Goal: Task Accomplishment & Management: Manage account settings

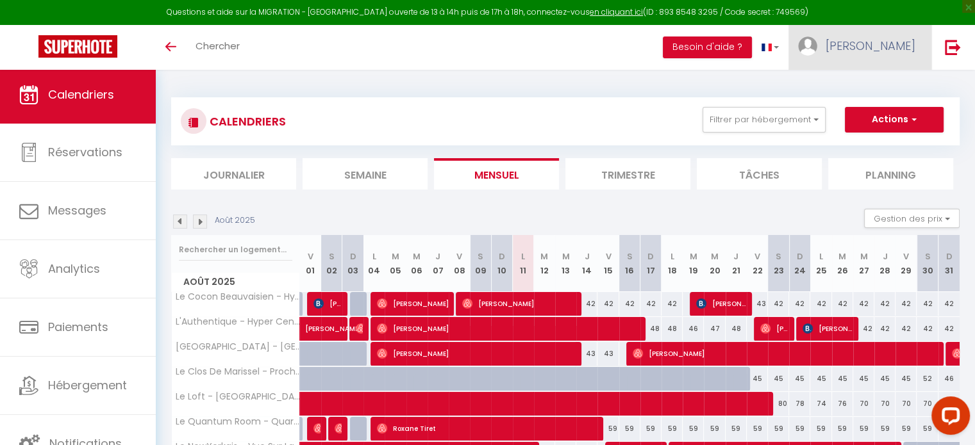
click at [893, 45] on span "[PERSON_NAME]" at bounding box center [870, 46] width 90 height 16
click at [873, 113] on link "Équipe" at bounding box center [879, 112] width 95 height 22
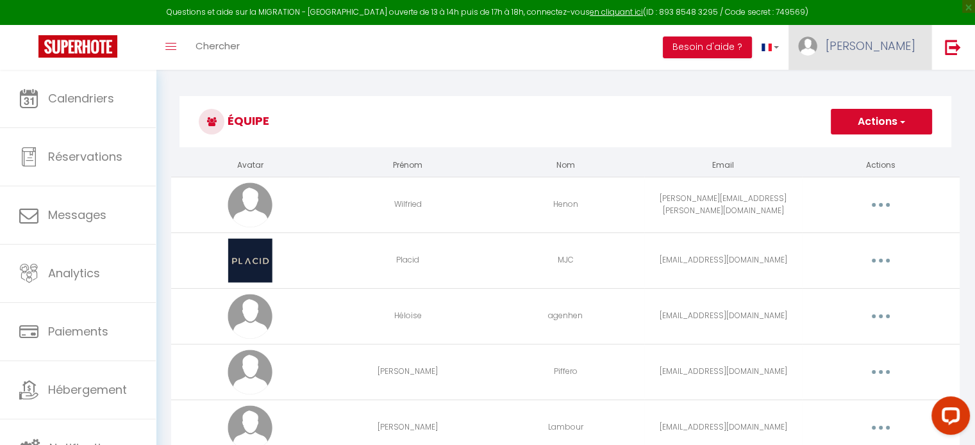
click at [866, 60] on link "[PERSON_NAME]" at bounding box center [859, 47] width 143 height 45
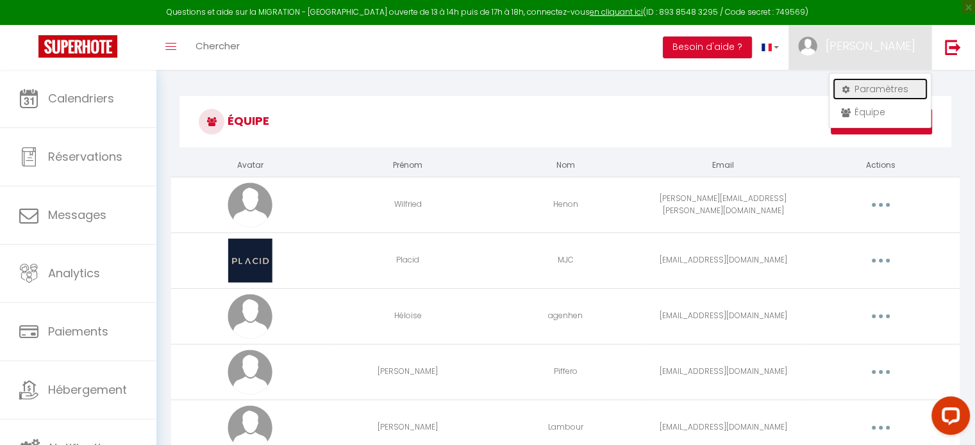
click at [856, 86] on link "Paramètres" at bounding box center [879, 89] width 95 height 22
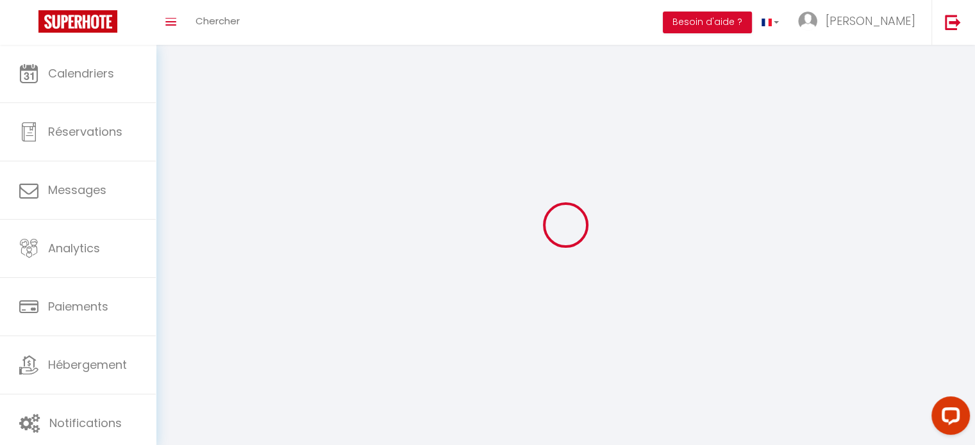
select select
type input "[PERSON_NAME]"
type input "Deroy"
type input "0669442238"
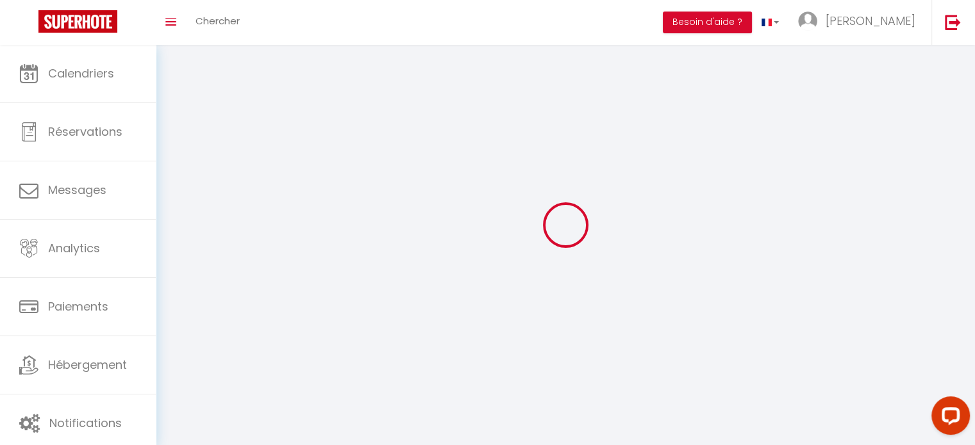
type input "[STREET_ADDRESS][PERSON_NAME]"
type input "60420"
type input "[PERSON_NAME]"
type input "vYzc3FvkWjGvrS6MCiMt0opUt"
type input "mNRQyieXPQ7FAD6ijBC6iGFrC"
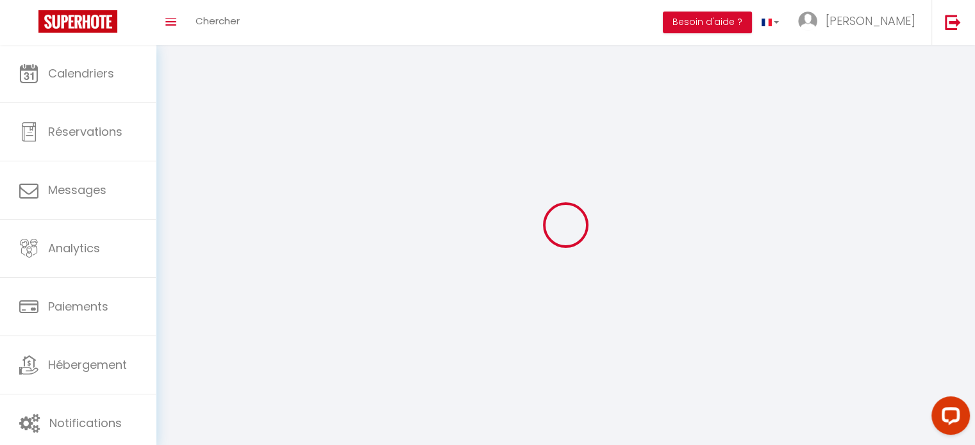
type input "[URL][DOMAIN_NAME]"
select select "28"
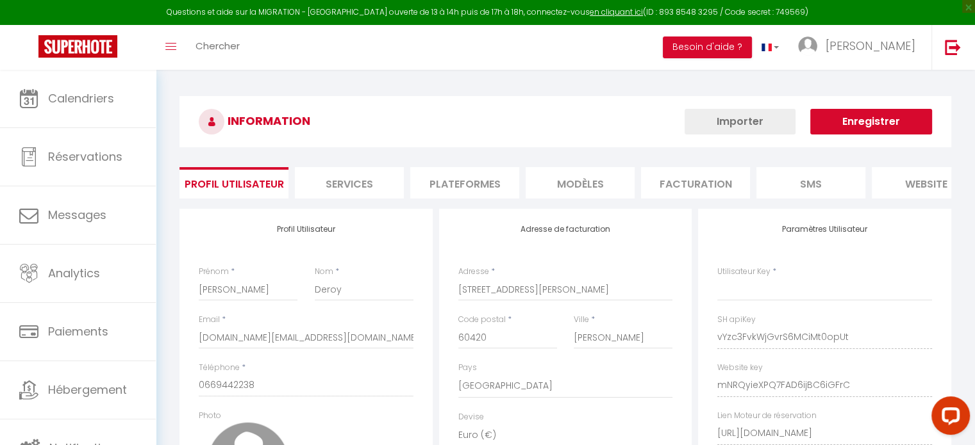
type input "vYzc3FvkWjGvrS6MCiMt0opUt"
type input "mNRQyieXPQ7FAD6ijBC6iGFrC"
type input "[URL][DOMAIN_NAME]"
select select "fr"
click at [468, 190] on li "Plateformes" at bounding box center [464, 182] width 109 height 31
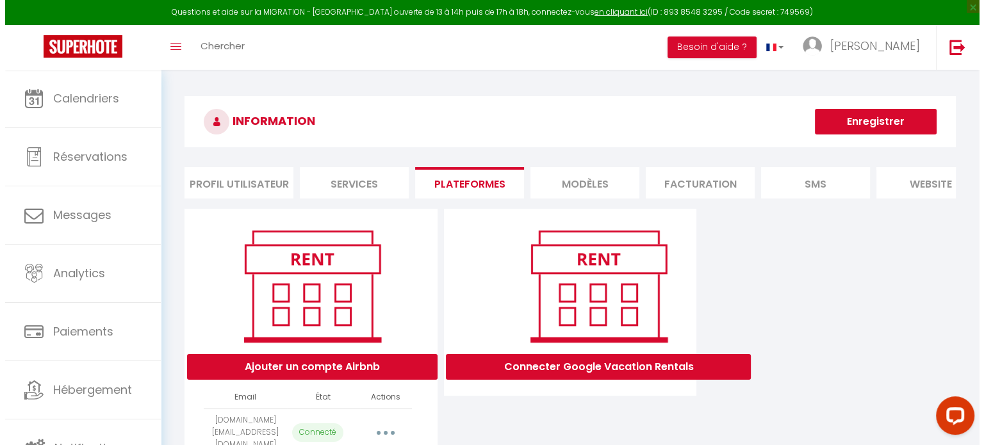
scroll to position [69, 0]
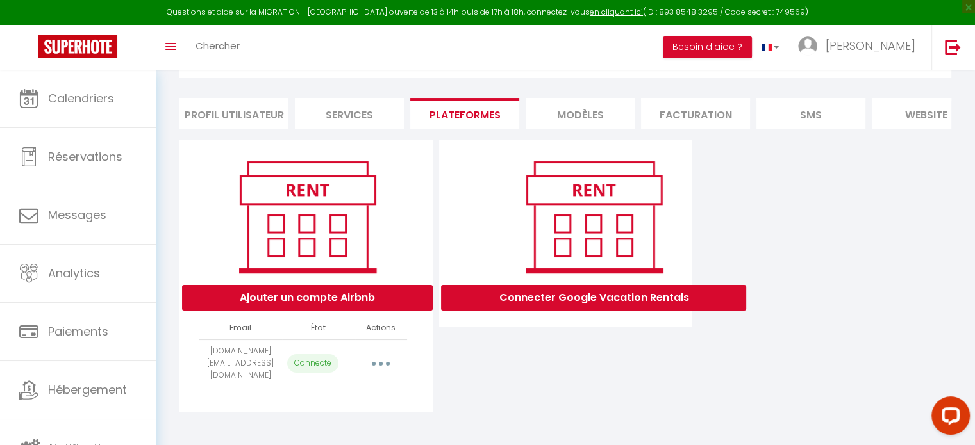
click at [373, 363] on button "button" at bounding box center [381, 363] width 36 height 21
click at [349, 417] on link "Importer les appartements" at bounding box center [324, 416] width 142 height 22
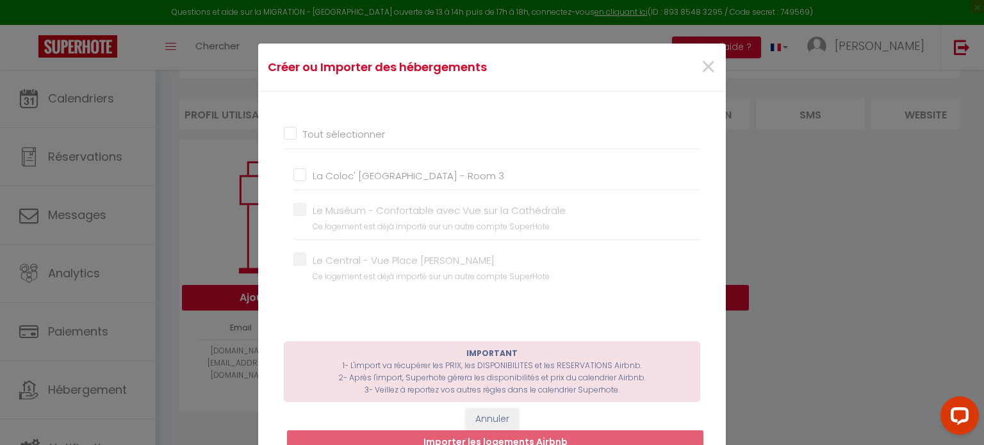
click at [293, 169] on input "La Coloc' [GEOGRAPHIC_DATA] - Room 3" at bounding box center [496, 175] width 407 height 13
checkbox input "true"
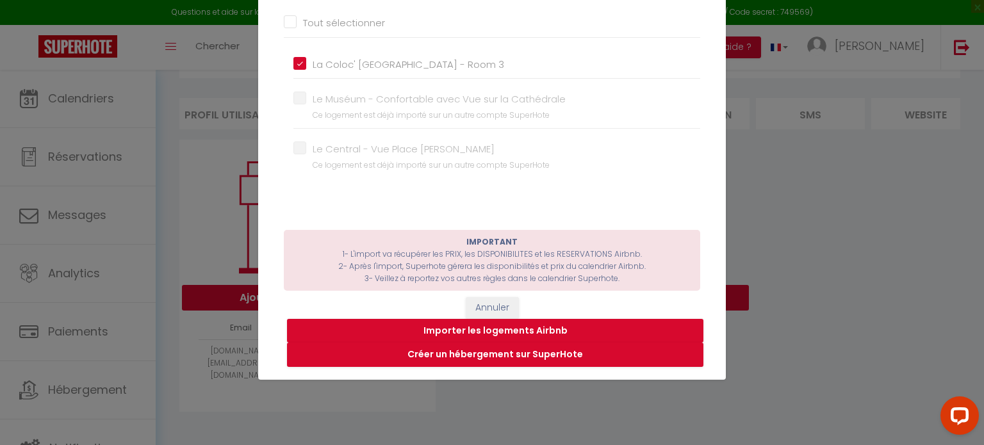
scroll to position [110, 0]
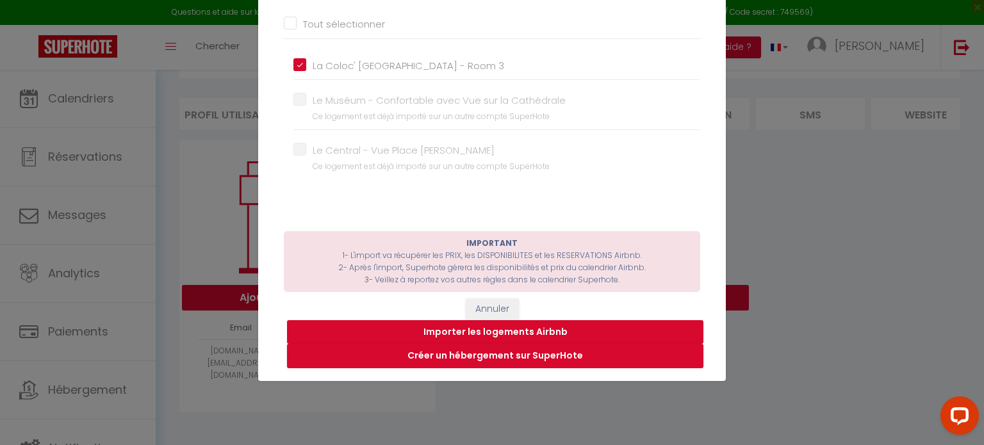
click at [505, 331] on button "Importer les logements Airbnb" at bounding box center [495, 332] width 416 height 24
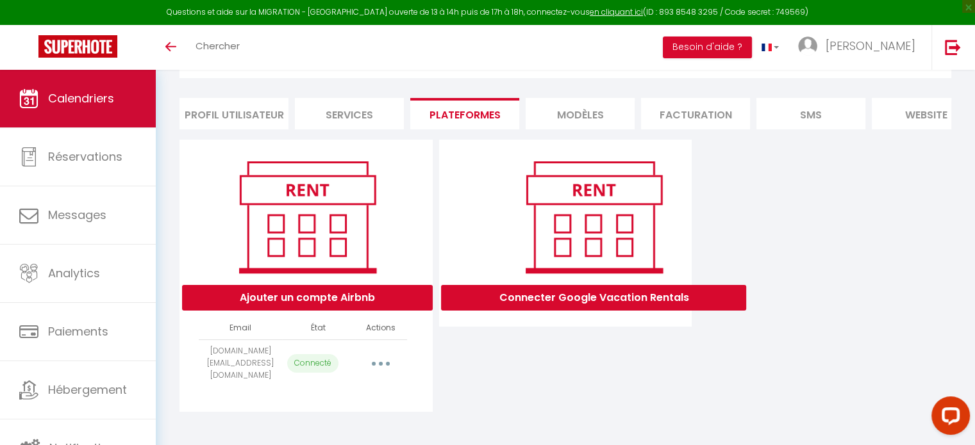
click at [102, 105] on span "Calendriers" at bounding box center [81, 98] width 66 height 16
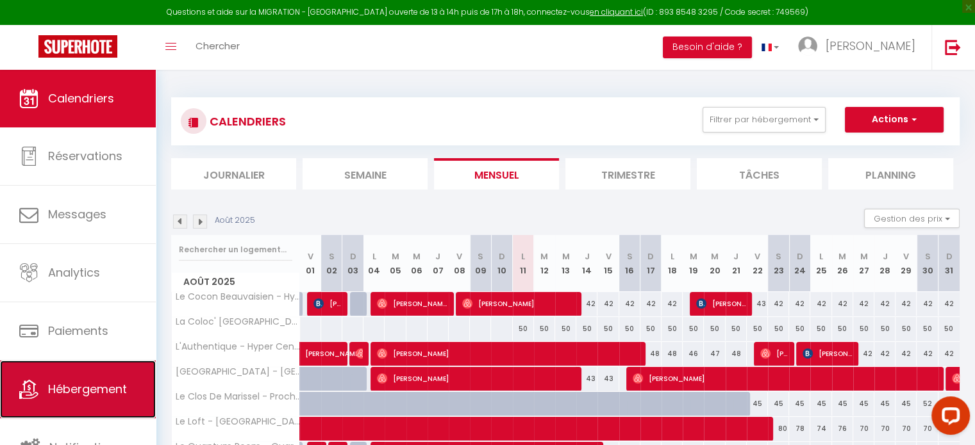
click at [126, 397] on span "Hébergement" at bounding box center [87, 389] width 79 height 16
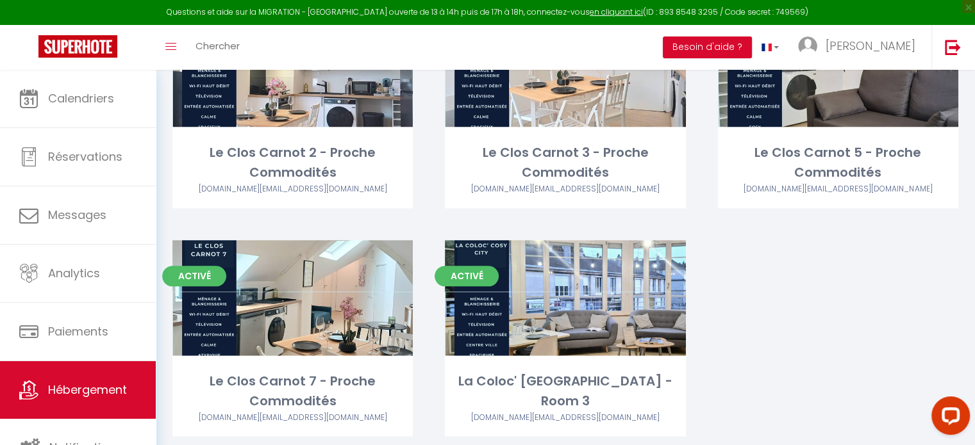
scroll to position [1548, 0]
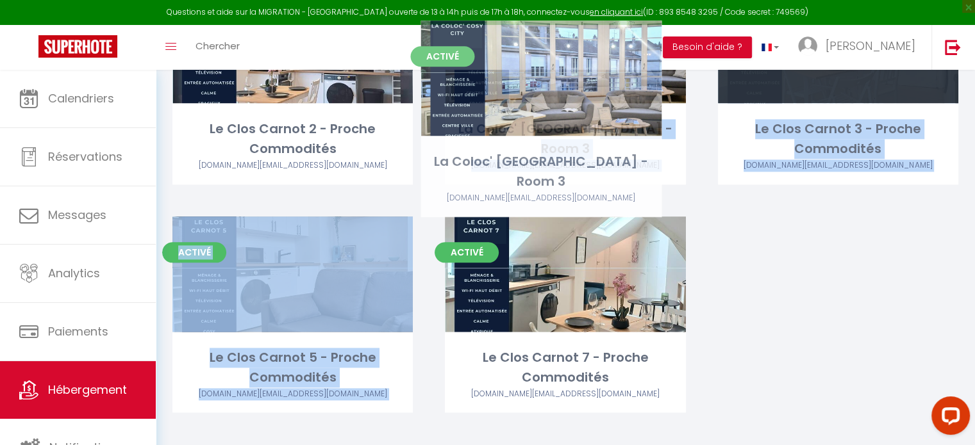
drag, startPoint x: 624, startPoint y: 306, endPoint x: 600, endPoint y: 110, distance: 196.9
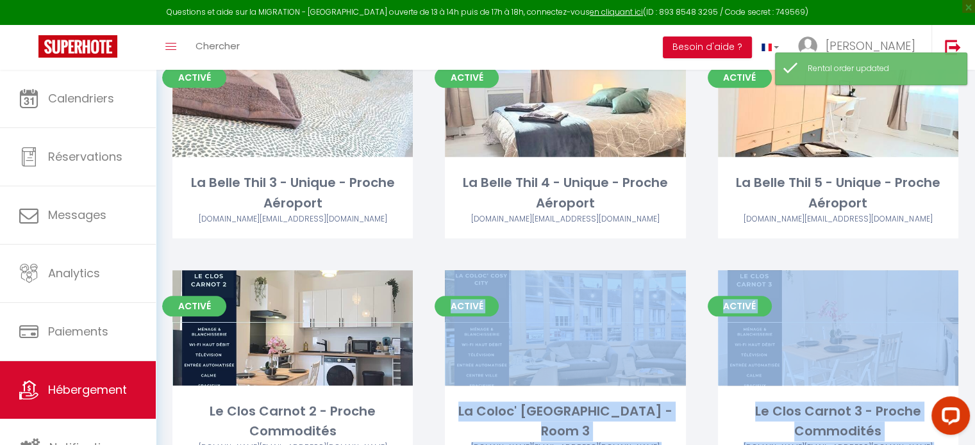
scroll to position [1260, 0]
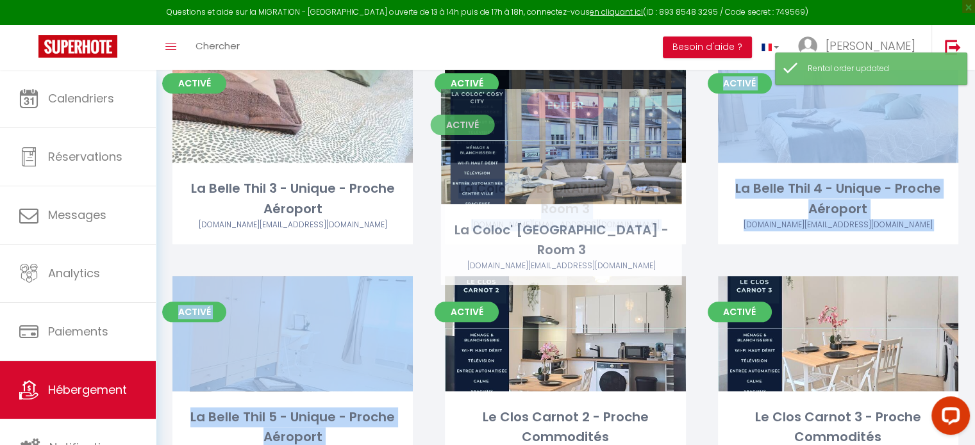
drag, startPoint x: 641, startPoint y: 326, endPoint x: 637, endPoint y: 129, distance: 196.1
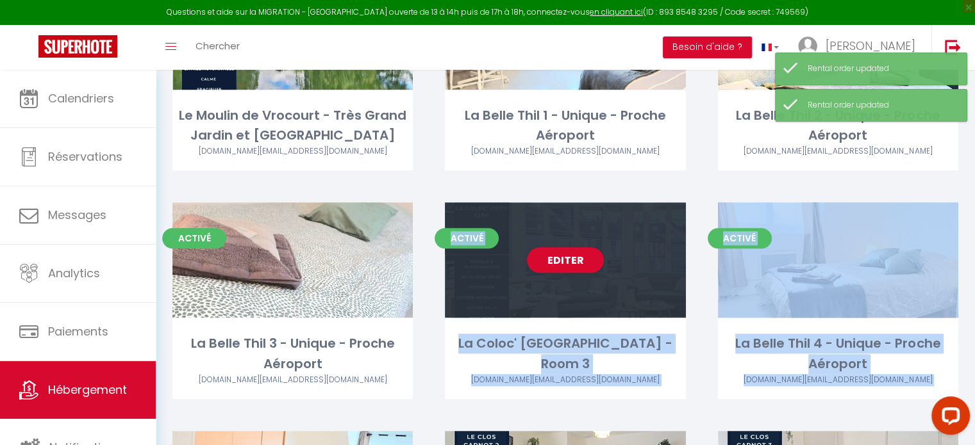
scroll to position [1105, 0]
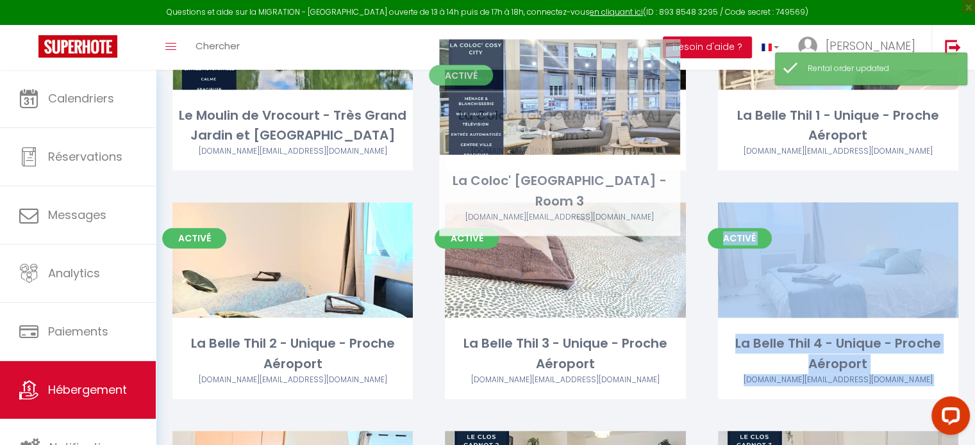
drag, startPoint x: 620, startPoint y: 289, endPoint x: 615, endPoint y: 126, distance: 163.5
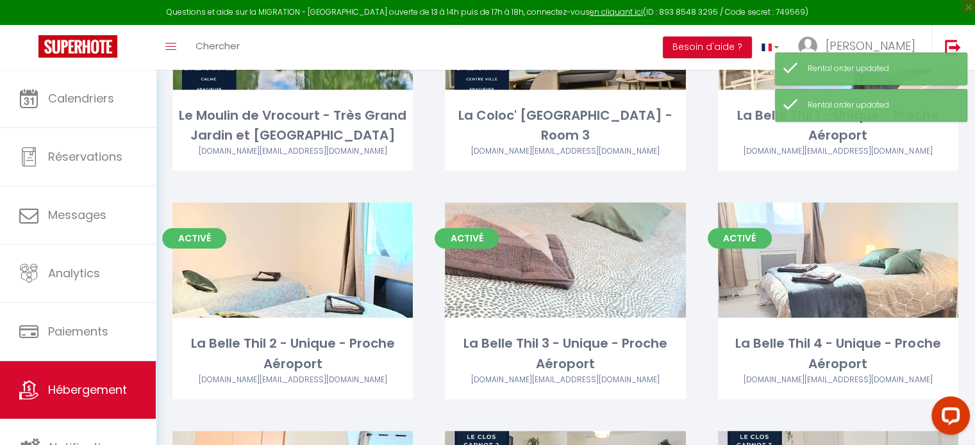
click at [702, 175] on div "Activé Editer La Belle Thil 1 - Unique - Proche Aéroport [DOMAIN_NAME][EMAIL_AD…" at bounding box center [838, 88] width 272 height 229
select select "3"
select select "2"
select select "1"
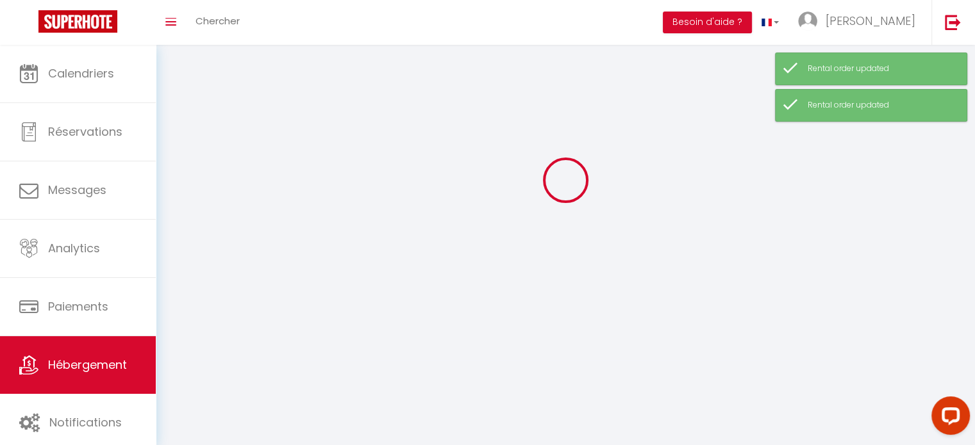
select select
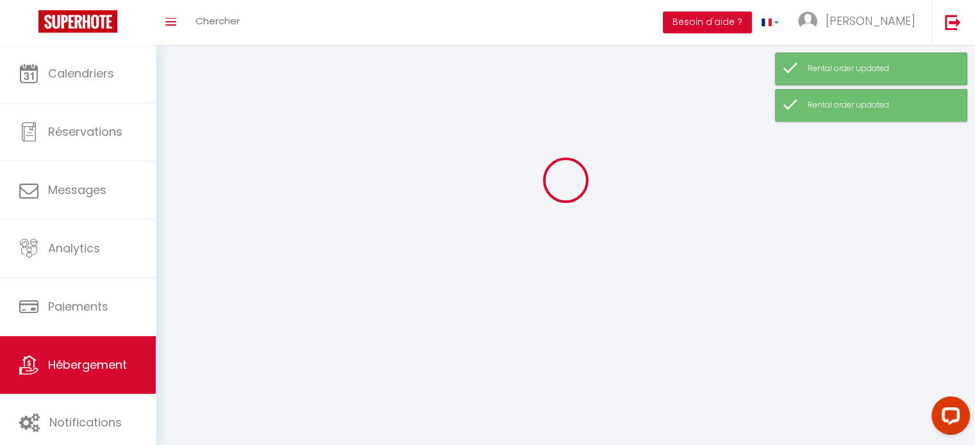
checkbox input "false"
select select
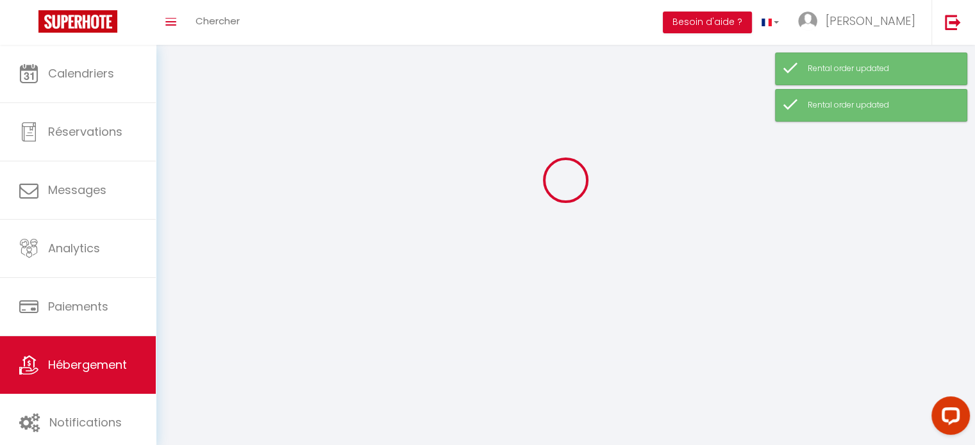
select select
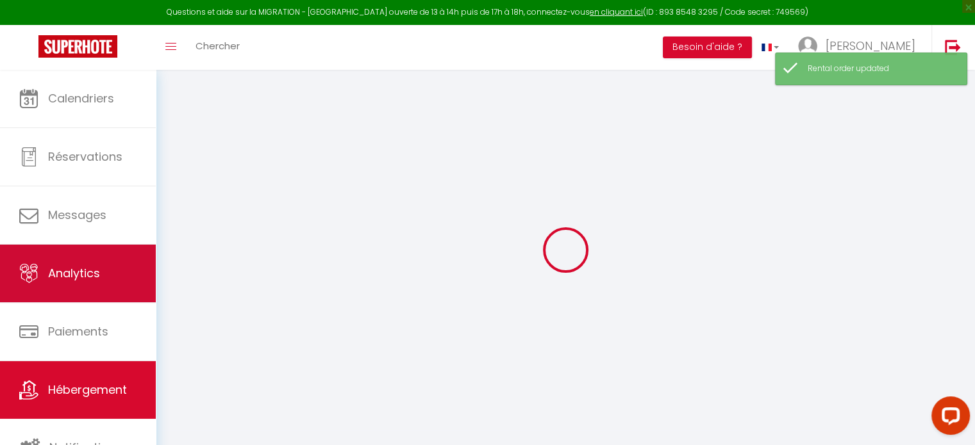
select select
checkbox input "false"
checkbox input "true"
checkbox input "false"
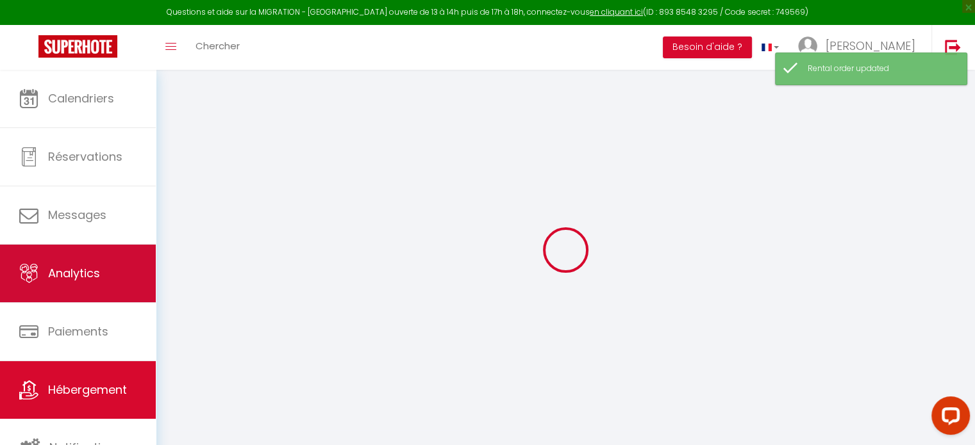
select select
checkbox input "false"
checkbox input "true"
checkbox input "false"
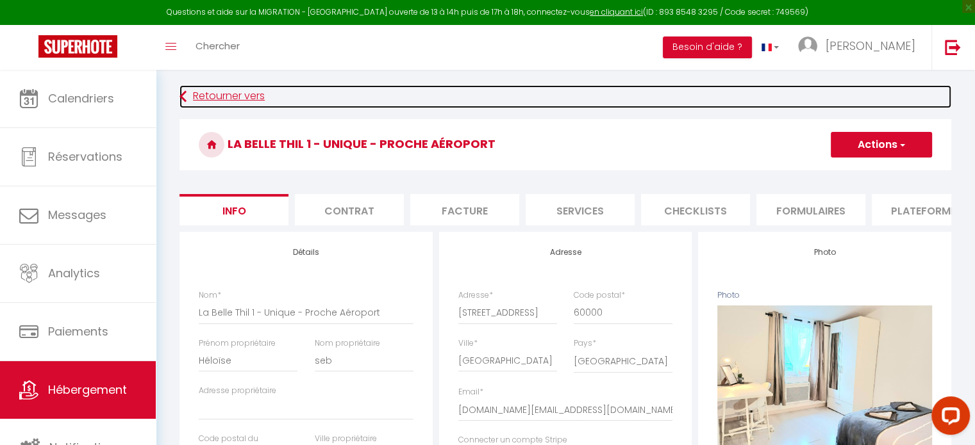
click at [217, 97] on link "Retourner vers" at bounding box center [564, 96] width 771 height 23
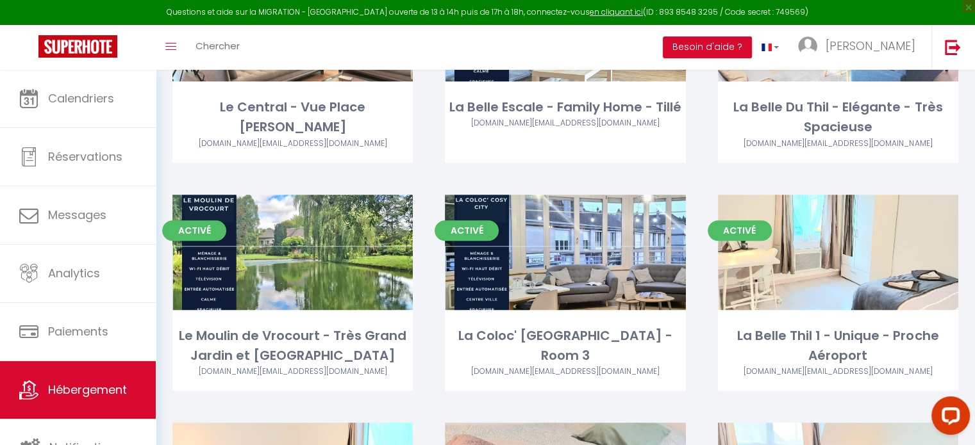
scroll to position [886, 0]
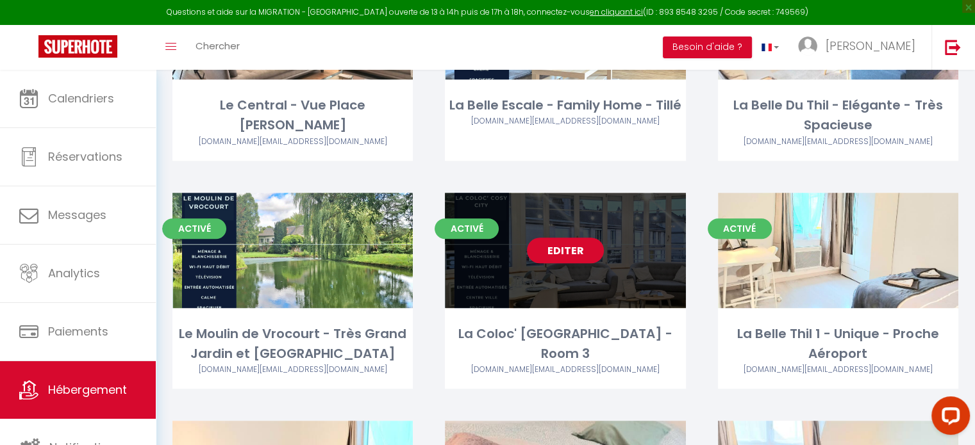
click at [552, 252] on link "Editer" at bounding box center [565, 251] width 77 height 26
select select "3"
select select "2"
select select "1"
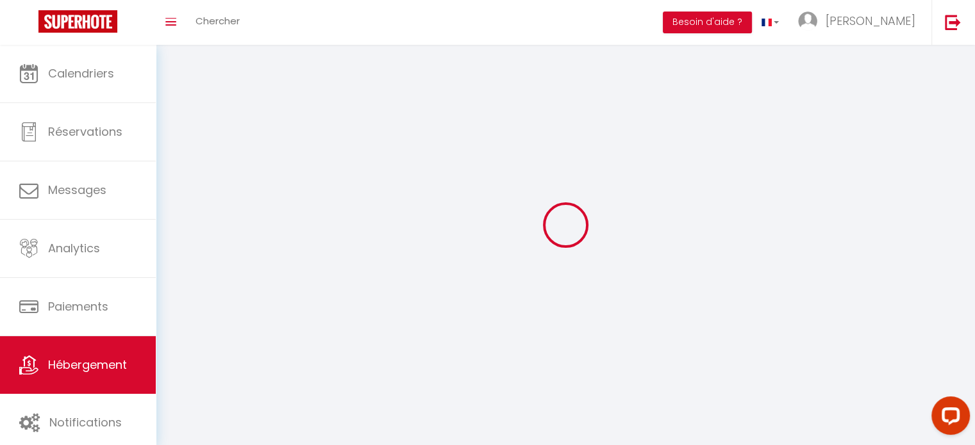
select select
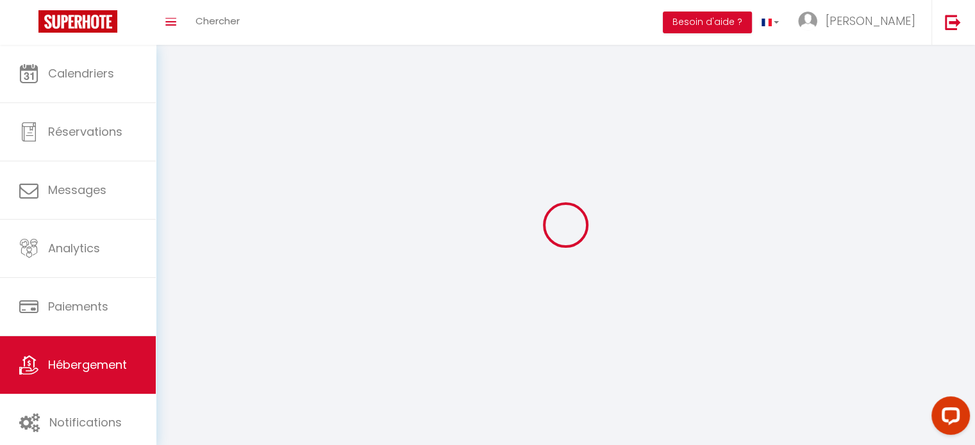
checkbox input "false"
select select
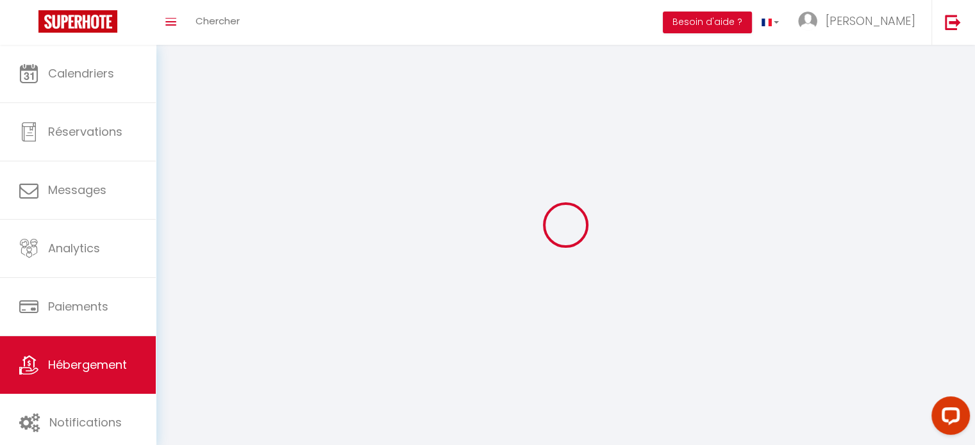
select select
select select "1"
select select
select select "28"
select select
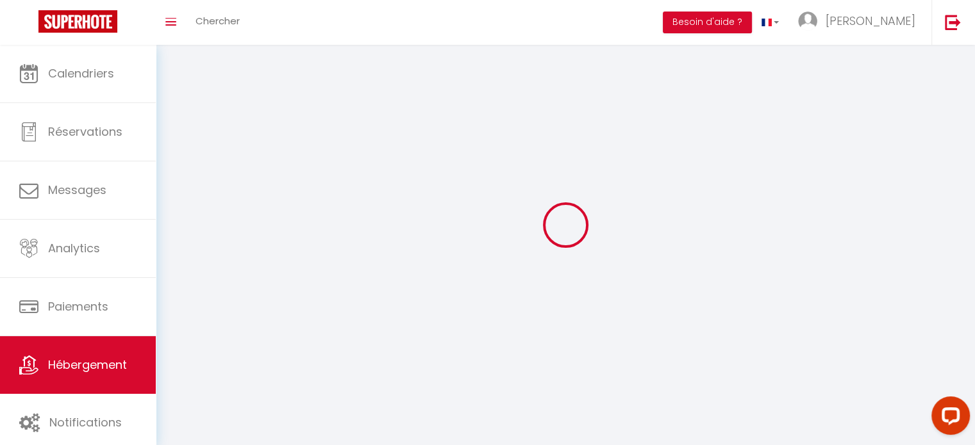
select select
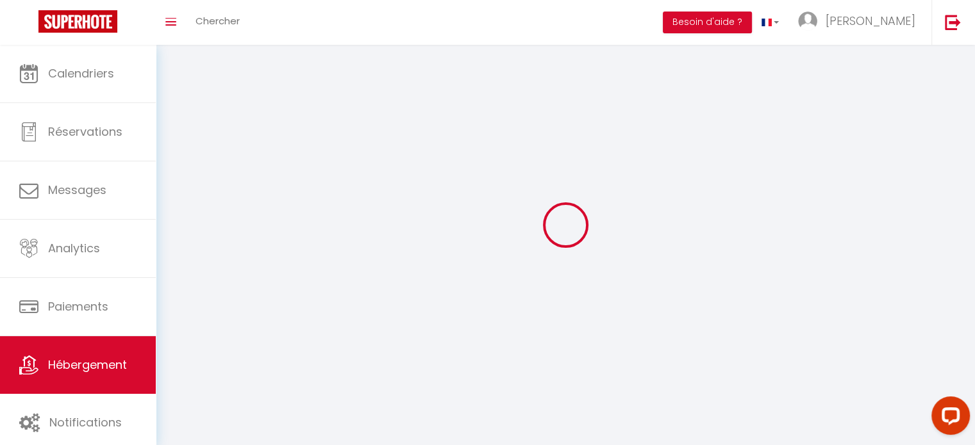
checkbox input "false"
select select
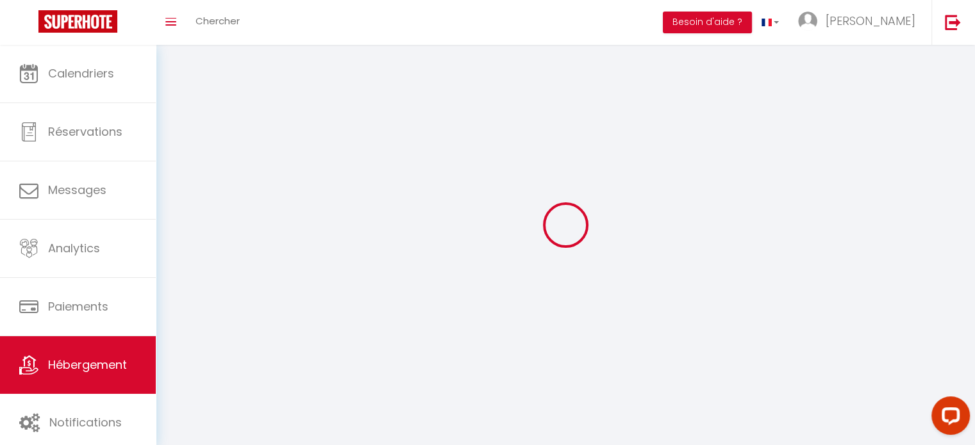
select select
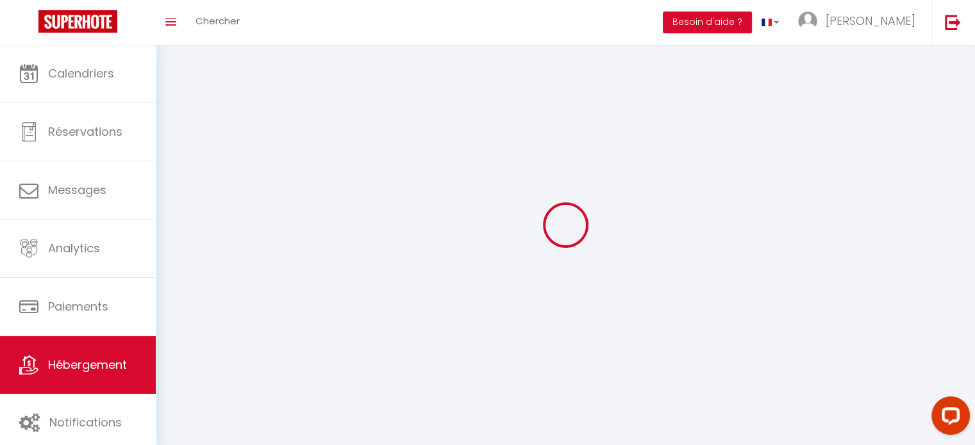
select select
checkbox input "false"
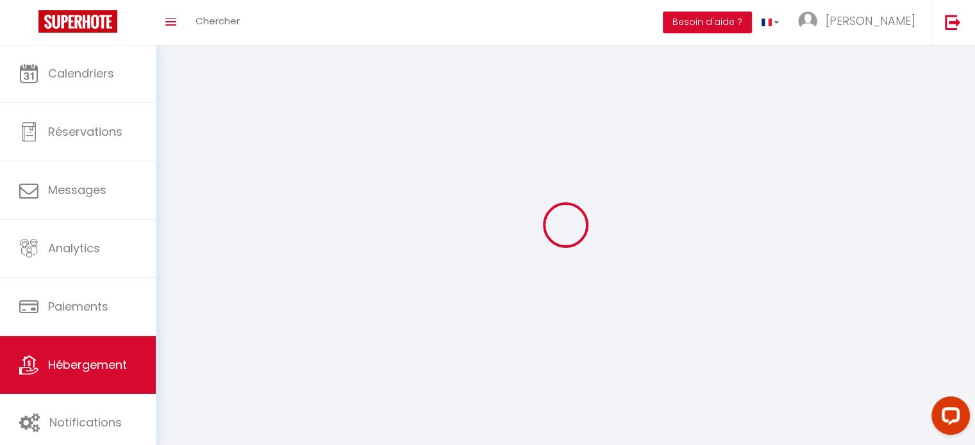
checkbox input "false"
select select
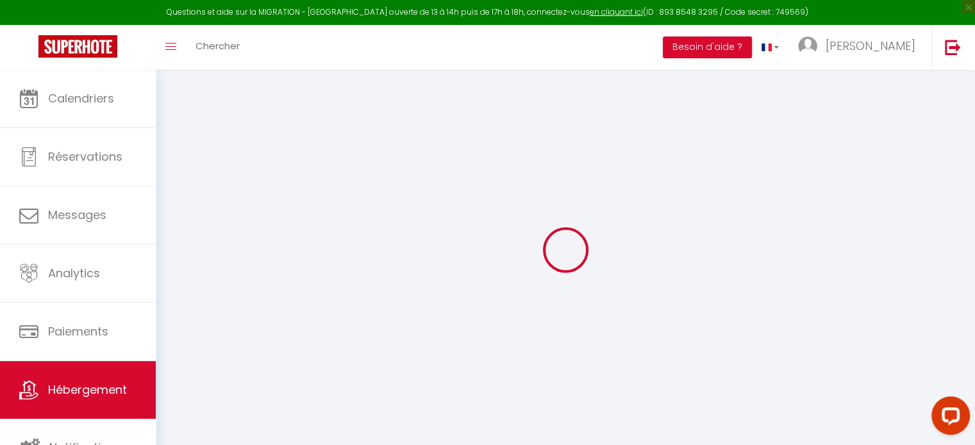
select select
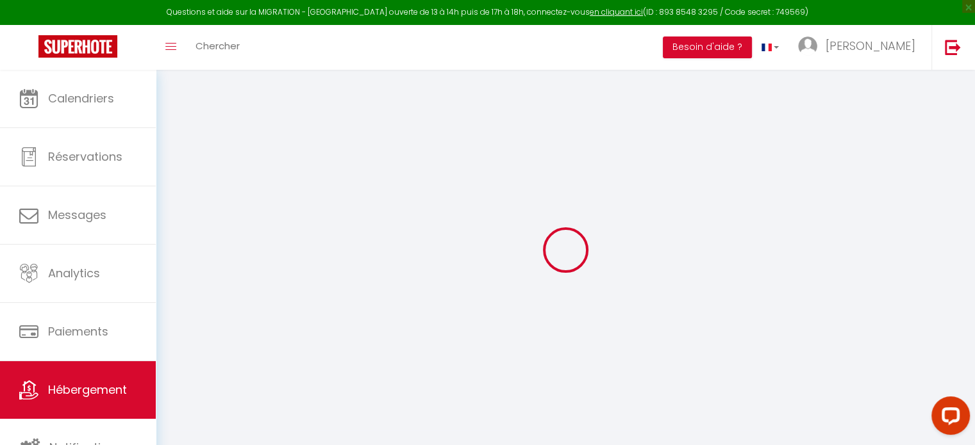
select select
checkbox input "false"
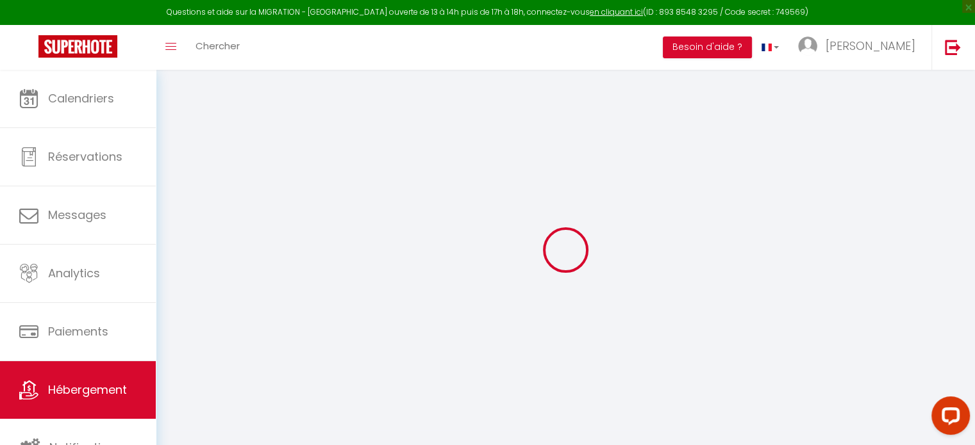
select select
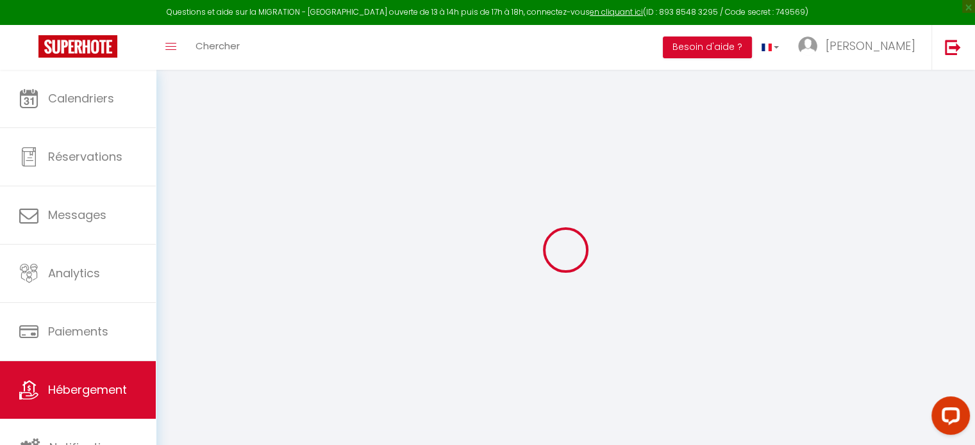
select select
checkbox input "false"
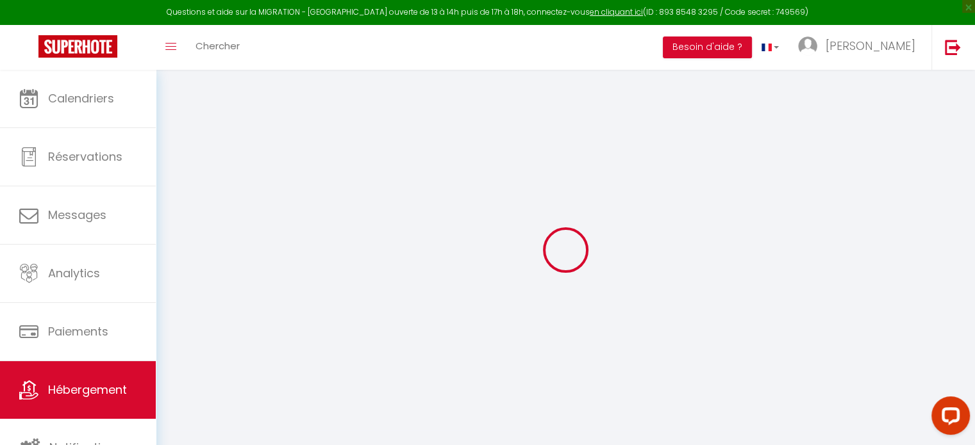
checkbox input "false"
select select
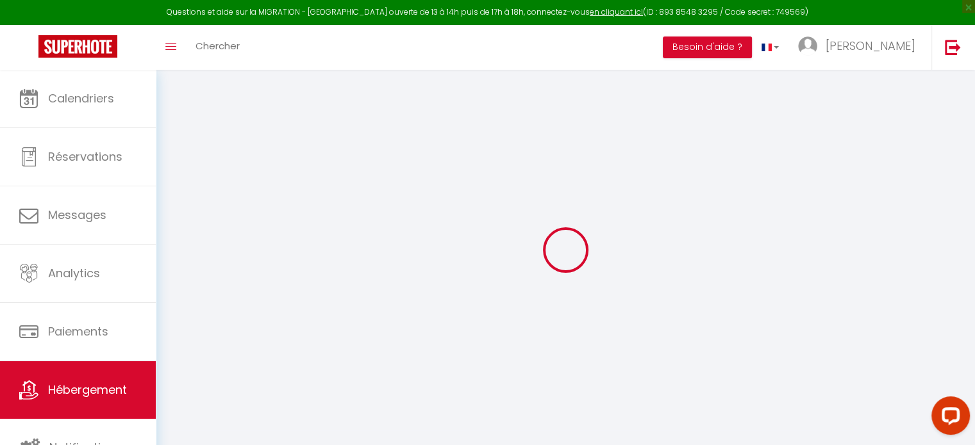
select select
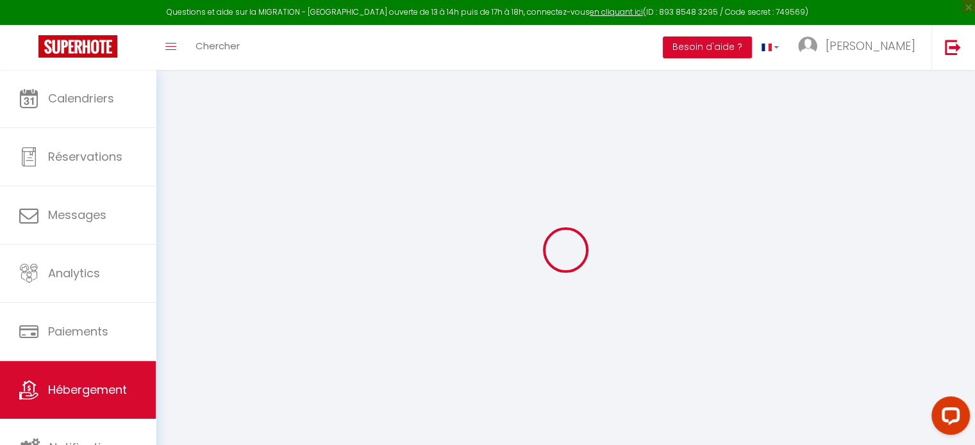
checkbox input "false"
select select
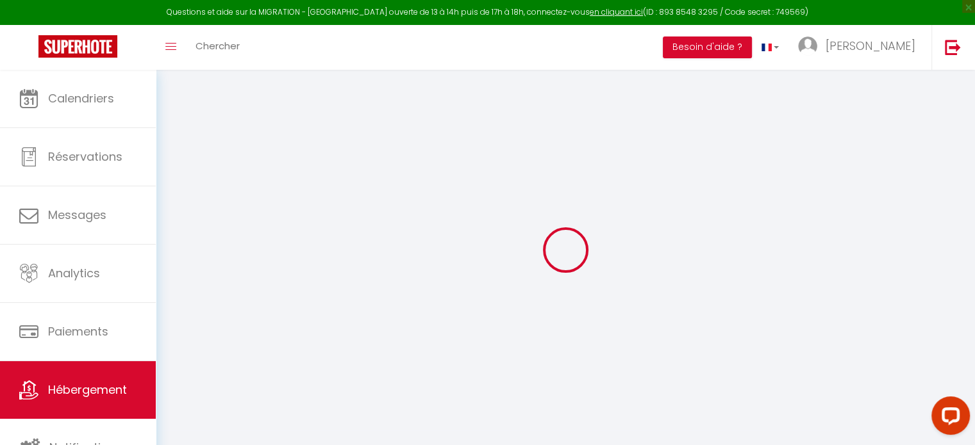
select select
type input "La Coloc' [GEOGRAPHIC_DATA] - Room 3"
type input "[PERSON_NAME]"
type input "Deroy"
select select "2"
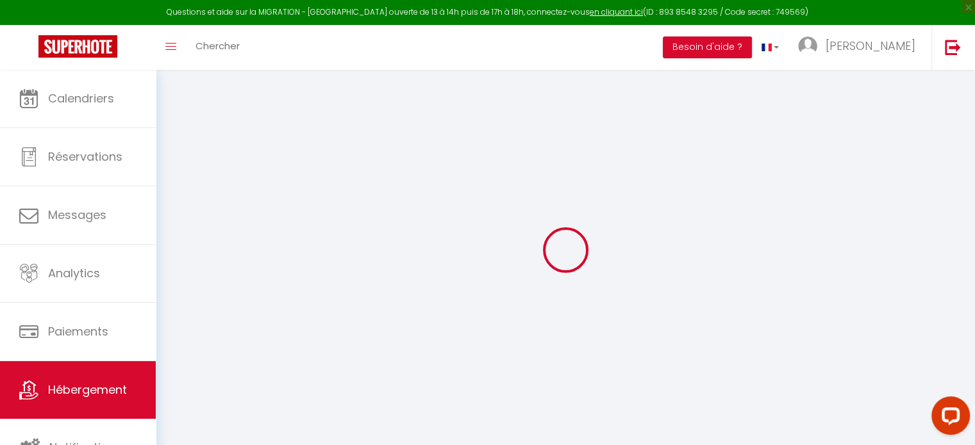
type input "25"
select select
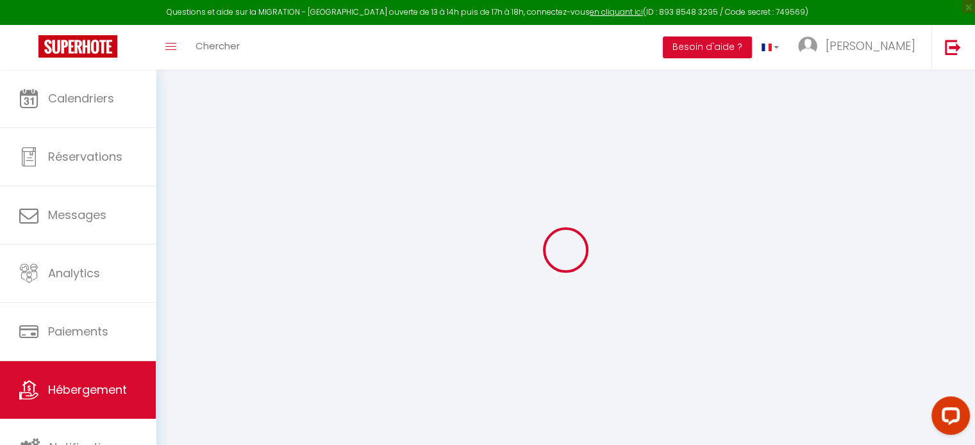
select select
type input "[GEOGRAPHIC_DATA]"
type input "[DOMAIN_NAME][EMAIL_ADDRESS][DOMAIN_NAME]"
select select
checkbox input "false"
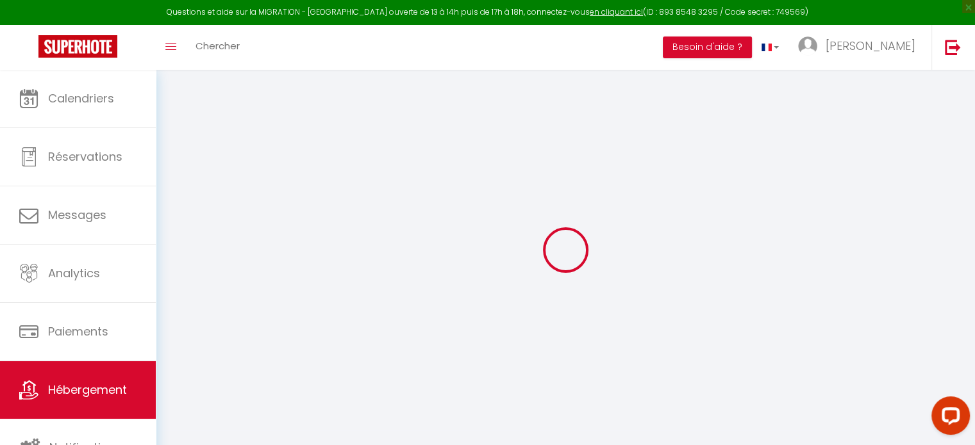
checkbox input "false"
type input "0"
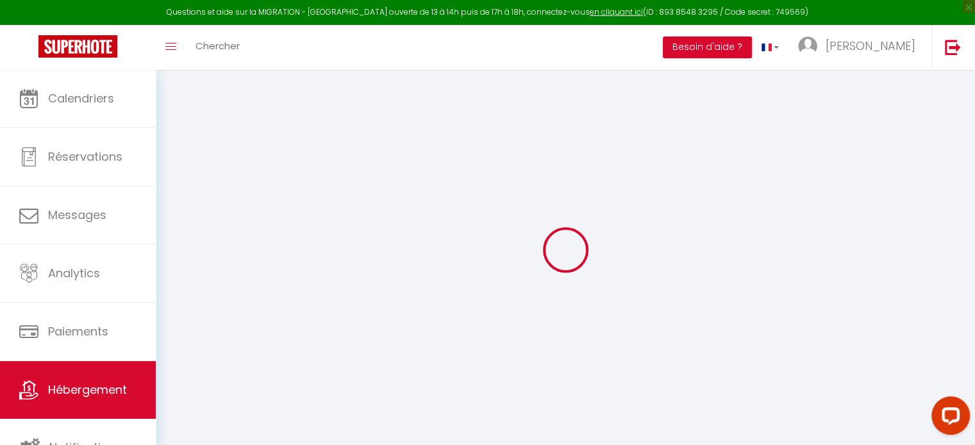
type input "0"
select select
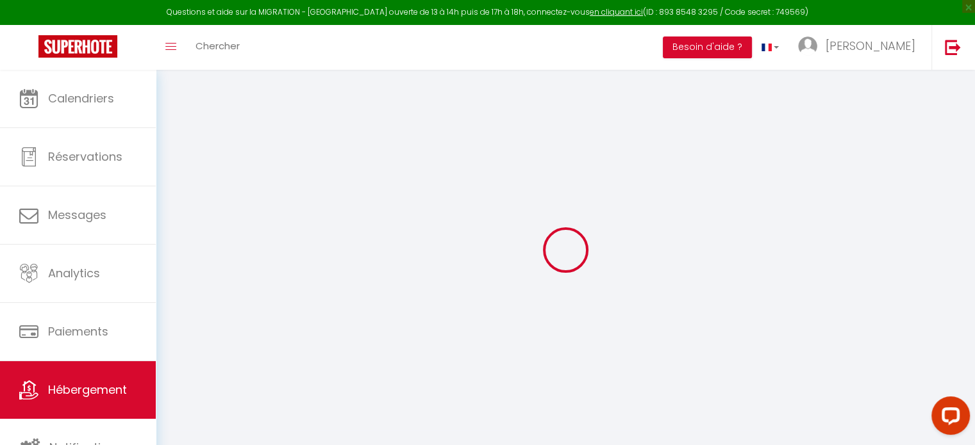
select select
checkbox input "false"
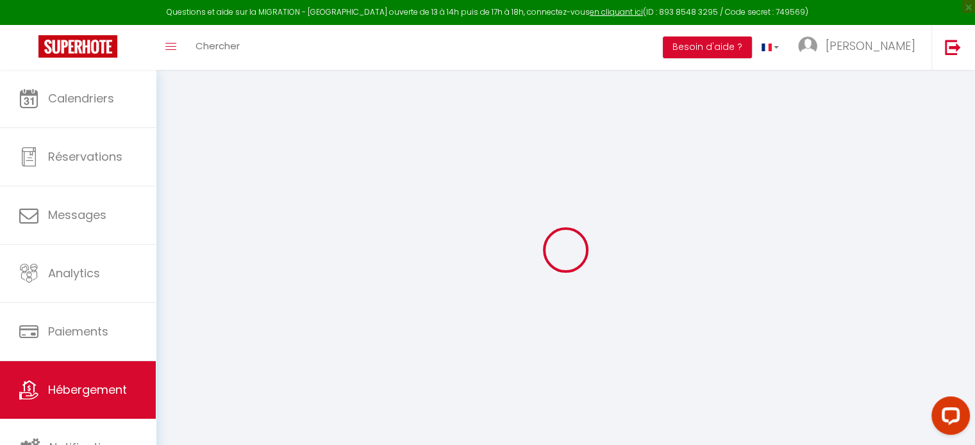
checkbox input "false"
select select
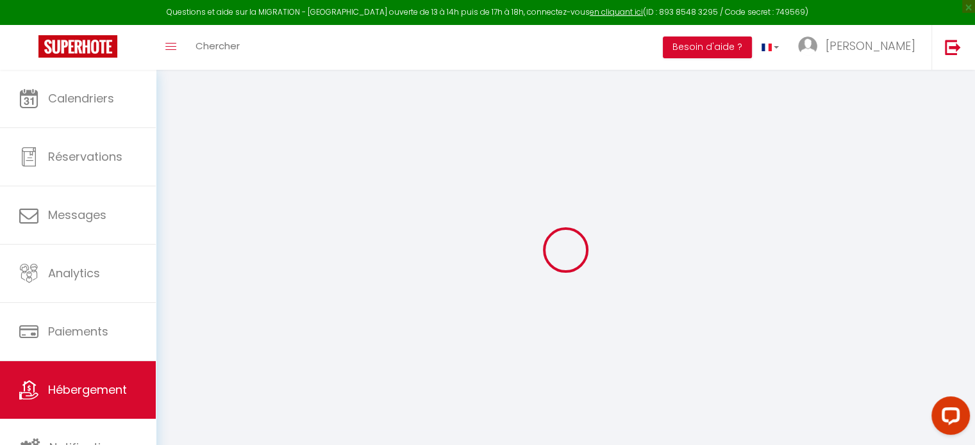
select select
checkbox input "false"
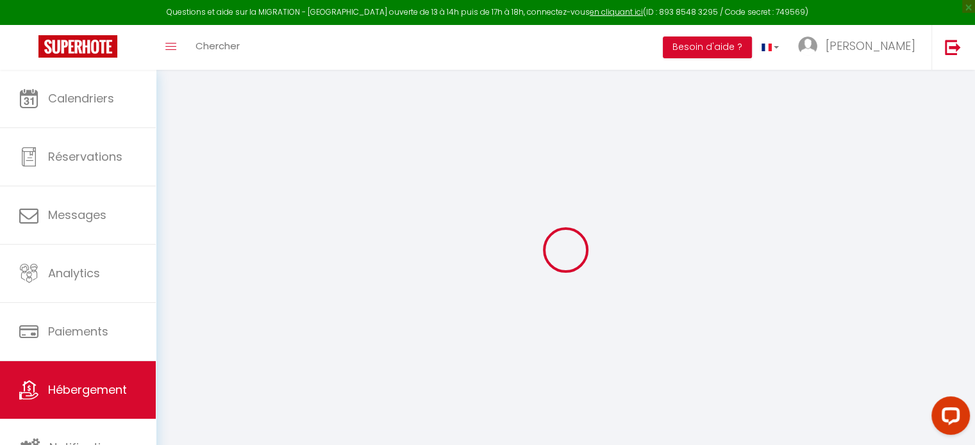
checkbox input "false"
select select
checkbox input "false"
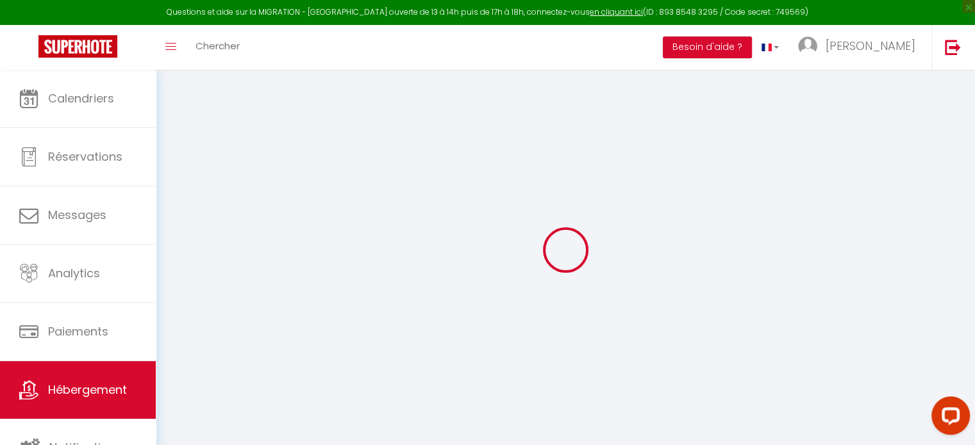
checkbox input "false"
select select "14:00"
select select
select select "11:00"
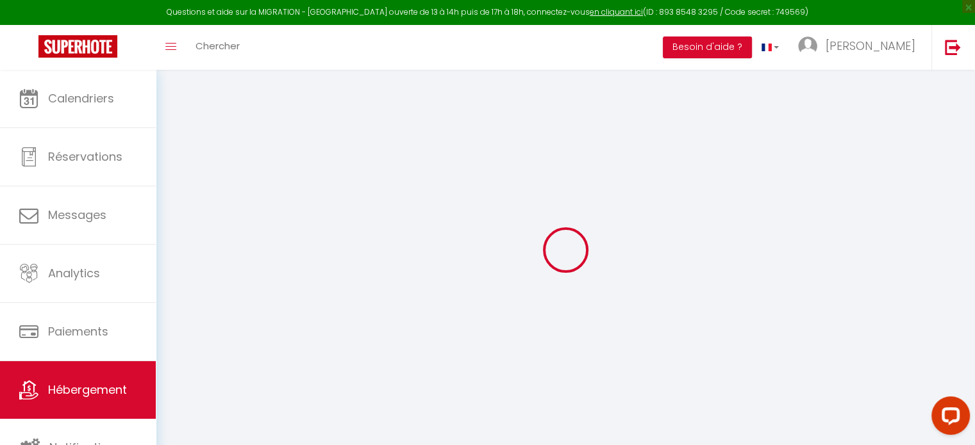
select select "30"
select select "120"
select select
checkbox input "false"
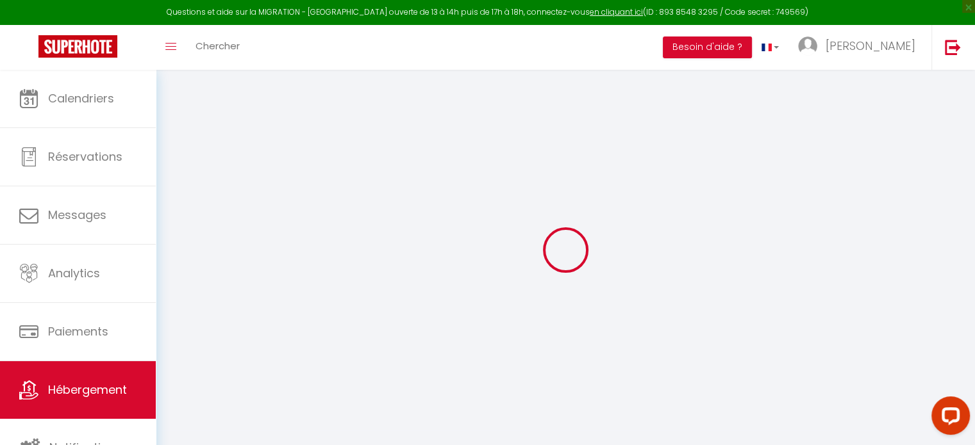
checkbox input "false"
select select
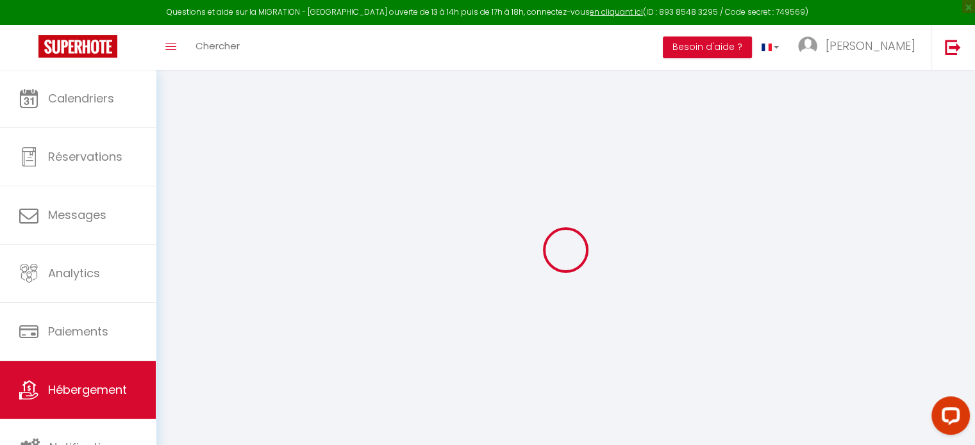
checkbox input "false"
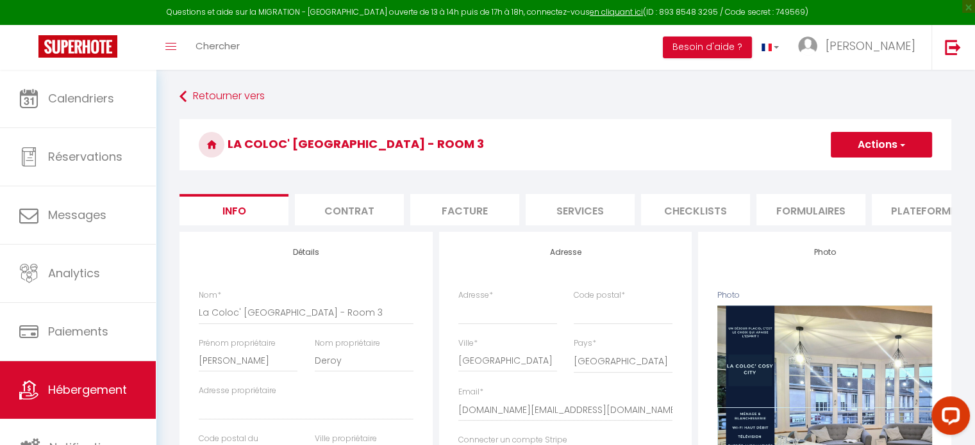
select select
checkbox input "false"
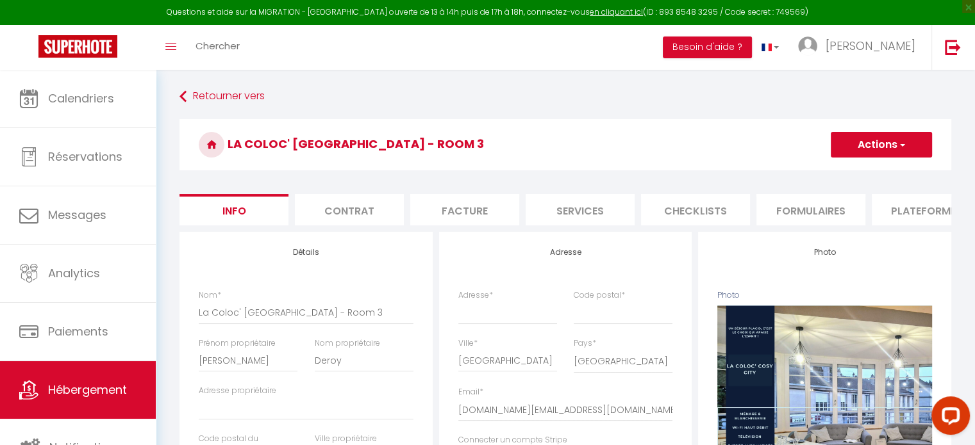
checkbox input "false"
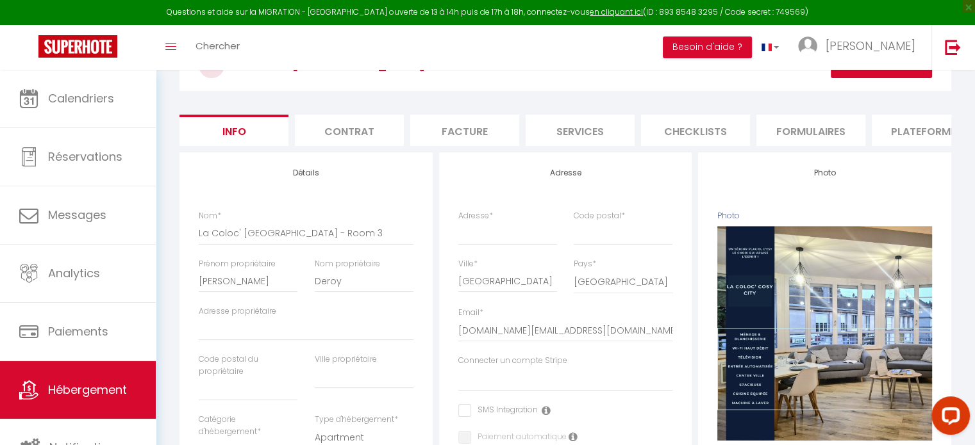
scroll to position [87, 0]
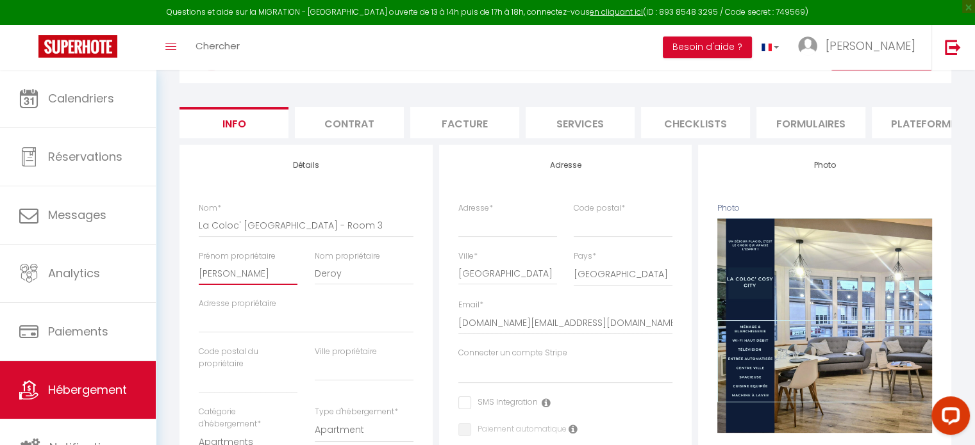
click at [228, 282] on input "[PERSON_NAME]" at bounding box center [248, 273] width 99 height 23
type input "M"
select select
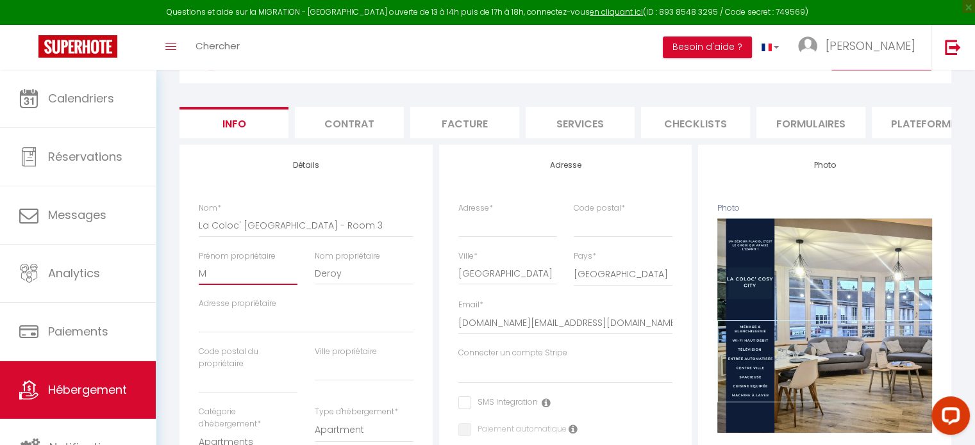
select select
checkbox input "false"
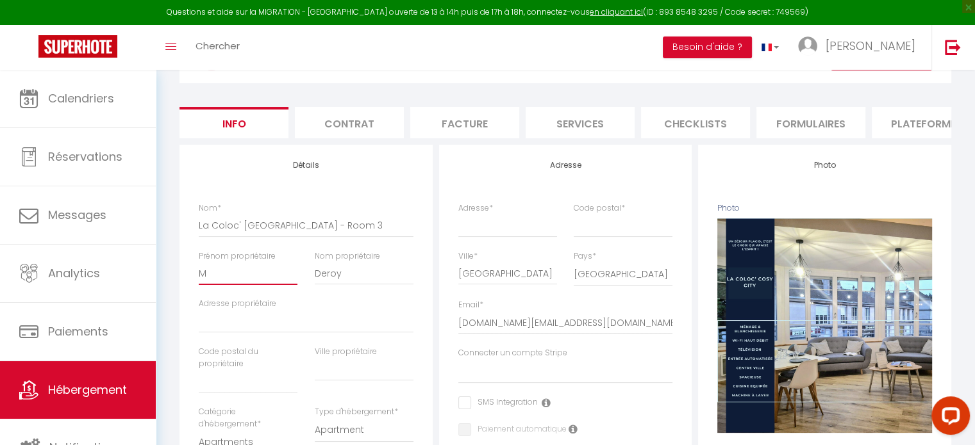
type input "Mé"
select select
checkbox input "false"
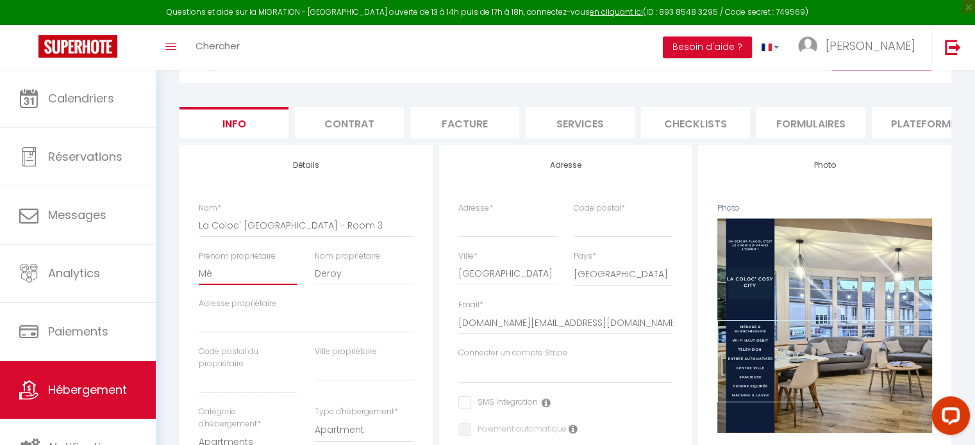
checkbox input "false"
type input "Mél"
select select
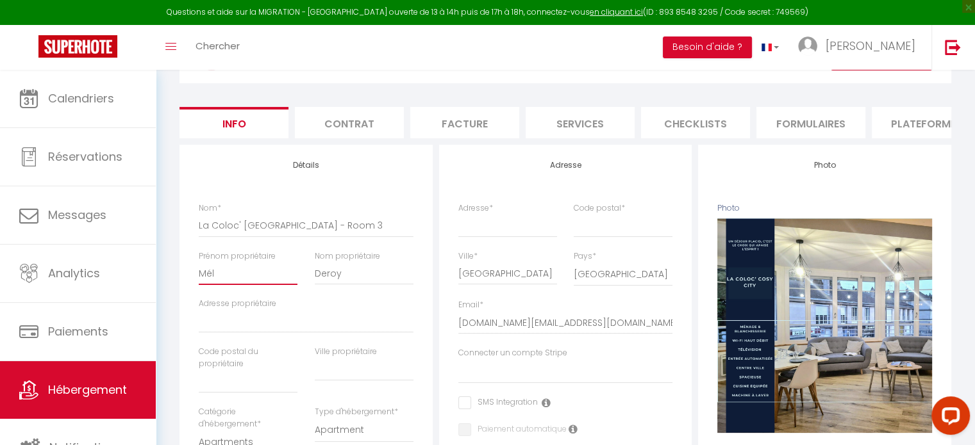
checkbox input "false"
type input "Méla"
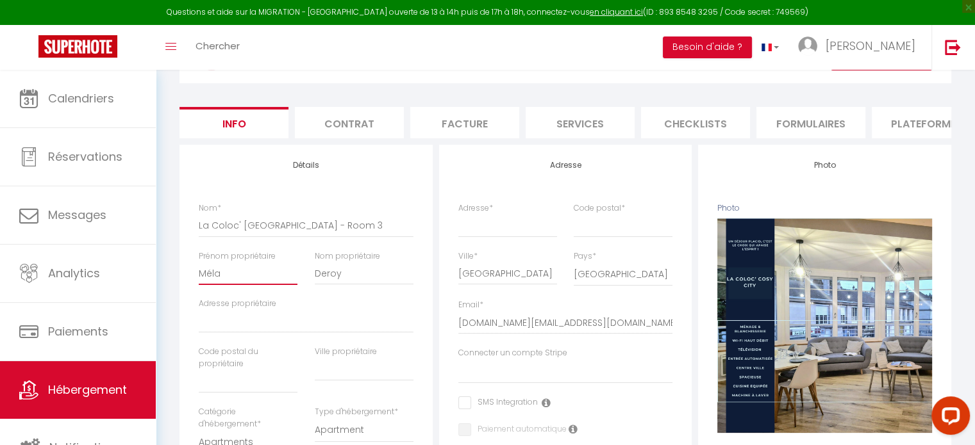
select select
checkbox input "false"
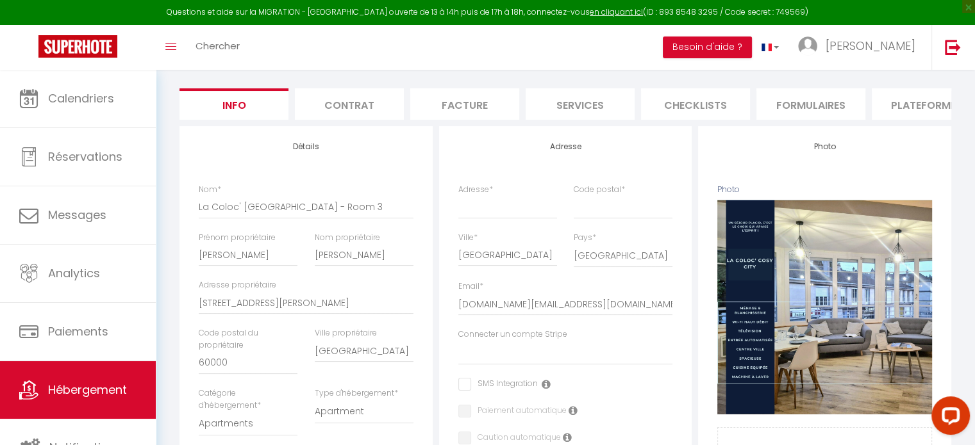
scroll to position [366, 0]
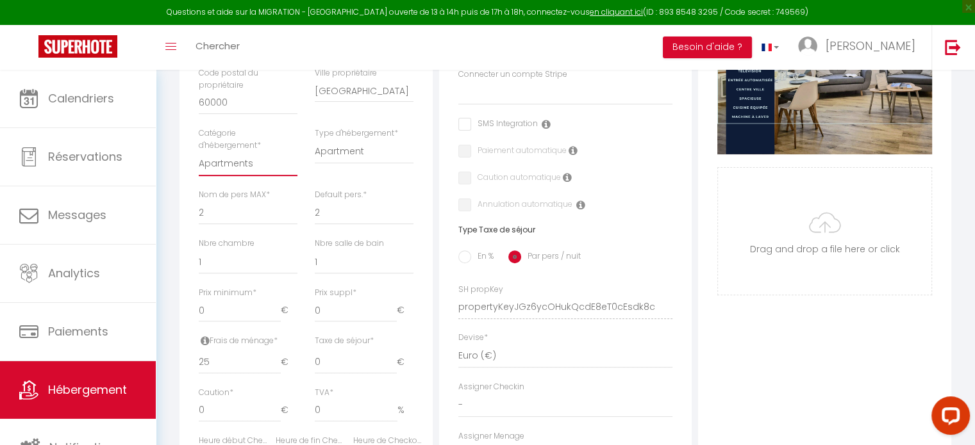
click at [260, 165] on select "Apartments Houses Secondary units Unique Homes BNB Others" at bounding box center [248, 164] width 99 height 24
click at [333, 164] on select "Apartment Condominium Loft Serviced Apartment" at bounding box center [364, 152] width 99 height 24
click at [254, 163] on select "Apartments Houses Secondary units Unique Homes BNB Others" at bounding box center [248, 164] width 99 height 24
click at [233, 322] on input "0" at bounding box center [240, 310] width 82 height 23
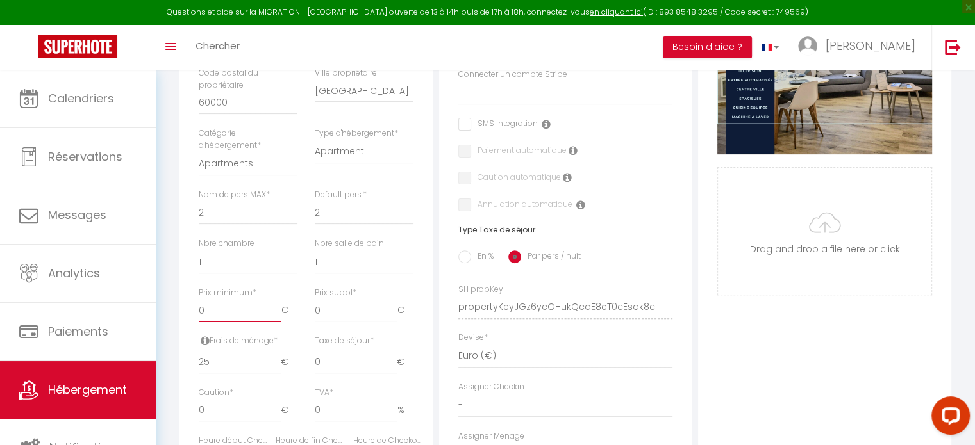
drag, startPoint x: 233, startPoint y: 327, endPoint x: 170, endPoint y: 315, distance: 64.1
click at [171, 315] on div "Retourner vers La Coloc' [GEOGRAPHIC_DATA] - Room 3 Actions Enregistrer Dupliqu…" at bounding box center [565, 224] width 788 height 1011
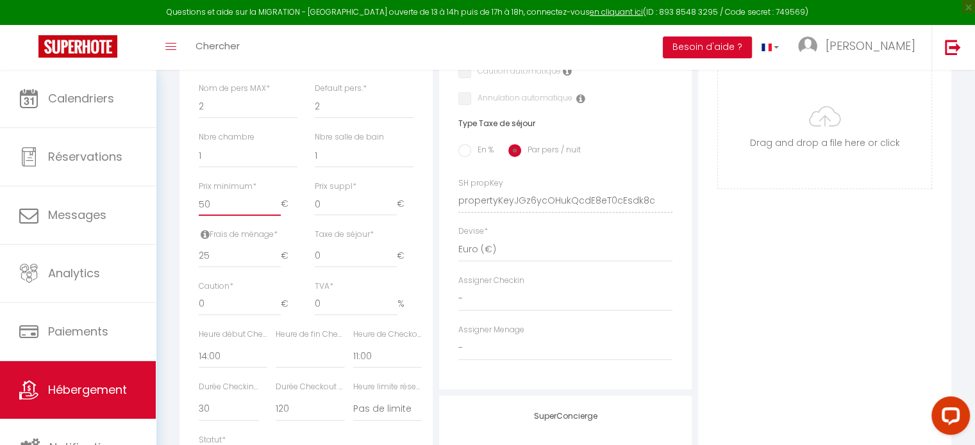
scroll to position [473, 0]
drag, startPoint x: 249, startPoint y: 270, endPoint x: 167, endPoint y: 261, distance: 83.2
click at [167, 261] on div "Retourner vers La Coloc' [GEOGRAPHIC_DATA] - Room 3 Actions Enregistrer Dupliqu…" at bounding box center [565, 126] width 819 height 1059
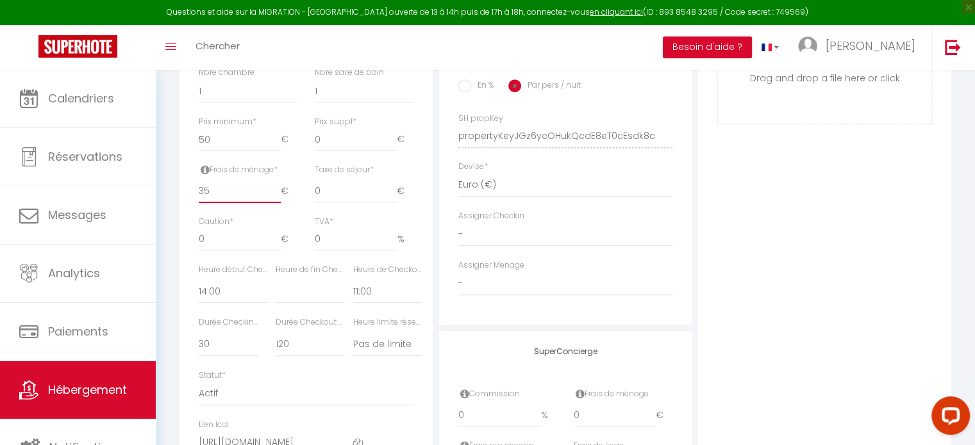
scroll to position [540, 0]
drag, startPoint x: 233, startPoint y: 244, endPoint x: 181, endPoint y: 236, distance: 53.2
click at [181, 236] on div "Détails Nom * La Coloc' [GEOGRAPHIC_DATA] - Room 3 Prénom propriétaire [PERSON_…" at bounding box center [305, 86] width 253 height 788
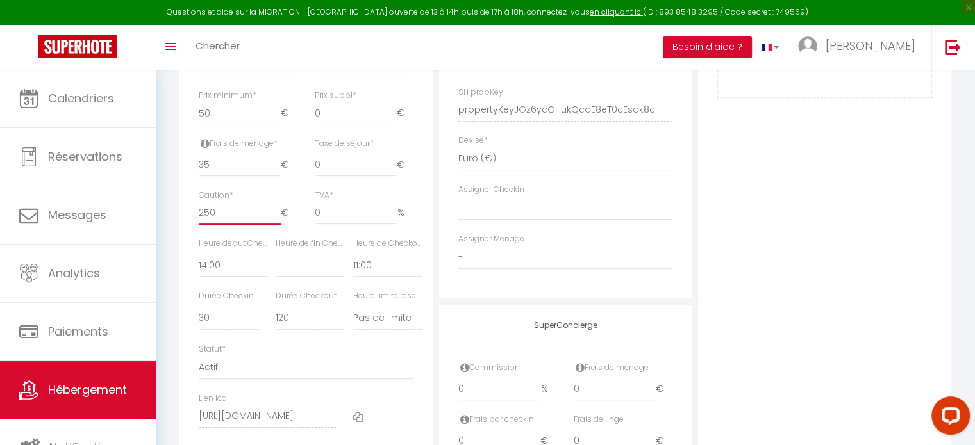
scroll to position [581, 0]
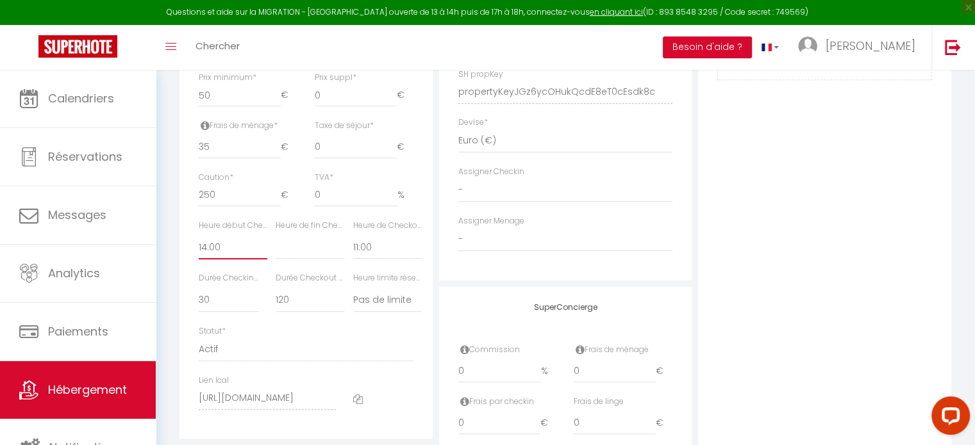
click at [222, 260] on select "00:00 00:15 00:30 00:45 01:00 01:15 01:30 01:45 02:00 02:15 02:30 02:45 03:00" at bounding box center [233, 247] width 69 height 24
click at [199, 244] on select "00:00 00:15 00:30 00:45 01:00 01:15 01:30 01:45 02:00 02:15 02:30 02:45 03:00" at bounding box center [233, 247] width 69 height 24
click at [376, 313] on select "Pas de limite 01:00 02:00 03:00 04:00 05:00 06:00 07:00 08:00 09:00 10:00 11:00…" at bounding box center [387, 300] width 69 height 24
click at [353, 297] on select "Pas de limite 01:00 02:00 03:00 04:00 05:00 06:00 07:00 08:00 09:00 10:00 11:00…" at bounding box center [387, 300] width 69 height 24
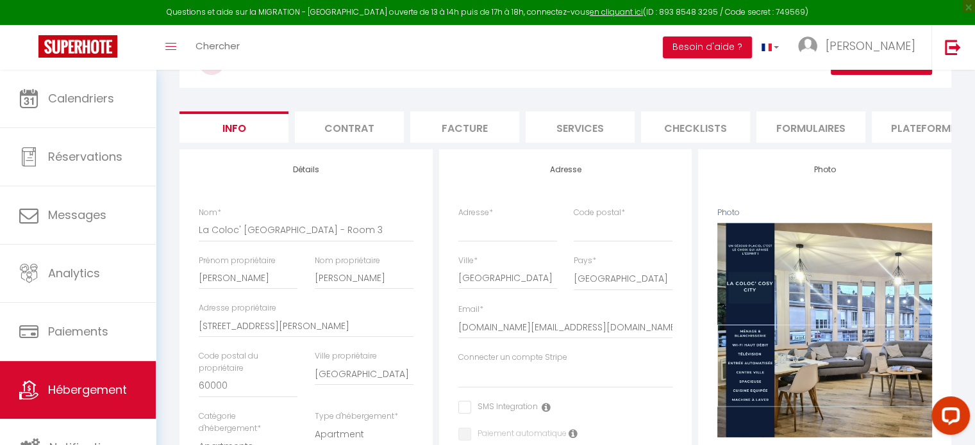
scroll to position [84, 0]
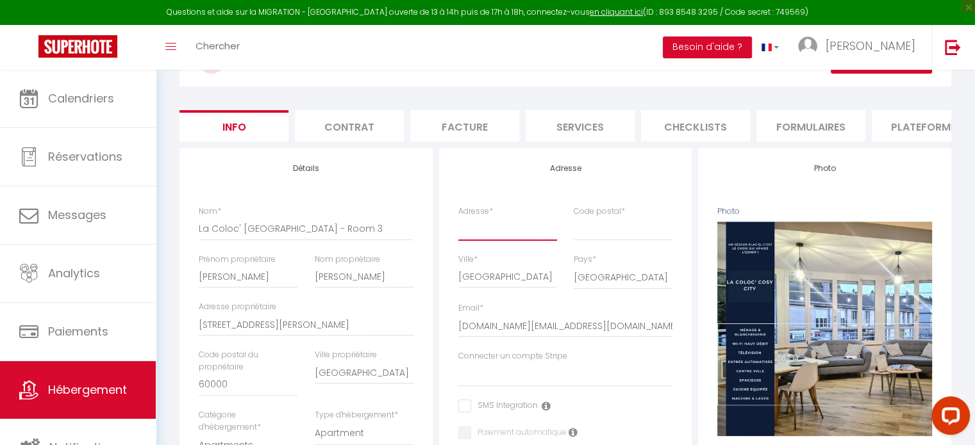
click at [470, 240] on input "Adresse *" at bounding box center [507, 228] width 99 height 23
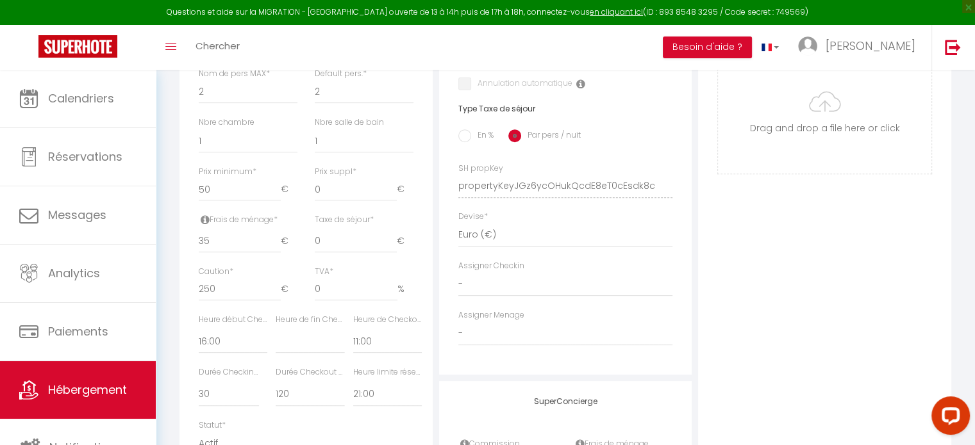
scroll to position [500, 0]
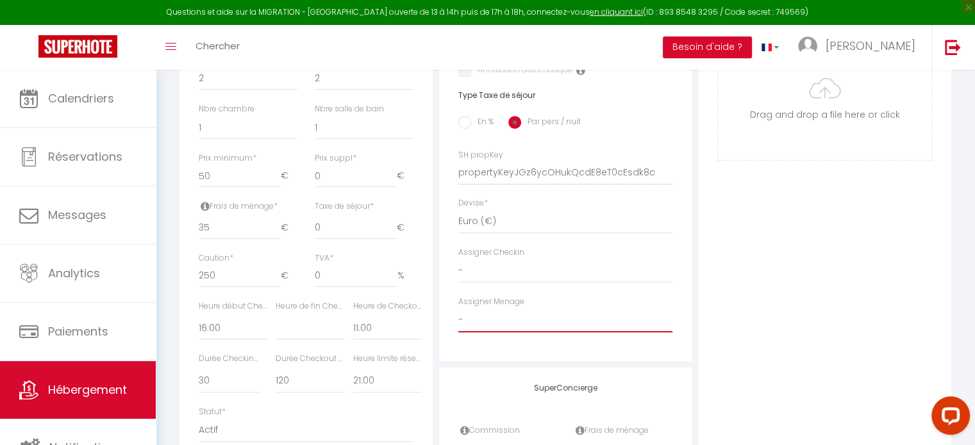
click at [527, 330] on select "- [PERSON_NAME] Placid MJC [PERSON_NAME] [PERSON_NAME] [PERSON_NAME] [PERSON_NA…" at bounding box center [565, 320] width 215 height 24
click at [458, 317] on select "- [PERSON_NAME] Placid MJC [PERSON_NAME] [PERSON_NAME] [PERSON_NAME] [PERSON_NA…" at bounding box center [565, 320] width 215 height 24
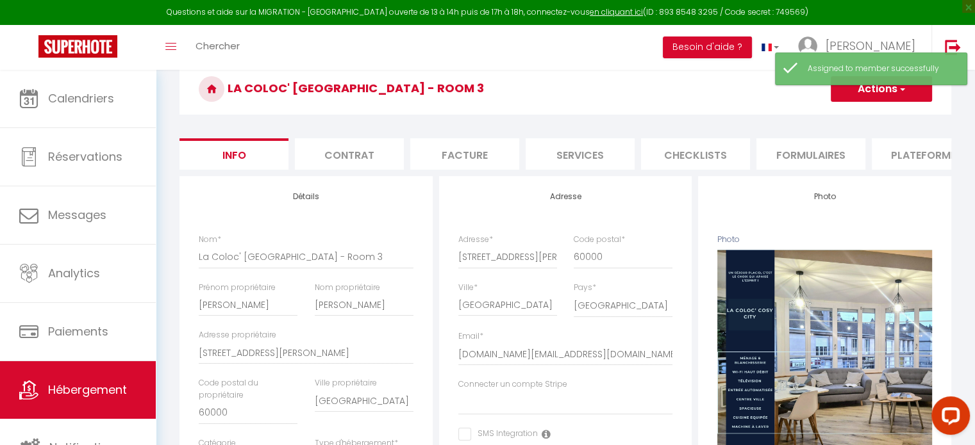
scroll to position [54, 0]
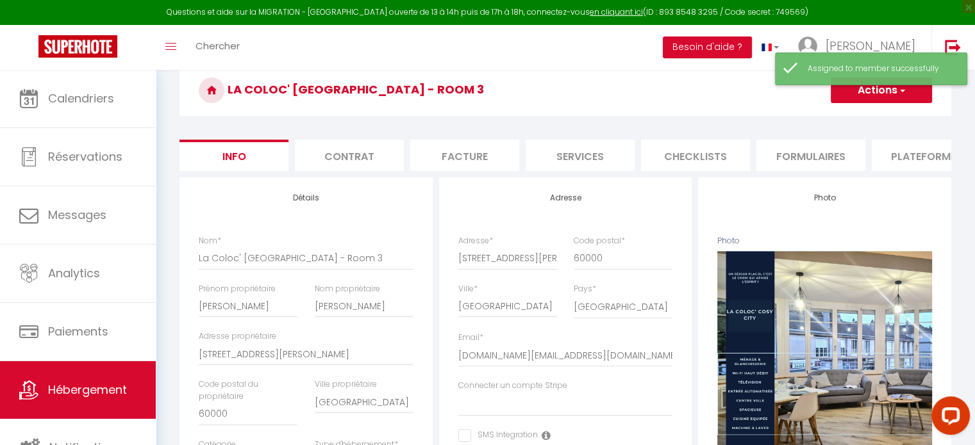
click at [895, 84] on div "Assigned to member successfully" at bounding box center [871, 69] width 192 height 33
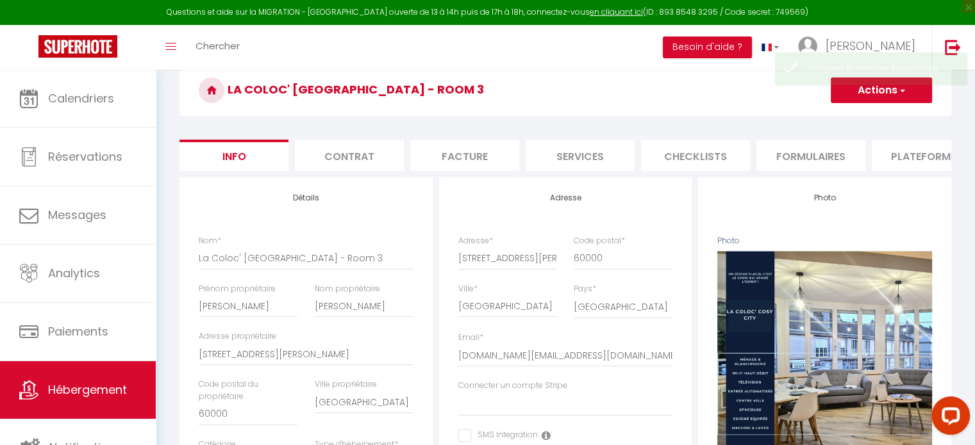
click at [896, 91] on button "Actions" at bounding box center [880, 91] width 101 height 26
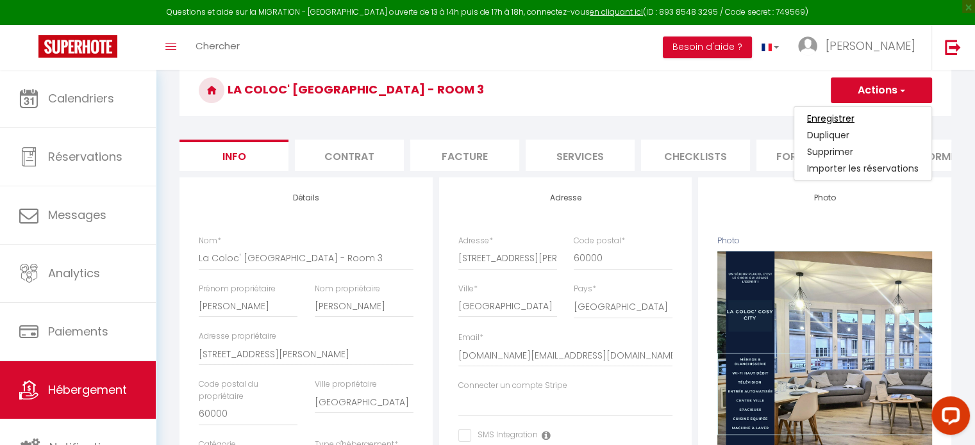
click at [827, 115] on input "Enregistrer" at bounding box center [830, 118] width 47 height 13
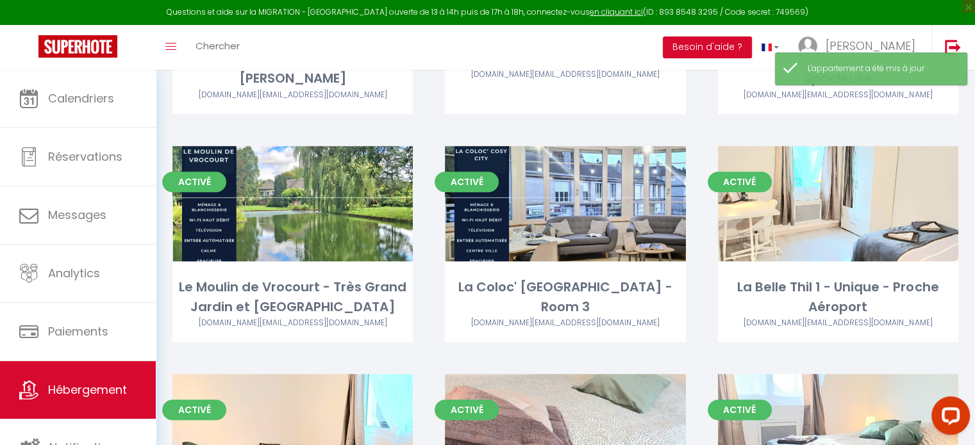
scroll to position [934, 0]
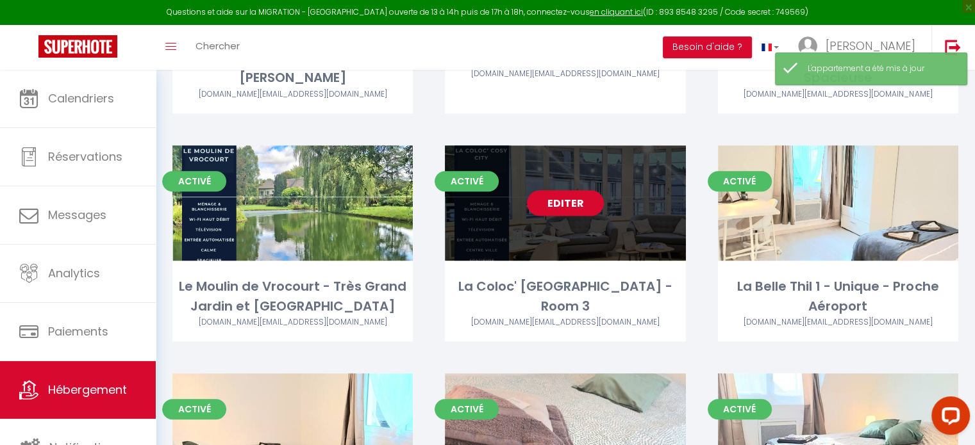
click at [562, 208] on link "Editer" at bounding box center [565, 203] width 77 height 26
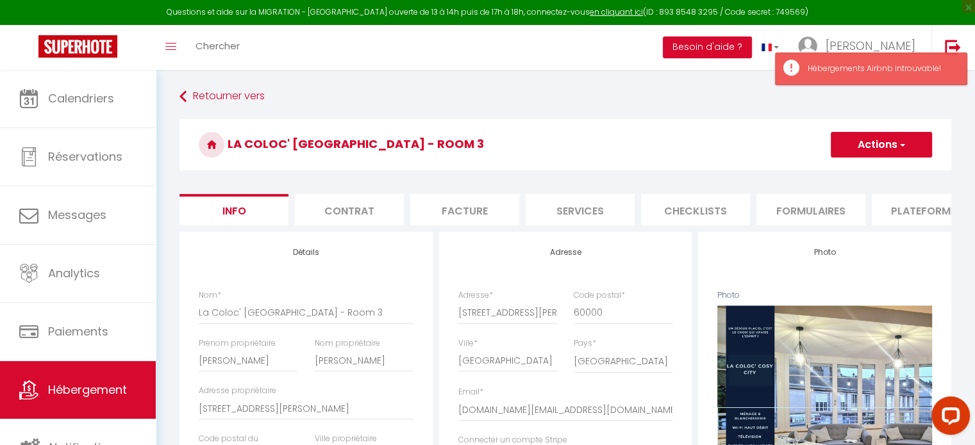
click at [363, 217] on li "Contrat" at bounding box center [349, 209] width 109 height 31
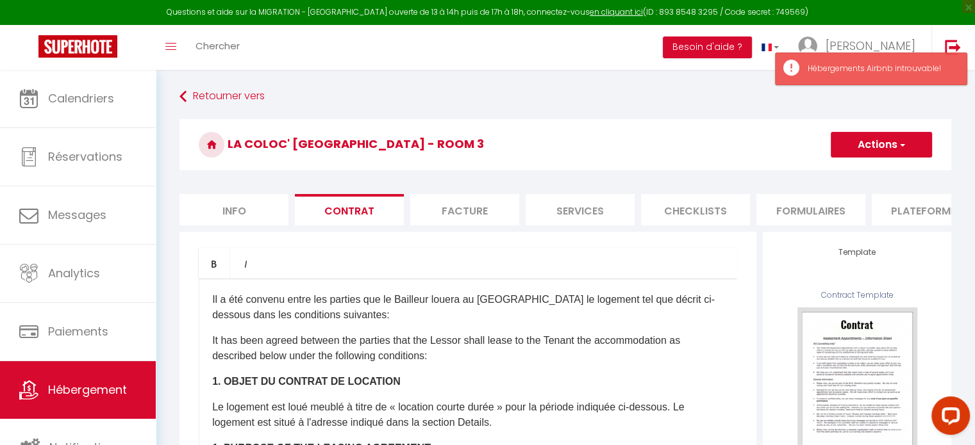
click at [485, 218] on li "Facture" at bounding box center [464, 209] width 109 height 31
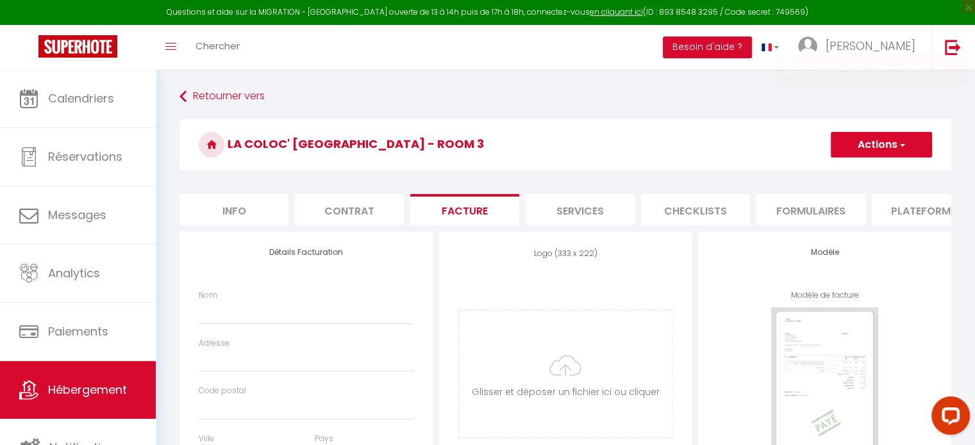
click at [571, 210] on li "Services" at bounding box center [579, 209] width 109 height 31
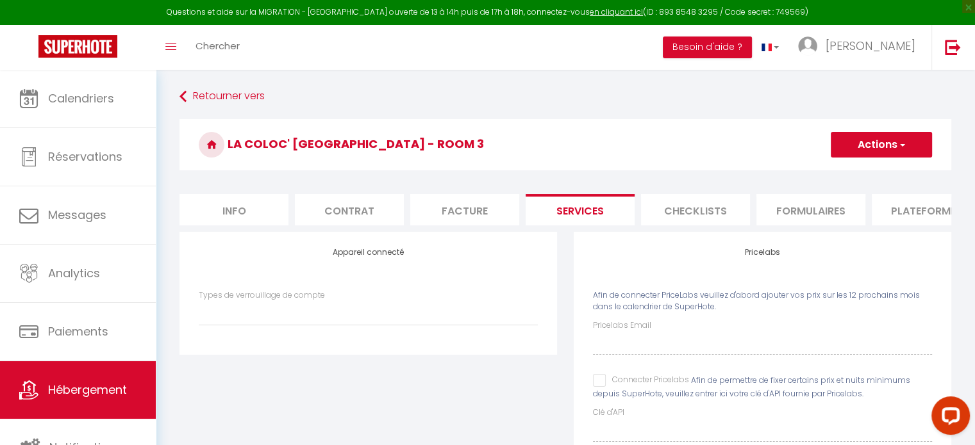
click at [679, 215] on li "Checklists" at bounding box center [695, 209] width 109 height 31
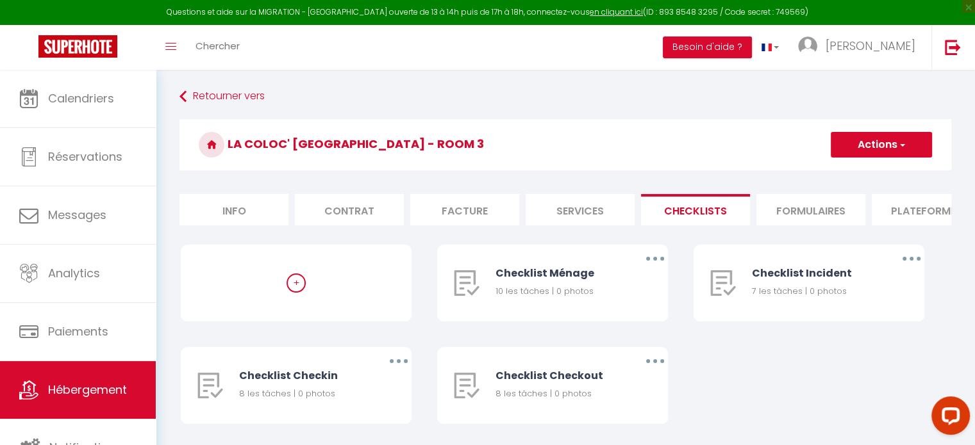
click at [807, 212] on li "Formulaires" at bounding box center [810, 209] width 109 height 31
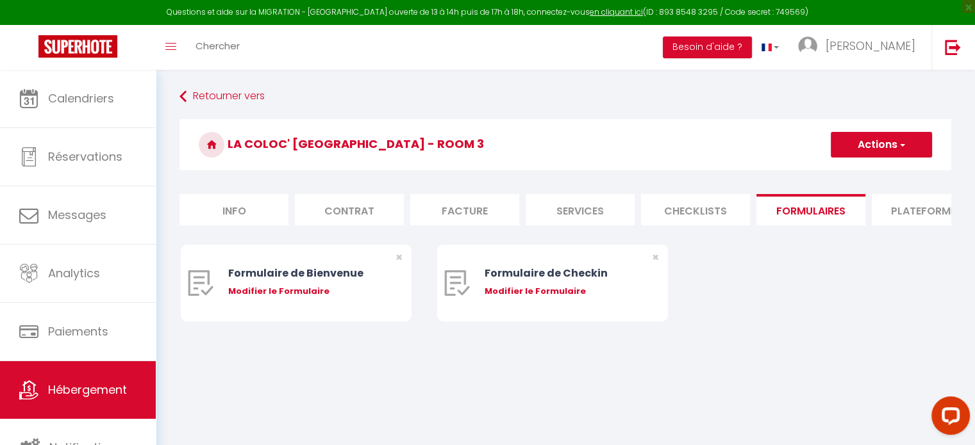
click at [905, 211] on li "Plateformes" at bounding box center [925, 209] width 109 height 31
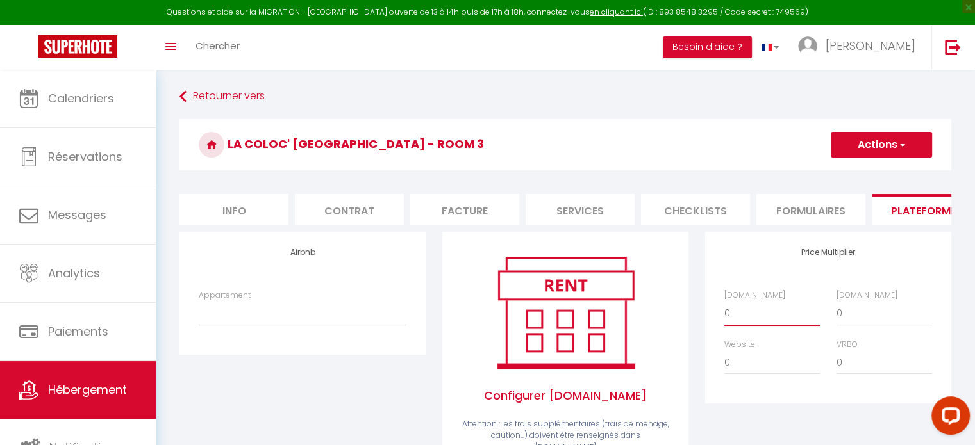
click at [775, 326] on select "0 + 1 % + 2 % + 3 % + 4 % + 5 % + 6 % + 7 % + 8 % + 9 %" at bounding box center [771, 313] width 95 height 24
click at [724, 311] on select "0 + 1 % + 2 % + 3 % + 4 % + 5 % + 6 % + 7 % + 8 % + 9 %" at bounding box center [771, 313] width 95 height 24
click at [848, 323] on select "0 + 1 % + 2 % + 3 % + 4 % + 5 % + 6 % + 7 % + 8 % + 9 %" at bounding box center [883, 313] width 95 height 24
click at [779, 324] on select "0 + 1 % + 2 % + 3 % + 4 % + 5 % + 6 % + 7 % + 8 % + 9 %" at bounding box center [771, 313] width 95 height 24
click at [724, 311] on select "0 + 1 % + 2 % + 3 % + 4 % + 5 % + 6 % + 7 % + 8 % + 9 %" at bounding box center [771, 313] width 95 height 24
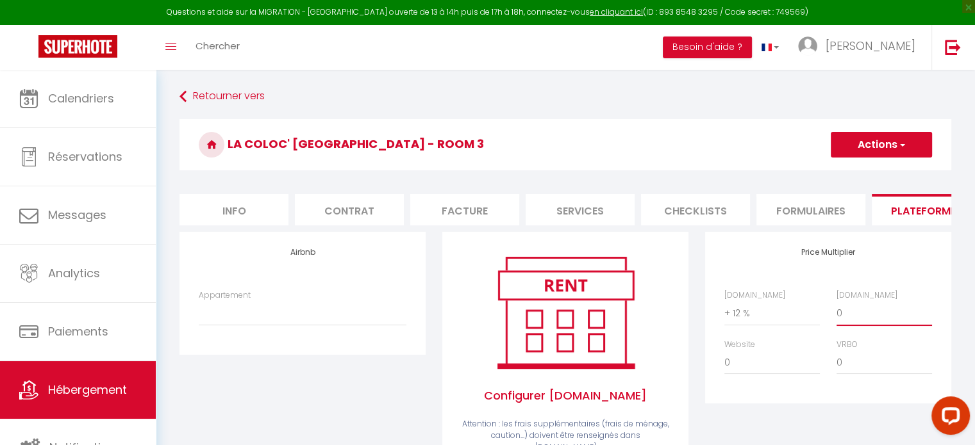
click at [844, 326] on select "0 + 1 % + 2 % + 3 % + 4 % + 5 % + 6 % + 7 % + 8 % + 9 %" at bounding box center [883, 313] width 95 height 24
click at [836, 311] on select "0 + 1 % + 2 % + 3 % + 4 % + 5 % + 6 % + 7 % + 8 % + 9 %" at bounding box center [883, 313] width 95 height 24
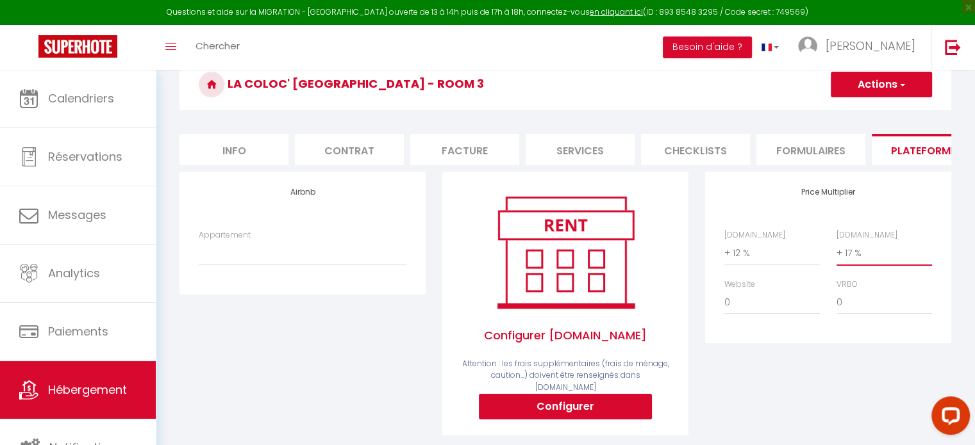
scroll to position [90, 0]
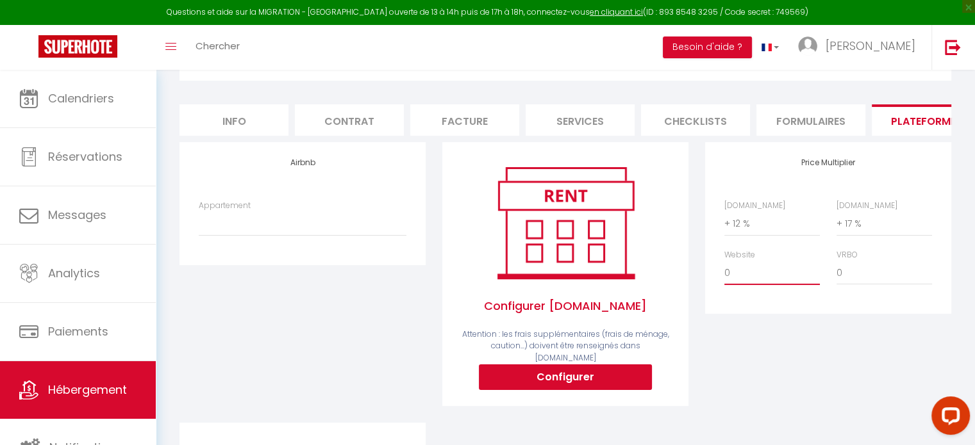
click at [741, 283] on select "0 + 1 % + 2 % + 3 % + 4 % + 5 % + 6 % + 7 % + 8 % + 9 %" at bounding box center [771, 273] width 95 height 24
click at [724, 270] on select "0 + 1 % + 2 % + 3 % + 4 % + 5 % + 6 % + 7 % + 8 % + 9 %" at bounding box center [771, 273] width 95 height 24
click at [763, 285] on select "0 + 1 % + 2 % + 3 % + 4 % + 5 % + 6 % + 7 % + 8 % + 9 %" at bounding box center [771, 273] width 95 height 24
click at [724, 270] on select "0 + 1 % + 2 % + 3 % + 4 % + 5 % + 6 % + 7 % + 8 % + 9 %" at bounding box center [771, 273] width 95 height 24
click at [855, 284] on select "0 + 1 % + 2 % + 3 % + 4 % + 5 % + 6 % + 7 % + 8 % + 9 %" at bounding box center [883, 273] width 95 height 24
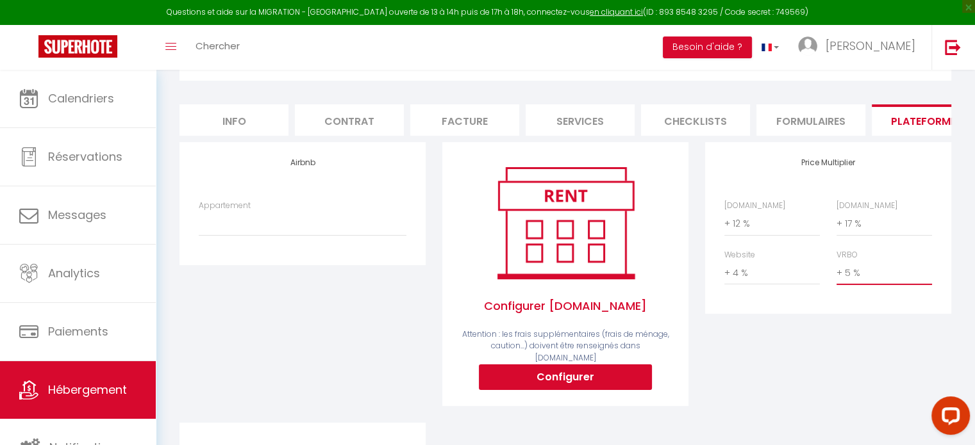
click at [836, 270] on select "0 + 1 % + 2 % + 3 % + 4 % + 5 % + 6 % + 7 % + 8 % + 9 %" at bounding box center [883, 273] width 95 height 24
click at [299, 234] on select "Appartement" at bounding box center [303, 223] width 208 height 24
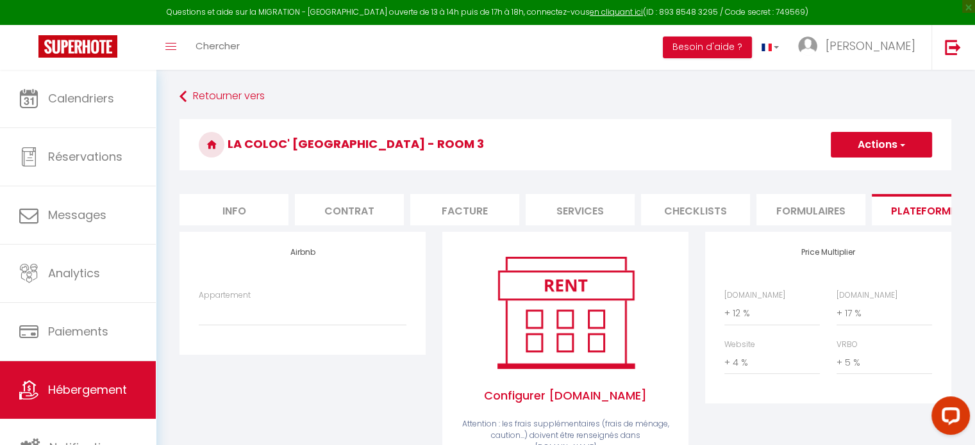
click at [893, 130] on h3 "La Coloc' [GEOGRAPHIC_DATA] - Room 3" at bounding box center [564, 144] width 771 height 51
click at [876, 143] on button "Actions" at bounding box center [880, 145] width 101 height 26
click at [861, 171] on link "Enregistrer" at bounding box center [880, 173] width 101 height 17
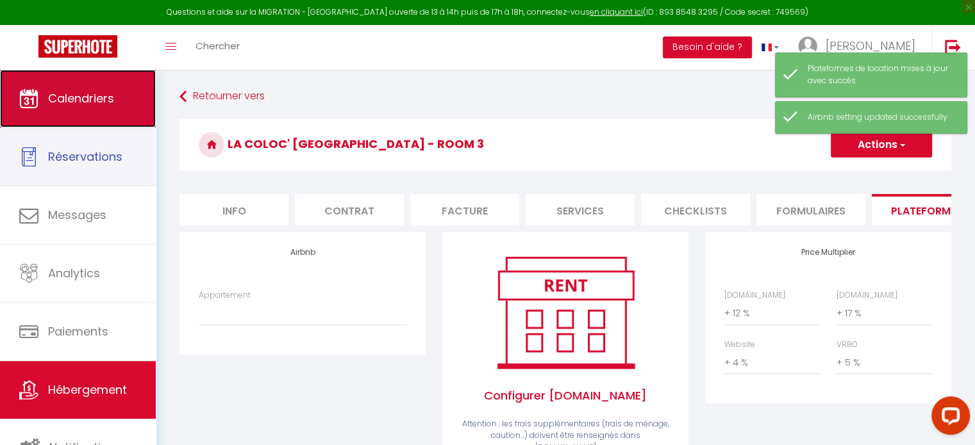
click at [100, 111] on link "Calendriers" at bounding box center [78, 99] width 156 height 58
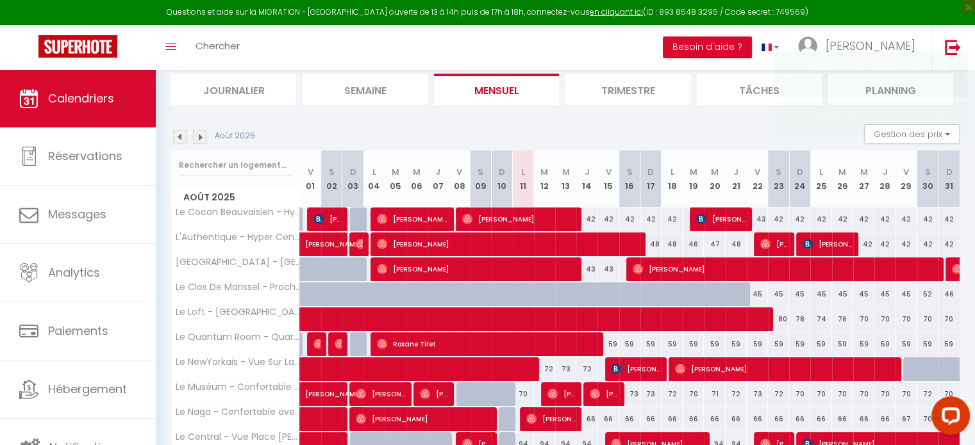
scroll to position [178, 0]
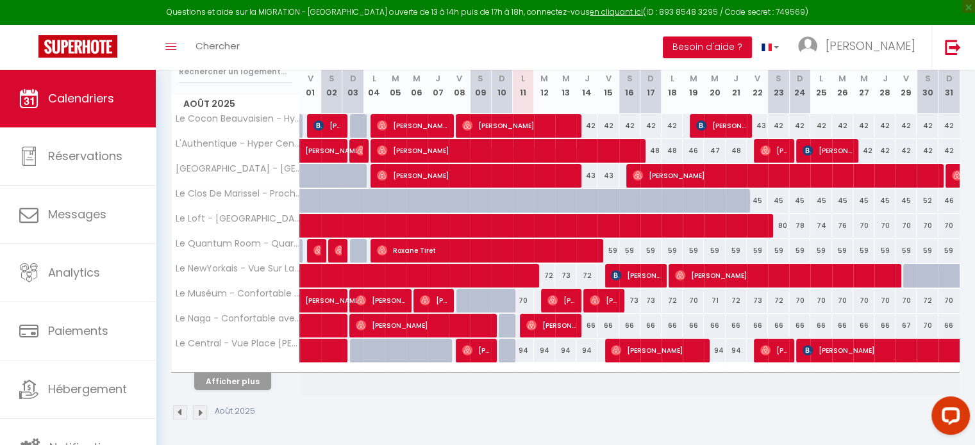
click at [249, 390] on th "Afficher plus" at bounding box center [236, 379] width 128 height 32
click at [246, 386] on button "Afficher plus" at bounding box center [232, 381] width 77 height 17
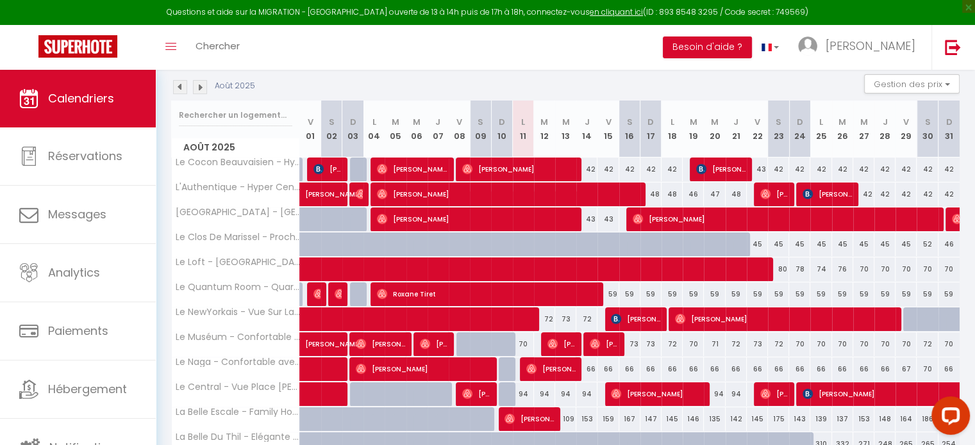
scroll to position [0, 0]
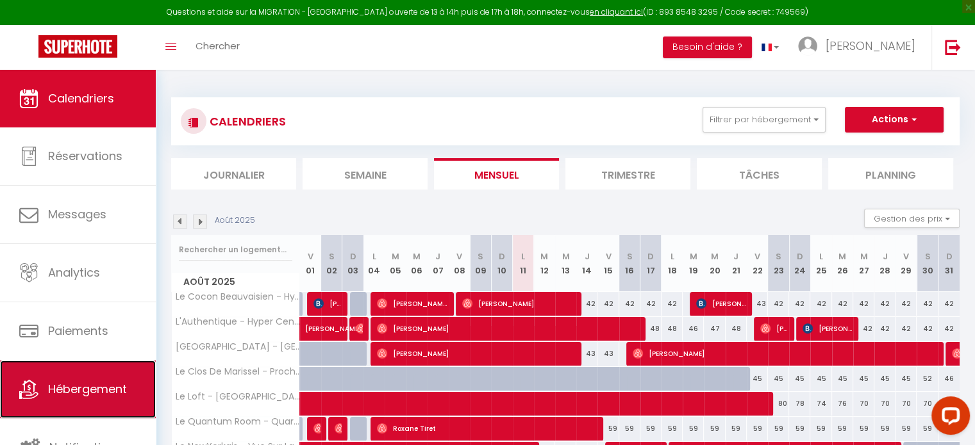
click at [90, 394] on span "Hébergement" at bounding box center [87, 389] width 79 height 16
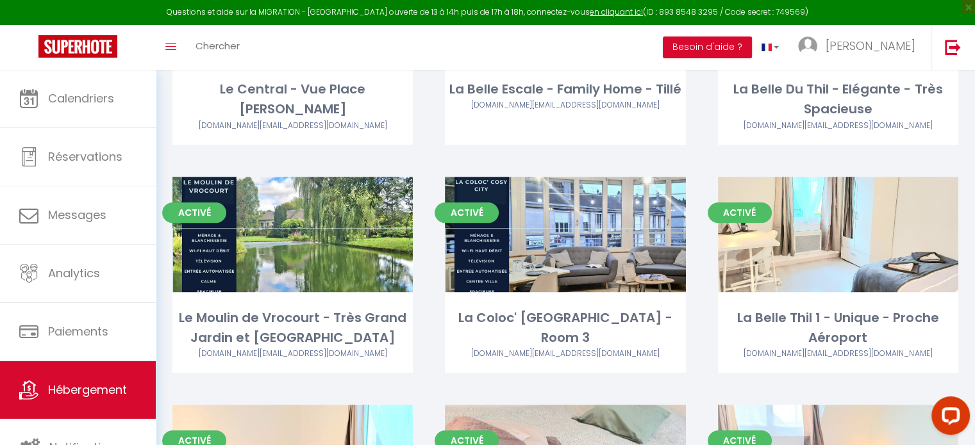
scroll to position [905, 0]
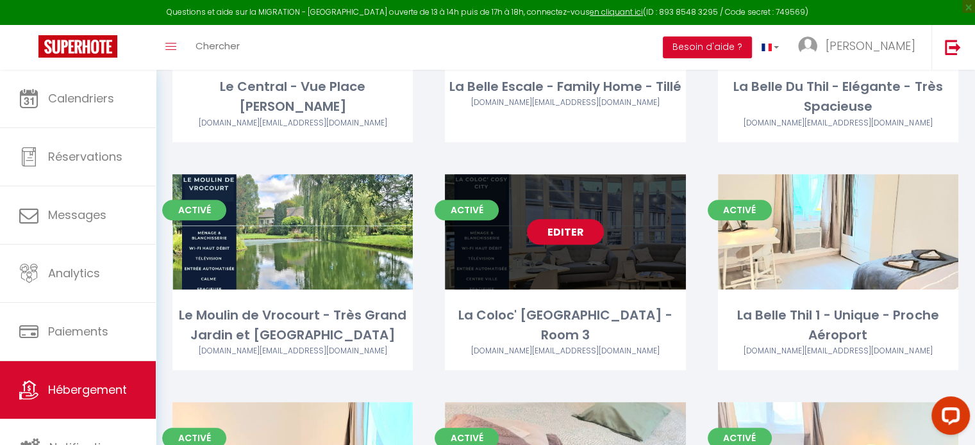
click at [565, 236] on link "Editer" at bounding box center [565, 232] width 77 height 26
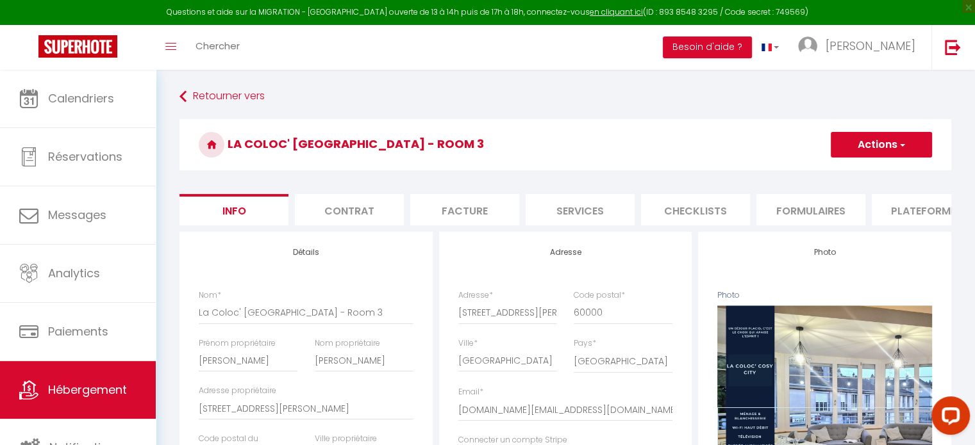
click at [915, 210] on li "Plateformes" at bounding box center [925, 209] width 109 height 31
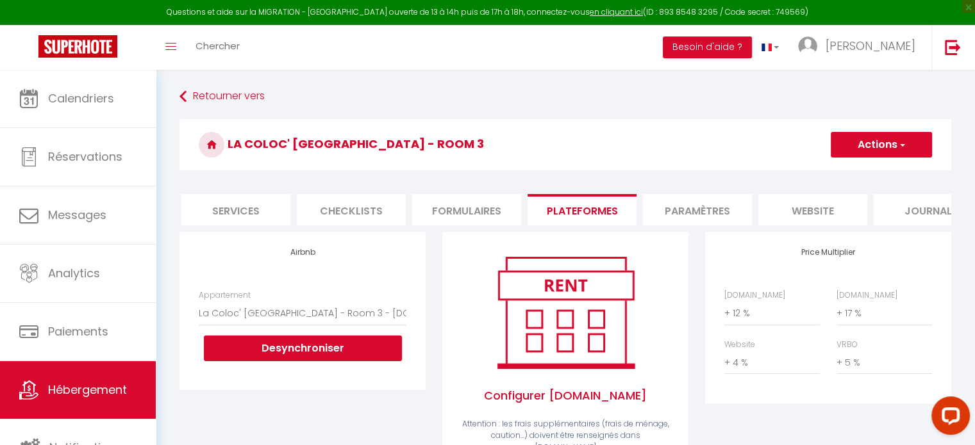
scroll to position [0, 345]
click at [827, 220] on li "website" at bounding box center [811, 209] width 109 height 31
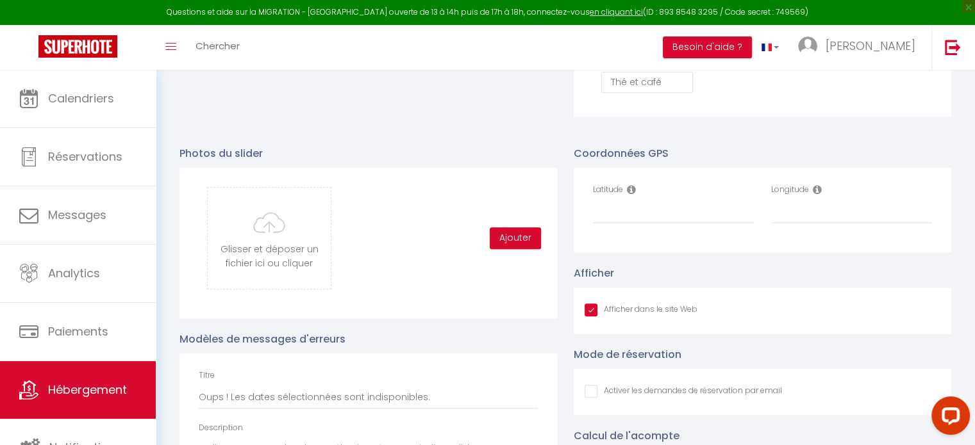
scroll to position [1287, 0]
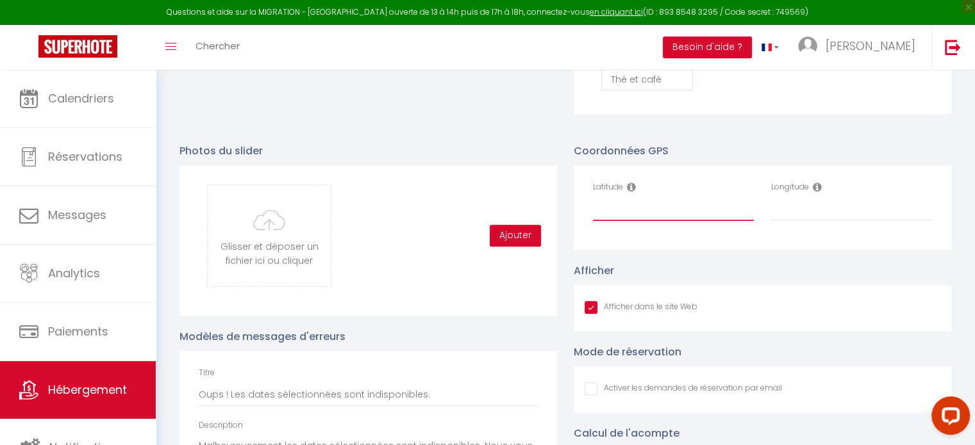
click at [636, 216] on input "Latitude" at bounding box center [673, 209] width 161 height 23
paste input "49.4284957"
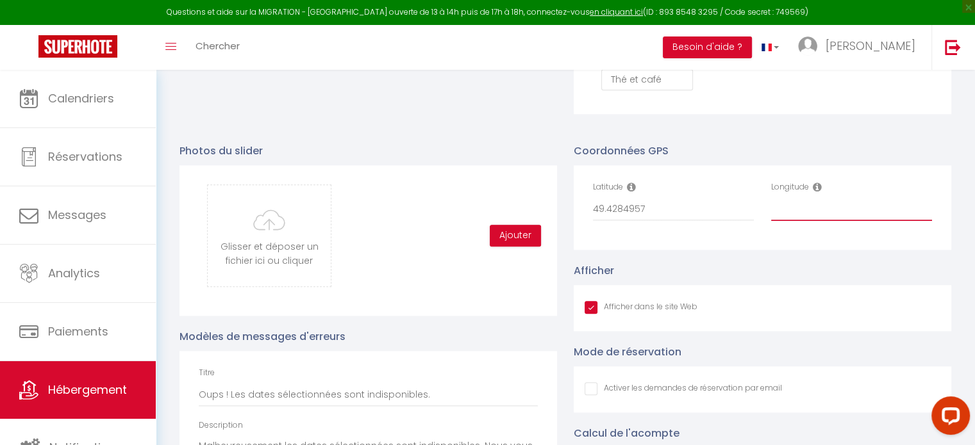
click at [806, 219] on input "Longitude" at bounding box center [851, 209] width 161 height 23
paste input "2.0787832"
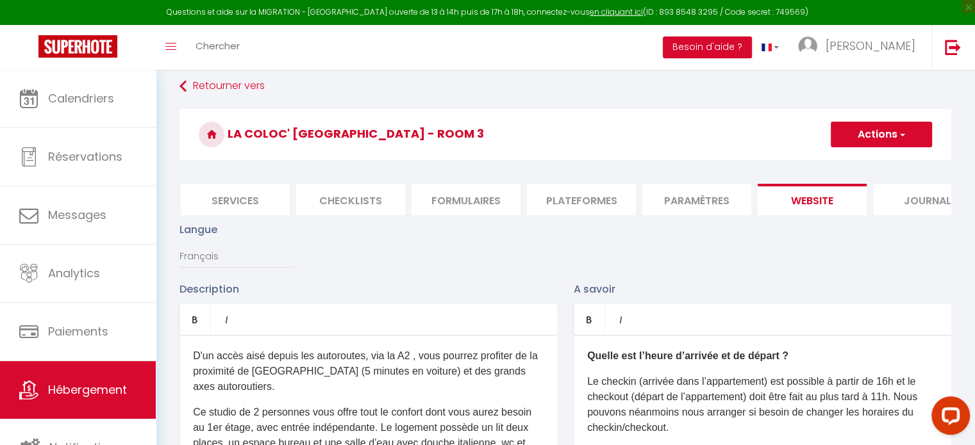
scroll to position [0, 0]
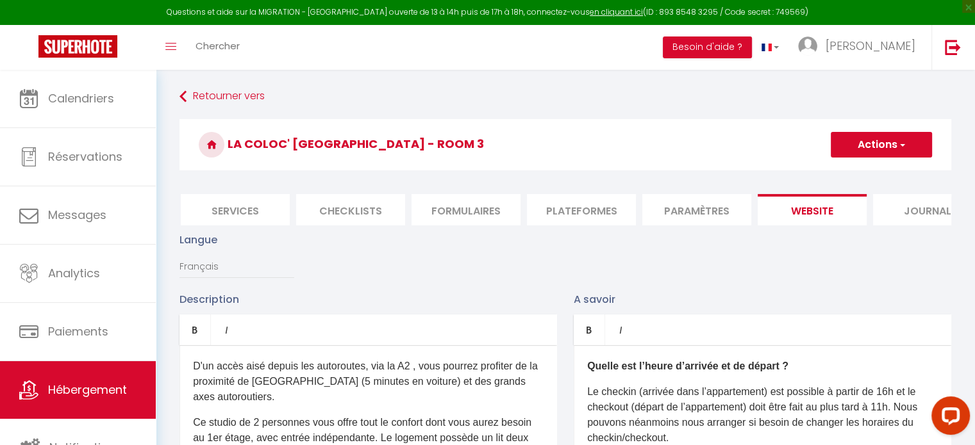
click at [876, 145] on button "Actions" at bounding box center [880, 145] width 101 height 26
click at [857, 174] on input "Enregistrer" at bounding box center [866, 173] width 47 height 13
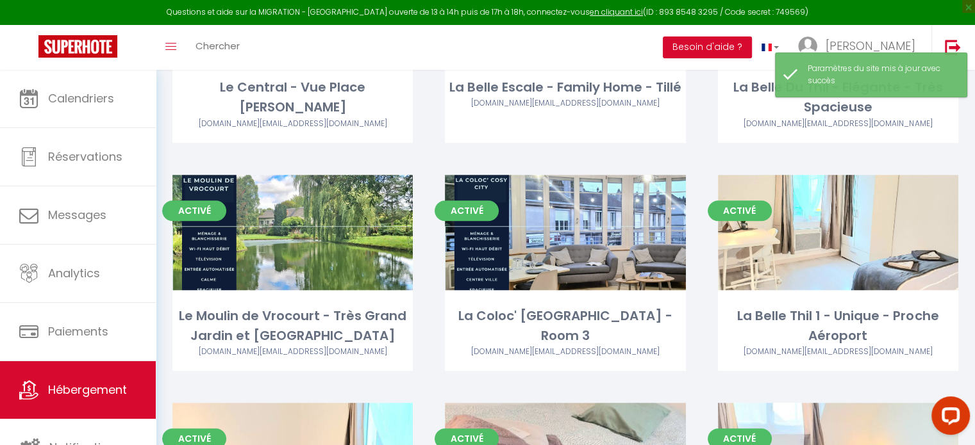
scroll to position [909, 0]
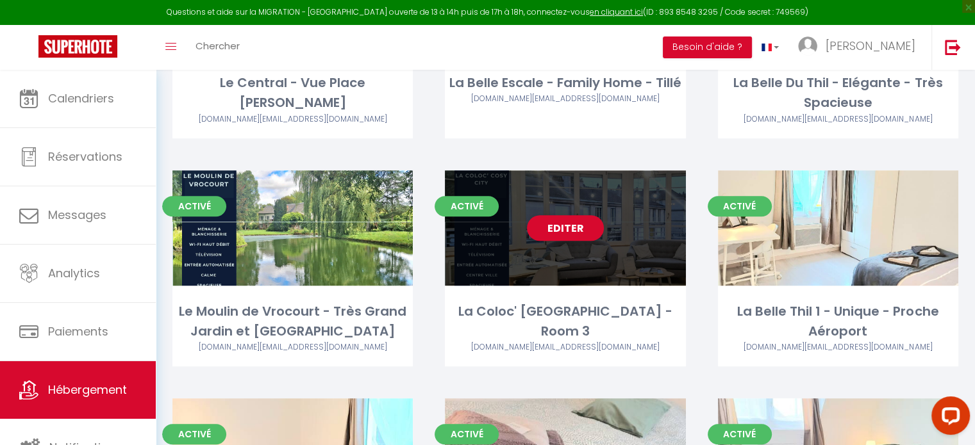
click at [561, 242] on div "Editer" at bounding box center [565, 227] width 240 height 115
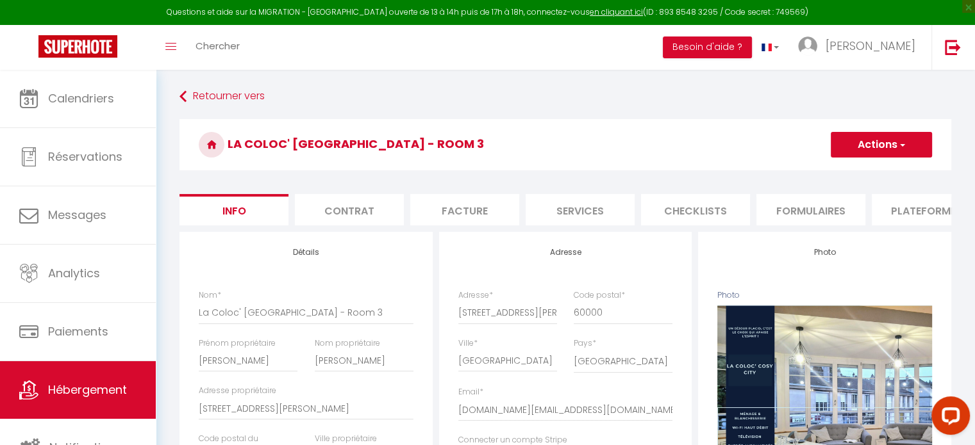
click at [540, 210] on li "Services" at bounding box center [579, 209] width 109 height 31
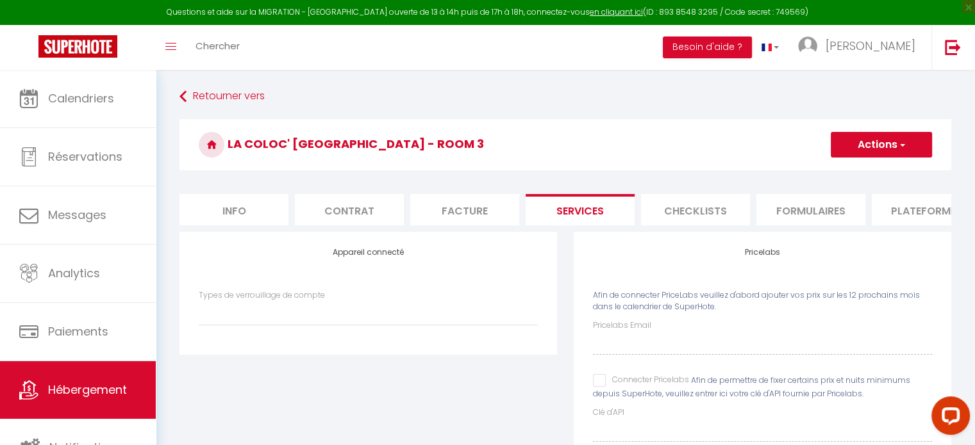
click at [602, 387] on input "Connecter Pricelabs" at bounding box center [641, 380] width 96 height 13
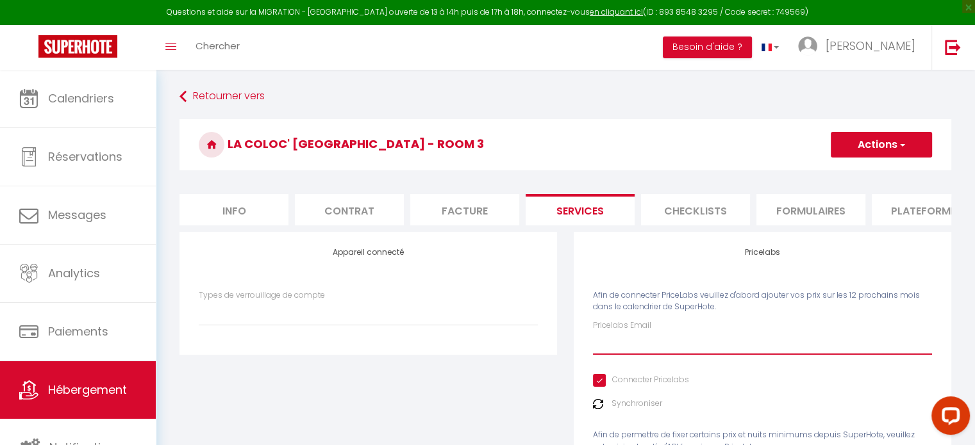
click at [638, 350] on input "Pricelabs Email" at bounding box center [762, 343] width 339 height 23
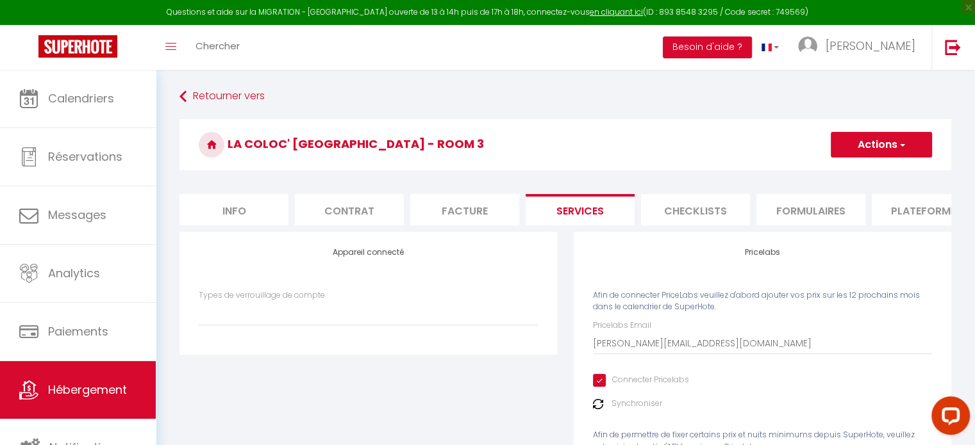
click at [892, 142] on button "Actions" at bounding box center [880, 145] width 101 height 26
click at [861, 174] on link "Enregistrer" at bounding box center [880, 173] width 101 height 17
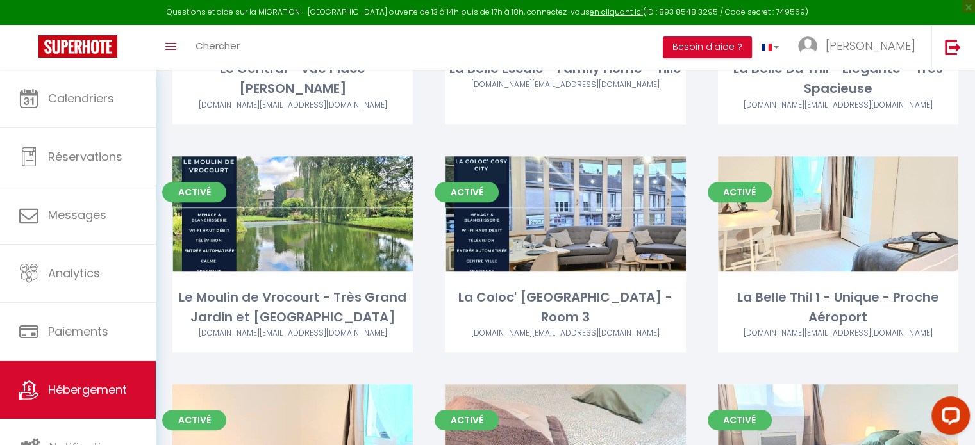
scroll to position [927, 0]
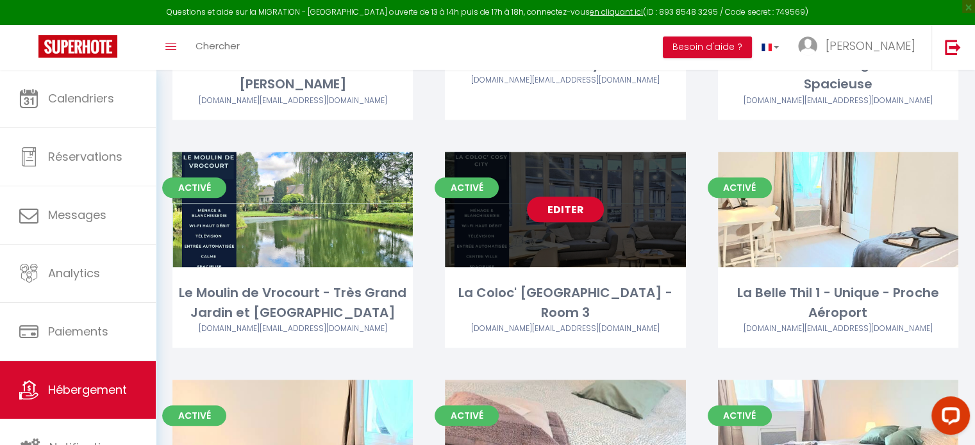
click at [572, 217] on link "Editer" at bounding box center [565, 210] width 77 height 26
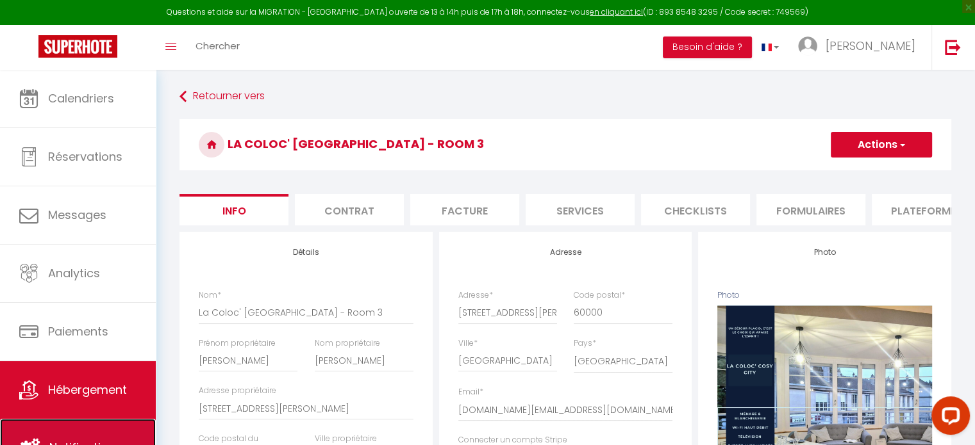
click at [103, 430] on link "Notifications" at bounding box center [78, 448] width 156 height 58
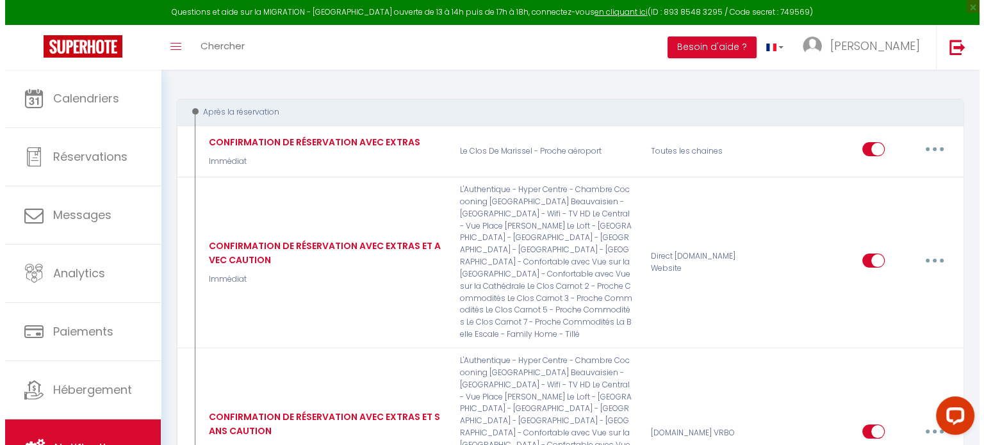
scroll to position [186, 0]
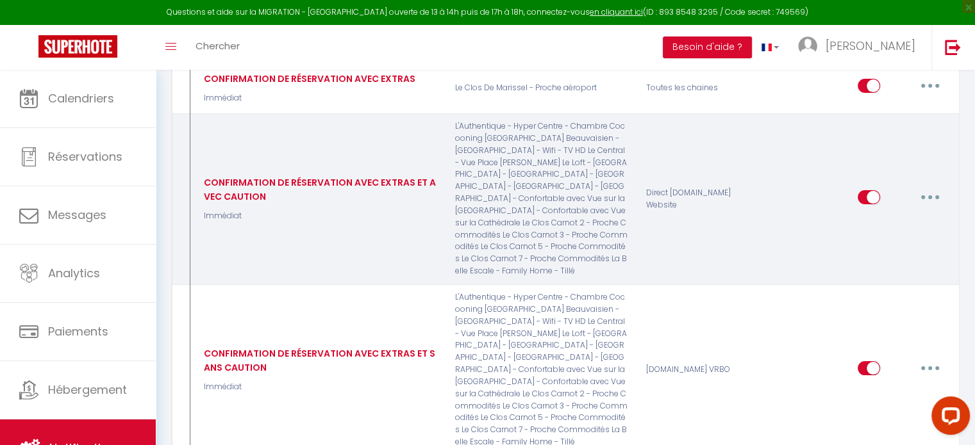
click at [925, 194] on button "button" at bounding box center [930, 197] width 36 height 21
click at [897, 220] on link "Editer" at bounding box center [896, 226] width 95 height 22
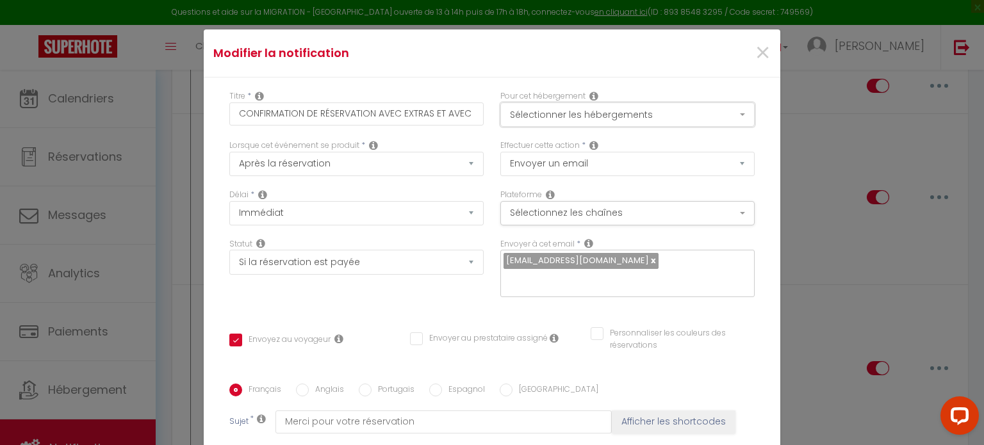
click at [646, 118] on button "Sélectionner les hébergements" at bounding box center [627, 115] width 254 height 24
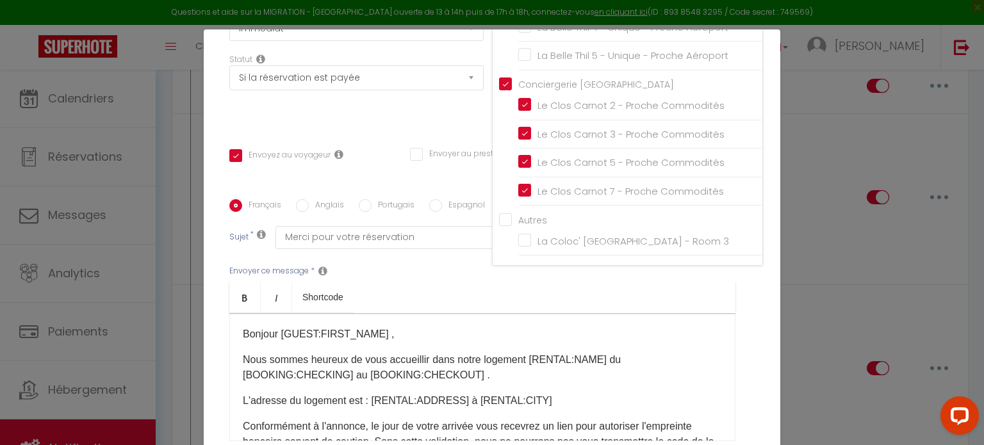
scroll to position [185, 0]
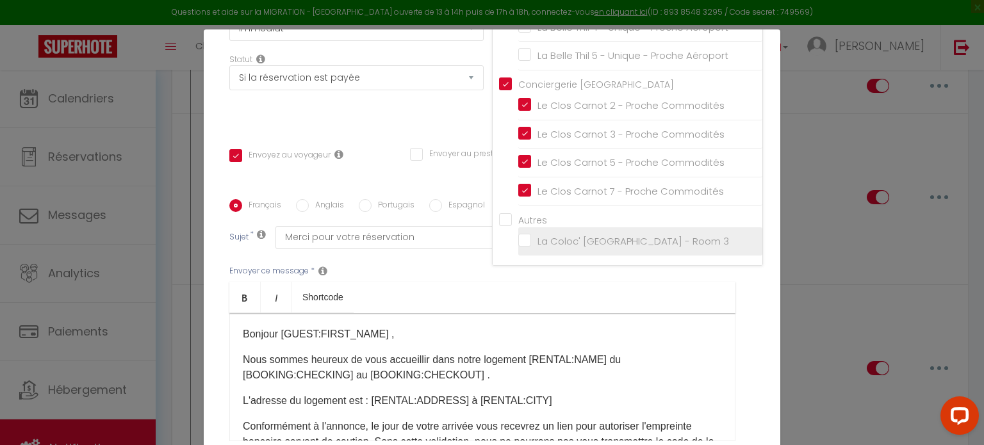
click at [518, 240] on input "La Coloc' [GEOGRAPHIC_DATA] - Room 3" at bounding box center [640, 241] width 244 height 13
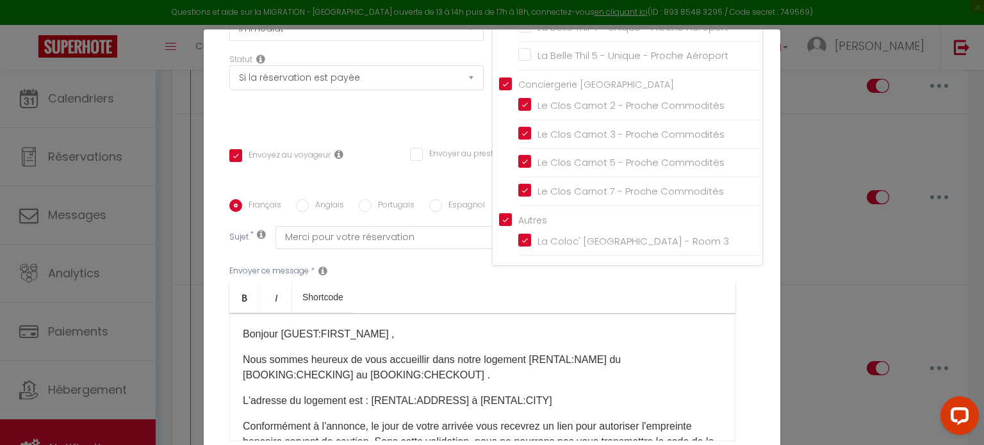
click at [454, 279] on div "Envoyer ce message * Bold Italic Shortcode Rich text editor Bonjour [GUEST:FIRS…" at bounding box center [491, 353] width 525 height 208
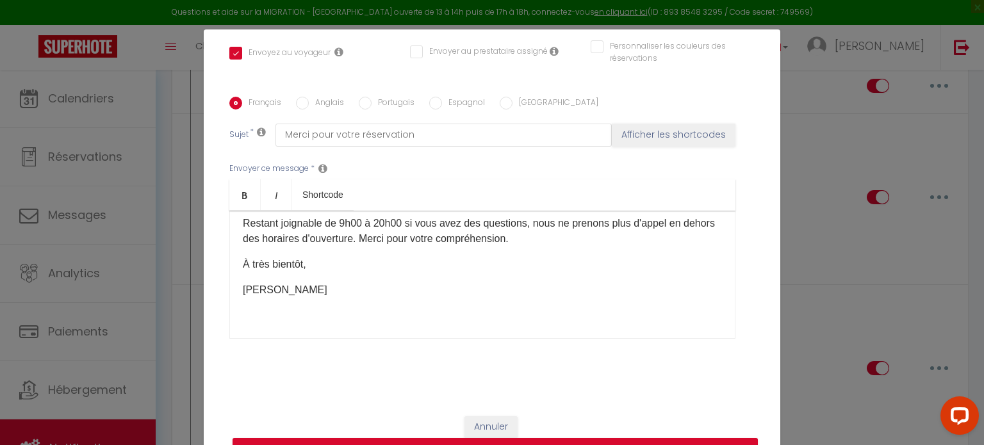
scroll to position [58, 0]
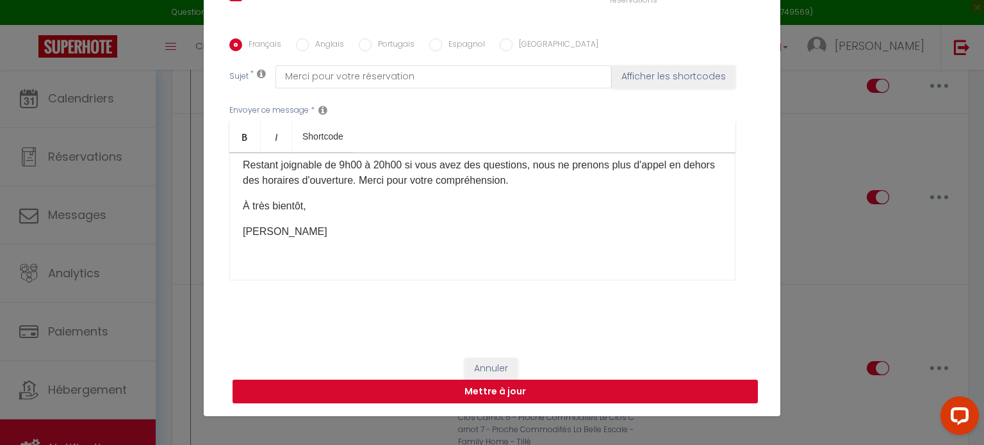
click at [515, 399] on button "Mettre à jour" at bounding box center [495, 392] width 525 height 24
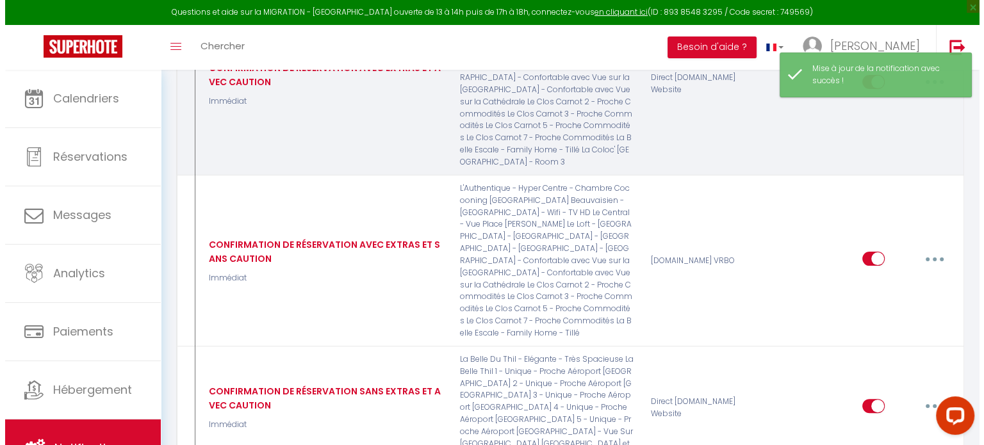
scroll to position [309, 0]
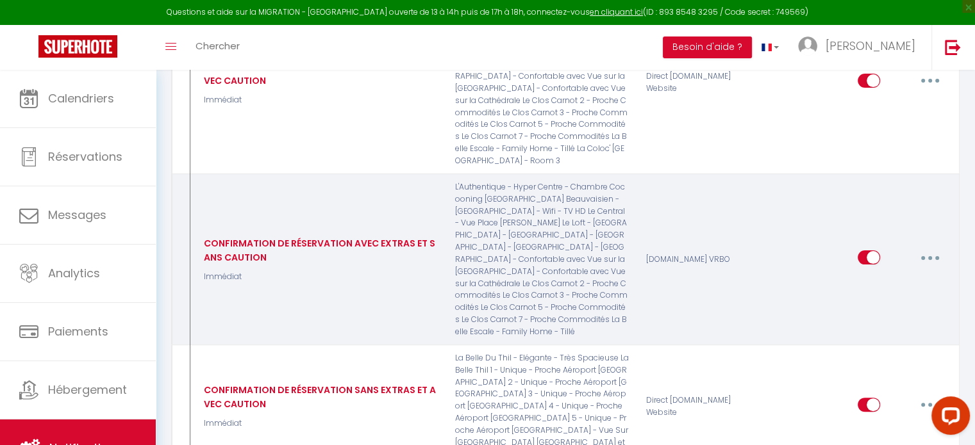
click at [933, 254] on button "button" at bounding box center [930, 257] width 36 height 21
click at [890, 279] on link "Editer" at bounding box center [896, 287] width 95 height 22
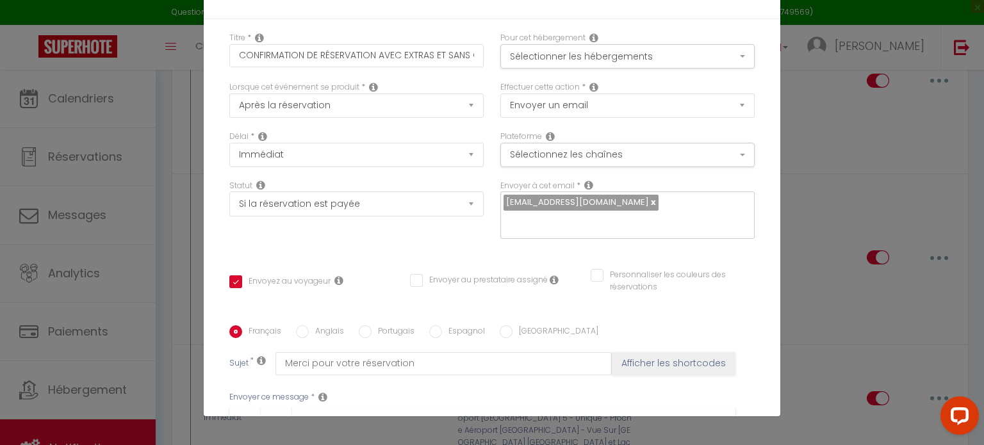
scroll to position [0, 0]
click at [675, 51] on button "Sélectionner les hébergements" at bounding box center [627, 56] width 254 height 24
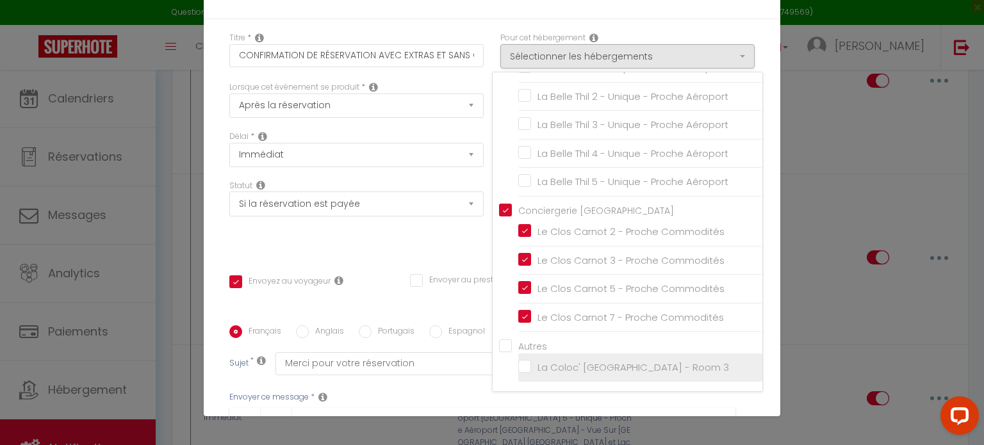
click at [518, 368] on input "La Coloc' [GEOGRAPHIC_DATA] - Room 3" at bounding box center [640, 367] width 244 height 13
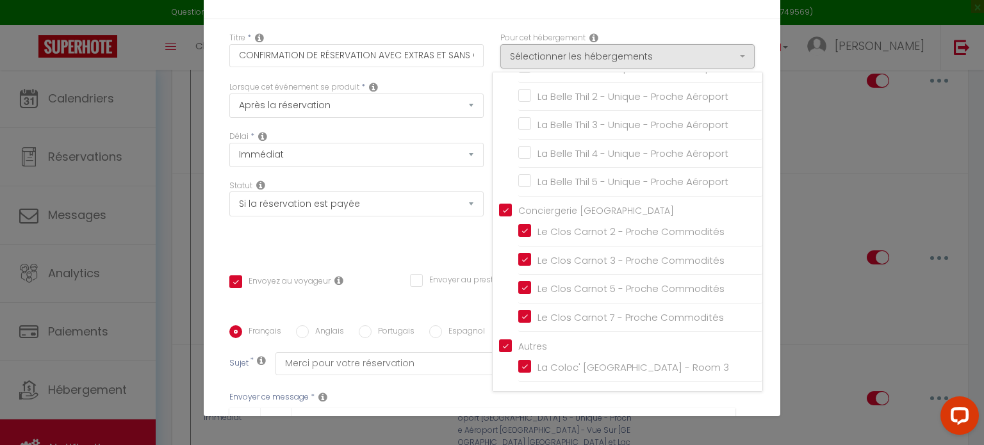
click at [754, 352] on div "Titre * CONFIRMATION DE RÉSERVATION AVEC EXTRAS ET SANS CAUTION Pour cet héberg…" at bounding box center [492, 325] width 577 height 613
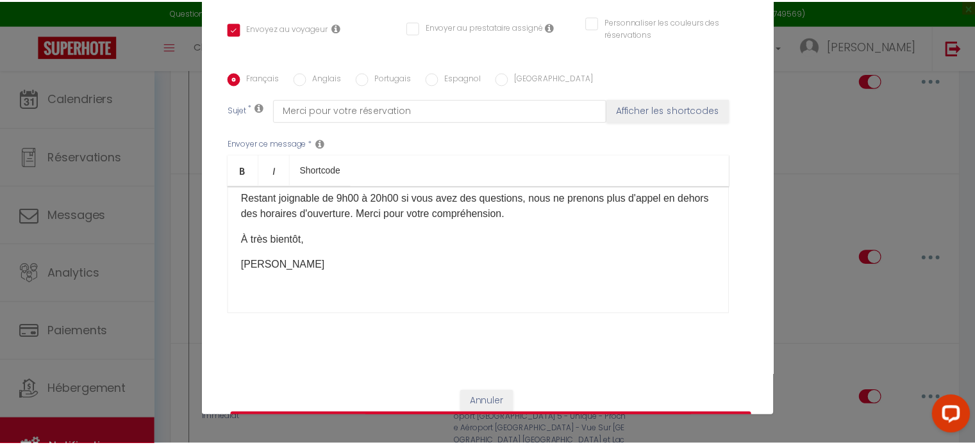
scroll to position [287, 0]
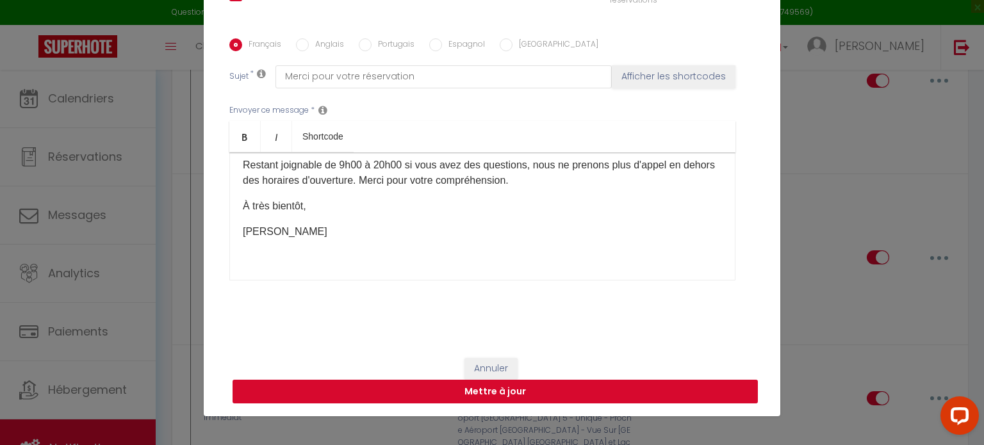
click at [625, 394] on button "Mettre à jour" at bounding box center [495, 392] width 525 height 24
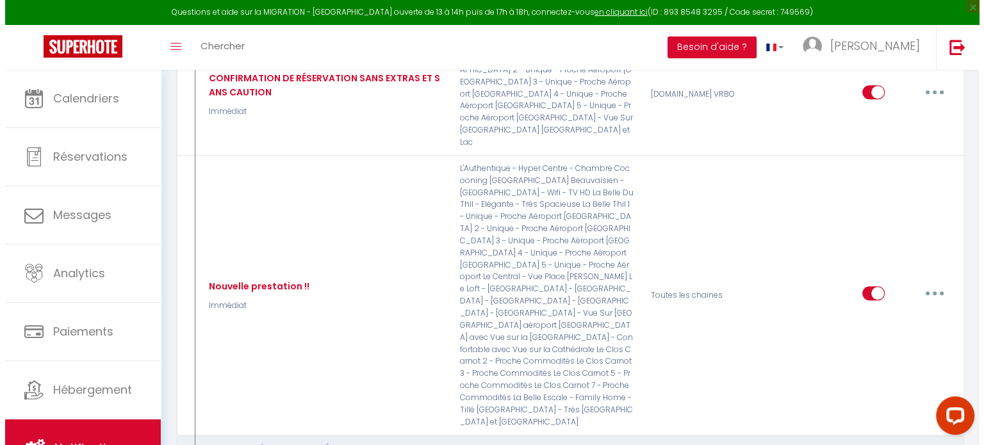
scroll to position [764, 0]
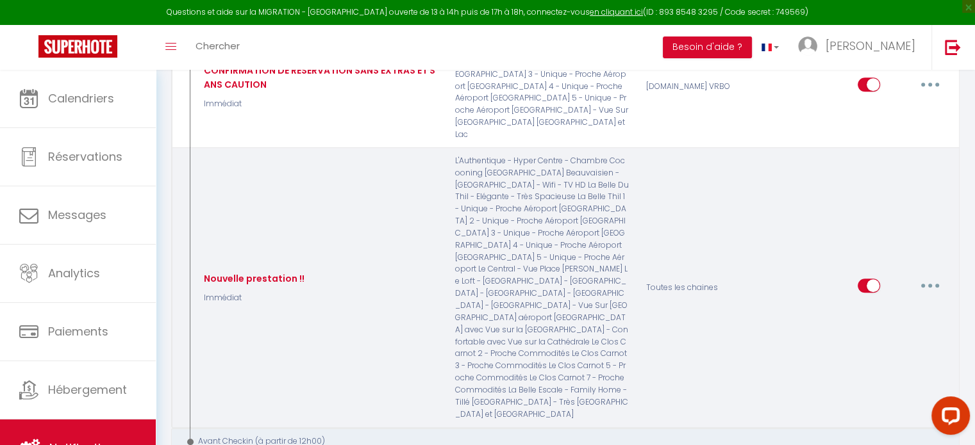
click at [934, 276] on button "button" at bounding box center [930, 286] width 36 height 21
click at [910, 299] on div "Editer Dupliquer Tester Supprimer" at bounding box center [896, 349] width 103 height 101
click at [922, 276] on button "button" at bounding box center [930, 286] width 36 height 21
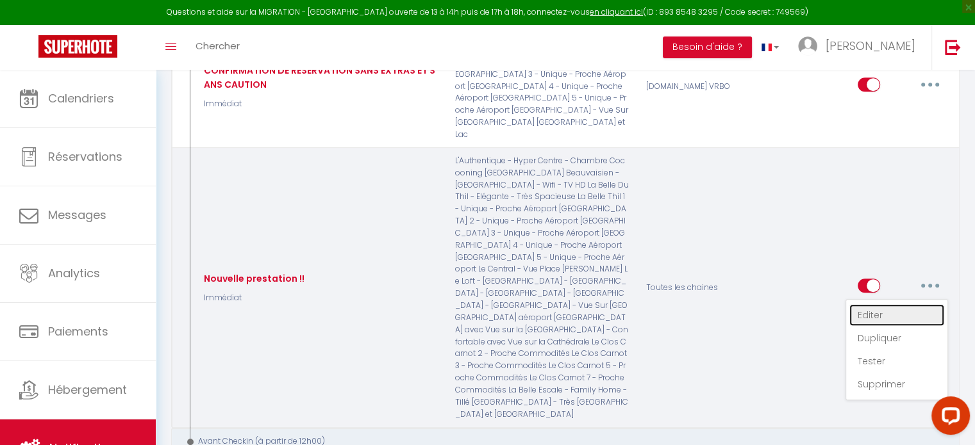
click at [882, 304] on link "Editer" at bounding box center [896, 315] width 95 height 22
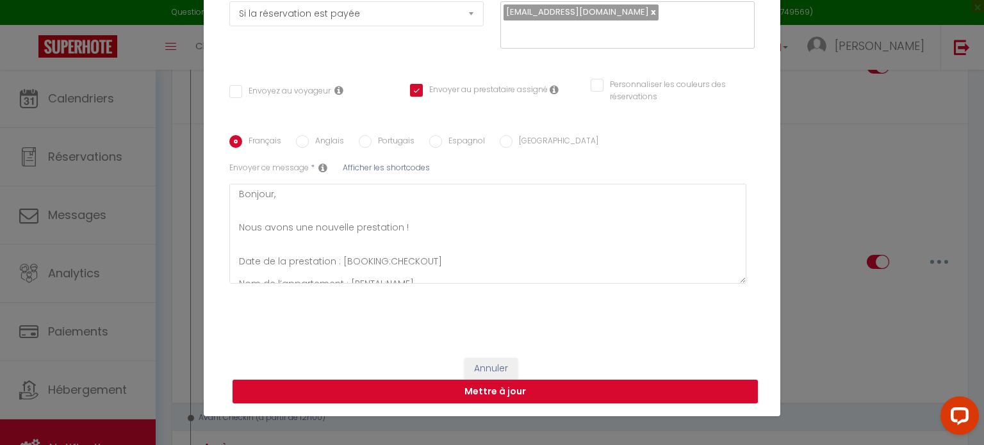
scroll to position [0, 0]
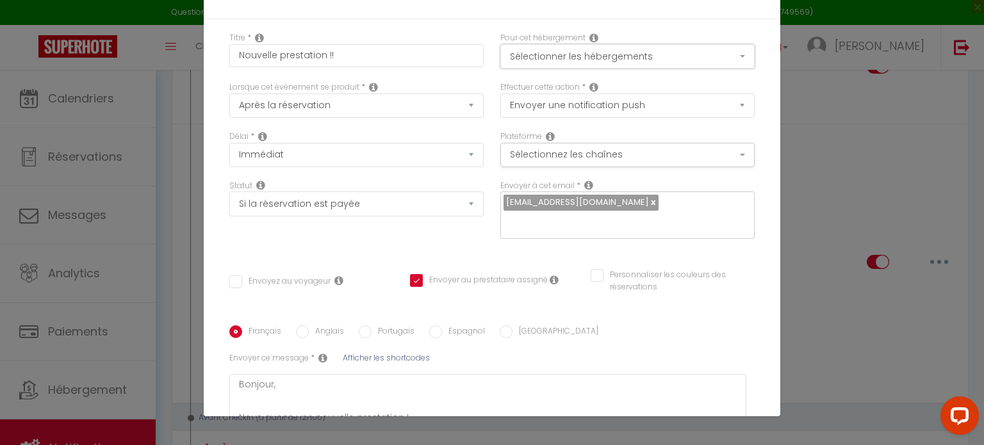
click at [668, 58] on button "Sélectionner les hébergements" at bounding box center [627, 56] width 254 height 24
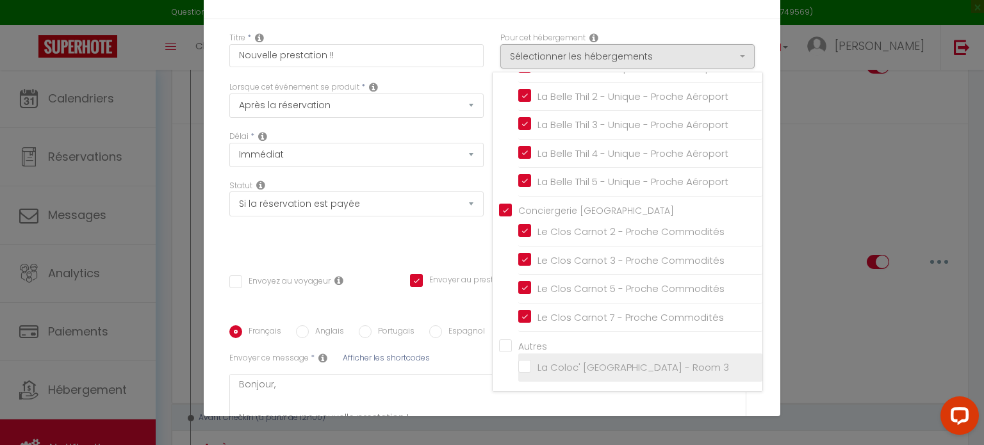
click at [518, 368] on input "La Coloc' [GEOGRAPHIC_DATA] - Room 3" at bounding box center [640, 367] width 244 height 13
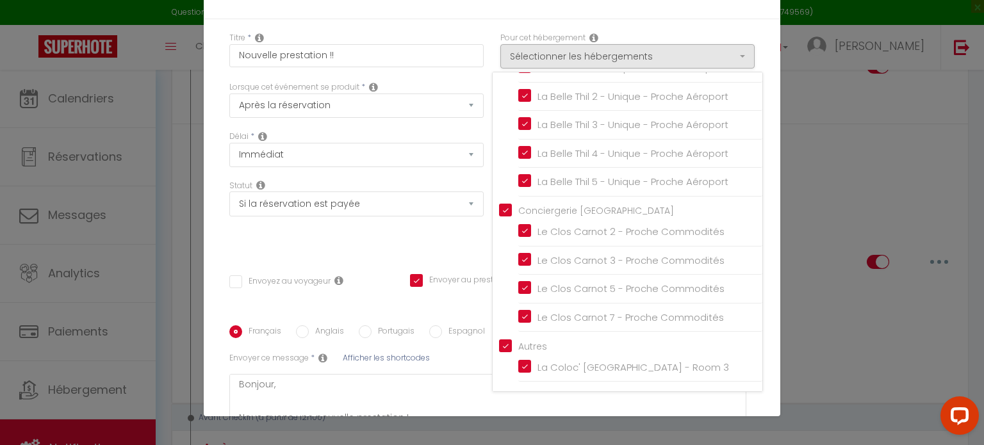
click at [754, 360] on div "Titre * Nouvelle prestation !! Pour cet hébergement Sélectionner les hébergemen…" at bounding box center [492, 277] width 577 height 516
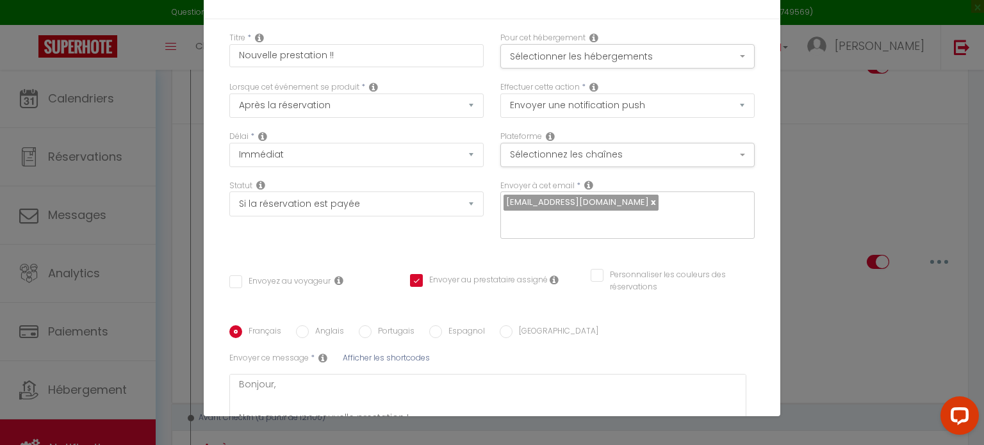
scroll to position [190, 0]
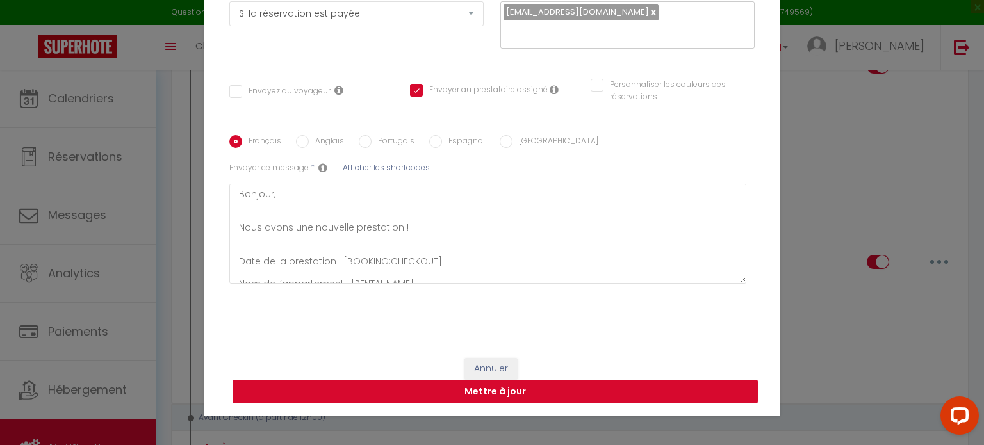
click at [632, 394] on button "Mettre à jour" at bounding box center [495, 392] width 525 height 24
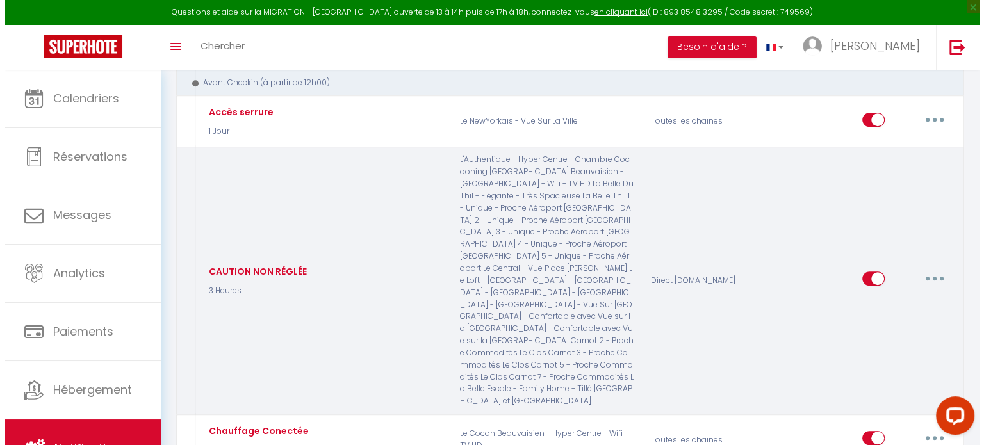
scroll to position [897, 0]
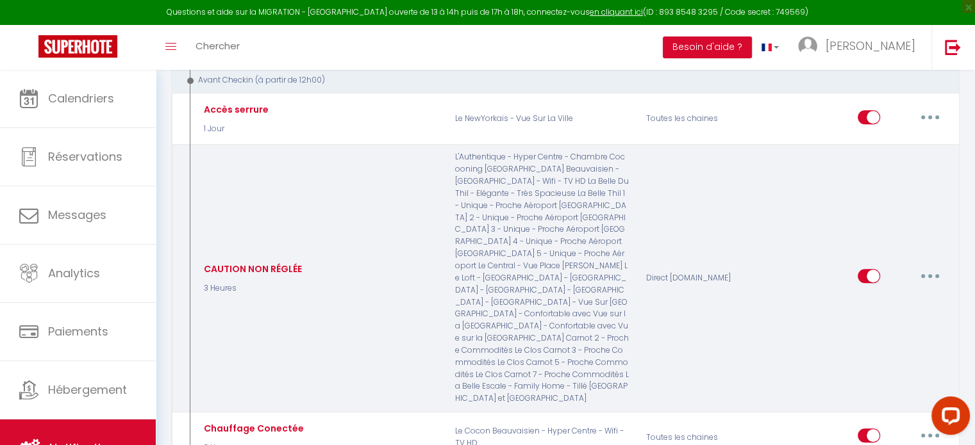
click at [935, 266] on button "button" at bounding box center [930, 276] width 36 height 21
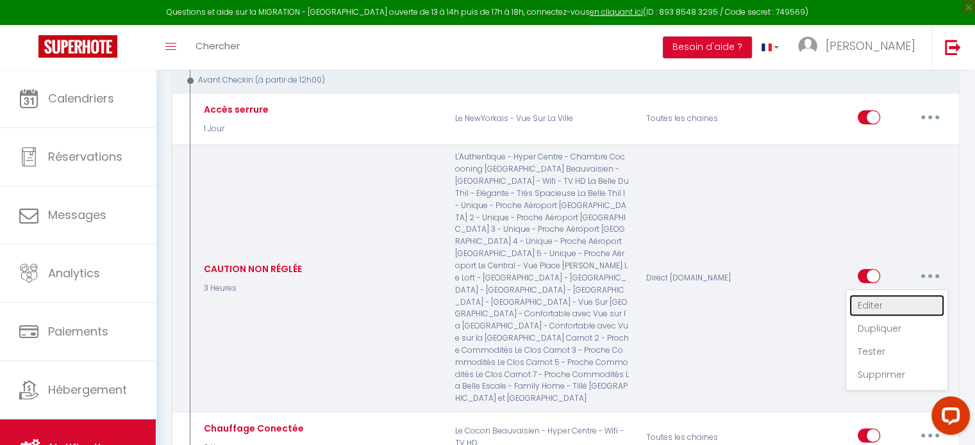
click at [885, 295] on link "Editer" at bounding box center [896, 306] width 95 height 22
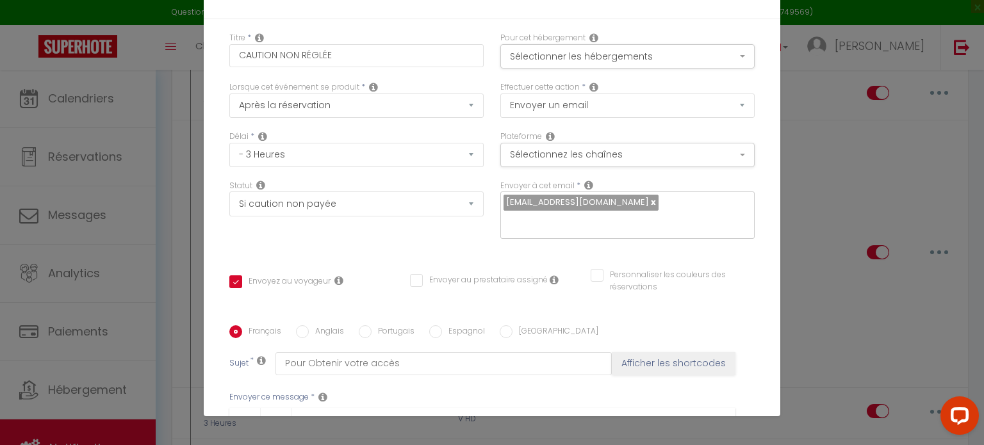
scroll to position [0, 0]
click at [680, 59] on button "Sélectionner les hébergements" at bounding box center [627, 56] width 254 height 24
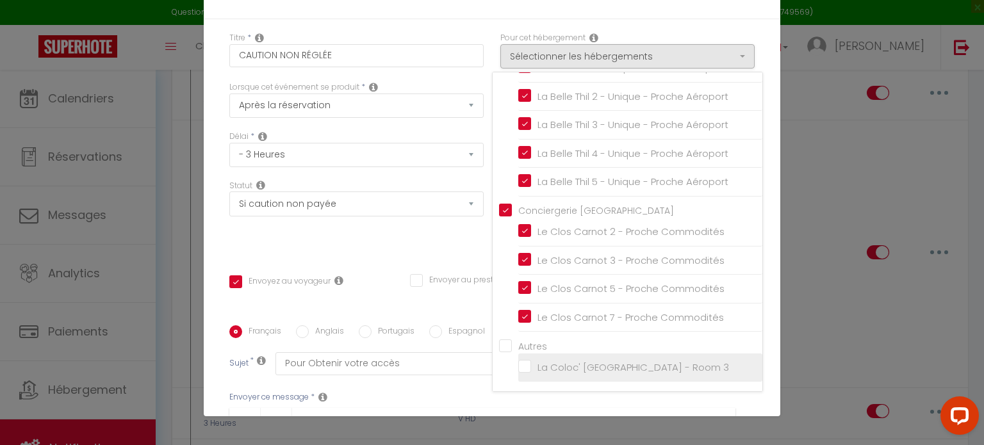
click at [518, 368] on input "La Coloc' [GEOGRAPHIC_DATA] - Room 3" at bounding box center [640, 367] width 244 height 13
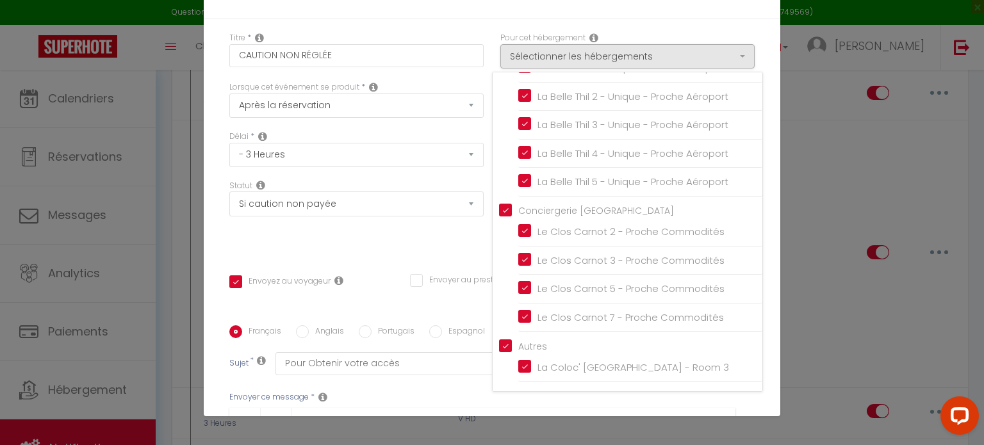
click at [763, 347] on div "Titre * CAUTION NON RÉGLÉE Pour cet hébergement Sélectionner les hébergements T…" at bounding box center [492, 325] width 577 height 613
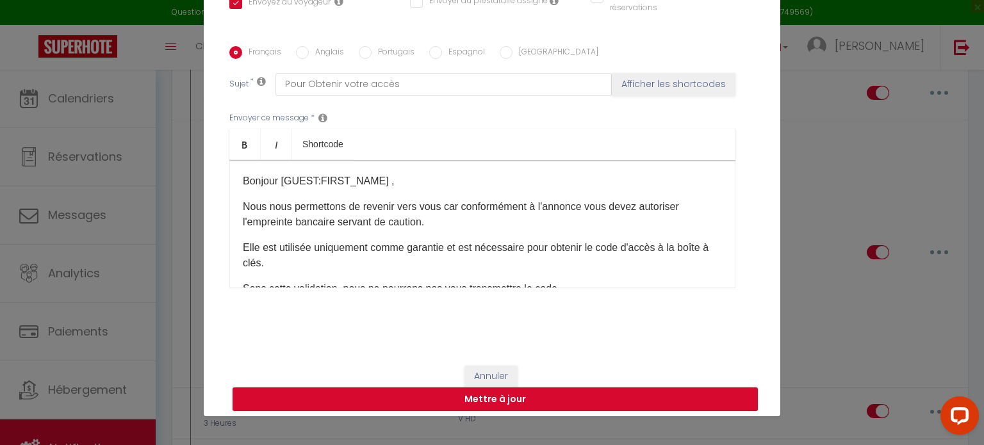
scroll to position [281, 0]
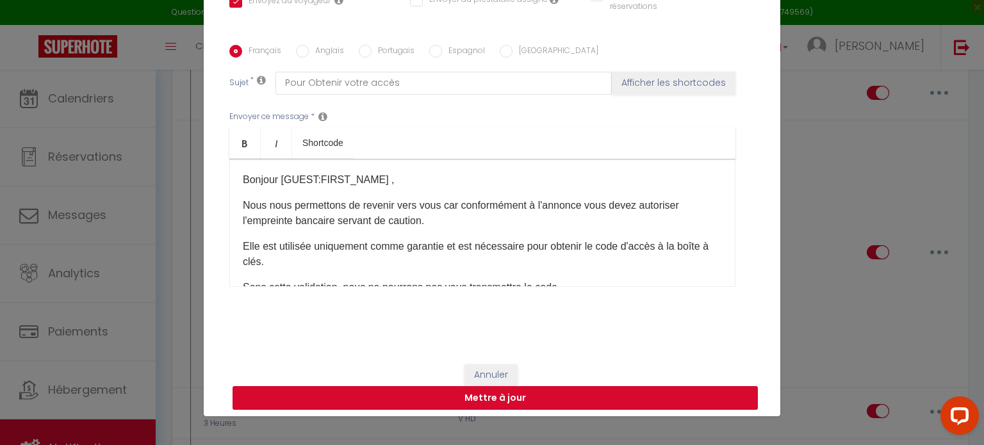
click at [668, 400] on button "Mettre à jour" at bounding box center [495, 398] width 525 height 24
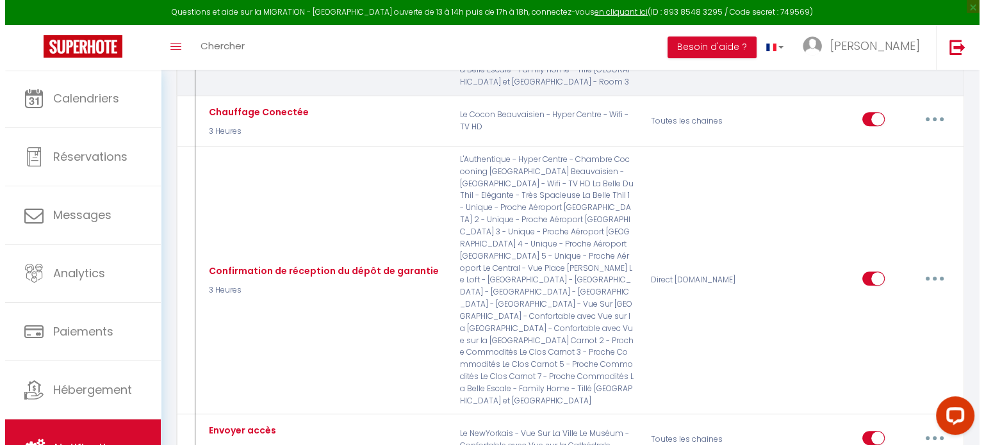
scroll to position [1224, 0]
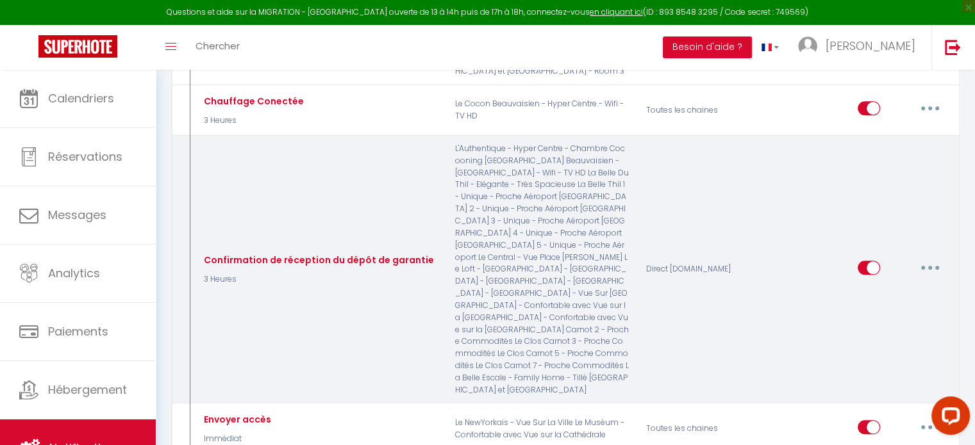
click at [932, 258] on button "button" at bounding box center [930, 268] width 36 height 21
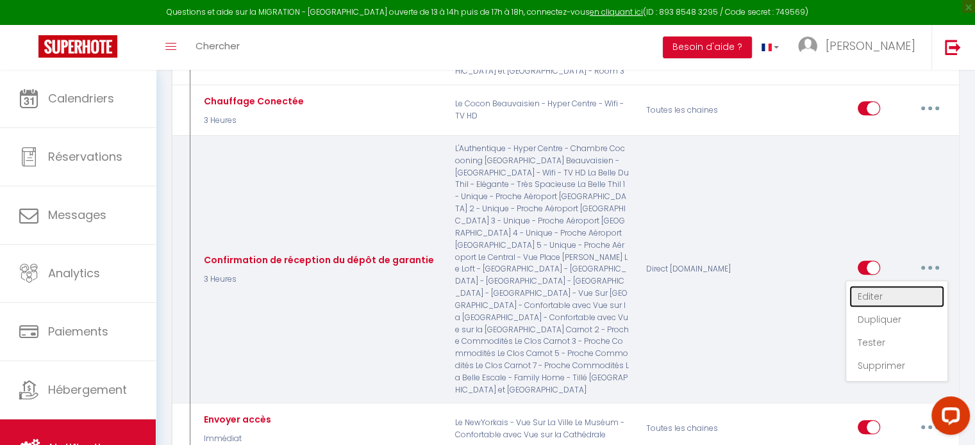
click at [909, 286] on link "Editer" at bounding box center [896, 297] width 95 height 22
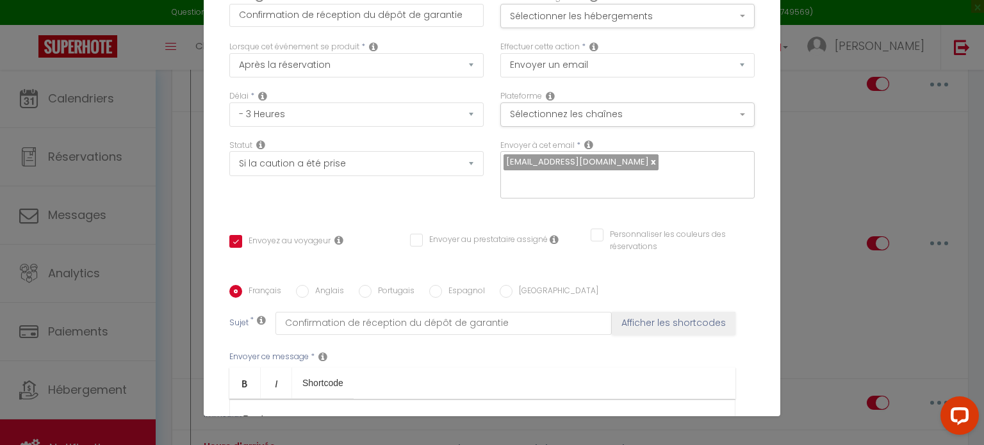
scroll to position [32, 0]
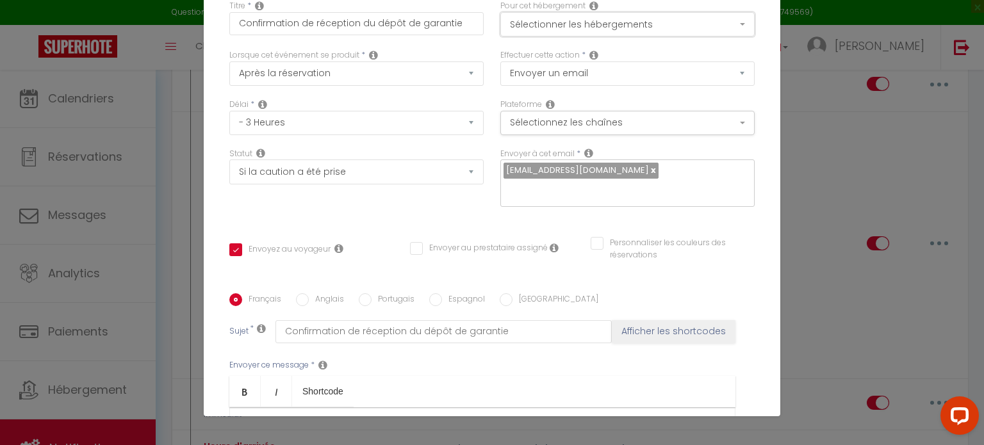
click at [675, 34] on button "Sélectionner les hébergements" at bounding box center [627, 24] width 254 height 24
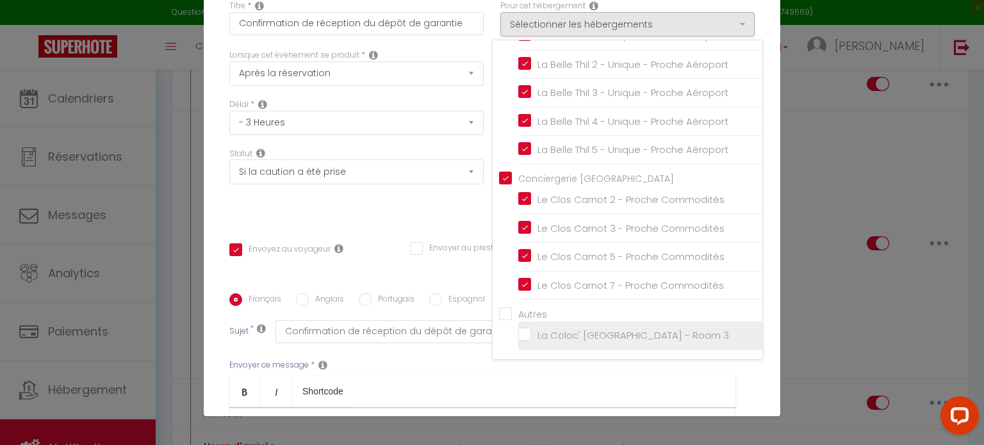
click at [518, 337] on input "La Coloc' [GEOGRAPHIC_DATA] - Room 3" at bounding box center [640, 335] width 244 height 13
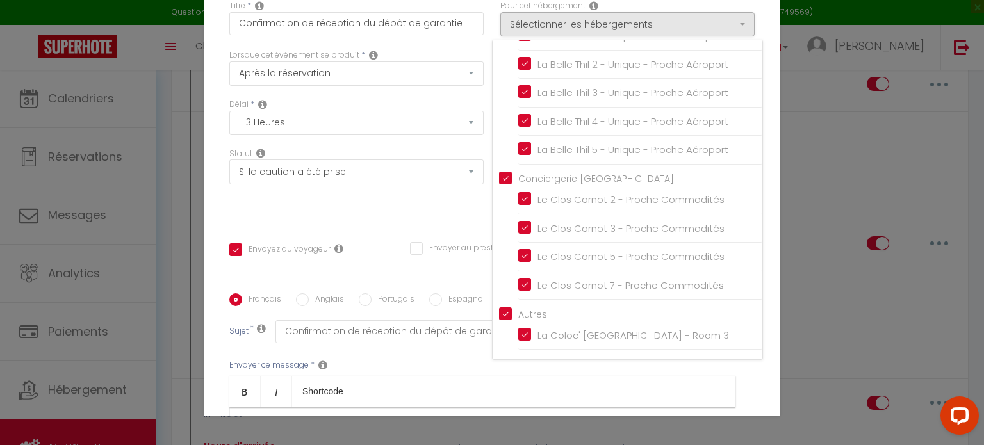
click at [748, 381] on div "Titre * Confirmation de réception du dépôt de garantie Pour cet hébergement Sél…" at bounding box center [492, 293] width 577 height 613
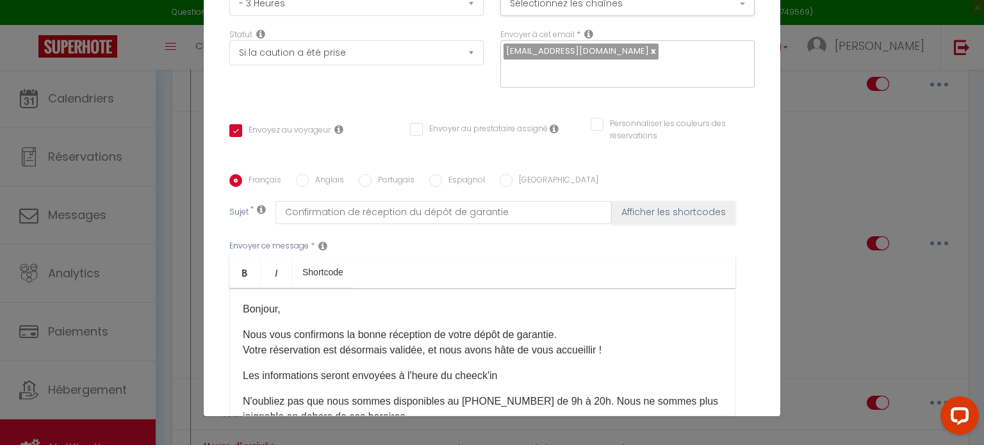
scroll to position [287, 0]
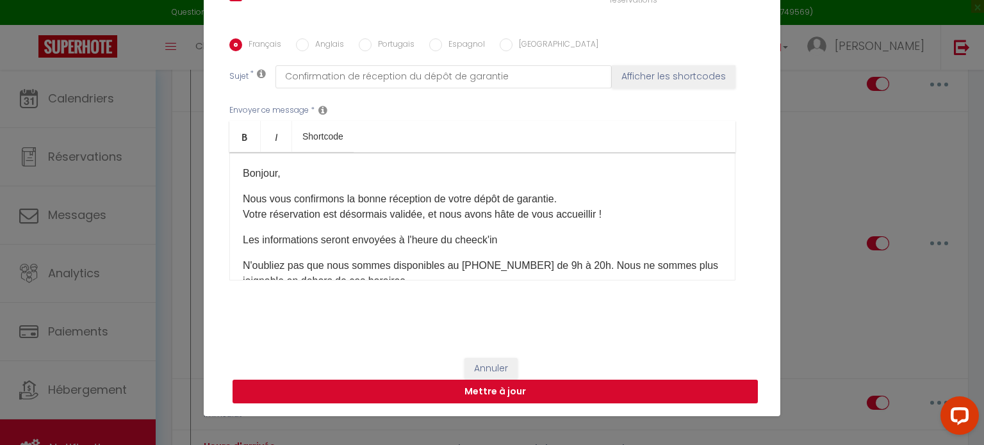
click at [680, 397] on button "Mettre à jour" at bounding box center [495, 392] width 525 height 24
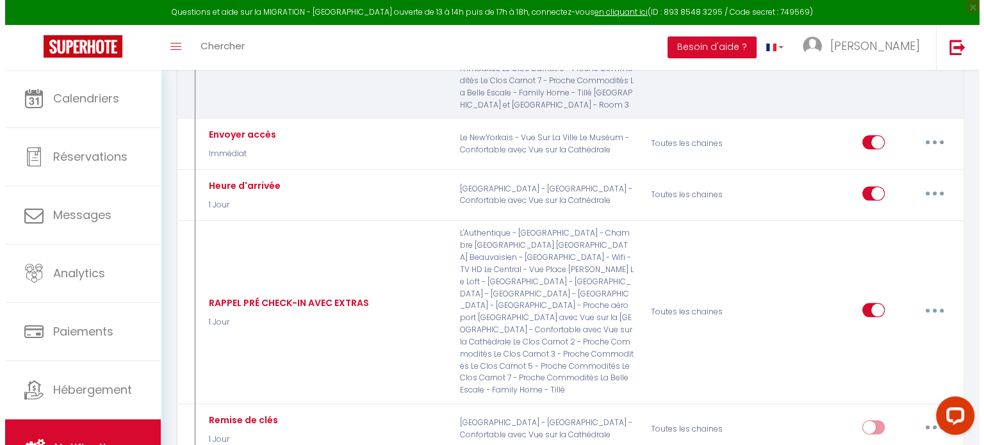
scroll to position [1512, 0]
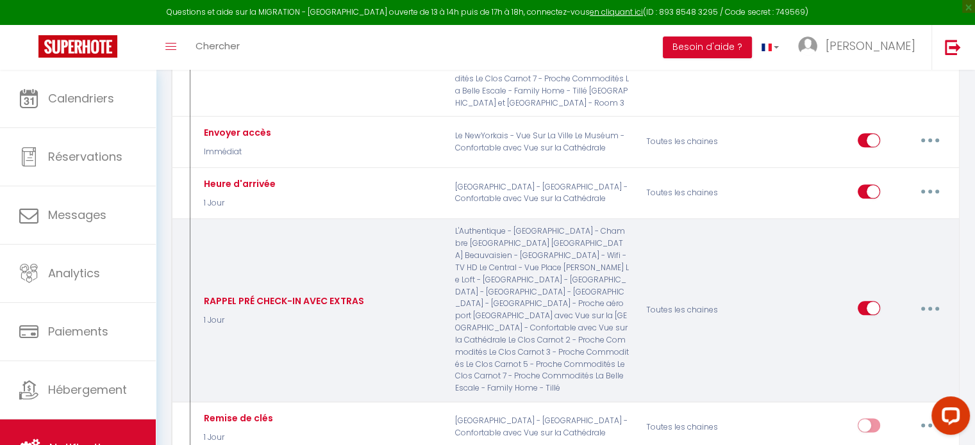
click at [925, 298] on button "button" at bounding box center [930, 308] width 36 height 21
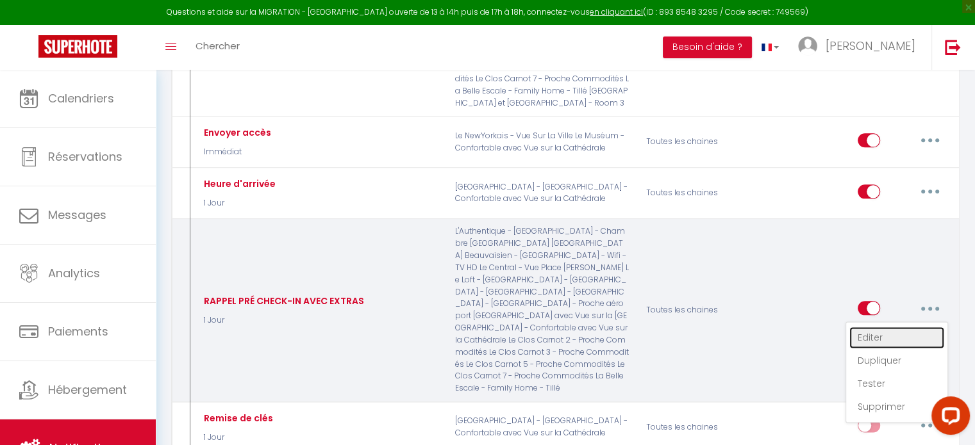
click at [887, 327] on link "Editer" at bounding box center [896, 338] width 95 height 22
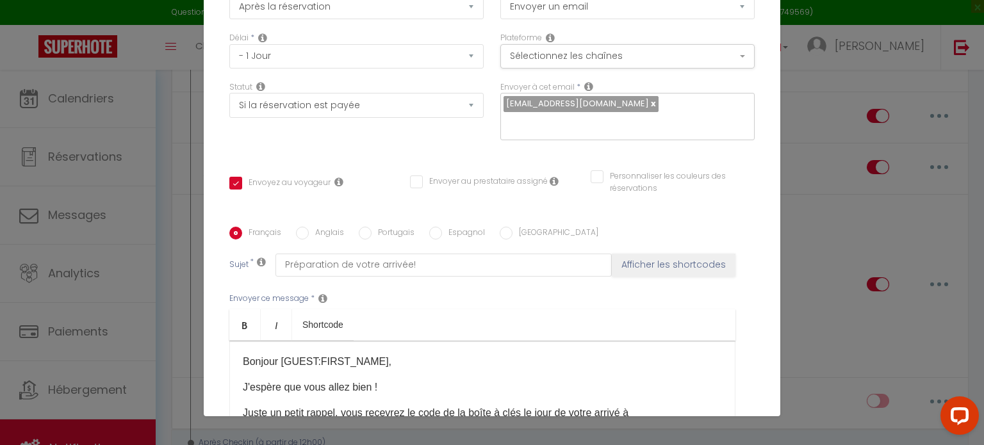
scroll to position [0, 0]
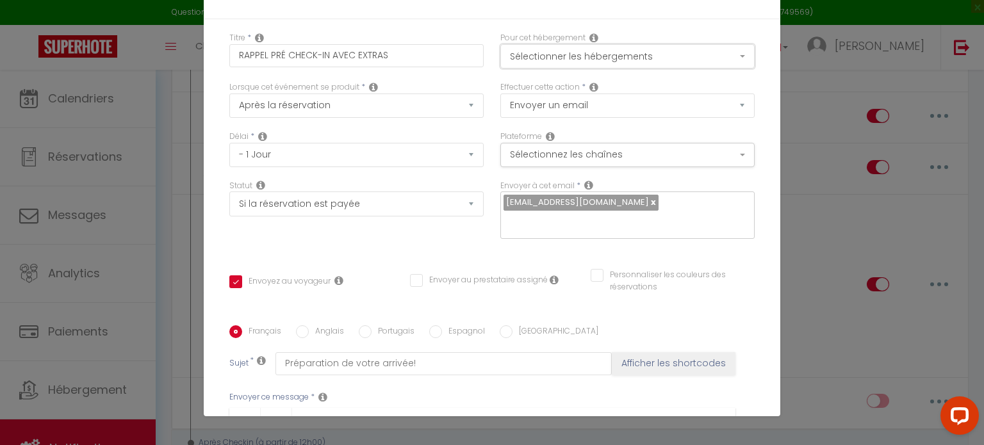
click at [702, 55] on button "Sélectionner les hébergements" at bounding box center [627, 56] width 254 height 24
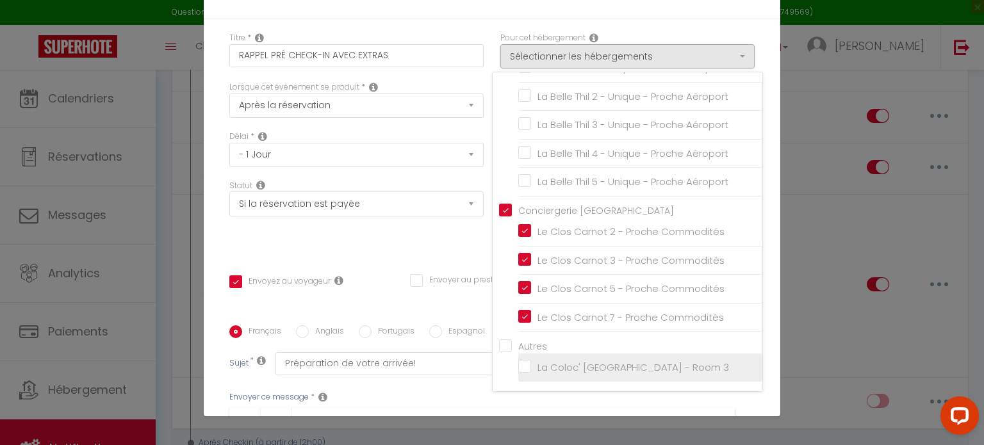
click at [518, 368] on input "La Coloc' [GEOGRAPHIC_DATA] - Room 3" at bounding box center [640, 367] width 244 height 13
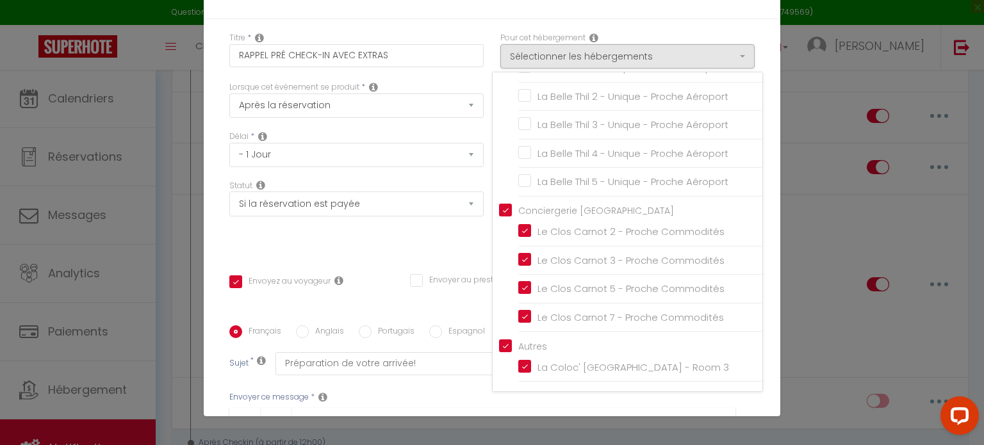
click at [752, 356] on div "Titre * RAPPEL PRÉ CHECK-IN AVEC EXTRAS Pour cet hébergement Sélectionner les h…" at bounding box center [492, 325] width 577 height 613
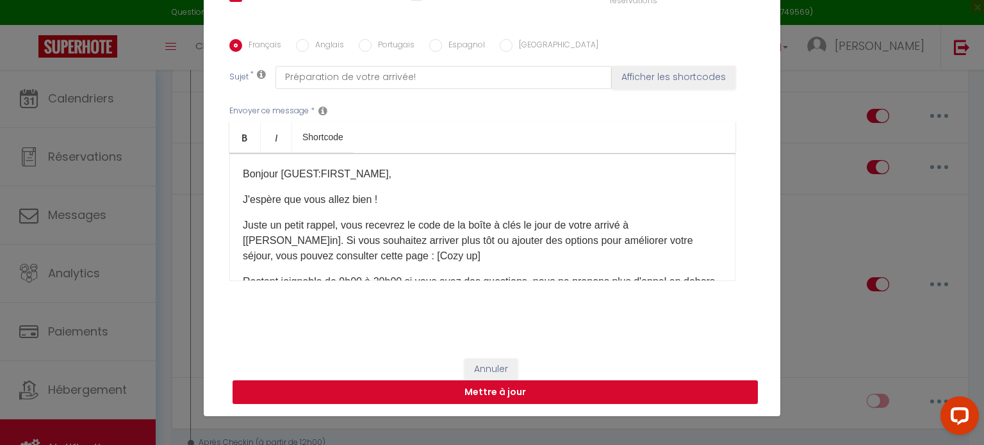
scroll to position [287, 0]
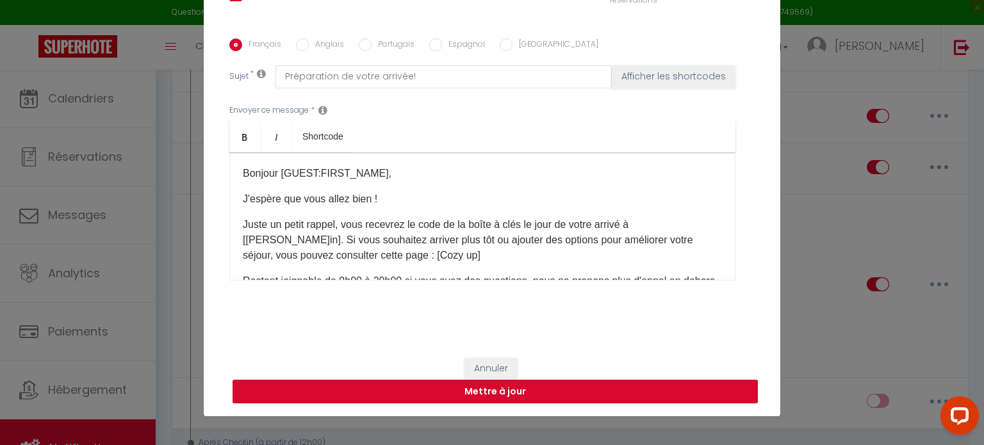
click at [680, 396] on button "Mettre à jour" at bounding box center [495, 392] width 525 height 24
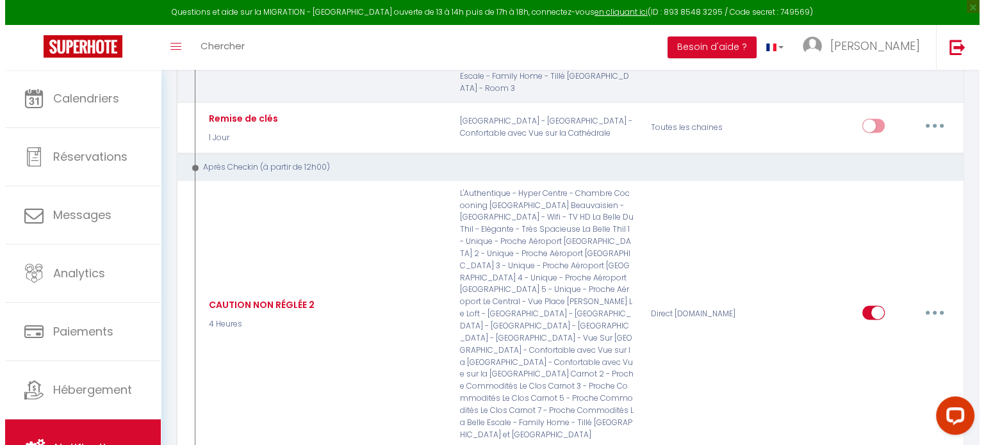
scroll to position [1821, 0]
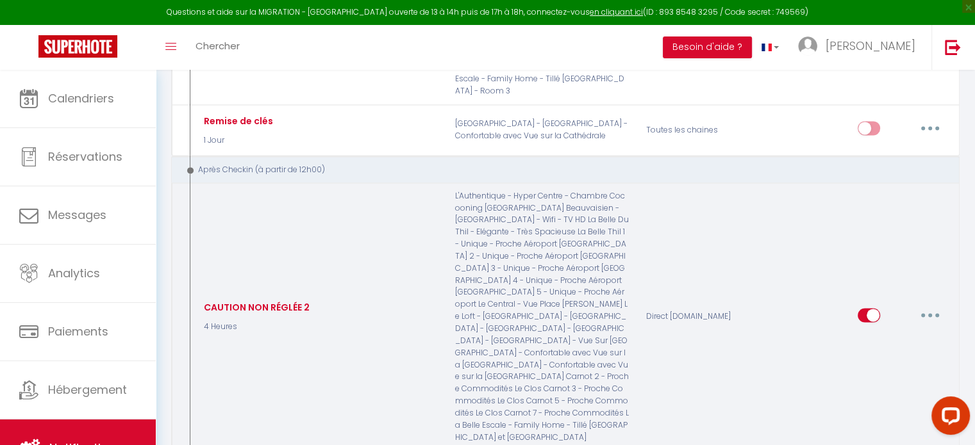
click at [934, 305] on button "button" at bounding box center [930, 315] width 36 height 21
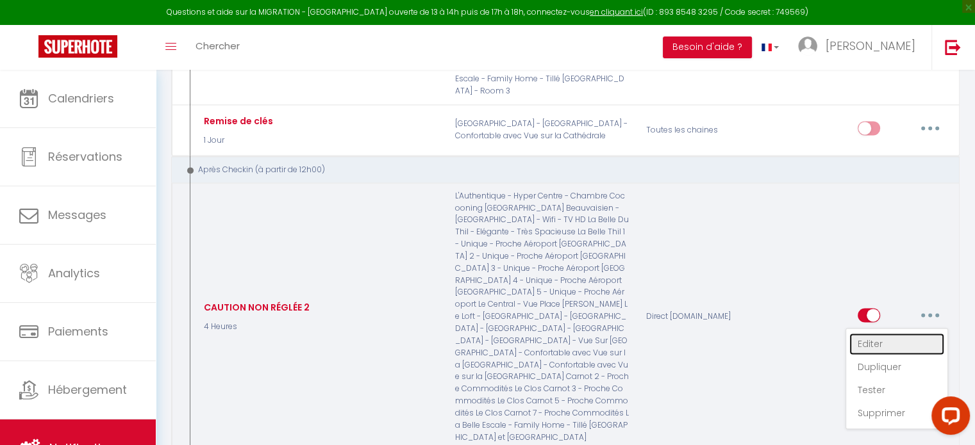
click at [889, 333] on link "Editer" at bounding box center [896, 344] width 95 height 22
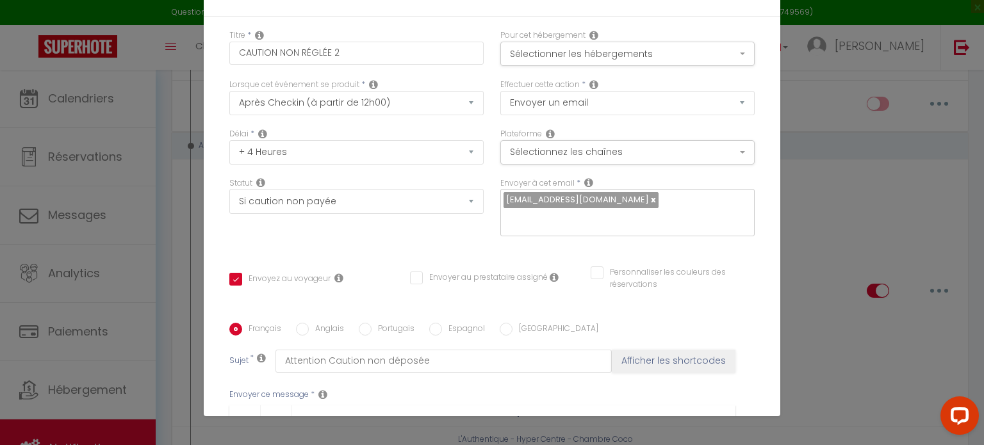
scroll to position [0, 0]
click at [692, 56] on button "Sélectionner les hébergements" at bounding box center [627, 56] width 254 height 24
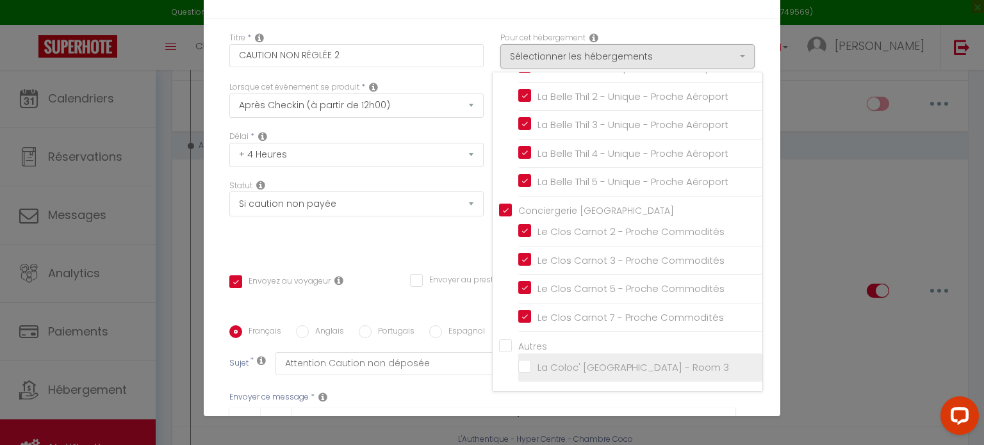
click at [518, 369] on input "La Coloc' [GEOGRAPHIC_DATA] - Room 3" at bounding box center [640, 367] width 244 height 13
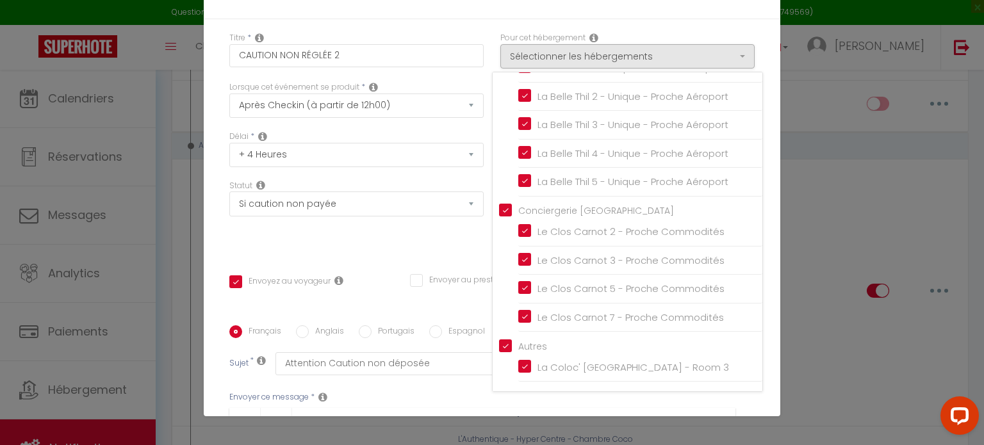
click at [754, 357] on div "Titre * CAUTION NON RÉGLÉE 2 Pour cet hébergement Sélectionner les hébergements…" at bounding box center [492, 325] width 577 height 613
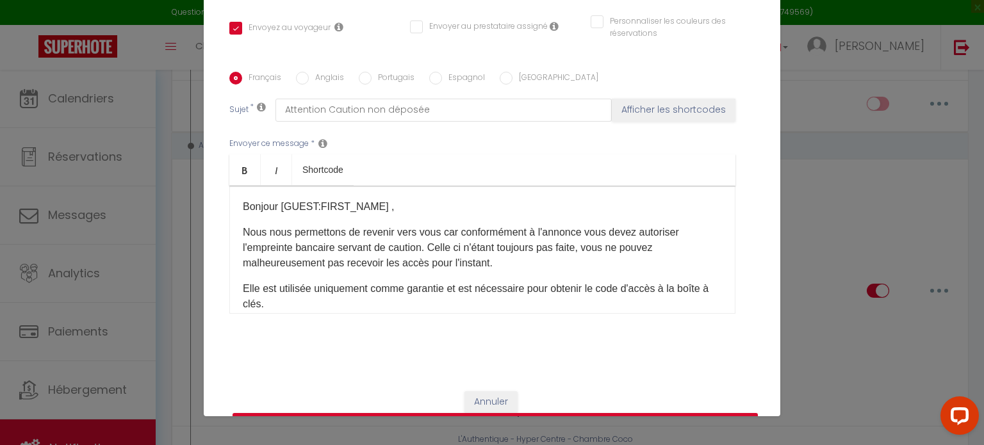
scroll to position [287, 0]
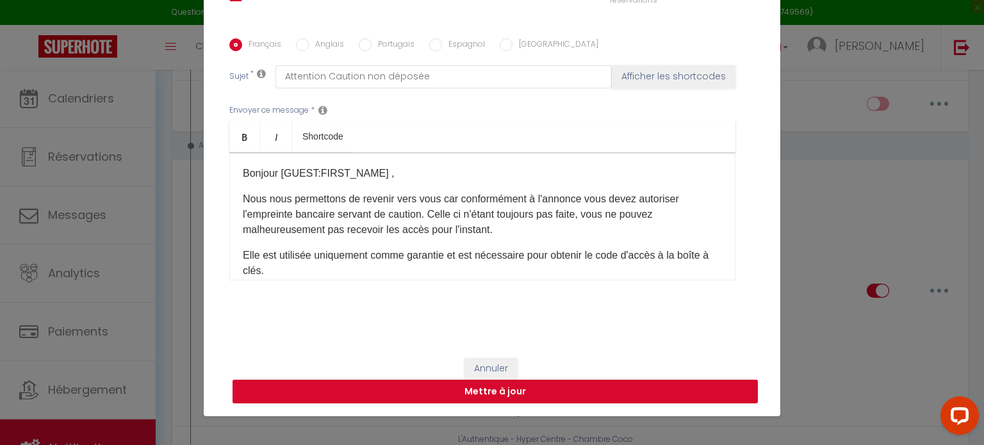
click at [681, 397] on button "Mettre à jour" at bounding box center [495, 392] width 525 height 24
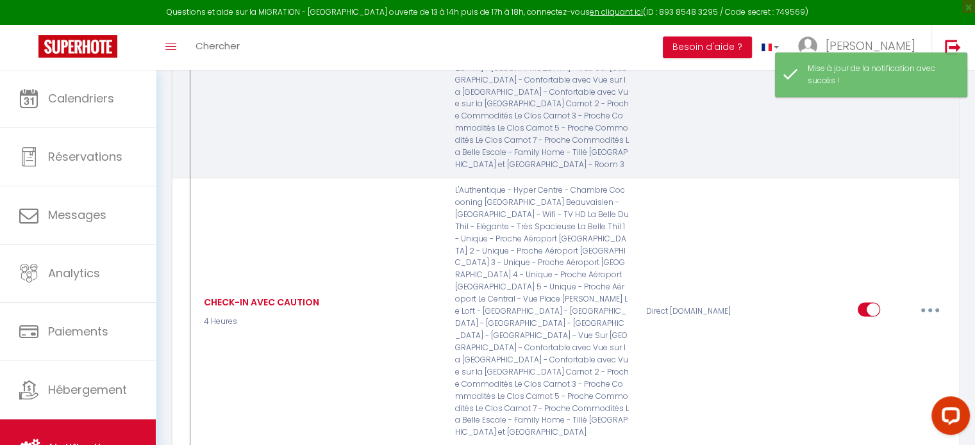
scroll to position [2099, 0]
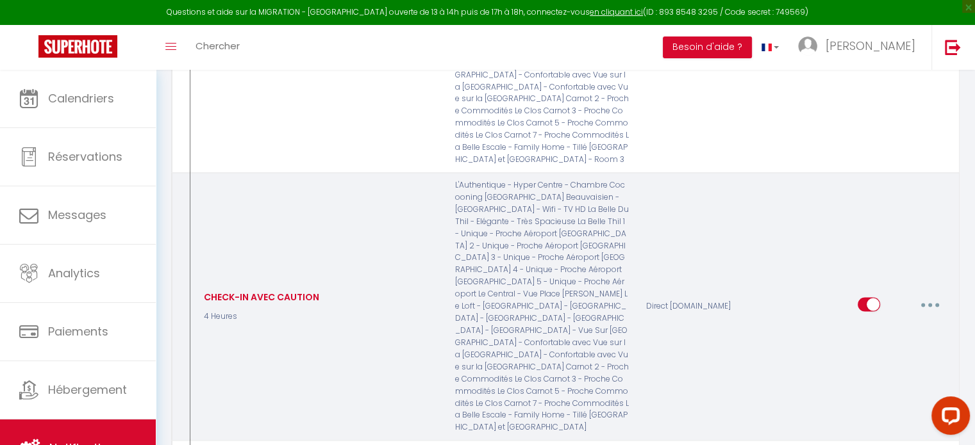
click at [923, 294] on button "button" at bounding box center [930, 304] width 36 height 21
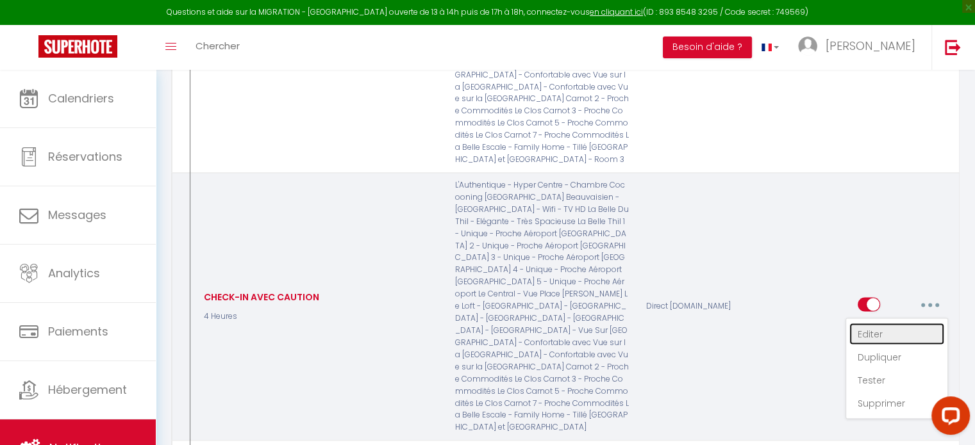
click at [882, 323] on link "Editer" at bounding box center [896, 334] width 95 height 22
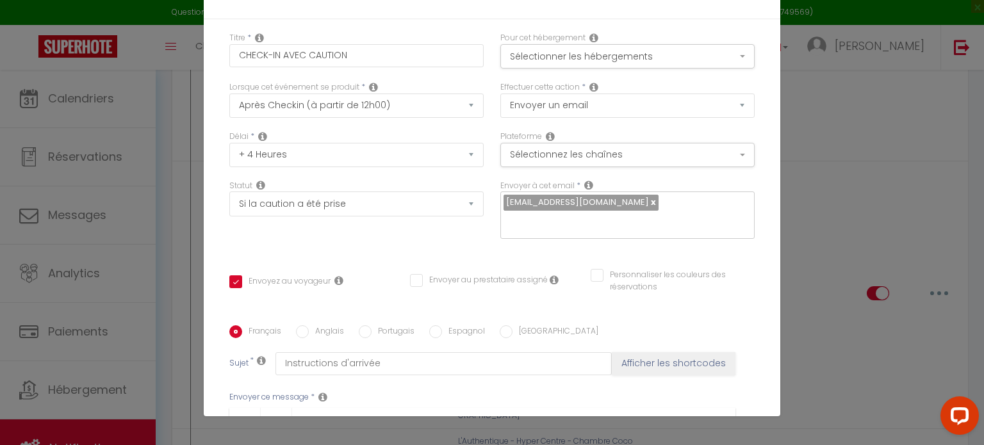
scroll to position [0, 0]
click at [723, 57] on button "Sélectionner les hébergements" at bounding box center [627, 56] width 254 height 24
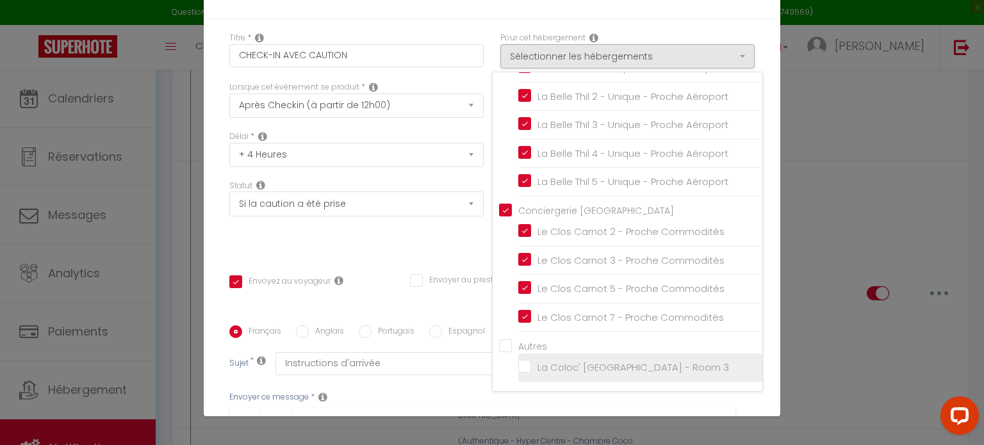
click at [518, 366] on input "La Coloc' [GEOGRAPHIC_DATA] - Room 3" at bounding box center [640, 367] width 244 height 13
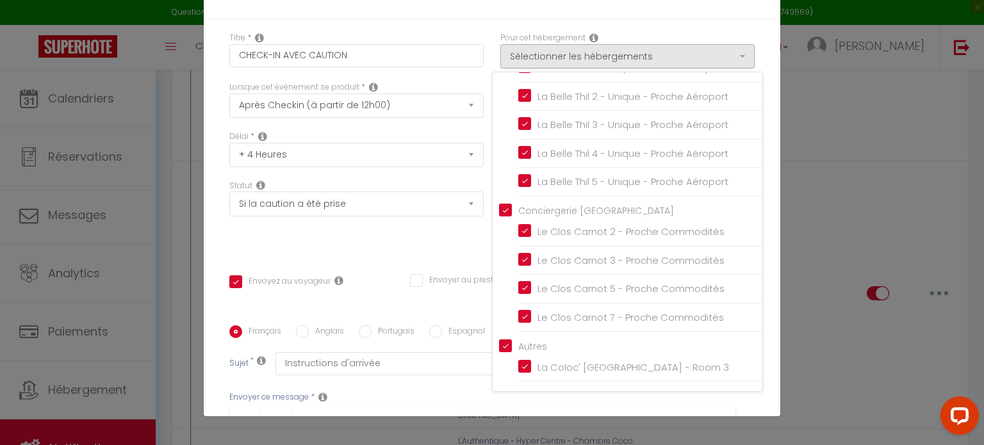
click at [755, 388] on div "Titre * CHECK-IN AVEC CAUTION Pour cet hébergement Sélectionner les hébergement…" at bounding box center [492, 325] width 577 height 613
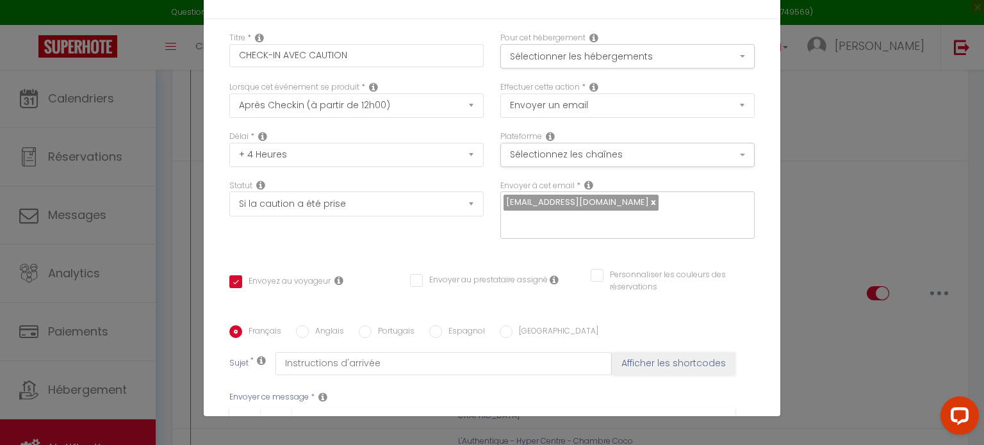
scroll to position [287, 0]
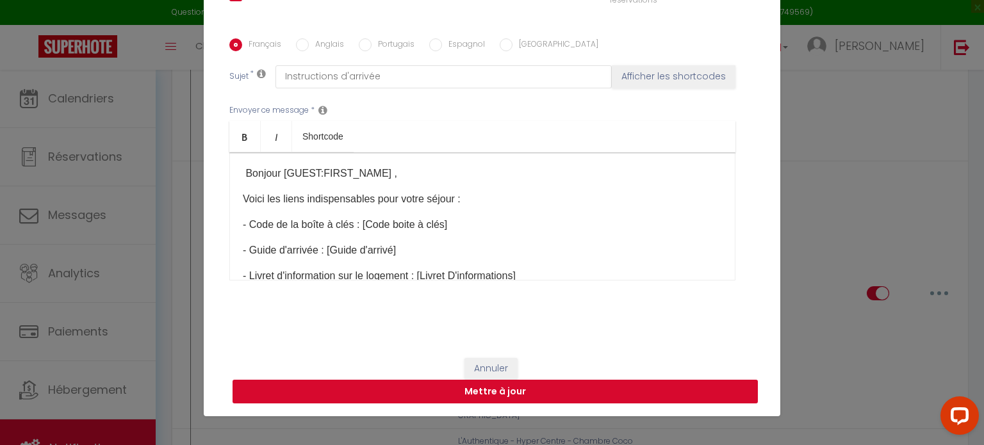
click at [696, 399] on button "Mettre à jour" at bounding box center [495, 392] width 525 height 24
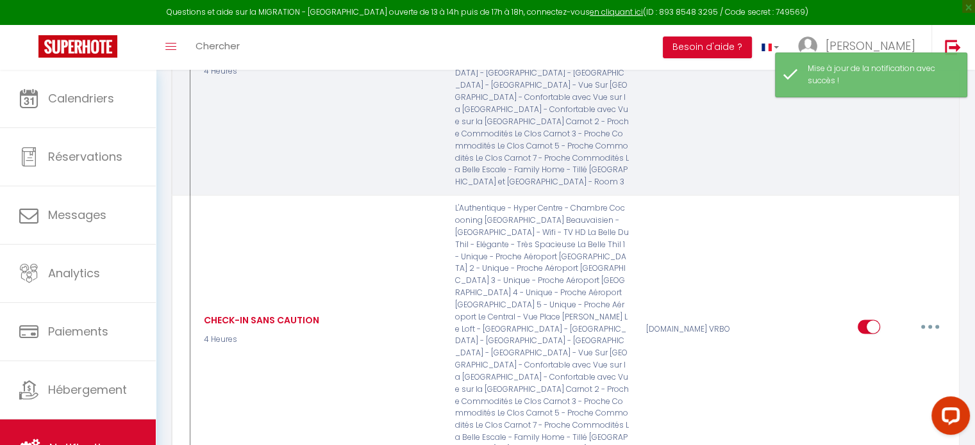
scroll to position [2345, 0]
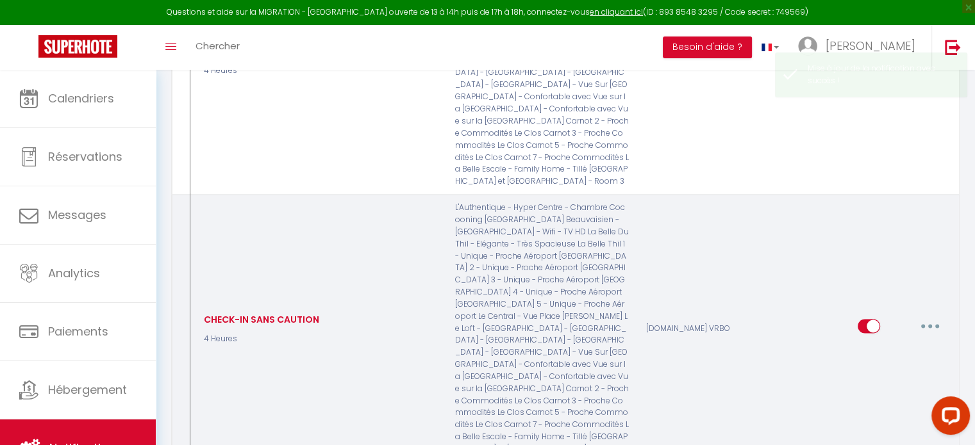
click at [928, 324] on icon "button" at bounding box center [930, 326] width 4 height 4
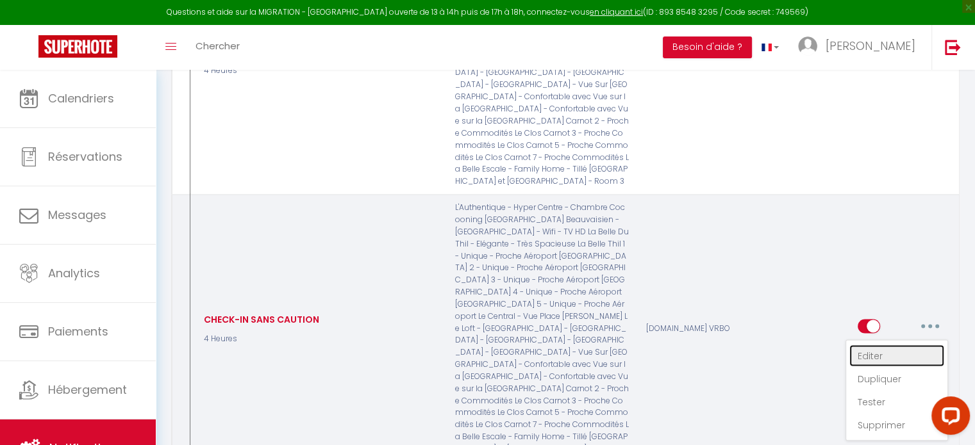
click at [882, 345] on link "Editer" at bounding box center [896, 356] width 95 height 22
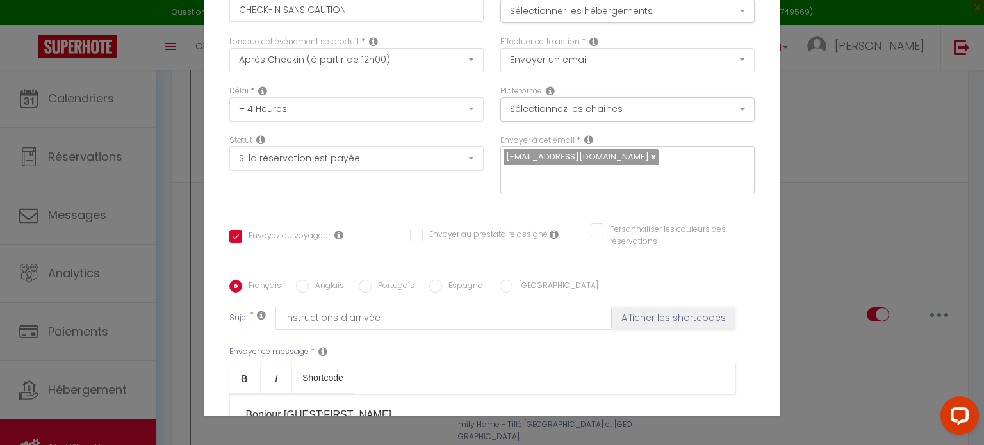
scroll to position [0, 0]
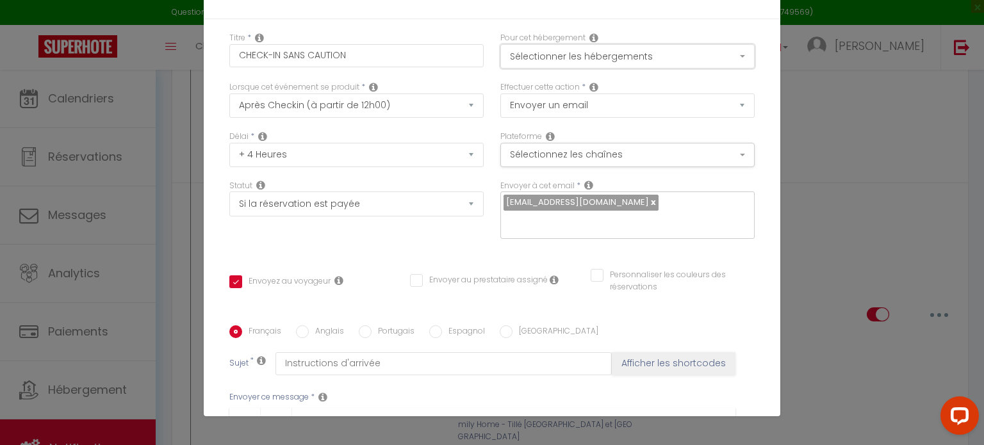
click at [703, 59] on button "Sélectionner les hébergements" at bounding box center [627, 56] width 254 height 24
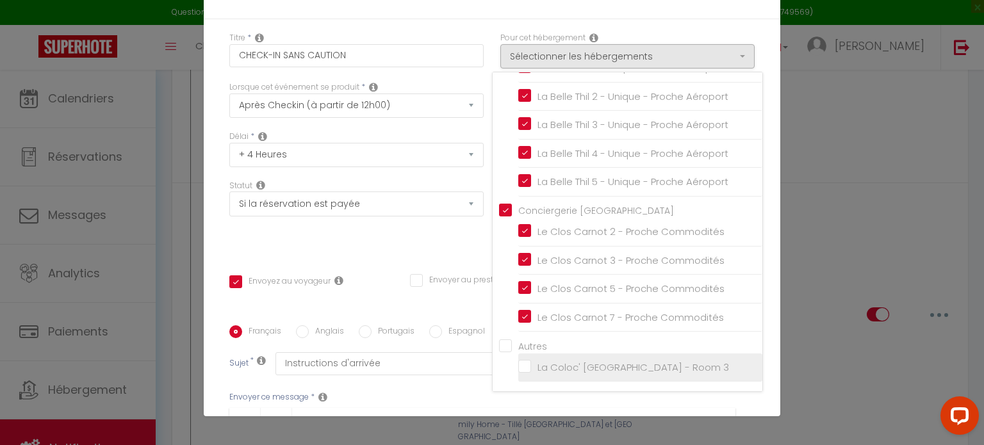
click at [519, 365] on input "La Coloc' [GEOGRAPHIC_DATA] - Room 3" at bounding box center [640, 367] width 244 height 13
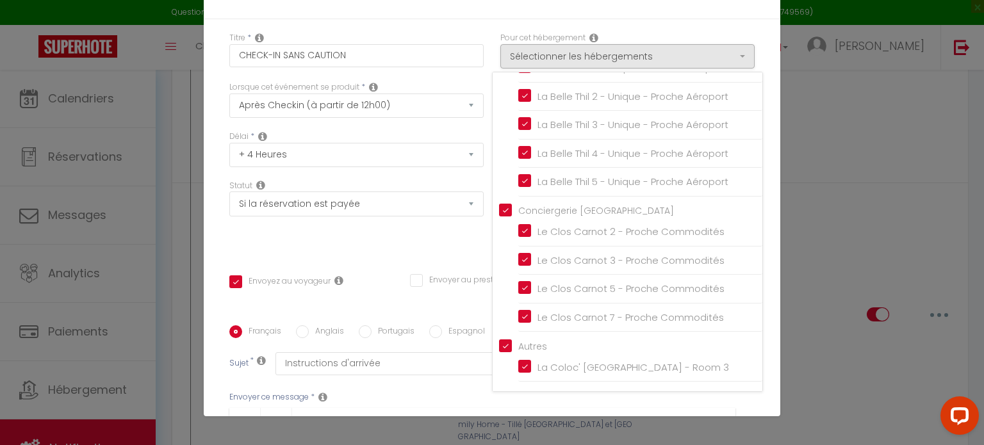
click at [760, 365] on div "Titre * CHECK-IN SANS CAUTION Pour cet hébergement Sélectionner les hébergement…" at bounding box center [492, 325] width 577 height 613
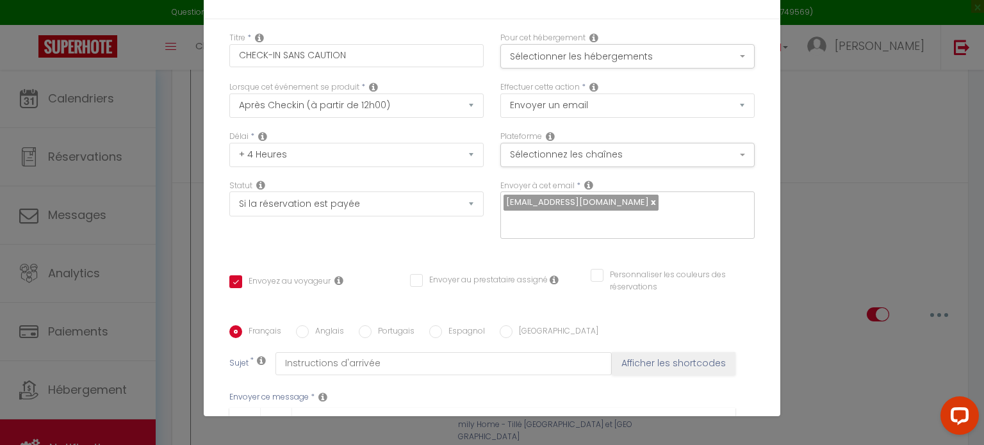
scroll to position [287, 0]
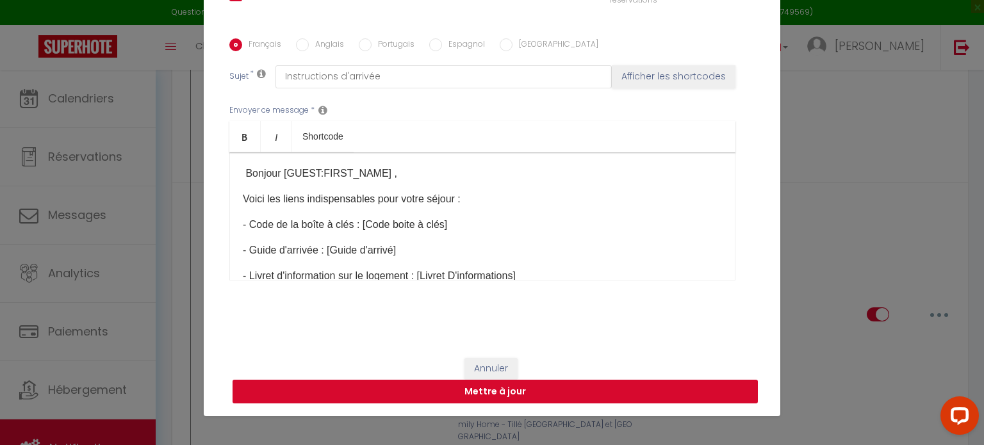
click at [682, 394] on button "Mettre à jour" at bounding box center [495, 392] width 525 height 24
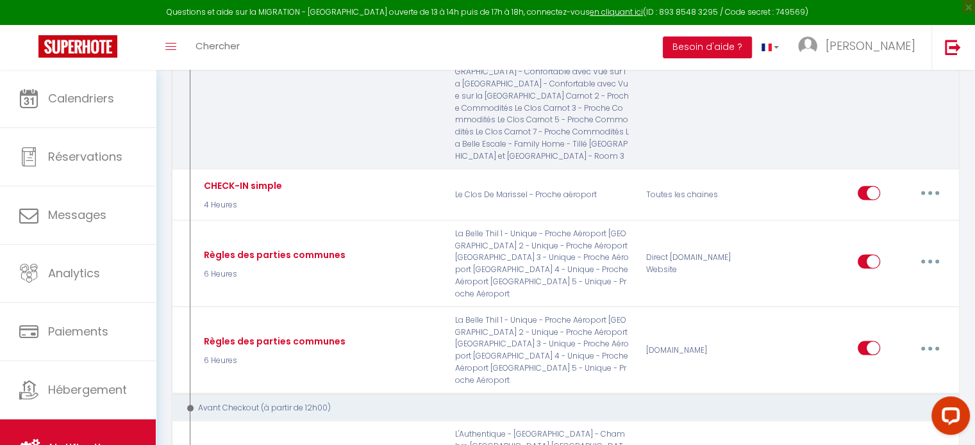
scroll to position [2644, 0]
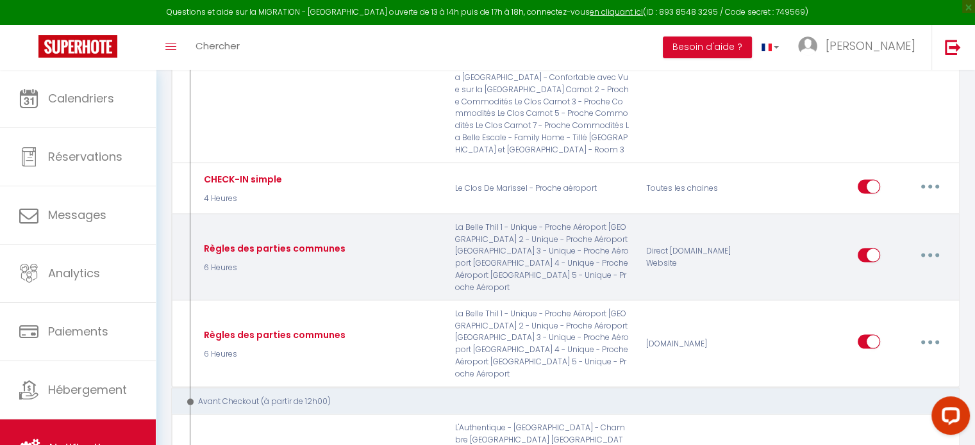
click at [932, 245] on button "button" at bounding box center [930, 255] width 36 height 21
click at [875, 274] on link "Editer" at bounding box center [896, 285] width 95 height 22
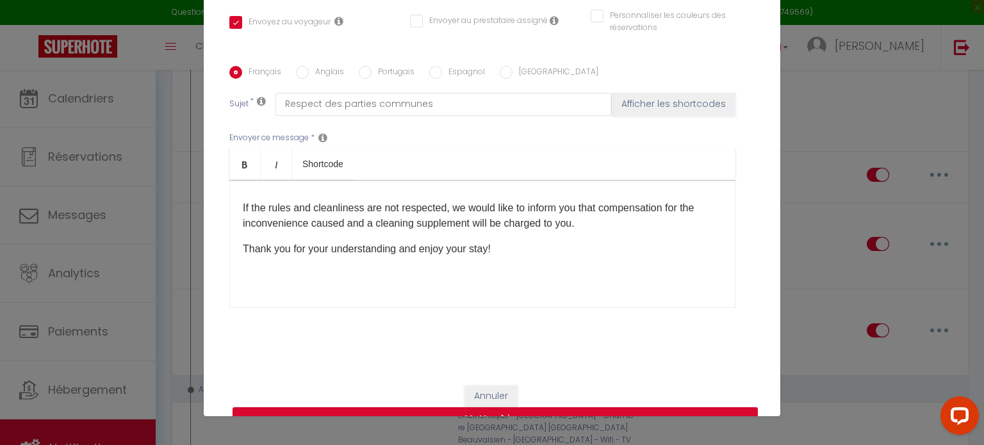
scroll to position [0, 0]
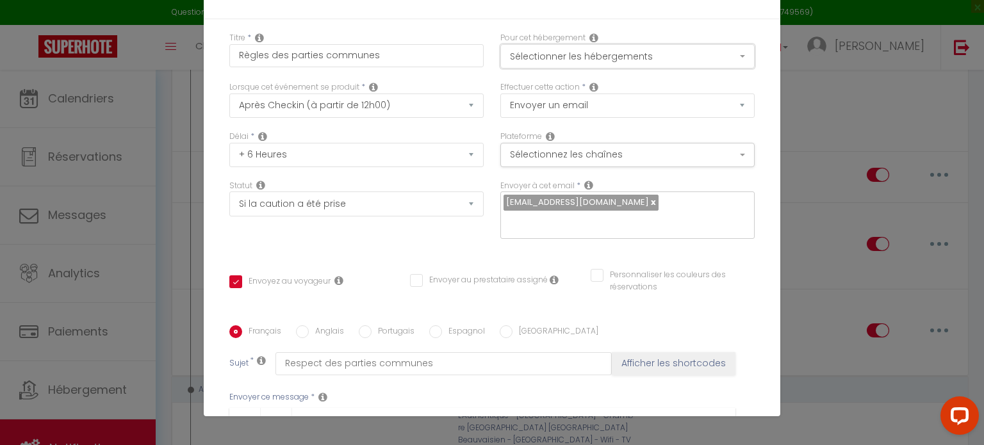
click at [691, 51] on button "Sélectionner les hébergements" at bounding box center [627, 56] width 254 height 24
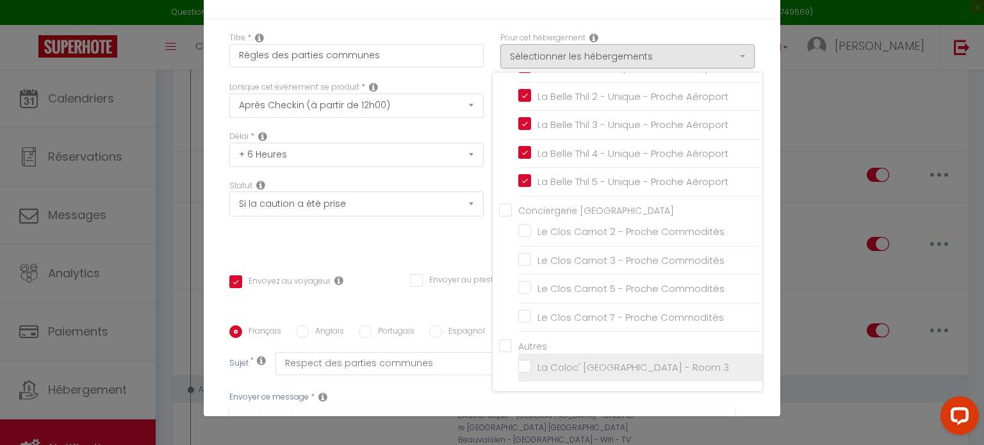
click at [518, 368] on input "La Coloc' [GEOGRAPHIC_DATA] - Room 3" at bounding box center [640, 367] width 244 height 13
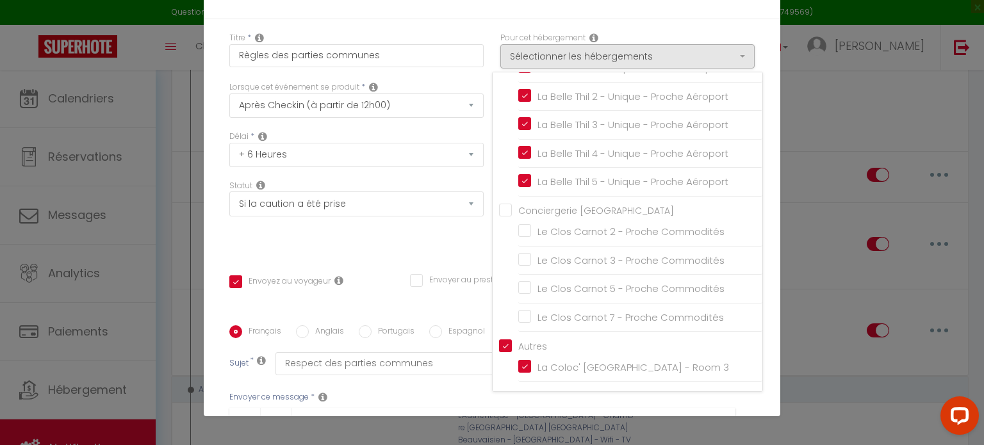
click at [756, 349] on div "Titre * Règles des parties communes Pour cet hébergement Sélectionner les héber…" at bounding box center [492, 325] width 577 height 613
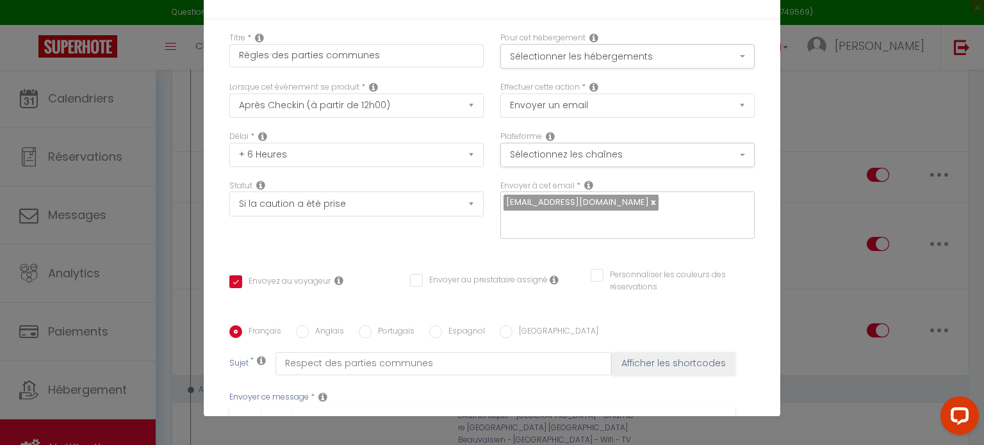
scroll to position [287, 0]
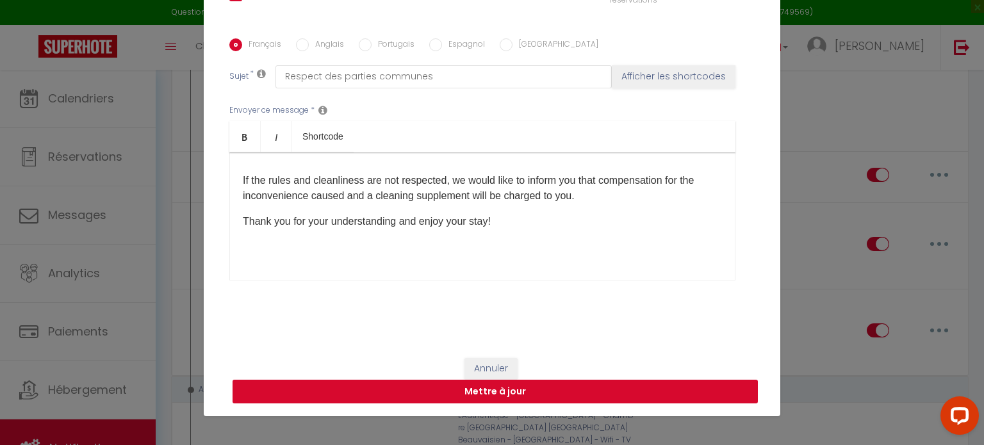
click at [633, 401] on button "Mettre à jour" at bounding box center [495, 392] width 525 height 24
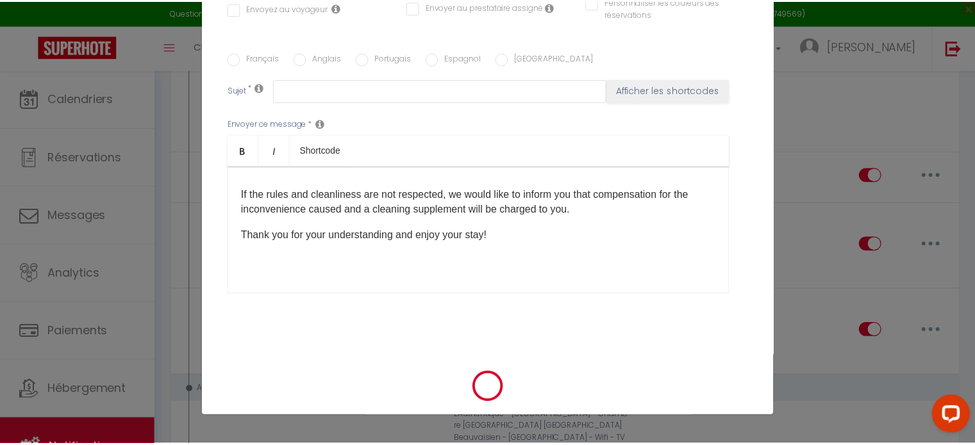
scroll to position [2644, 0]
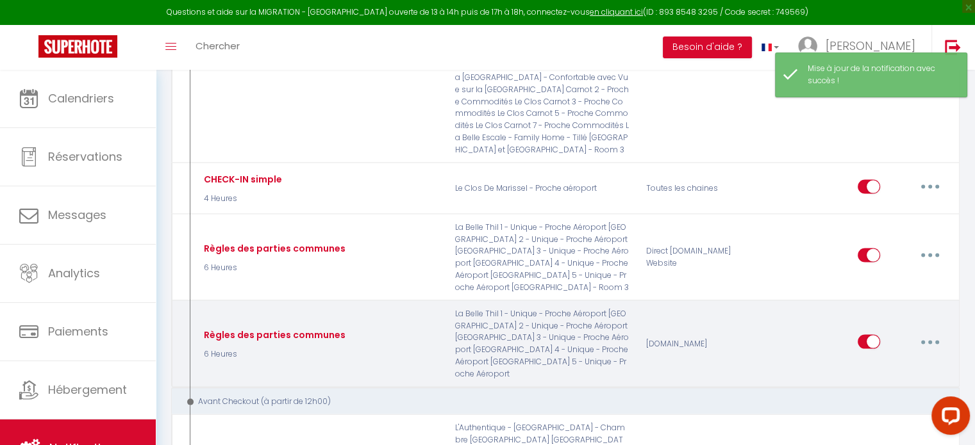
click at [928, 341] on icon "button" at bounding box center [930, 343] width 4 height 4
click at [883, 361] on link "Editer" at bounding box center [896, 372] width 95 height 22
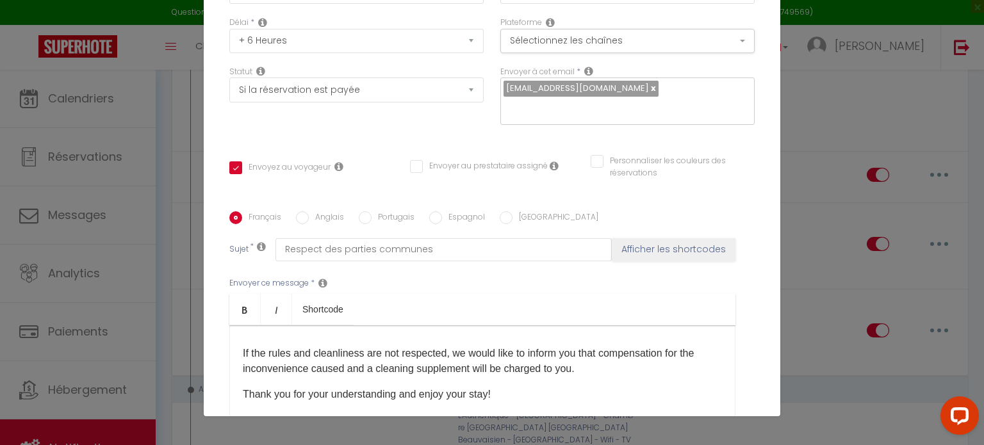
scroll to position [0, 0]
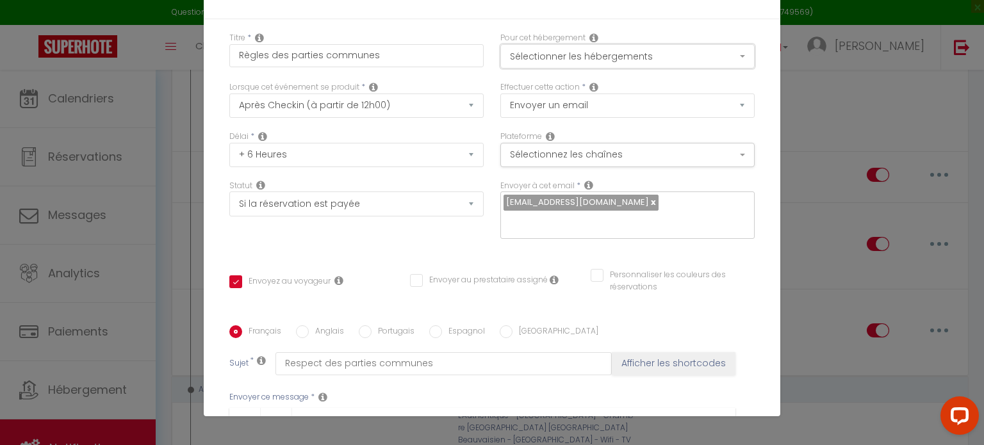
click at [684, 49] on button "Sélectionner les hébergements" at bounding box center [627, 56] width 254 height 24
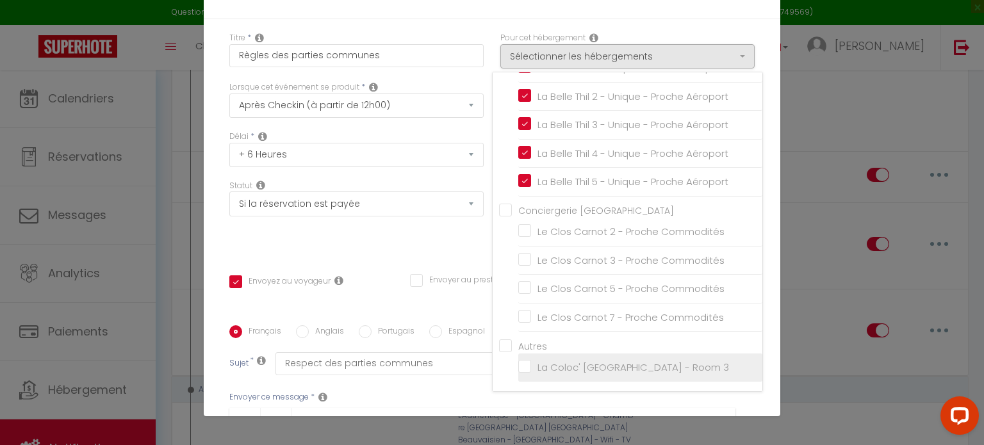
click at [518, 371] on input "La Coloc' [GEOGRAPHIC_DATA] - Room 3" at bounding box center [640, 367] width 244 height 13
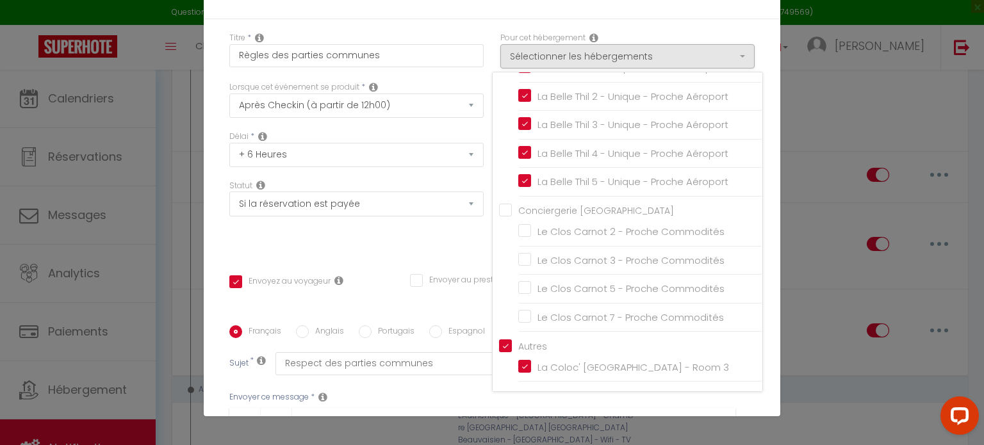
click at [759, 333] on div "Titre * Règles des parties communes Pour cet hébergement Sélectionner les héber…" at bounding box center [492, 325] width 577 height 613
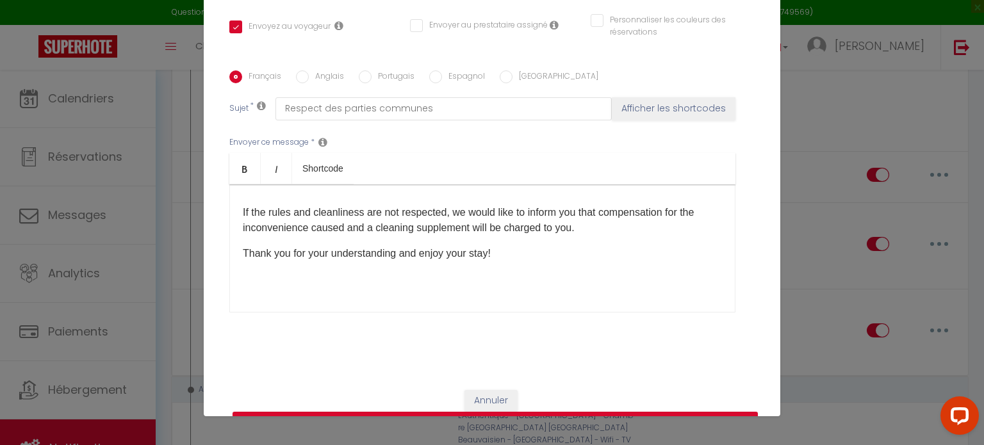
scroll to position [287, 0]
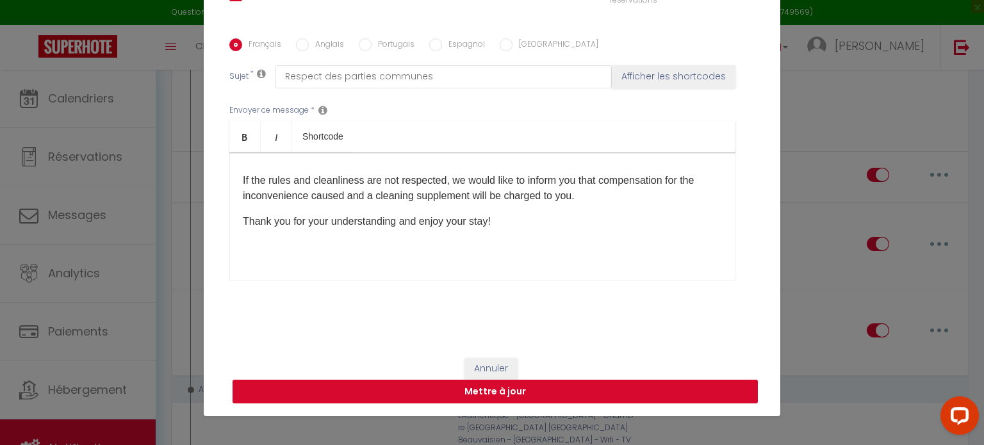
click at [654, 391] on button "Mettre à jour" at bounding box center [495, 392] width 525 height 24
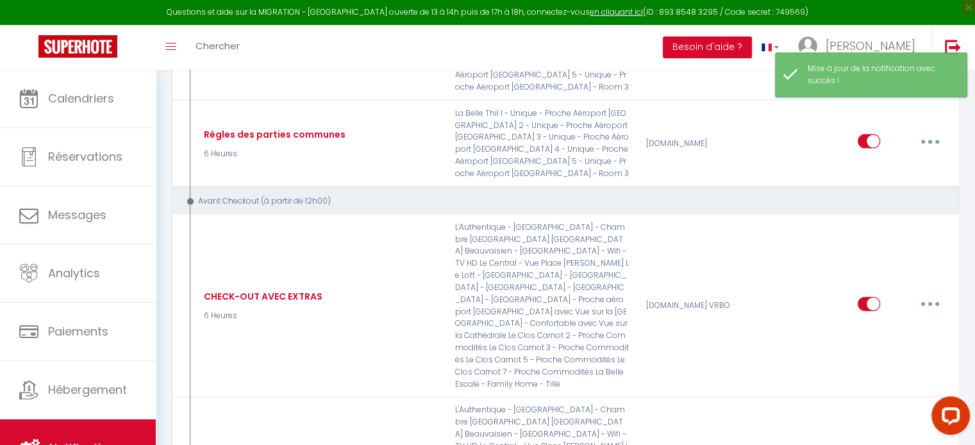
scroll to position [2851, 0]
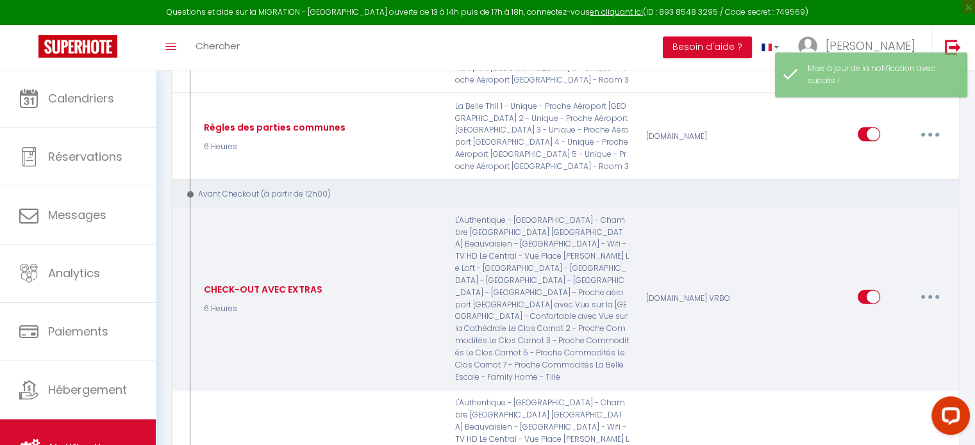
click at [928, 287] on button "button" at bounding box center [930, 297] width 36 height 21
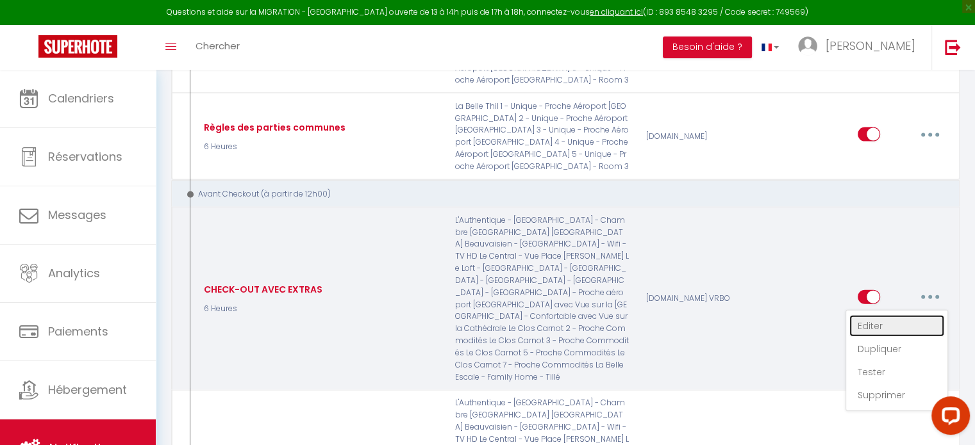
click at [877, 315] on link "Editer" at bounding box center [896, 326] width 95 height 22
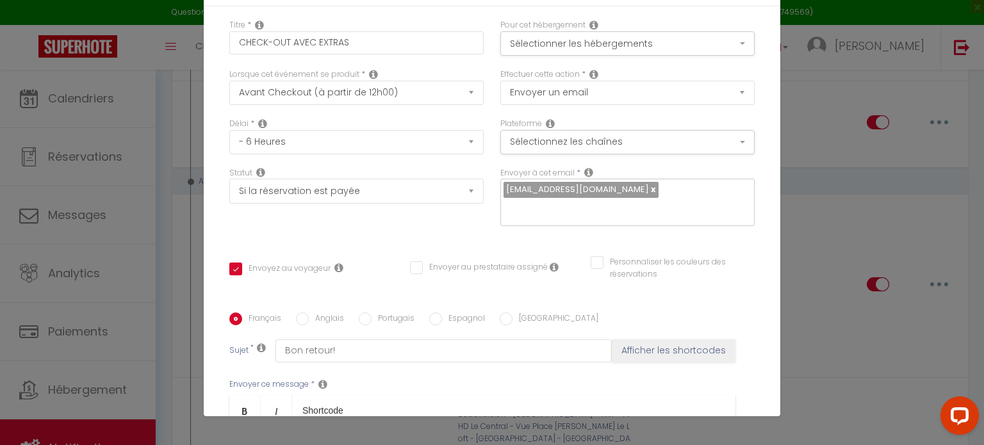
scroll to position [0, 0]
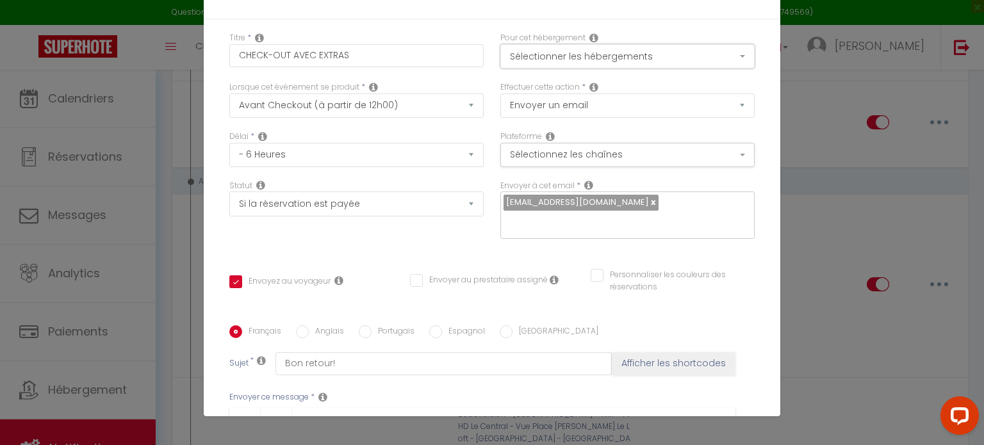
click at [698, 51] on button "Sélectionner les hébergements" at bounding box center [627, 56] width 254 height 24
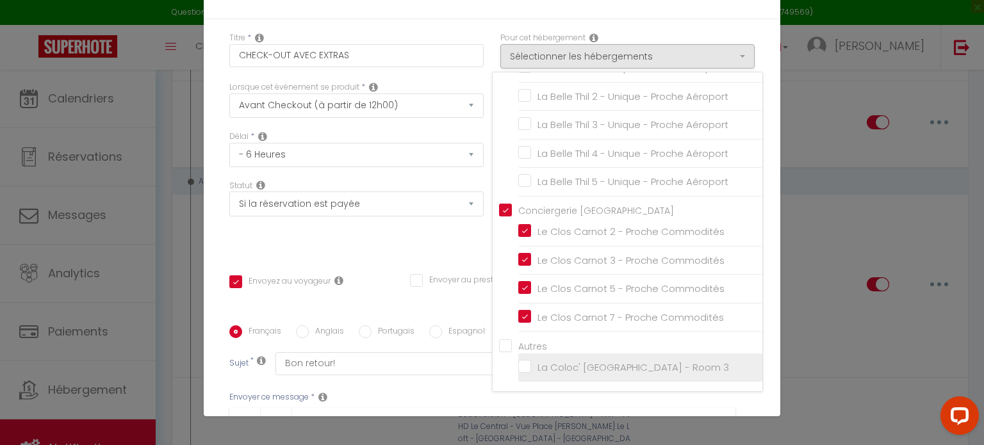
click at [518, 370] on input "La Coloc' [GEOGRAPHIC_DATA] - Room 3" at bounding box center [640, 367] width 244 height 13
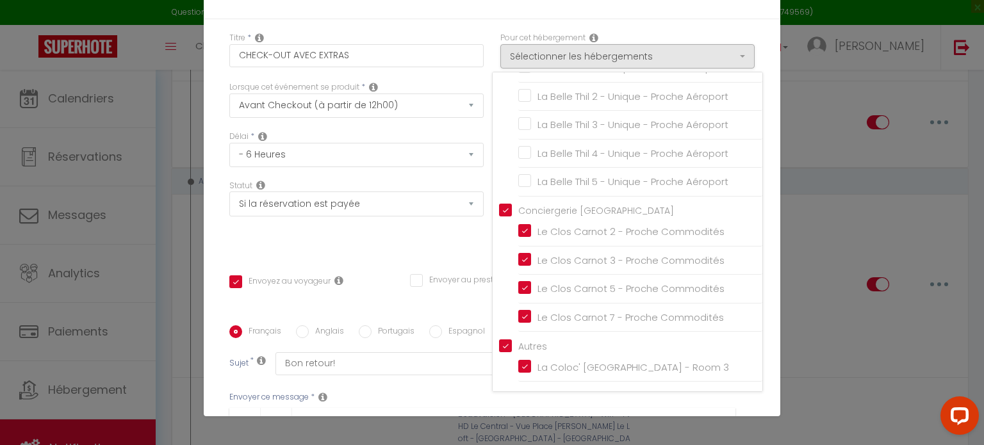
click at [753, 369] on div "Titre * CHECK-OUT AVEC EXTRAS Pour cet hébergement Sélectionner les hébergement…" at bounding box center [492, 325] width 577 height 613
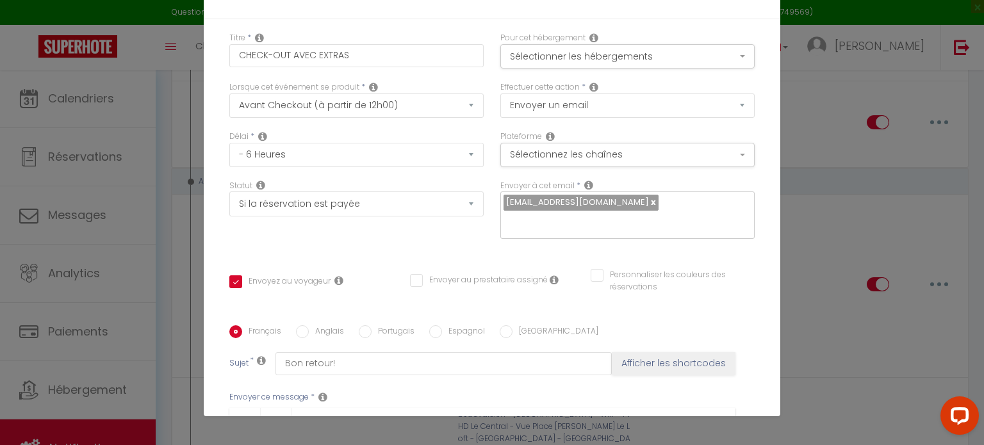
scroll to position [287, 0]
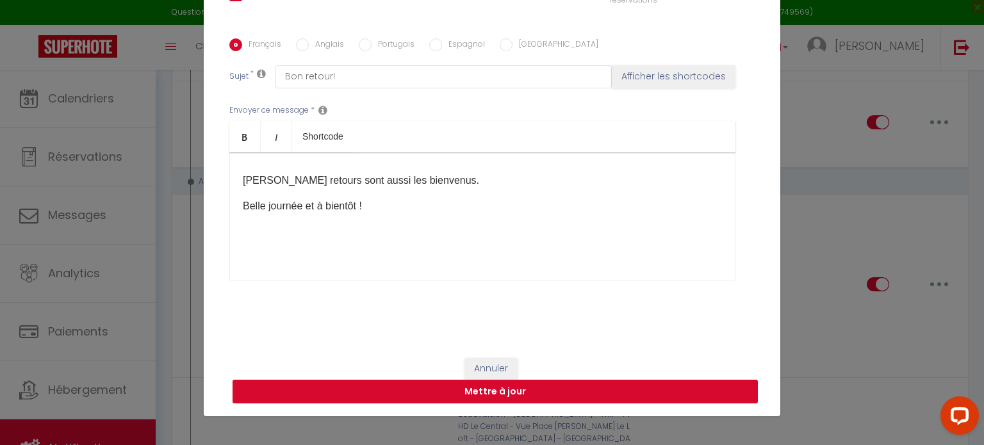
click at [702, 390] on button "Mettre à jour" at bounding box center [495, 392] width 525 height 24
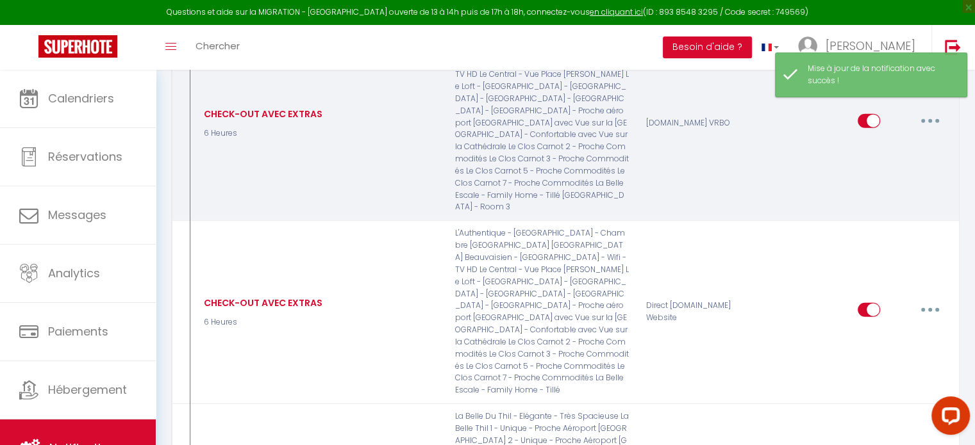
scroll to position [3037, 0]
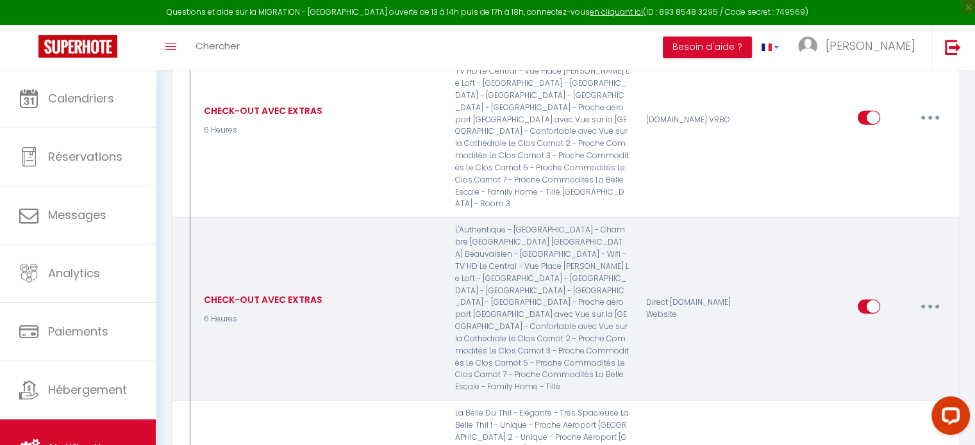
click at [924, 297] on button "button" at bounding box center [930, 307] width 36 height 21
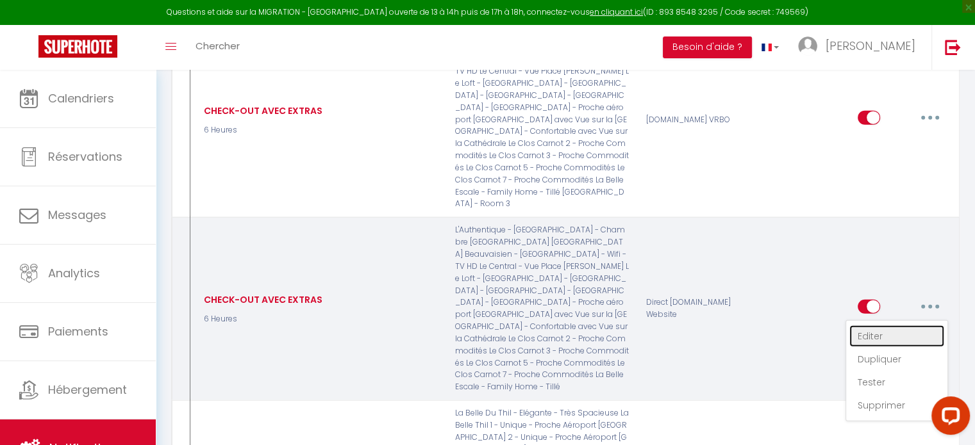
click at [897, 326] on link "Editer" at bounding box center [896, 337] width 95 height 22
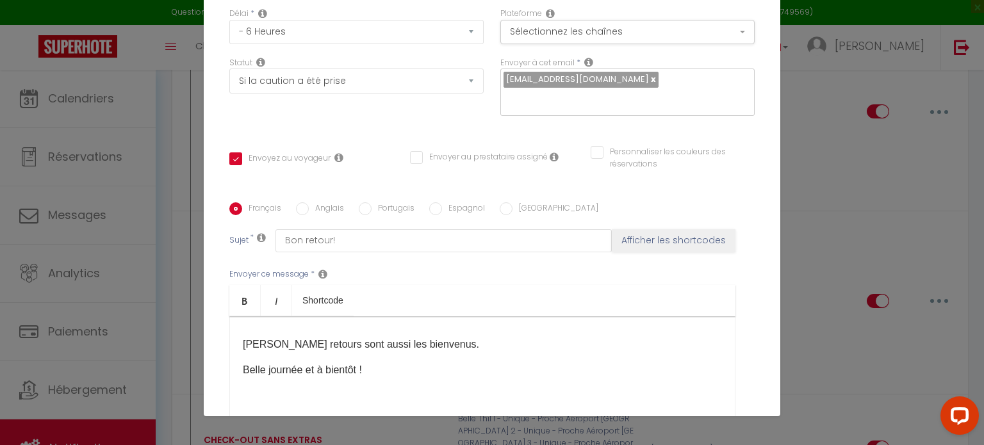
scroll to position [0, 0]
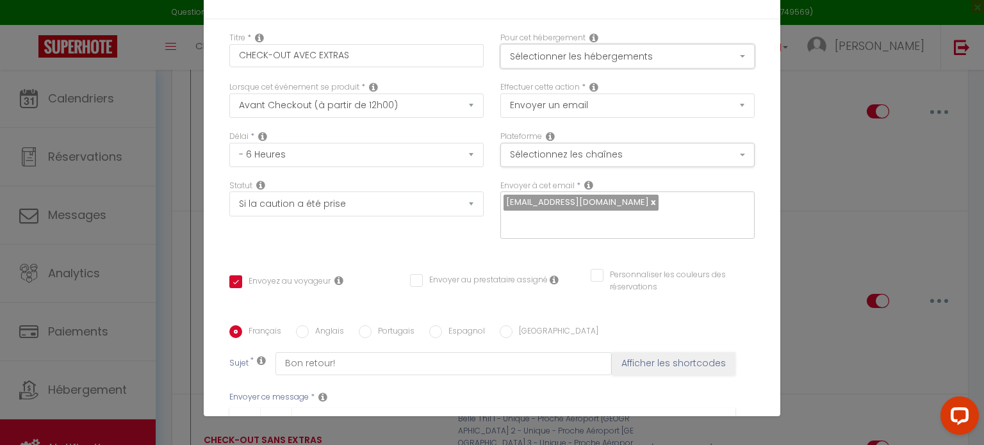
click at [704, 63] on button "Sélectionner les hébergements" at bounding box center [627, 56] width 254 height 24
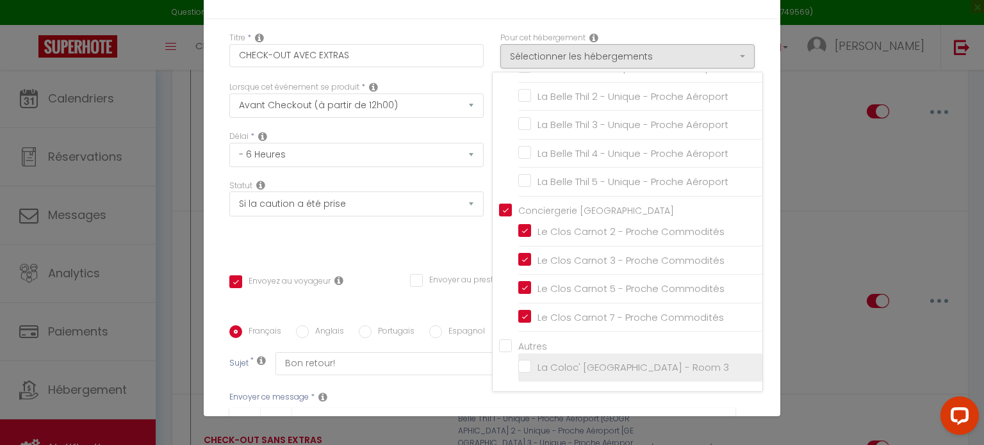
click at [518, 370] on input "La Coloc' [GEOGRAPHIC_DATA] - Room 3" at bounding box center [640, 367] width 244 height 13
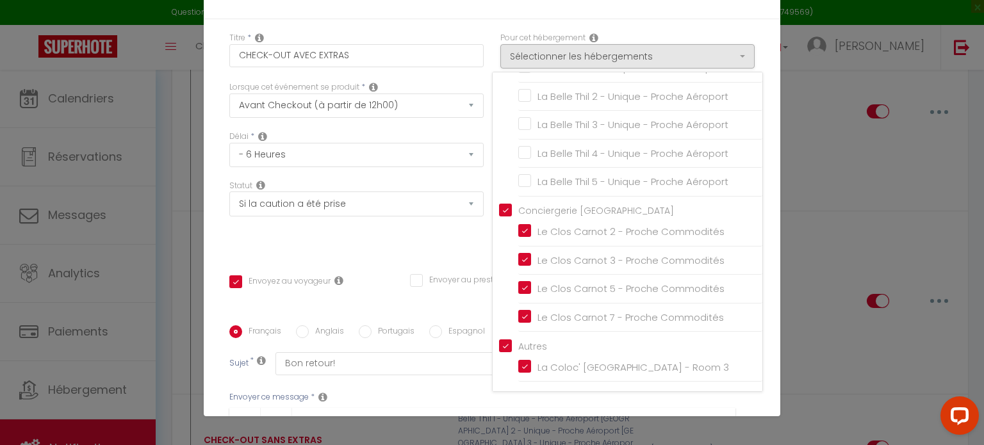
click at [756, 363] on div "Titre * CHECK-OUT AVEC EXTRAS Pour cet hébergement Sélectionner les hébergement…" at bounding box center [492, 325] width 577 height 613
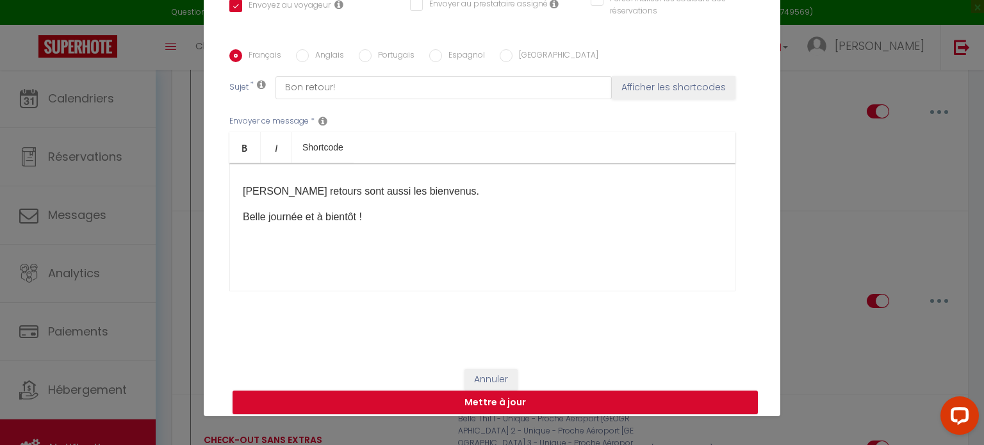
scroll to position [287, 0]
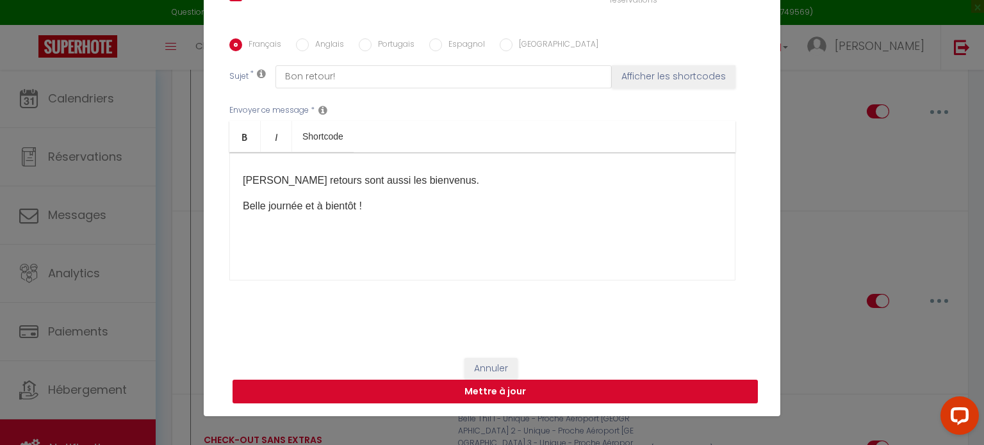
click at [664, 393] on button "Mettre à jour" at bounding box center [495, 392] width 525 height 24
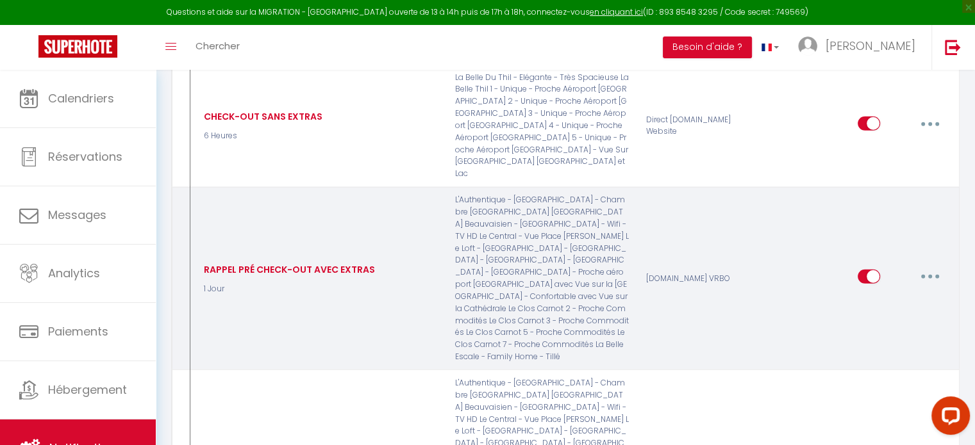
scroll to position [3509, 0]
click at [928, 265] on button "button" at bounding box center [930, 275] width 36 height 21
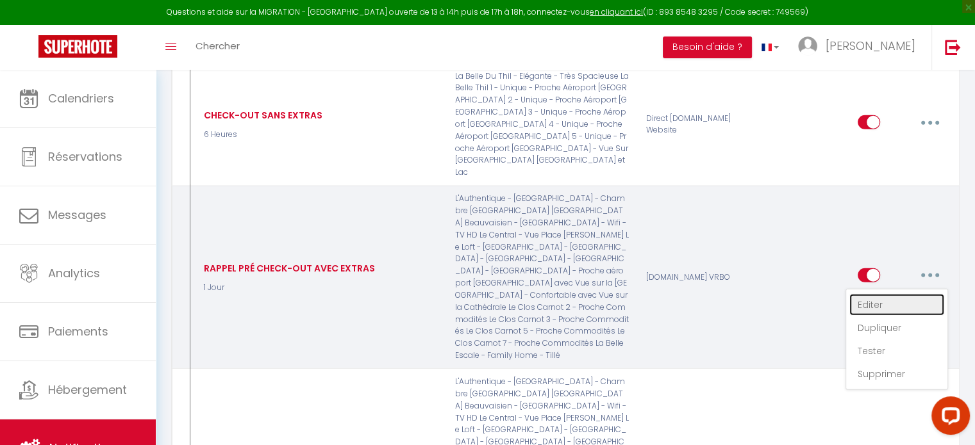
click at [884, 294] on link "Editer" at bounding box center [896, 305] width 95 height 22
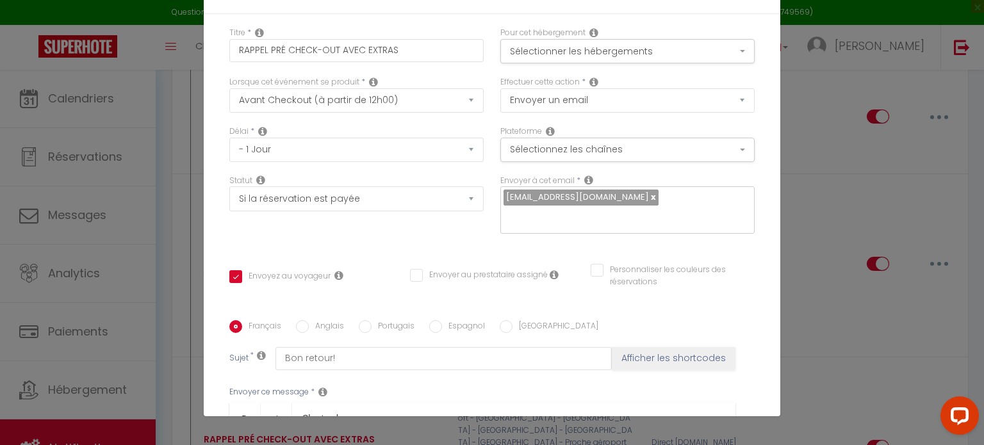
scroll to position [0, 0]
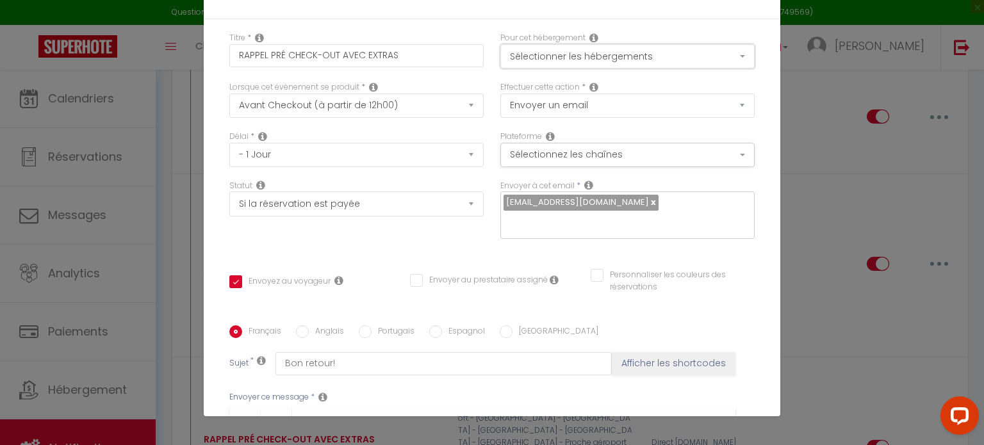
click at [710, 49] on button "Sélectionner les hébergements" at bounding box center [627, 56] width 254 height 24
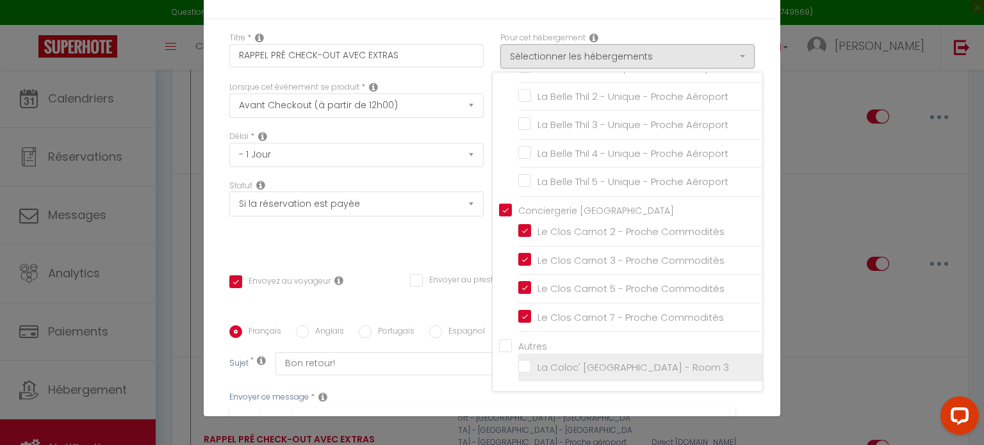
click at [518, 368] on input "La Coloc' [GEOGRAPHIC_DATA] - Room 3" at bounding box center [640, 367] width 244 height 13
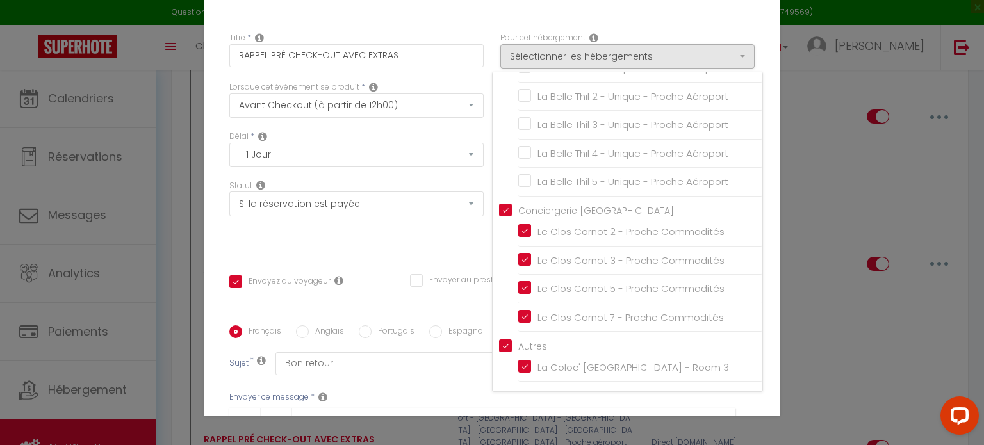
click at [755, 350] on div "Titre * RAPPEL PRÉ CHECK-OUT AVEC EXTRAS Pour cet hébergement Sélectionner les …" at bounding box center [492, 325] width 577 height 613
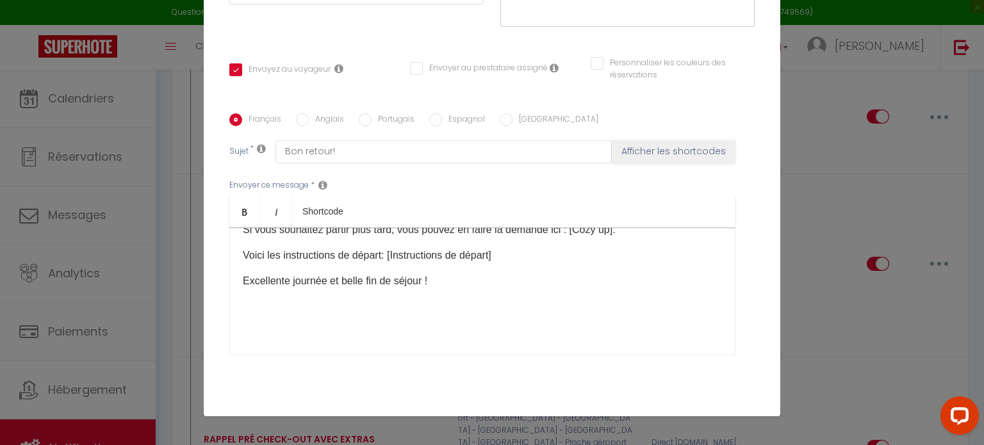
scroll to position [287, 0]
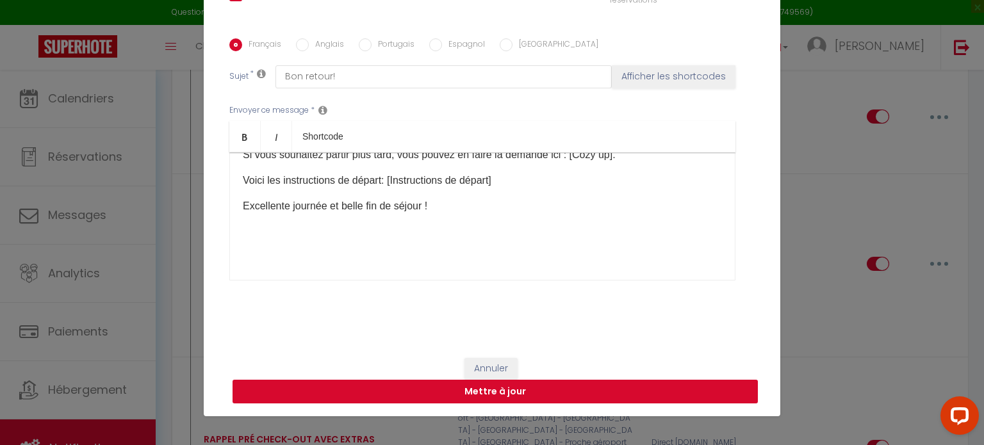
click at [673, 398] on button "Mettre à jour" at bounding box center [495, 392] width 525 height 24
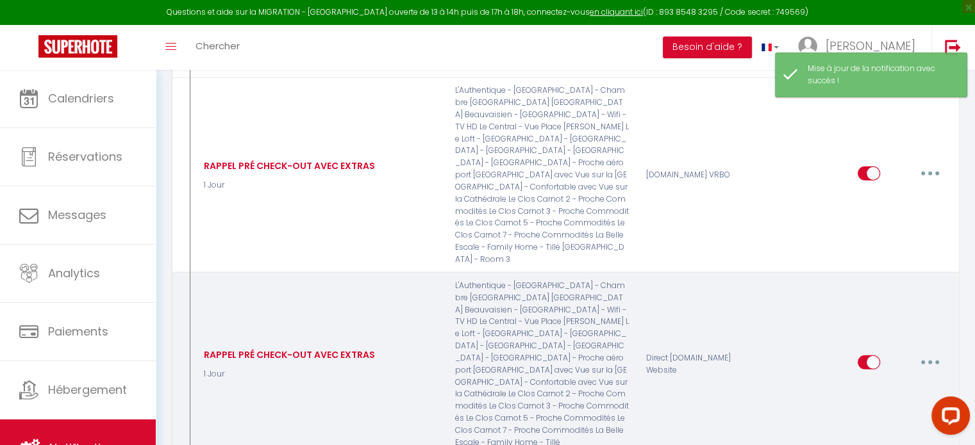
scroll to position [3618, 0]
click at [929, 360] on icon "button" at bounding box center [930, 362] width 4 height 4
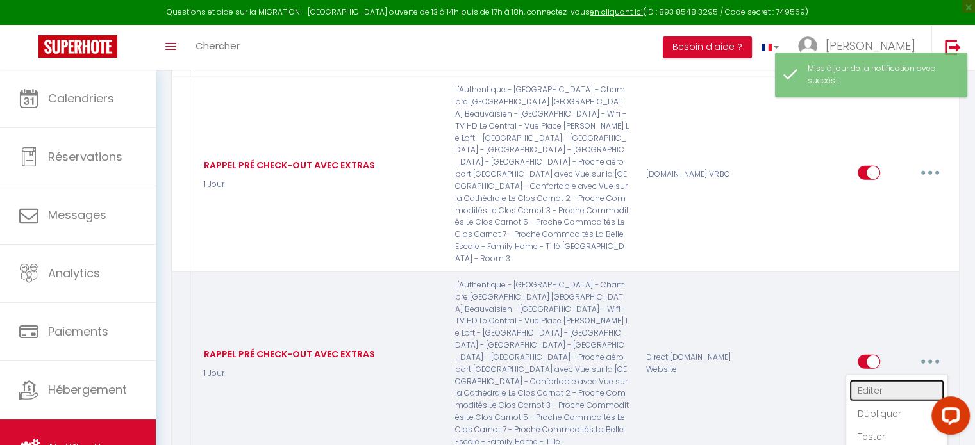
click at [880, 380] on link "Editer" at bounding box center [896, 391] width 95 height 22
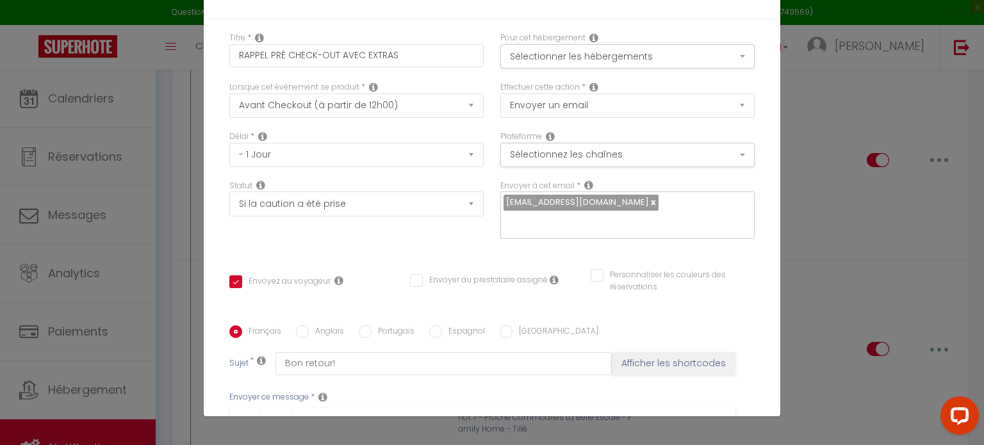
scroll to position [0, 0]
click at [703, 54] on button "Sélectionner les hébergements" at bounding box center [627, 56] width 254 height 24
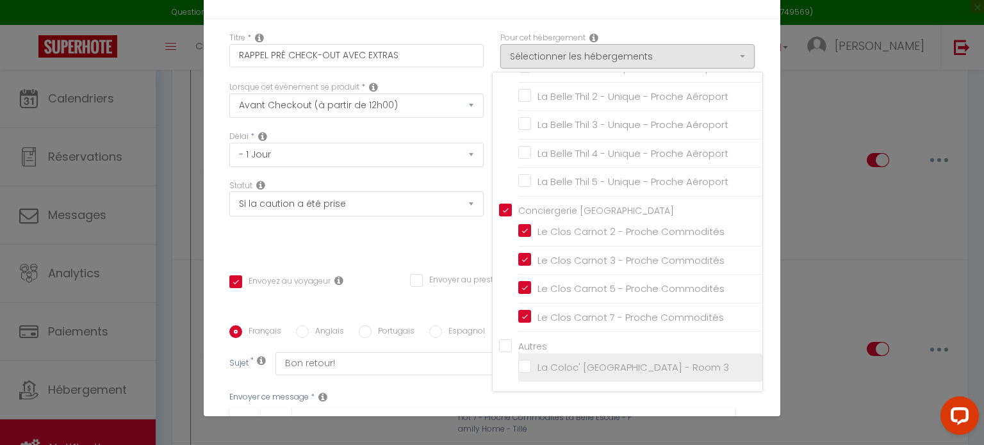
click at [518, 368] on input "La Coloc' [GEOGRAPHIC_DATA] - Room 3" at bounding box center [640, 367] width 244 height 13
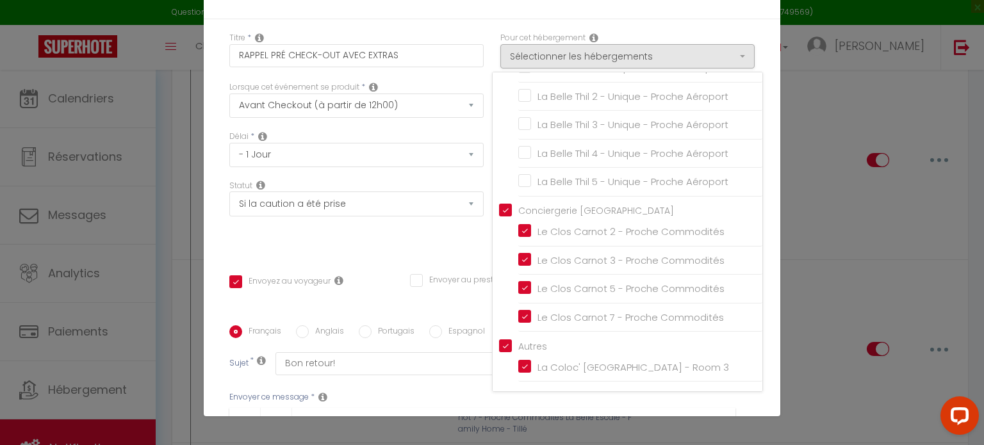
click at [757, 363] on div "Titre * RAPPEL PRÉ CHECK-OUT AVEC EXTRAS Pour cet hébergement Sélectionner les …" at bounding box center [492, 325] width 577 height 613
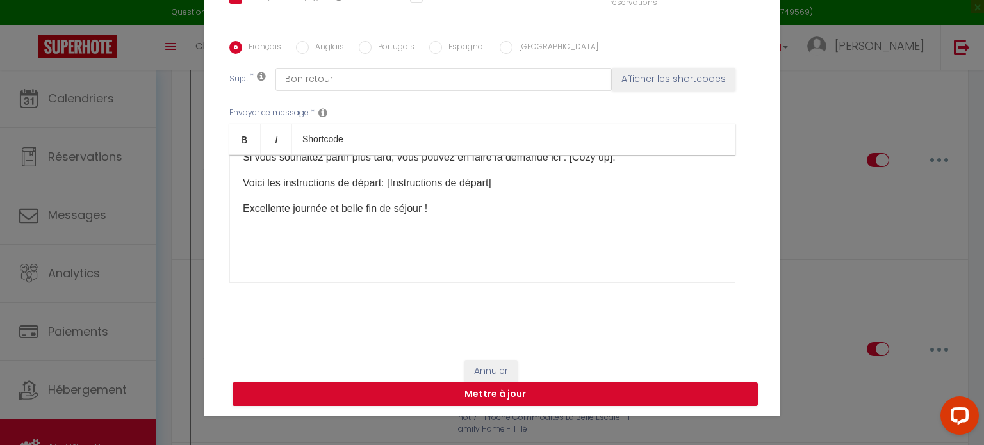
scroll to position [287, 0]
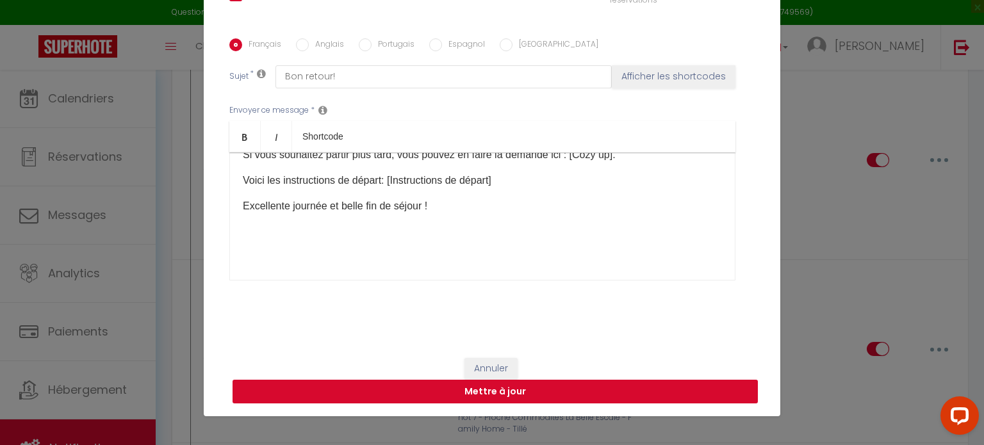
click at [697, 397] on button "Mettre à jour" at bounding box center [495, 392] width 525 height 24
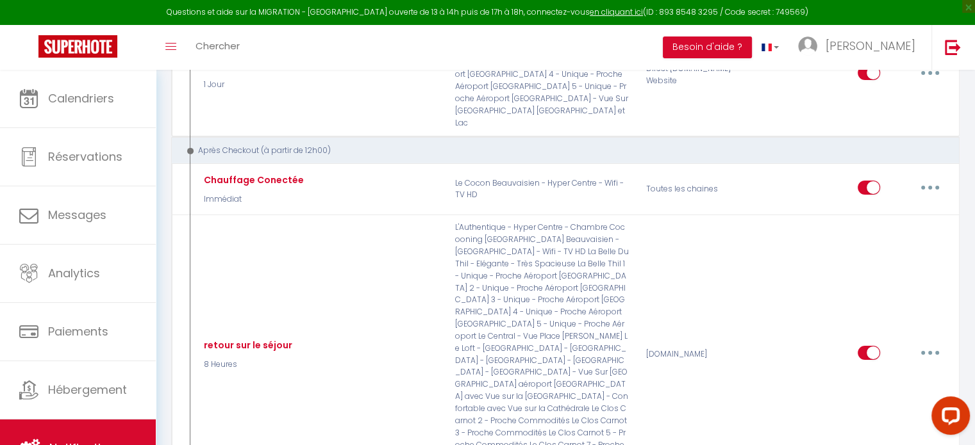
scroll to position [4204, 0]
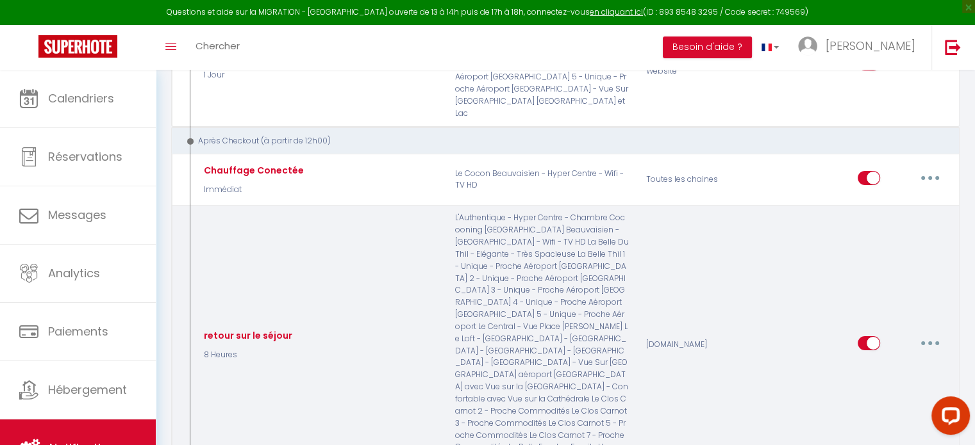
click at [928, 342] on icon "button" at bounding box center [930, 344] width 4 height 4
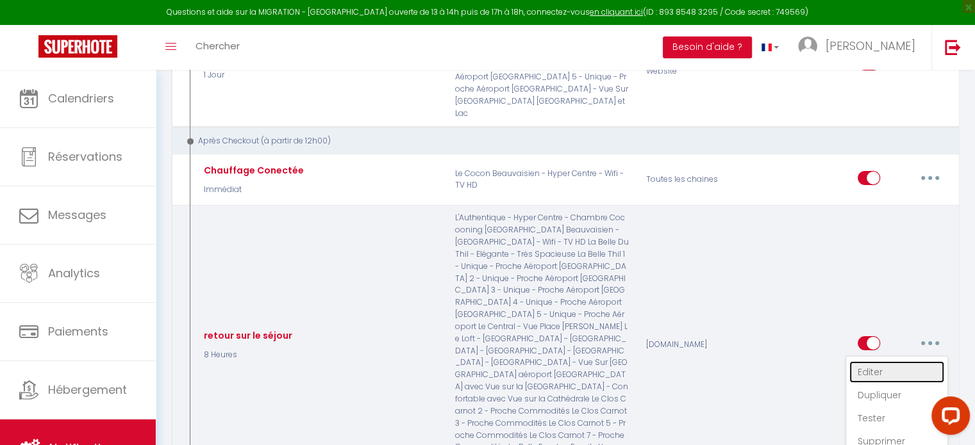
click at [895, 361] on link "Editer" at bounding box center [896, 372] width 95 height 22
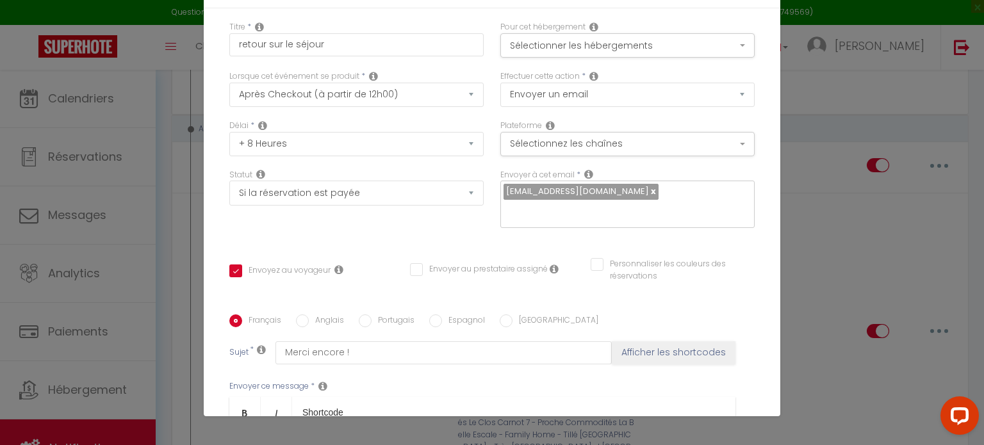
scroll to position [0, 0]
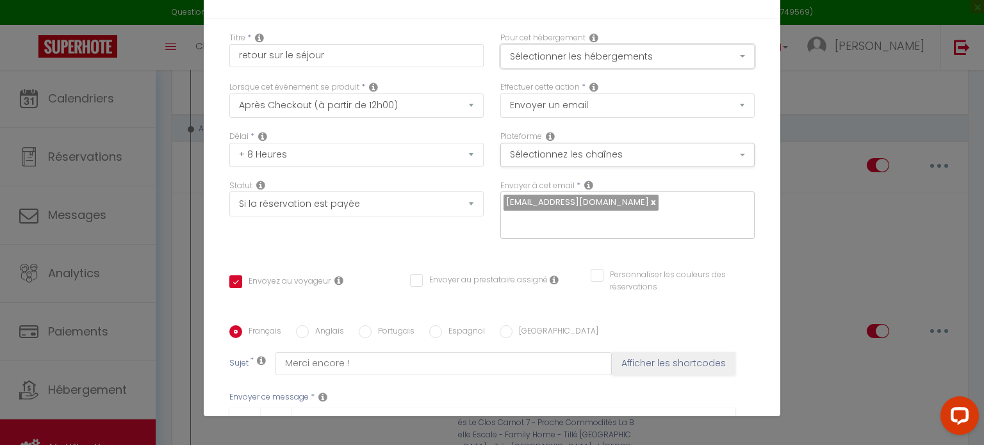
click at [707, 55] on button "Sélectionner les hébergements" at bounding box center [627, 56] width 254 height 24
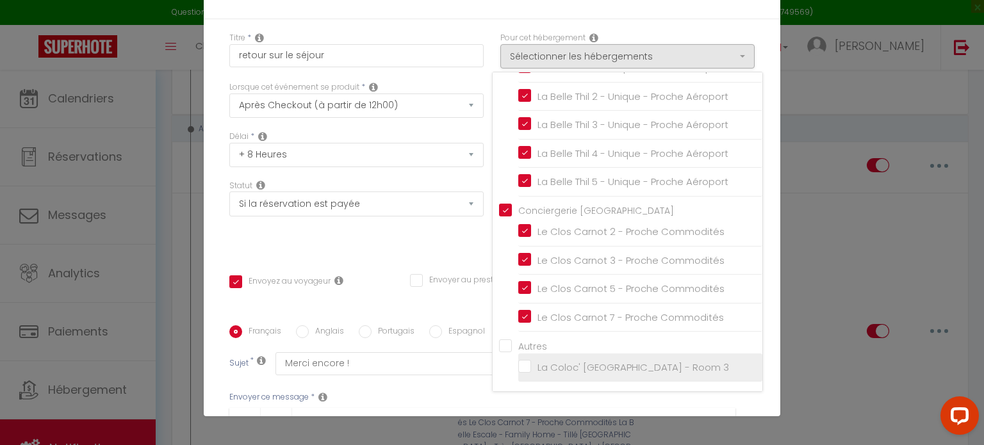
click at [518, 363] on input "La Coloc' [GEOGRAPHIC_DATA] - Room 3" at bounding box center [640, 367] width 244 height 13
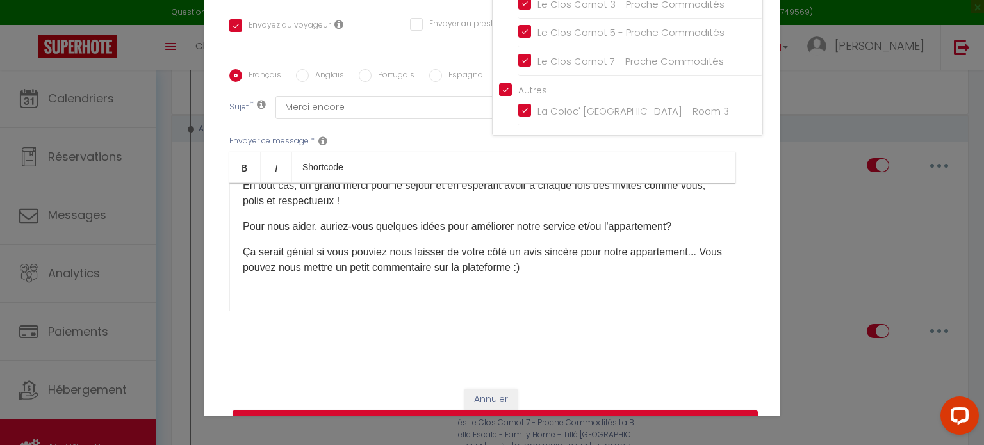
scroll to position [287, 0]
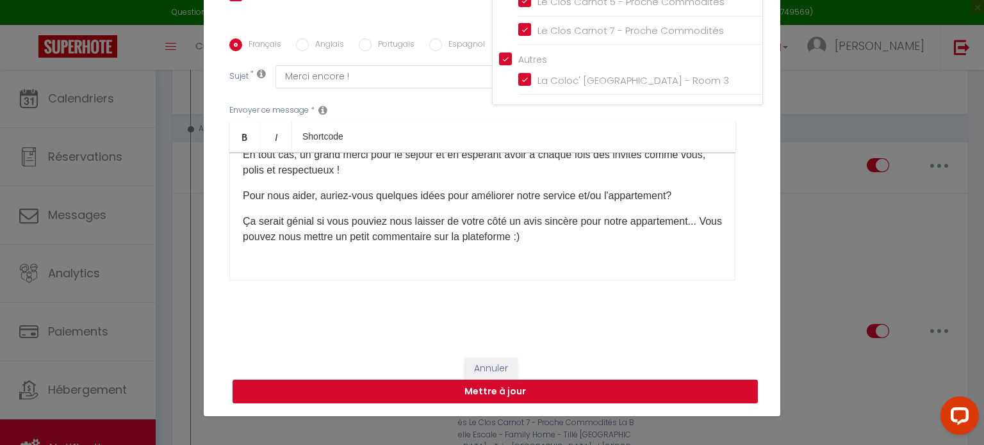
click at [692, 392] on button "Mettre à jour" at bounding box center [495, 392] width 525 height 24
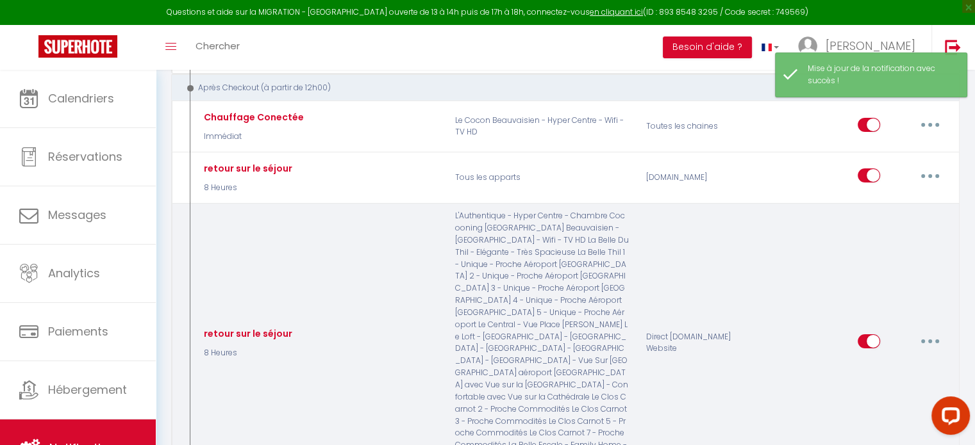
scroll to position [4258, 0]
click at [928, 331] on button "button" at bounding box center [930, 341] width 36 height 21
click at [887, 359] on link "Editer" at bounding box center [896, 370] width 95 height 22
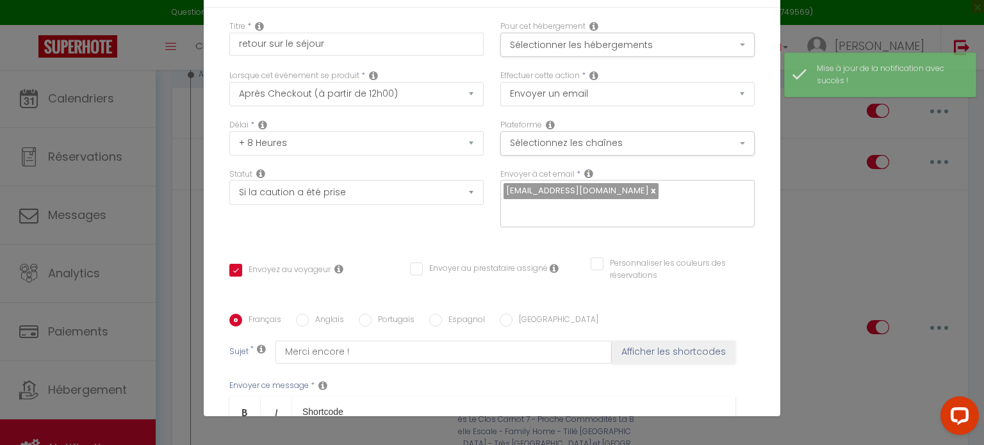
scroll to position [0, 0]
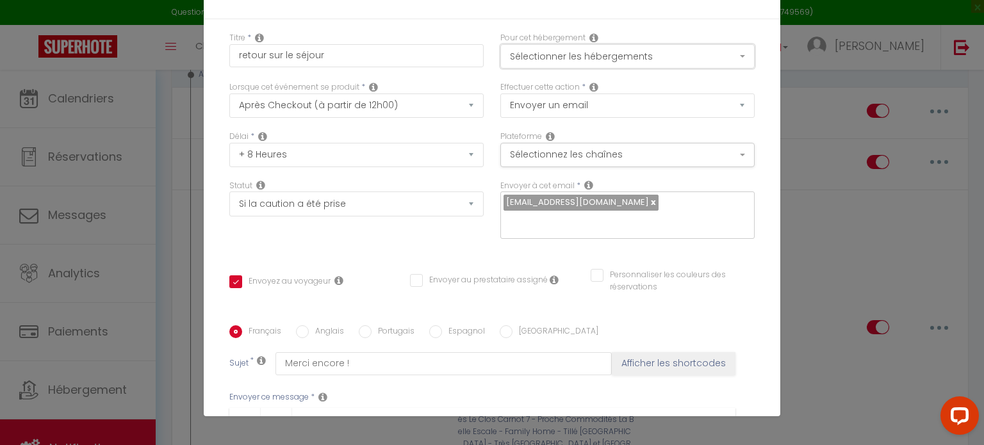
click at [686, 63] on button "Sélectionner les hébergements" at bounding box center [627, 56] width 254 height 24
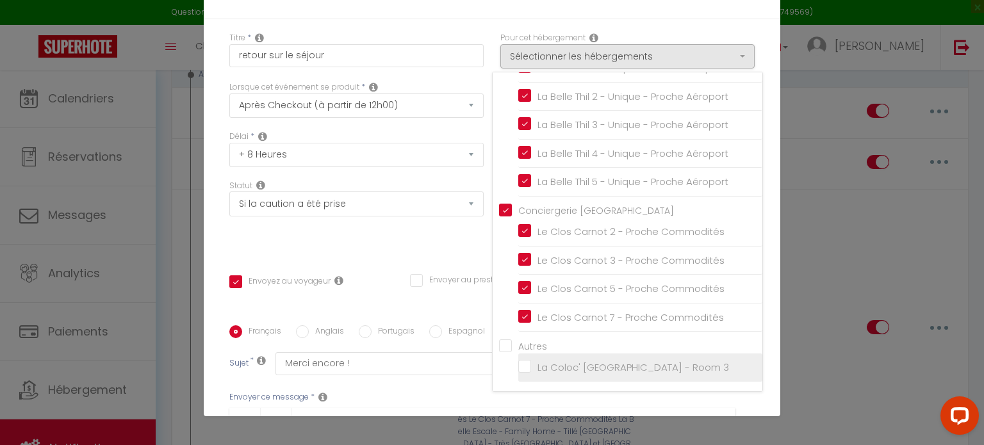
click at [518, 366] on input "La Coloc' [GEOGRAPHIC_DATA] - Room 3" at bounding box center [640, 367] width 244 height 13
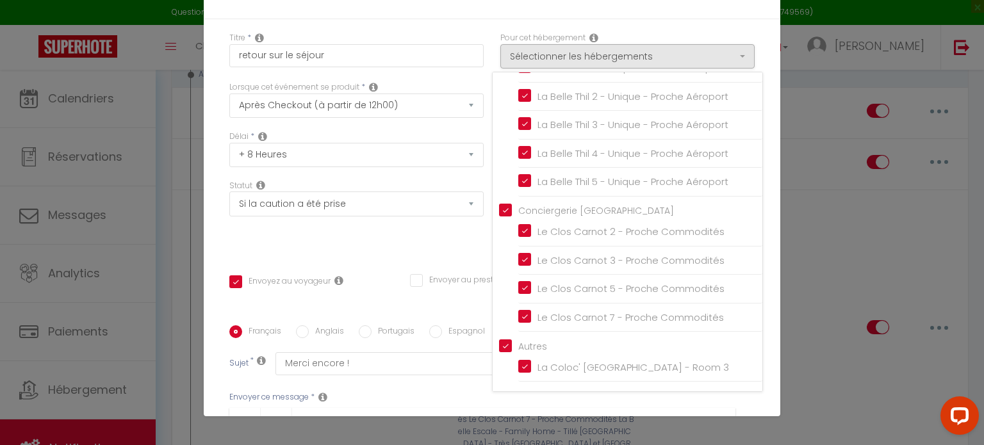
click at [751, 350] on div "Titre * retour sur le séjour Pour cet hébergement Sélectionner les hébergements…" at bounding box center [492, 325] width 577 height 613
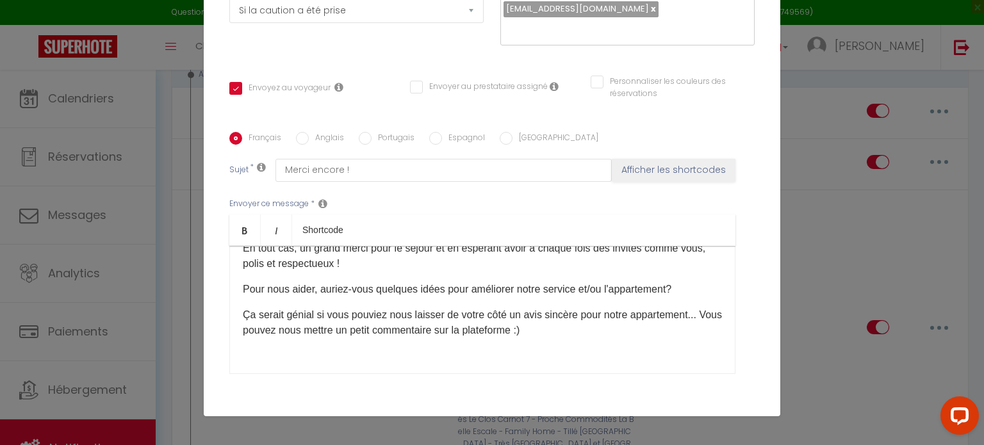
scroll to position [287, 0]
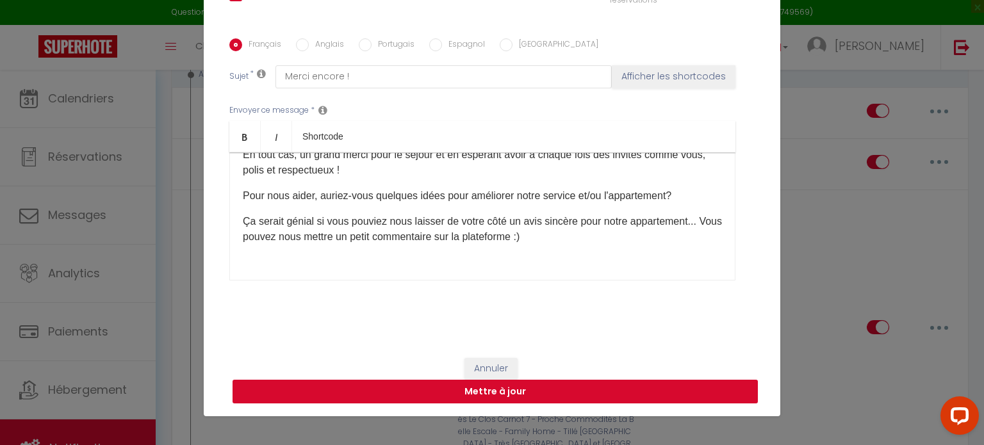
click at [697, 387] on button "Mettre à jour" at bounding box center [495, 392] width 525 height 24
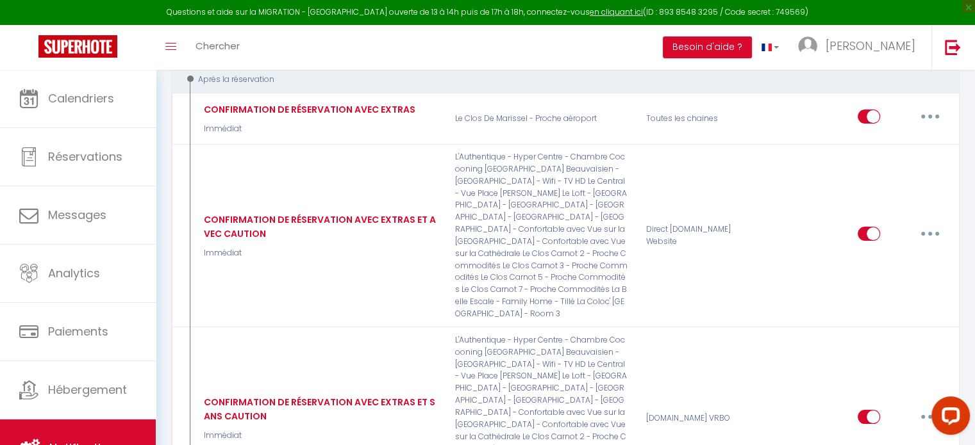
scroll to position [0, 0]
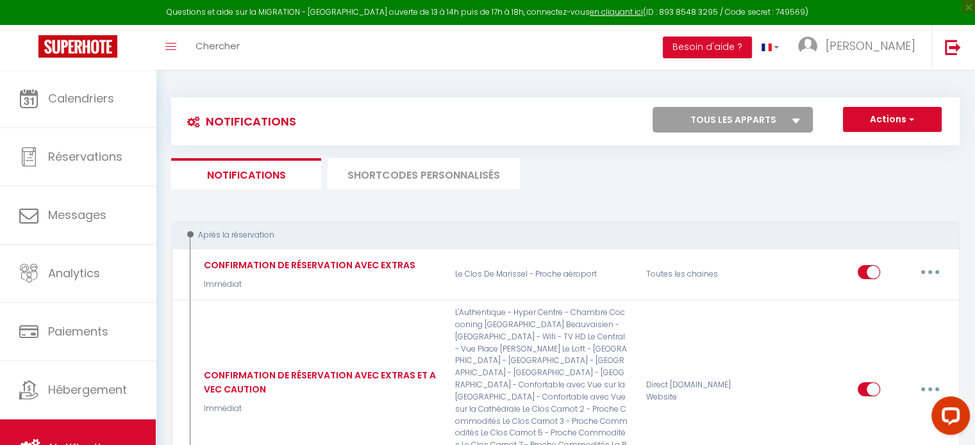
click at [445, 171] on li "SHORTCODES PERSONNALISÉS" at bounding box center [423, 173] width 192 height 31
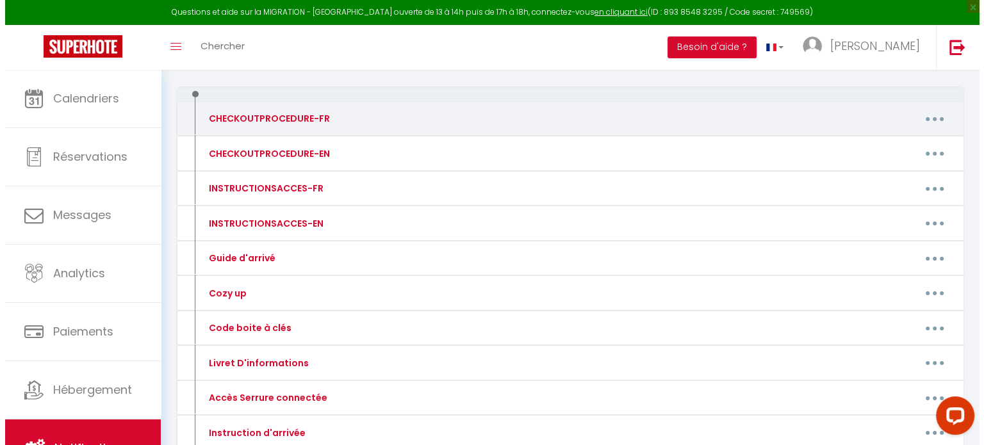
scroll to position [152, 0]
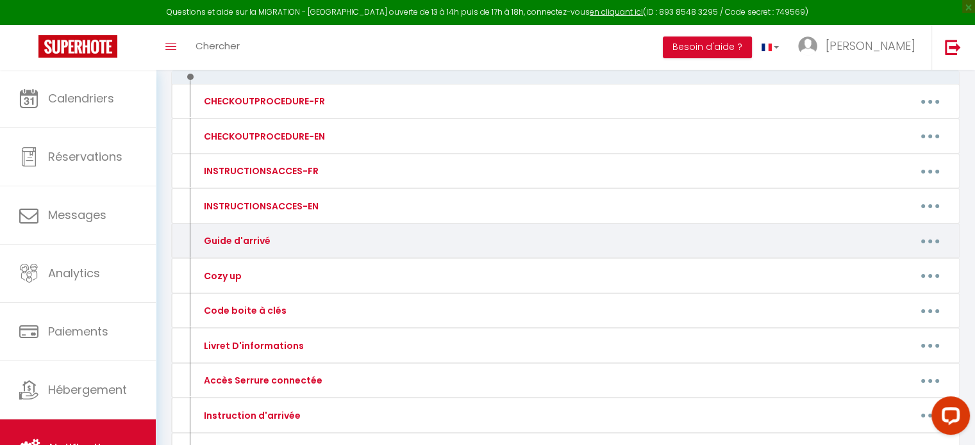
click at [930, 240] on icon "button" at bounding box center [930, 242] width 4 height 4
click at [875, 274] on link "Editer" at bounding box center [896, 271] width 95 height 22
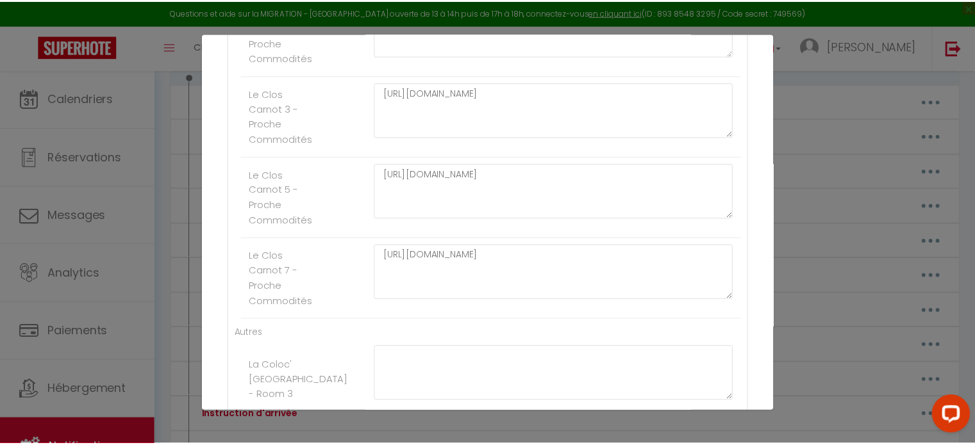
scroll to position [1965, 0]
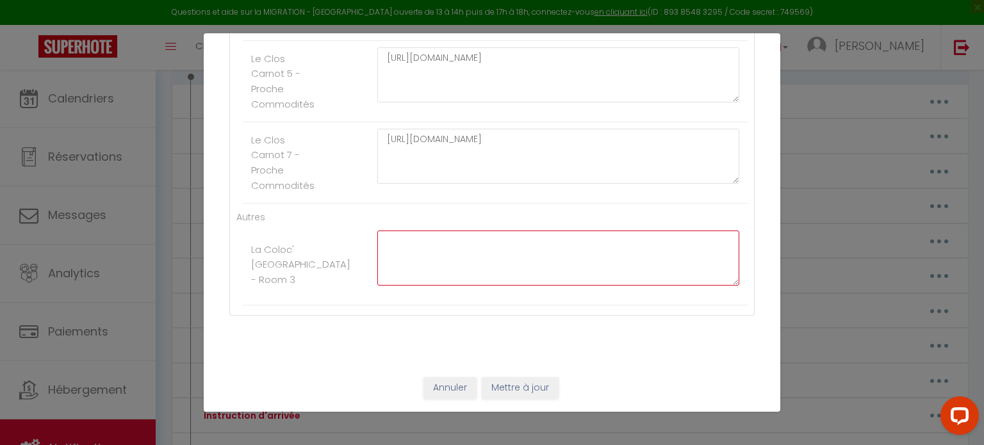
paste textarea "[URL][DOMAIN_NAME]"
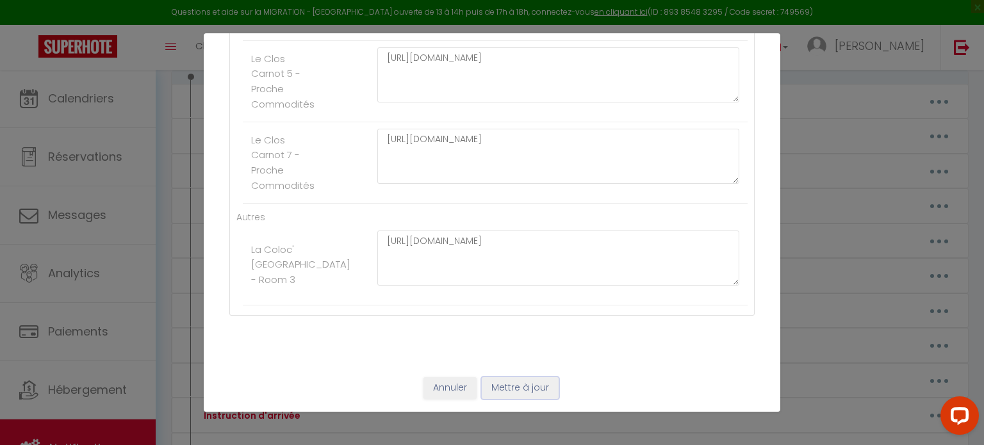
click at [521, 392] on button "Mettre à jour" at bounding box center [520, 388] width 77 height 22
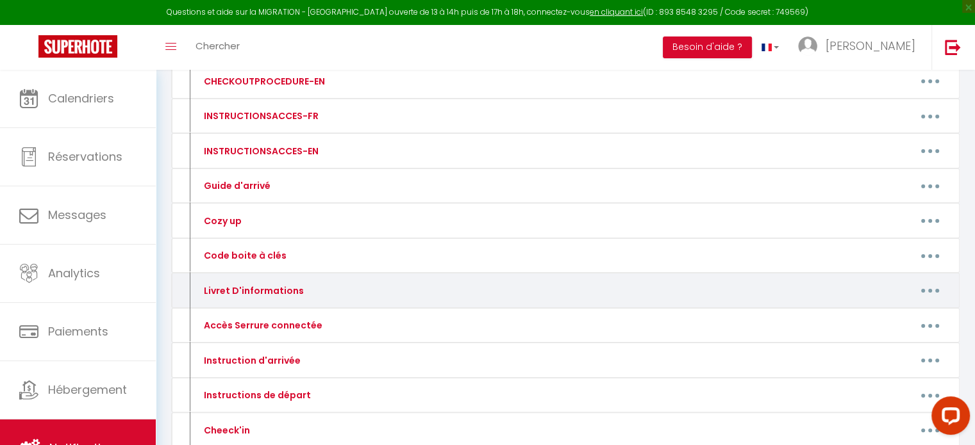
scroll to position [210, 0]
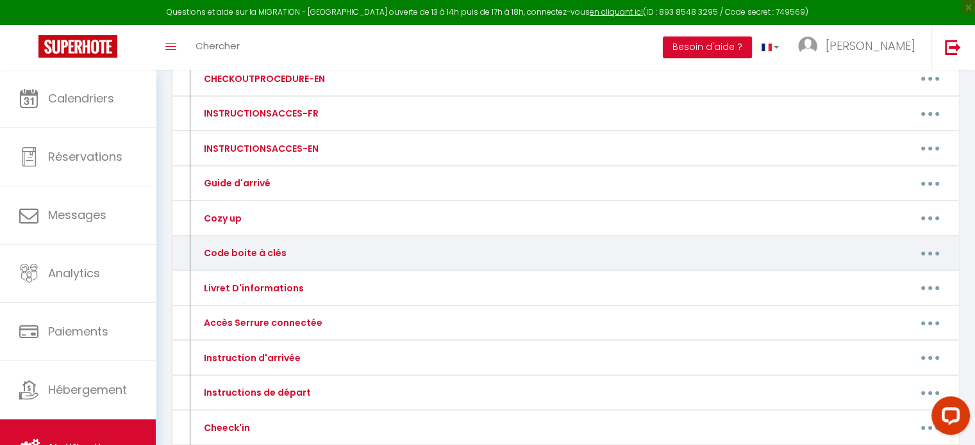
click at [920, 251] on button "button" at bounding box center [930, 253] width 36 height 21
click at [893, 276] on link "Editer" at bounding box center [896, 283] width 95 height 22
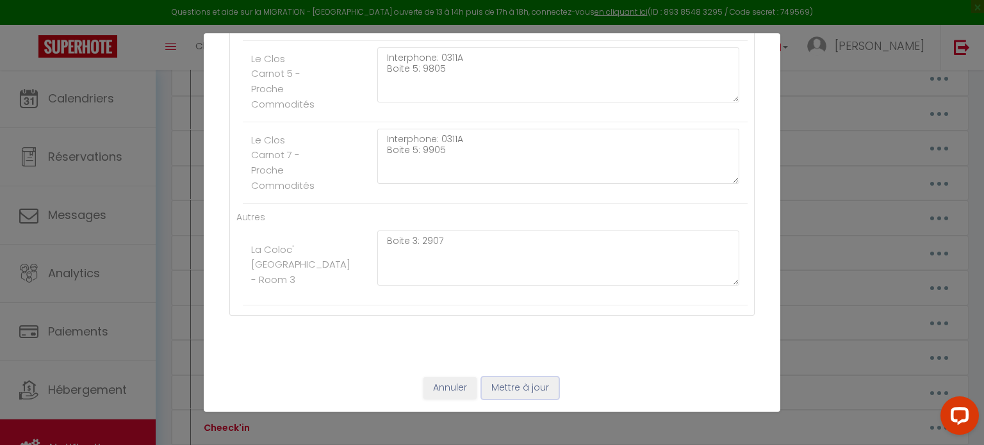
click at [521, 391] on button "Mettre à jour" at bounding box center [520, 388] width 77 height 22
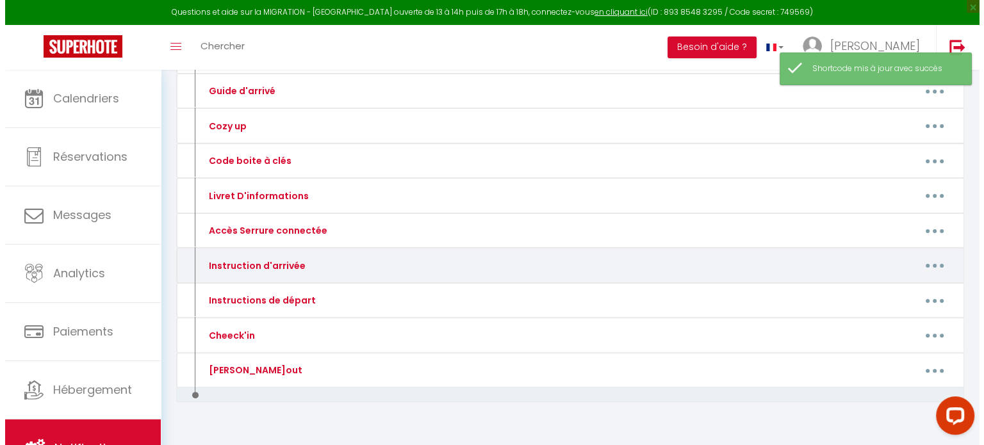
scroll to position [308, 0]
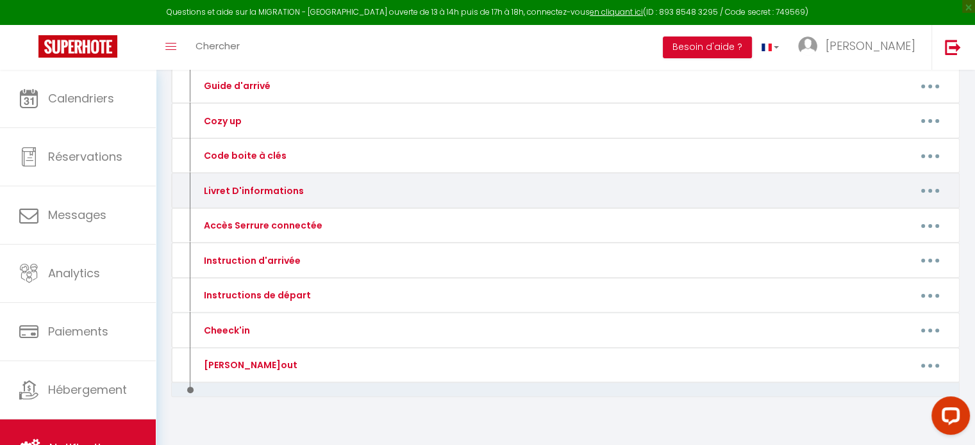
click at [926, 186] on button "button" at bounding box center [930, 191] width 36 height 21
click at [887, 215] on link "Editer" at bounding box center [896, 220] width 95 height 22
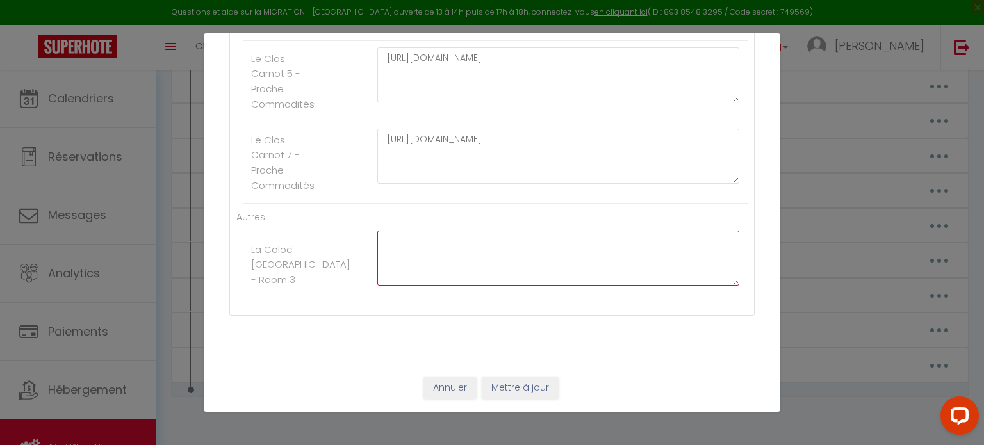
paste textarea "[URL][DOMAIN_NAME]"
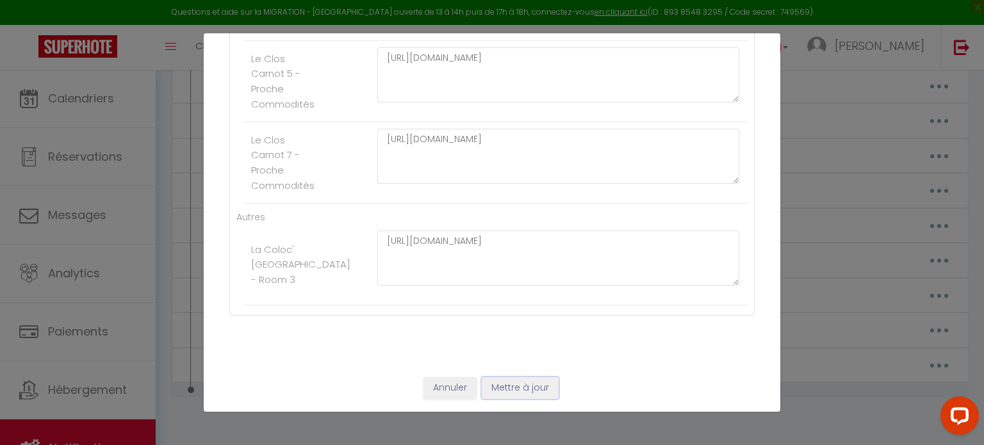
click at [520, 393] on button "Mettre à jour" at bounding box center [520, 388] width 77 height 22
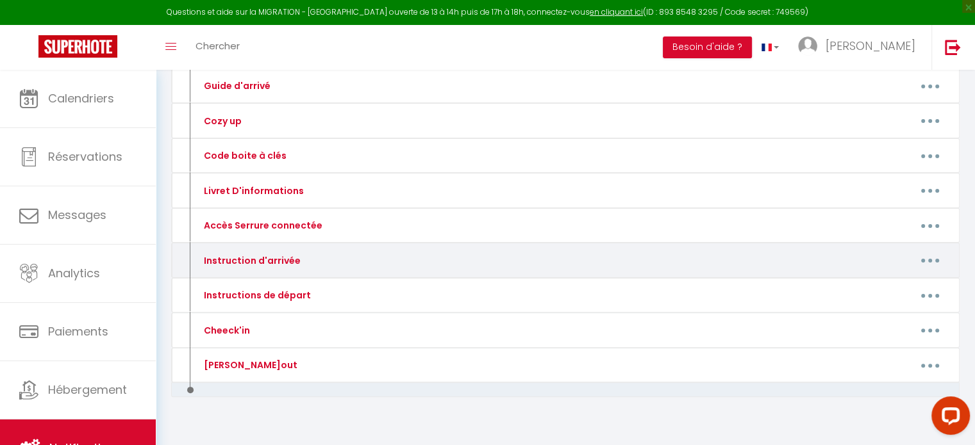
click at [924, 257] on button "button" at bounding box center [930, 261] width 36 height 21
click at [882, 286] on link "Editer" at bounding box center [896, 290] width 95 height 22
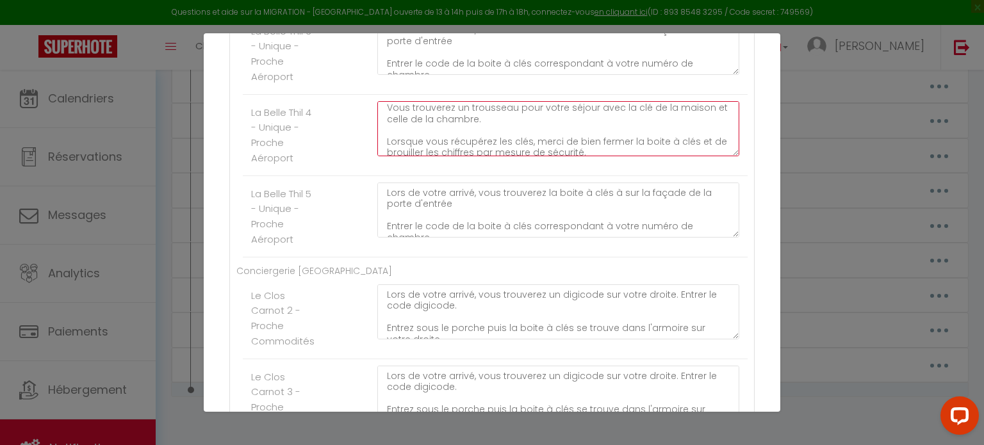
scroll to position [190, 0]
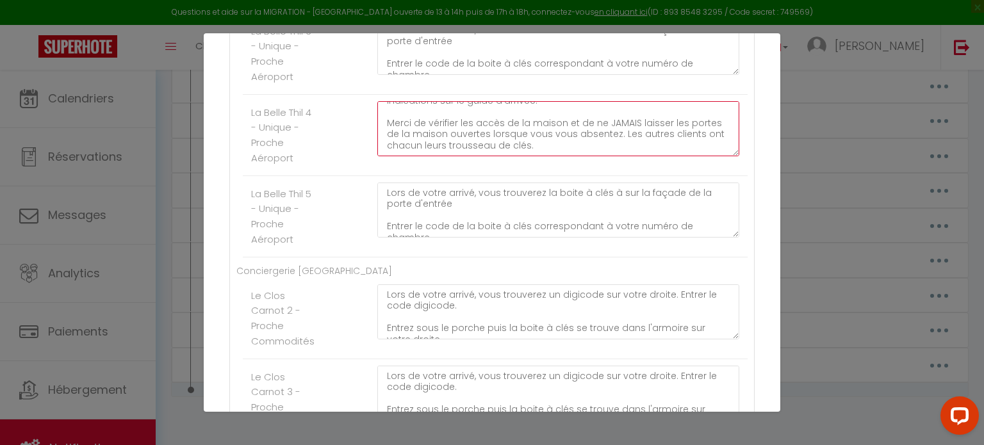
drag, startPoint x: 379, startPoint y: 120, endPoint x: 546, endPoint y: 150, distance: 169.2
click at [546, 150] on textarea "Lors de votre arrivé, vous trouverez la boite à clés à sur la façade de la port…" at bounding box center [558, 128] width 362 height 55
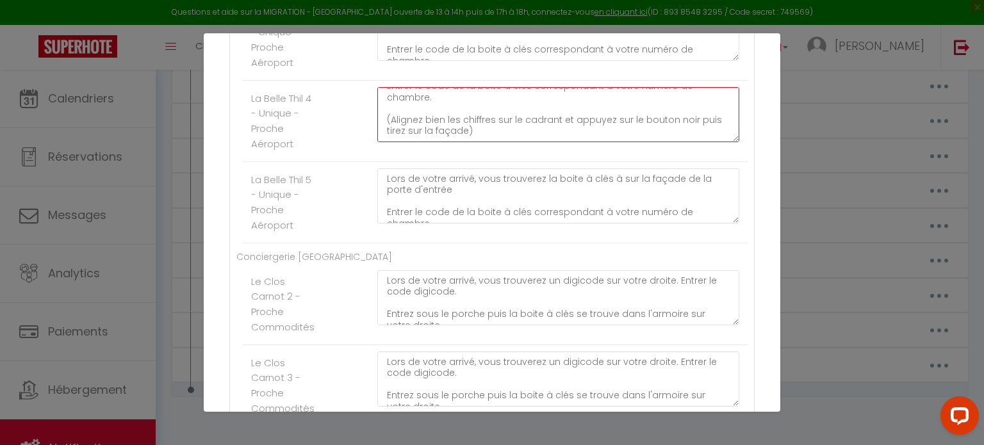
scroll to position [0, 0]
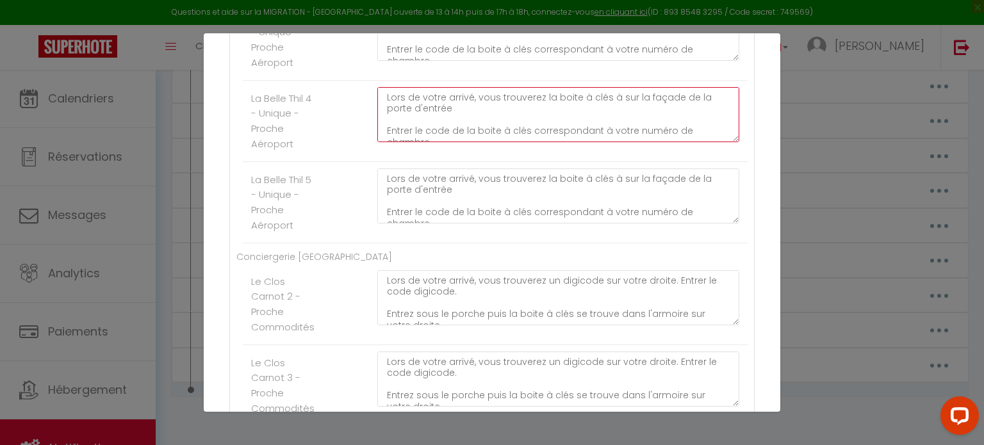
drag, startPoint x: 539, startPoint y: 141, endPoint x: 375, endPoint y: 98, distance: 168.9
click at [377, 98] on textarea "Lors de votre arrivé, vous trouverez la boite à clés à sur la façade de la port…" at bounding box center [558, 114] width 362 height 55
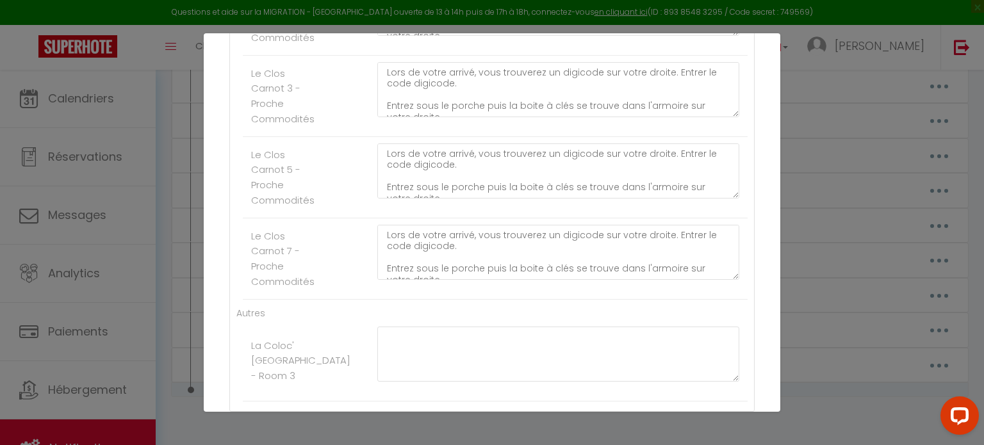
scroll to position [1965, 0]
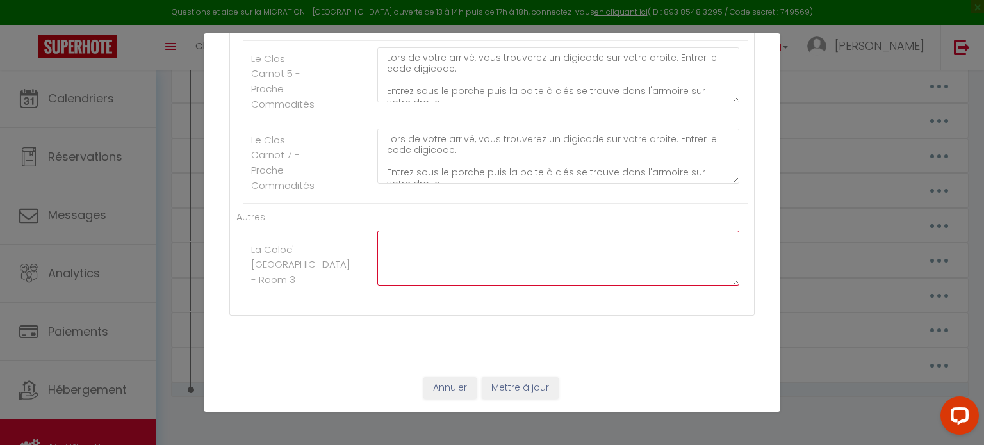
paste textarea "Lors de votre arrivé, vous trouverez la boite à clés à sur la façade de la port…"
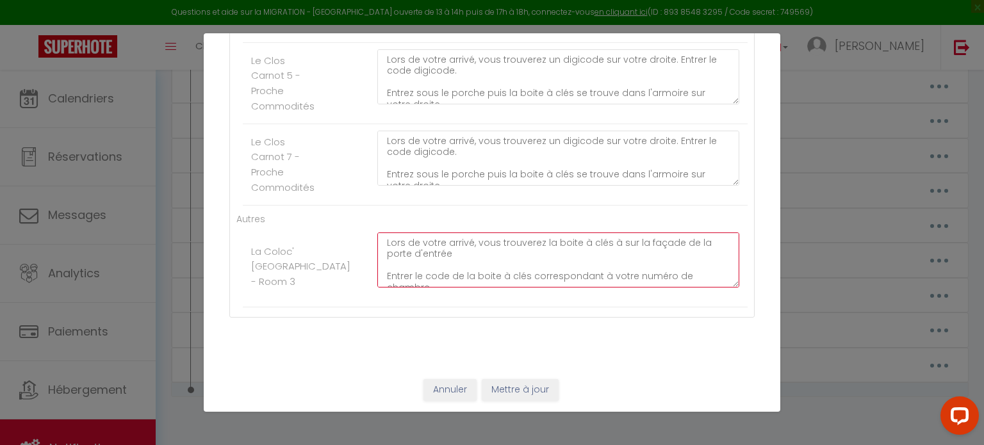
scroll to position [1956, 0]
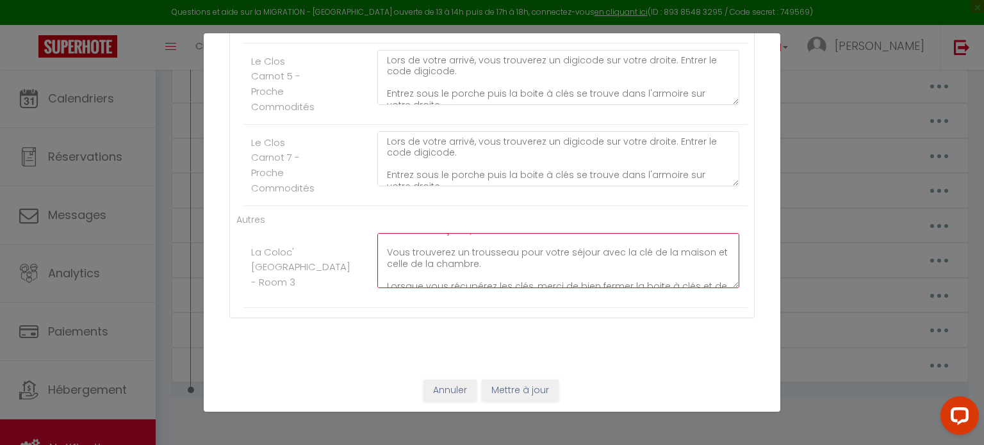
scroll to position [92, 0]
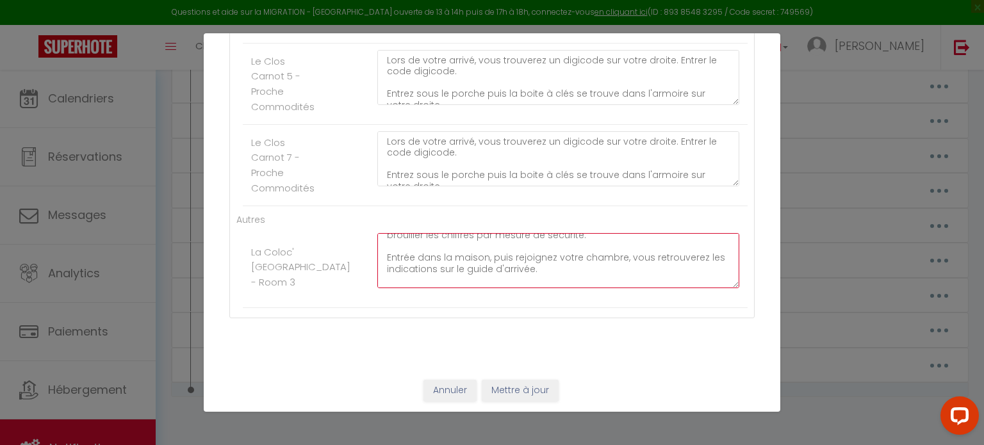
scroll to position [155, 0]
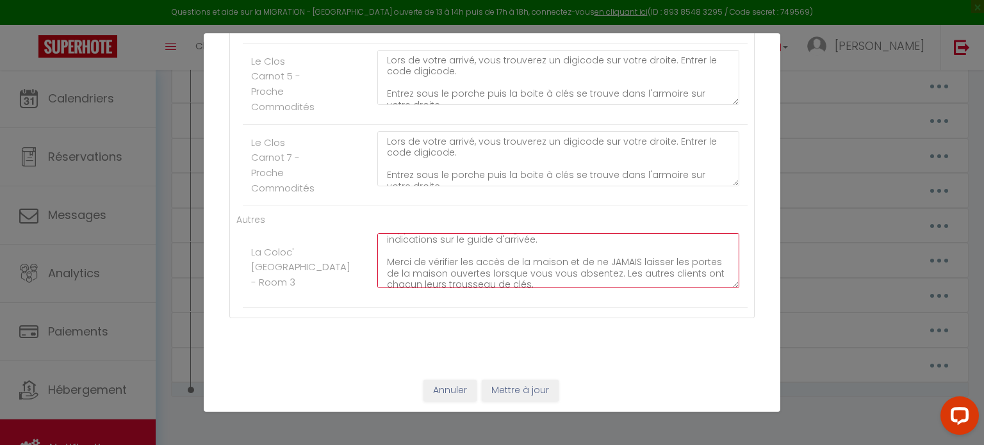
scroll to position [202, 0]
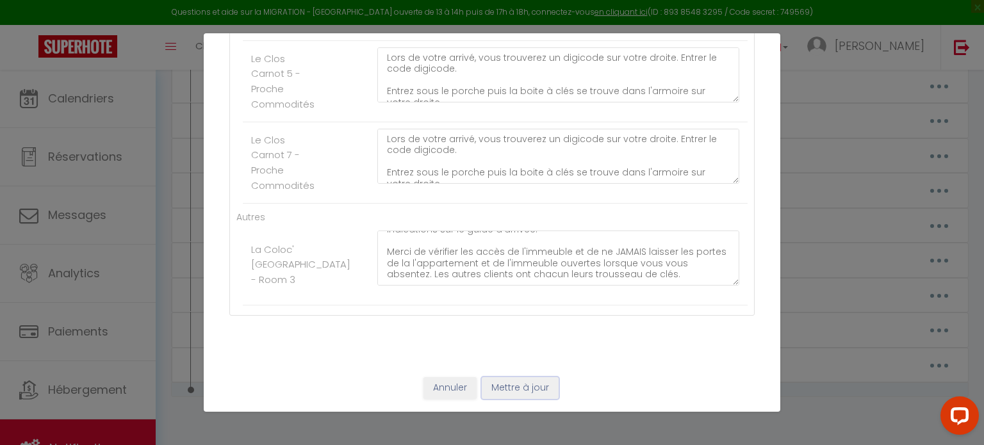
click at [521, 386] on button "Mettre à jour" at bounding box center [520, 388] width 77 height 22
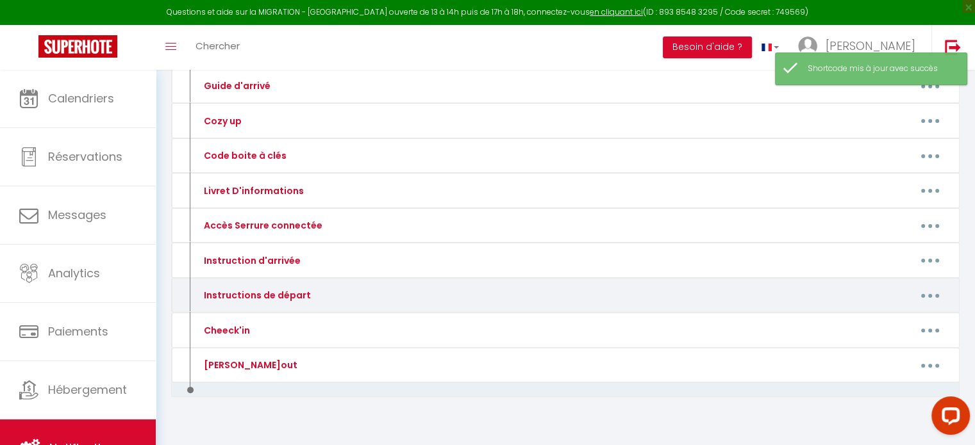
click at [926, 297] on button "button" at bounding box center [930, 295] width 36 height 21
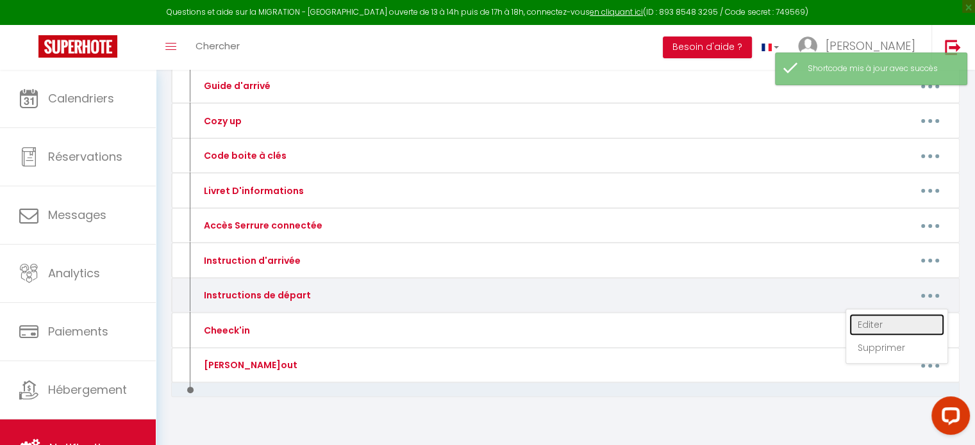
click at [875, 328] on link "Editer" at bounding box center [896, 325] width 95 height 22
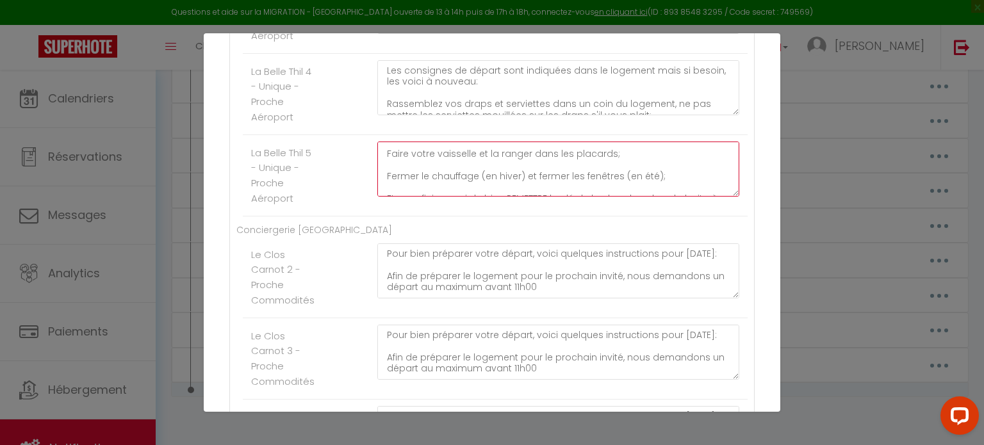
scroll to position [135, 0]
drag, startPoint x: 380, startPoint y: 161, endPoint x: 539, endPoint y: 210, distance: 166.2
click at [539, 210] on div "Les consignes de départ sont indiquées dans le logement mais si besoin, les voi…" at bounding box center [558, 176] width 379 height 68
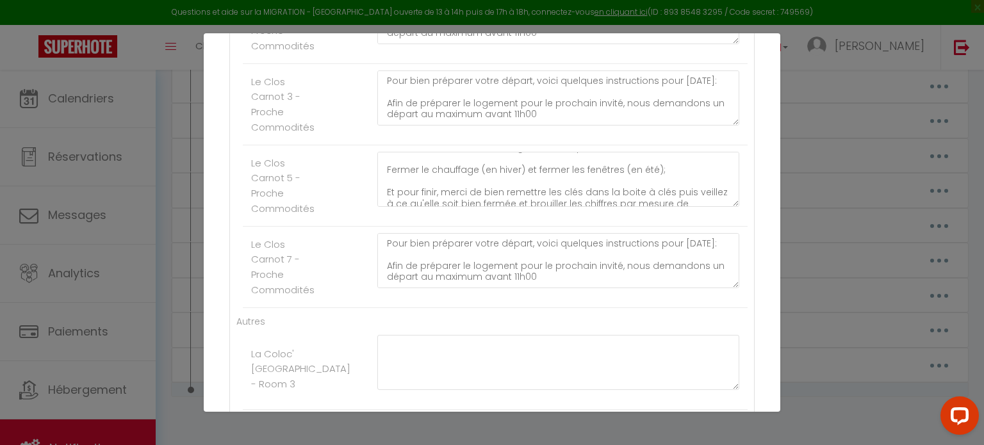
scroll to position [156, 0]
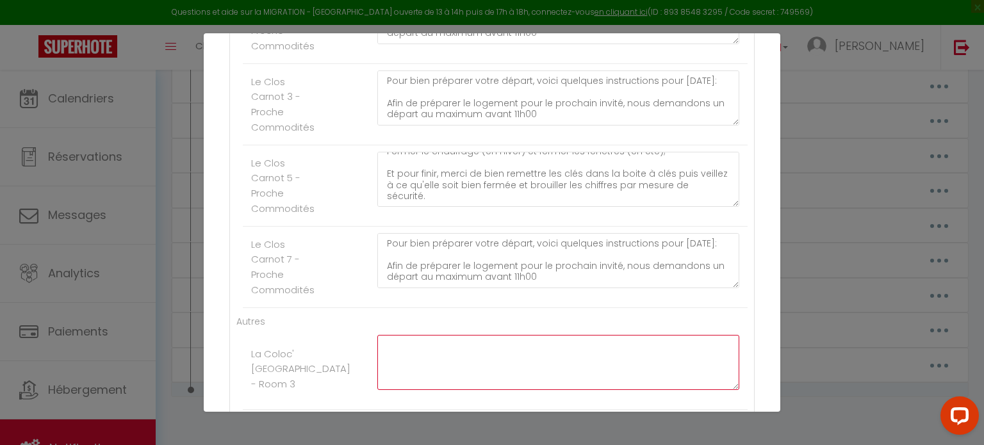
paste textarea "Les consignes de départ sont indiquées dans le logement mais si besoin, les voi…"
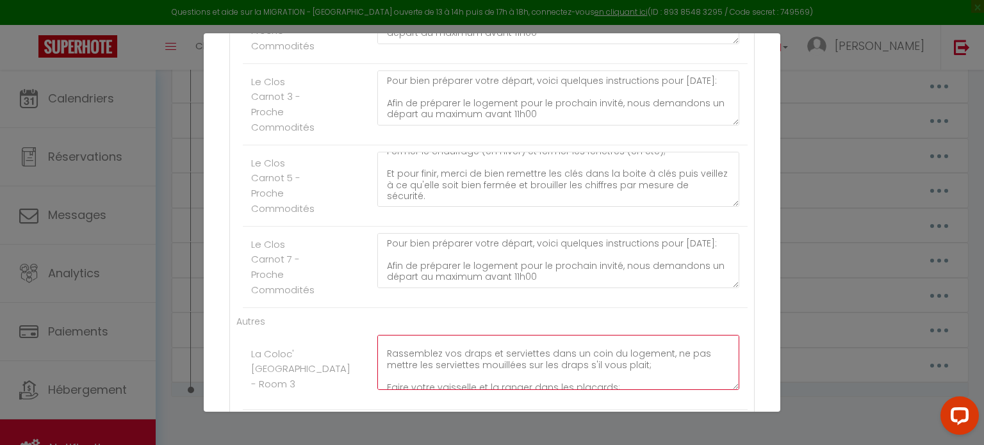
scroll to position [26, 0]
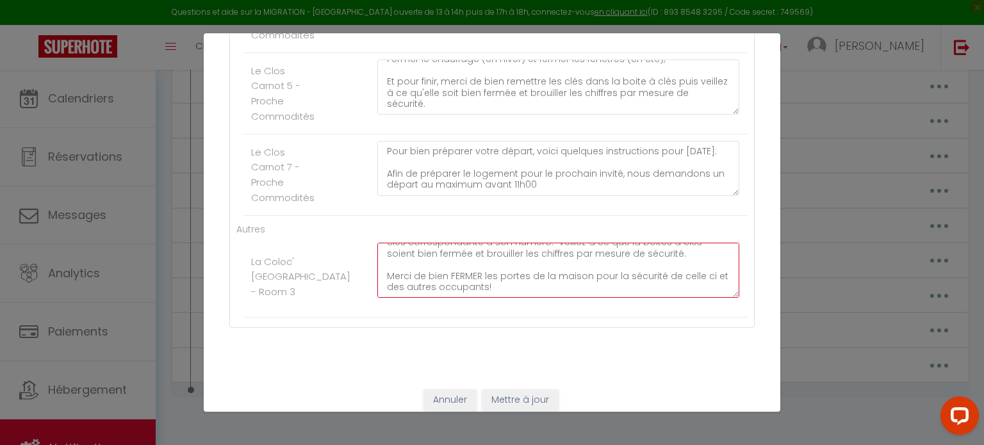
scroll to position [1965, 0]
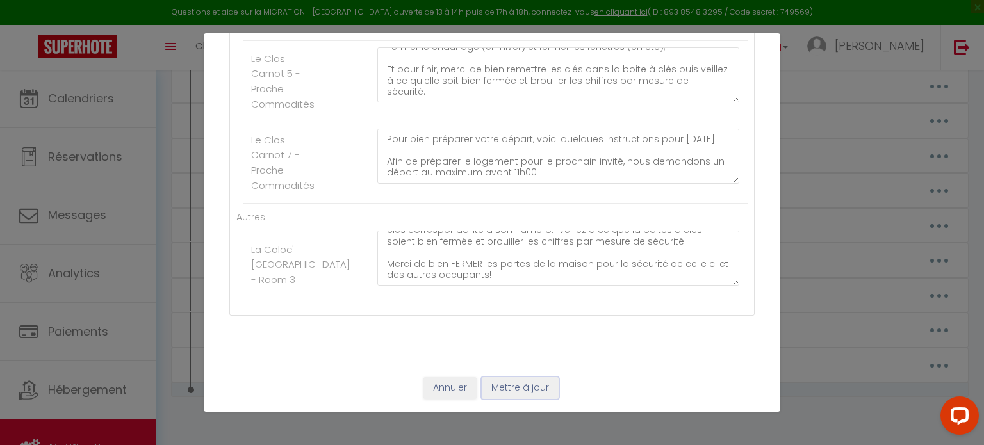
click at [523, 391] on button "Mettre à jour" at bounding box center [520, 388] width 77 height 22
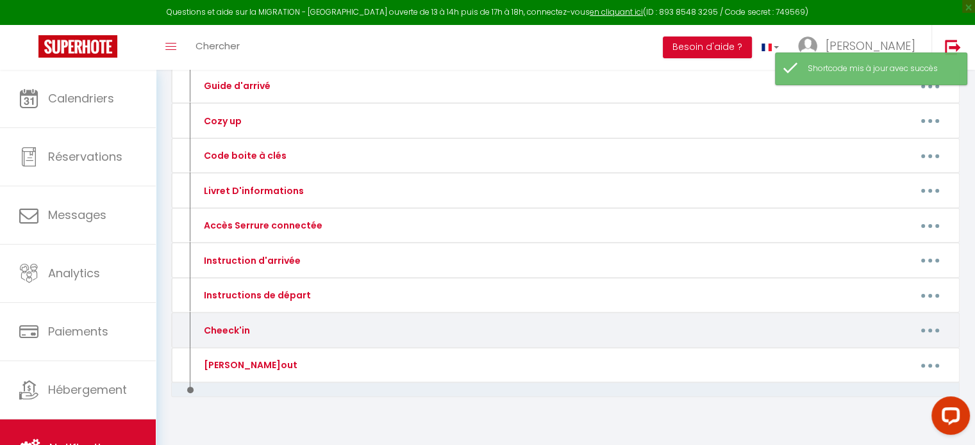
click at [920, 325] on button "button" at bounding box center [930, 330] width 36 height 21
click at [870, 358] on link "Editer" at bounding box center [896, 360] width 95 height 22
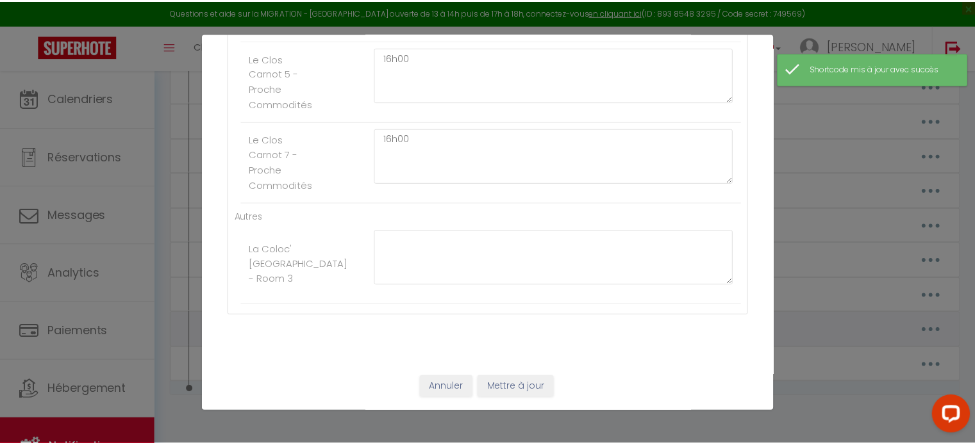
scroll to position [0, 0]
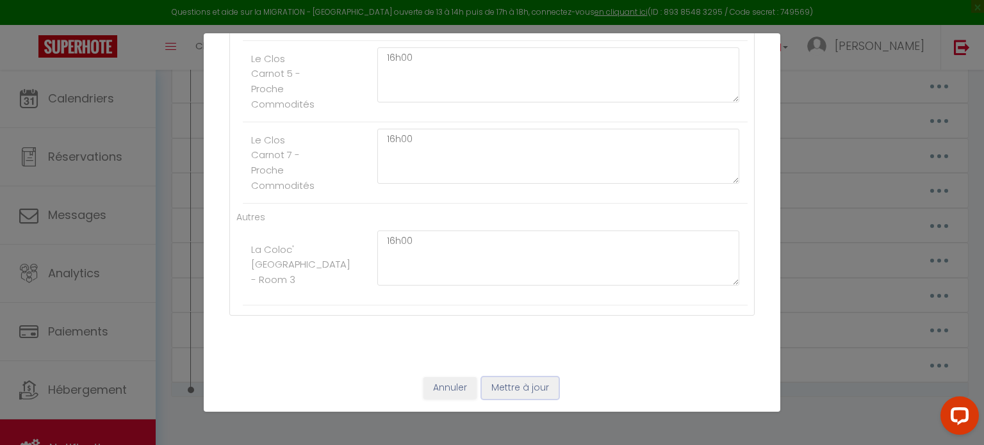
click at [523, 386] on button "Mettre à jour" at bounding box center [520, 388] width 77 height 22
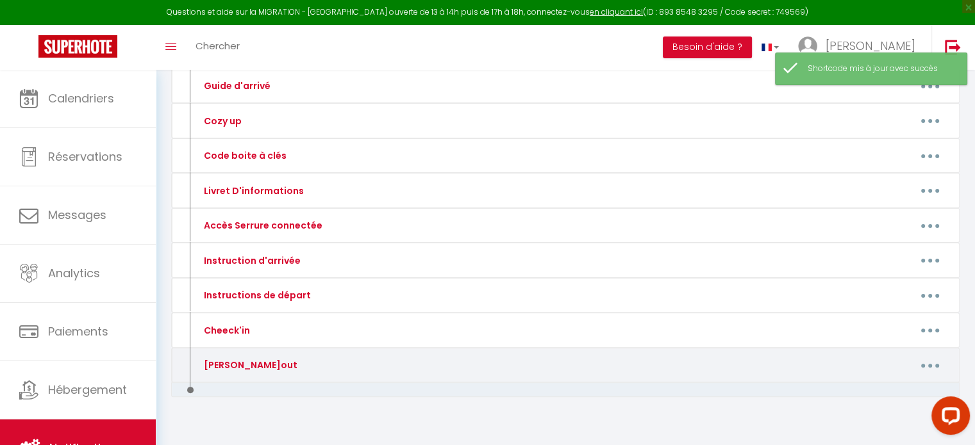
click at [928, 364] on icon "button" at bounding box center [930, 366] width 4 height 4
click at [879, 388] on link "Editer" at bounding box center [896, 395] width 95 height 22
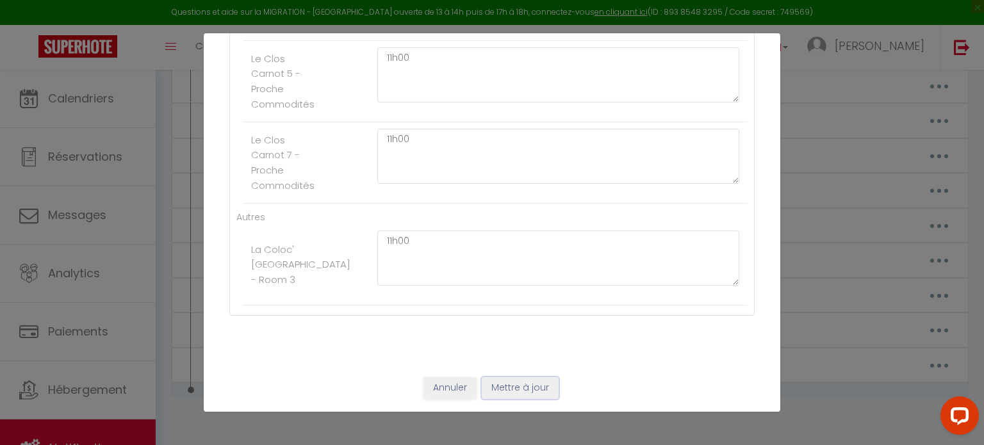
click at [521, 395] on button "Mettre à jour" at bounding box center [520, 388] width 77 height 22
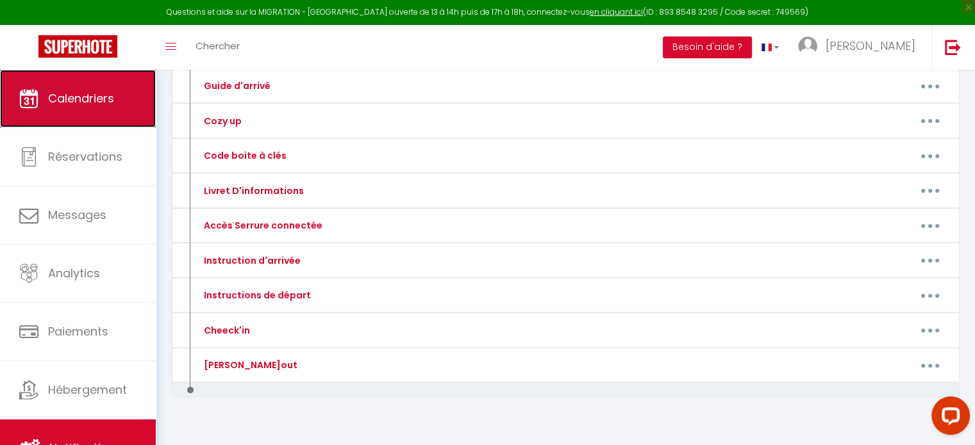
click at [92, 100] on span "Calendriers" at bounding box center [81, 98] width 66 height 16
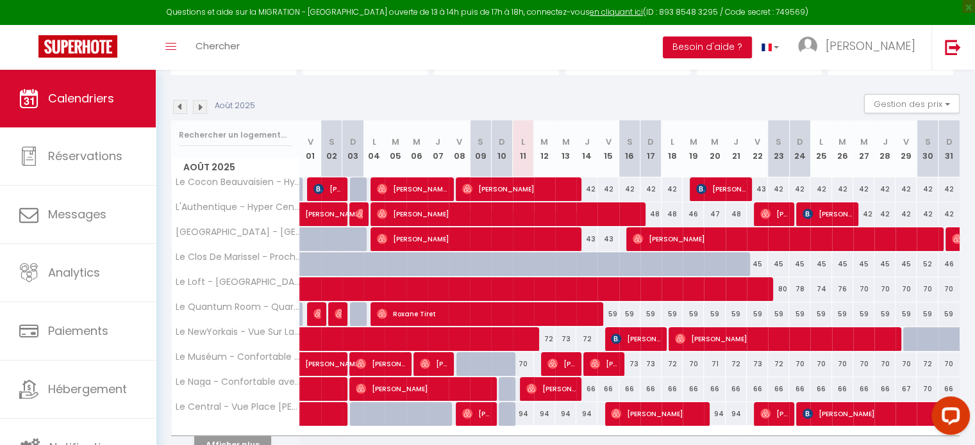
scroll to position [120, 0]
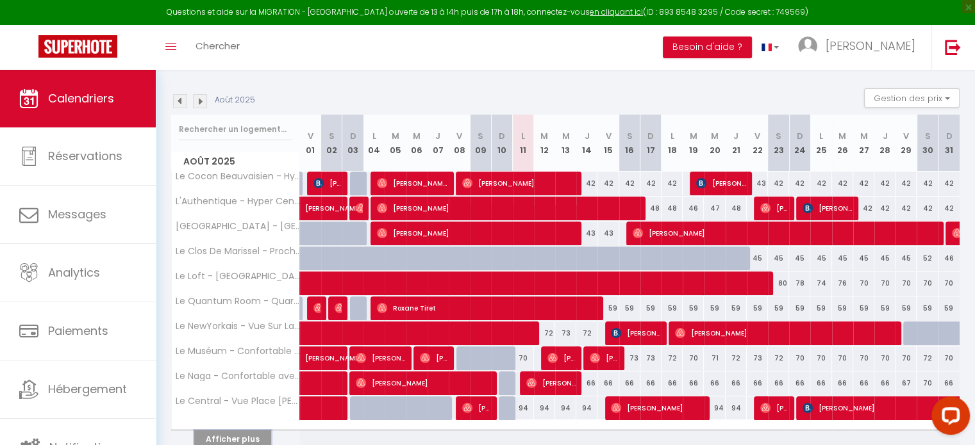
click at [238, 431] on button "Afficher plus" at bounding box center [232, 439] width 77 height 17
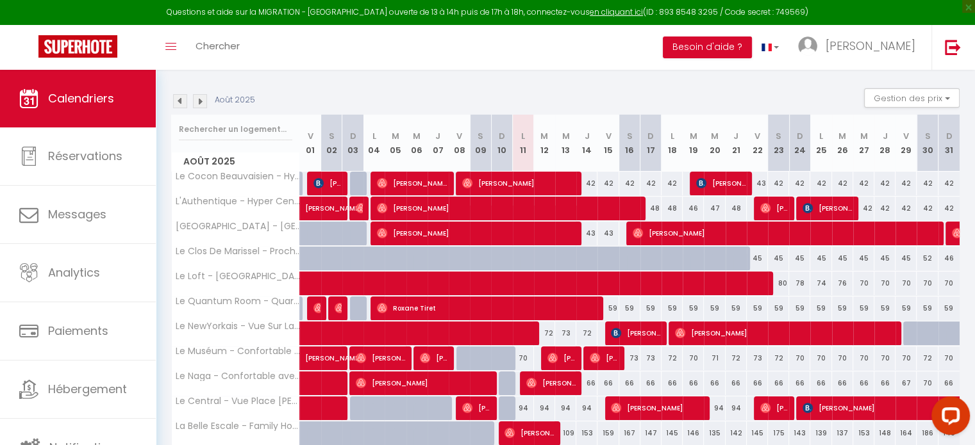
scroll to position [0, 0]
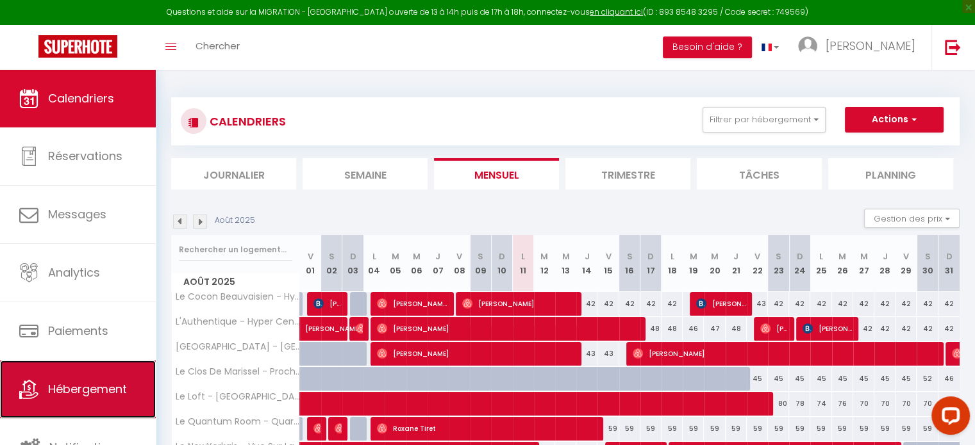
click at [73, 403] on link "Hébergement" at bounding box center [78, 390] width 156 height 58
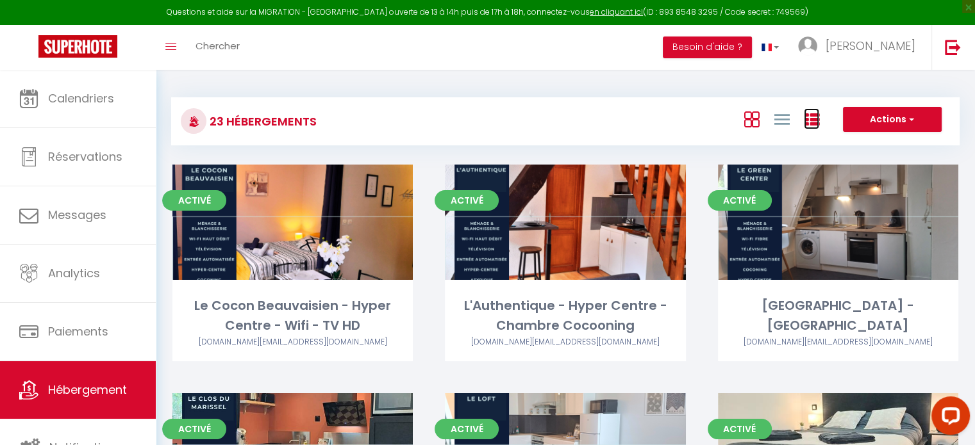
click at [810, 120] on icon at bounding box center [811, 119] width 15 height 15
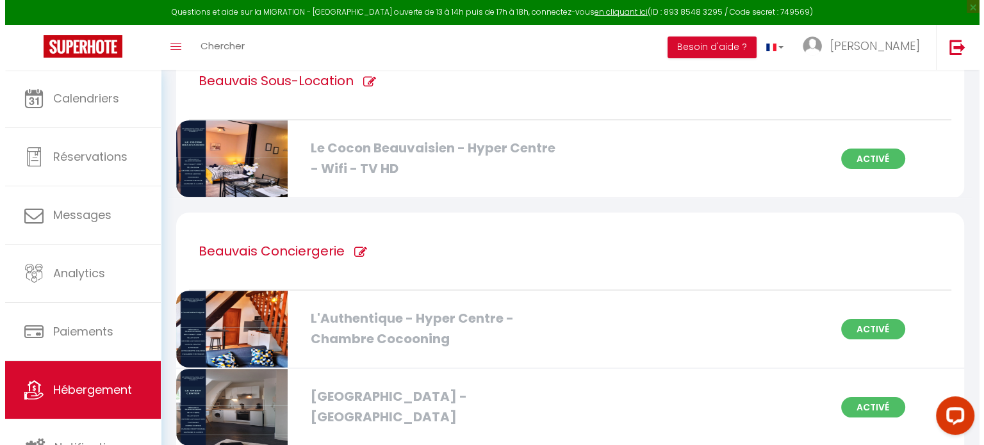
scroll to position [123, 0]
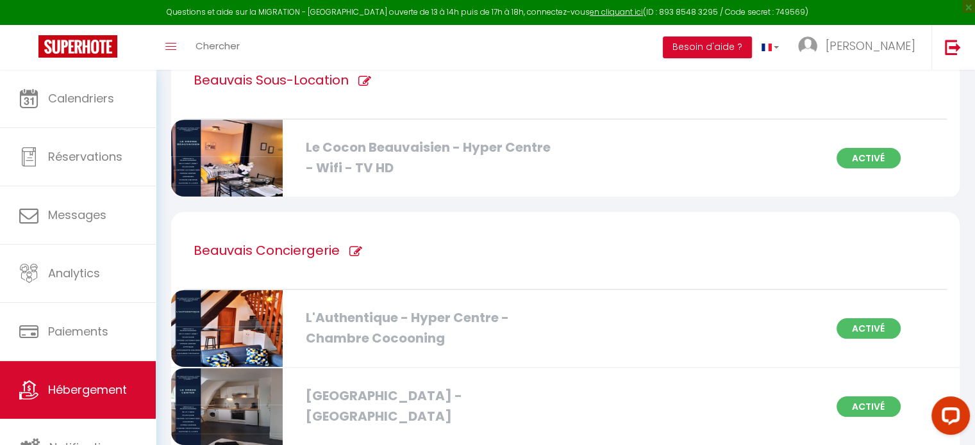
click at [319, 253] on h1 "Beauvais Conciergerie" at bounding box center [267, 250] width 146 height 77
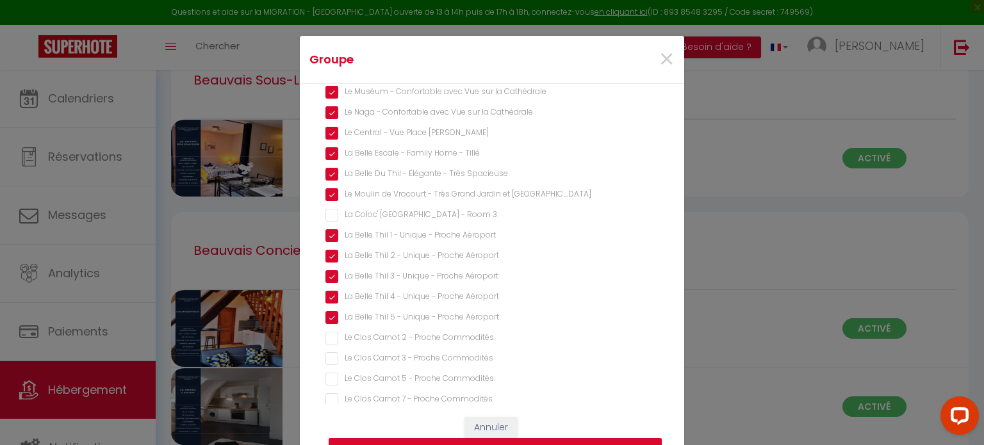
scroll to position [249, 0]
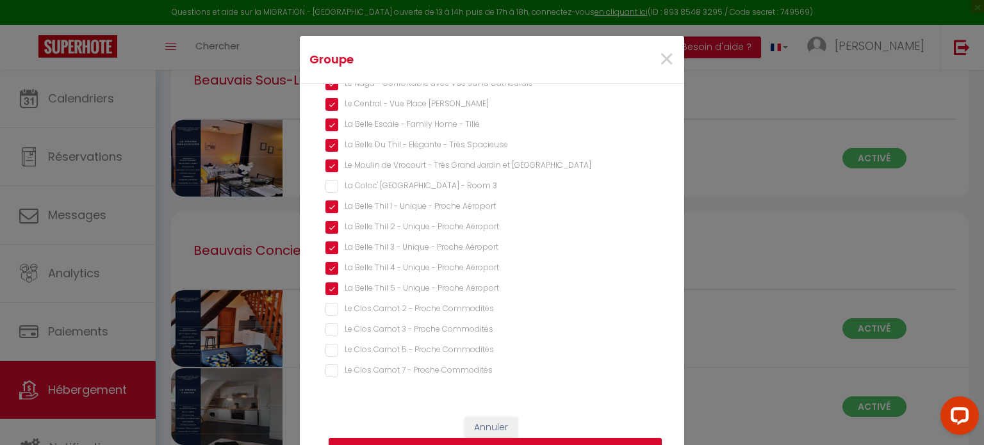
click at [327, 191] on 3 "La Coloc' [GEOGRAPHIC_DATA] - Room 3" at bounding box center [492, 186] width 333 height 13
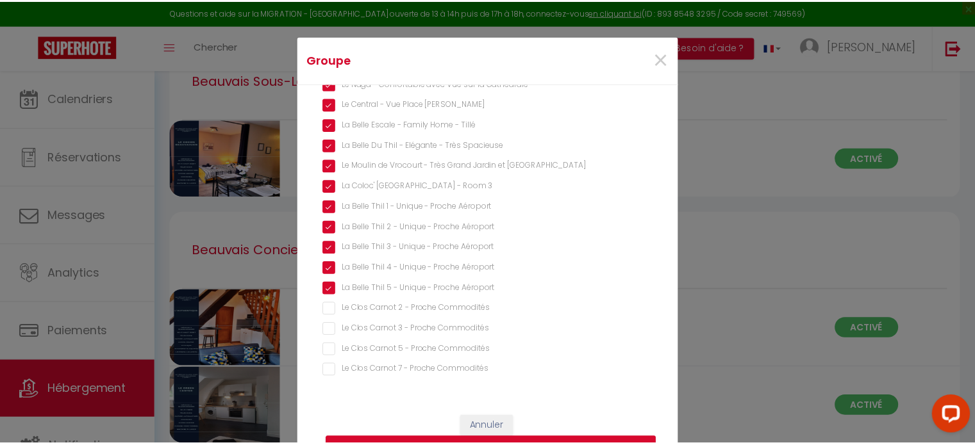
scroll to position [54, 0]
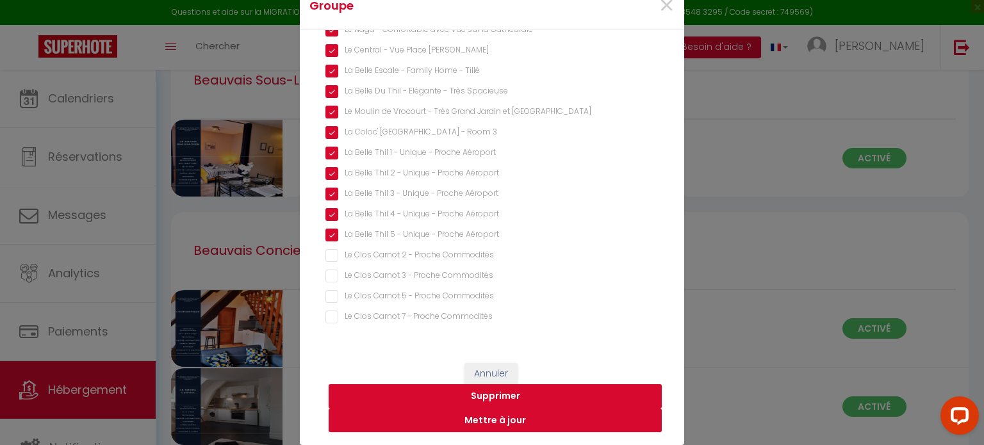
click at [497, 418] on button "Mettre à jour" at bounding box center [495, 421] width 333 height 24
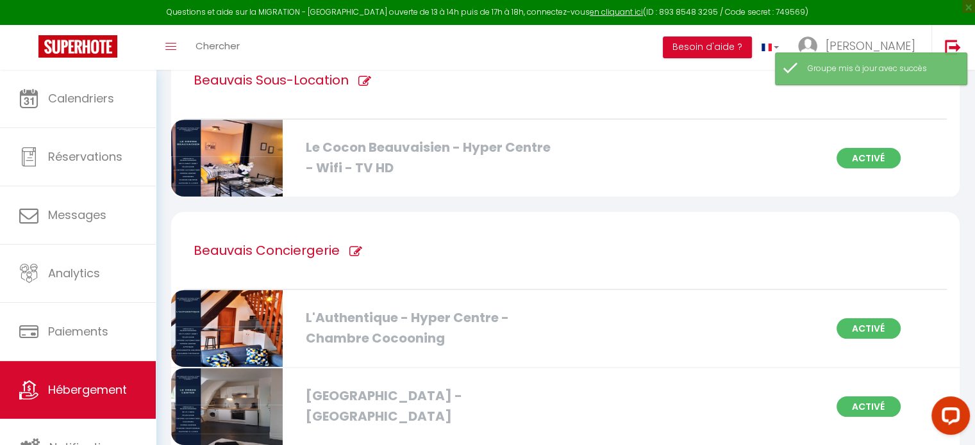
scroll to position [0, 0]
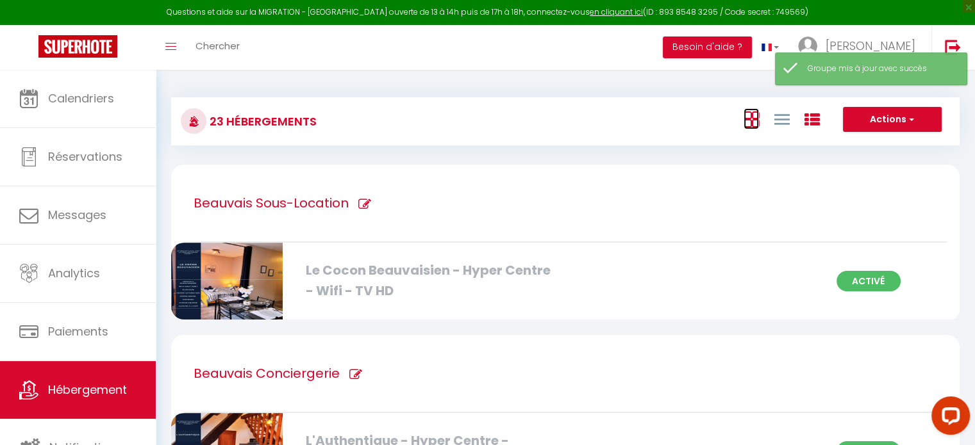
click at [754, 121] on icon at bounding box center [750, 119] width 15 height 16
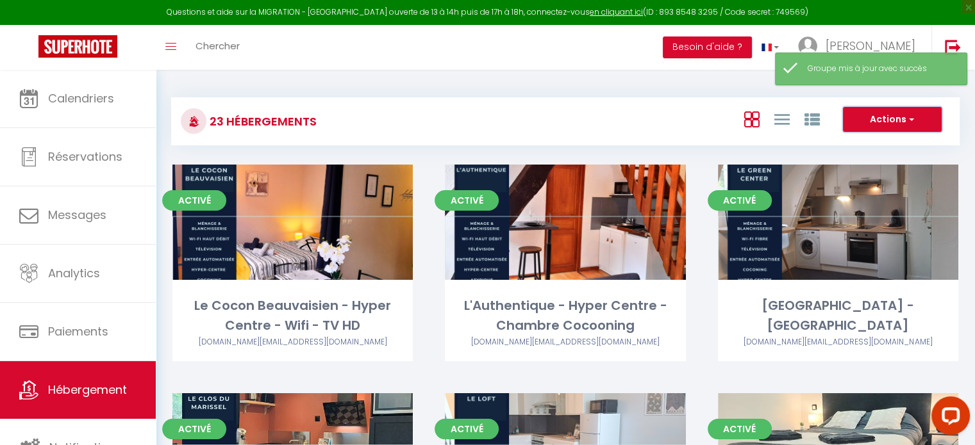
click at [898, 128] on button "Actions" at bounding box center [892, 120] width 99 height 26
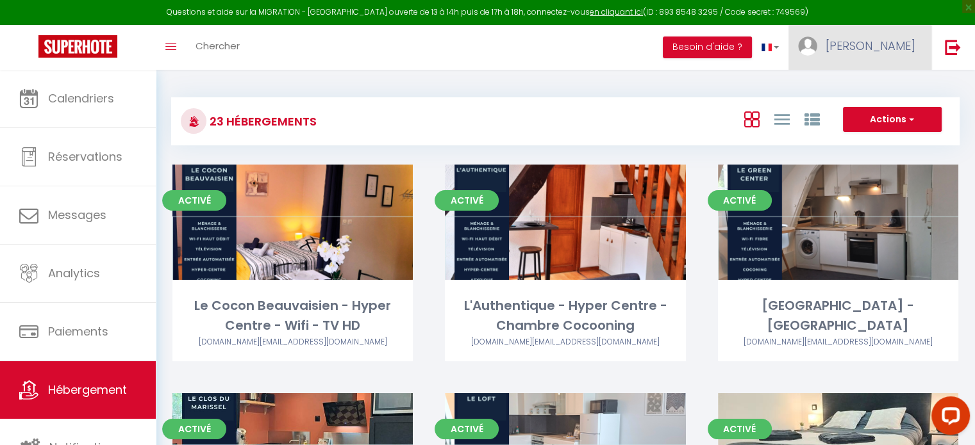
click at [896, 49] on span "[PERSON_NAME]" at bounding box center [870, 46] width 90 height 16
click at [870, 108] on link "Équipe" at bounding box center [879, 112] width 95 height 22
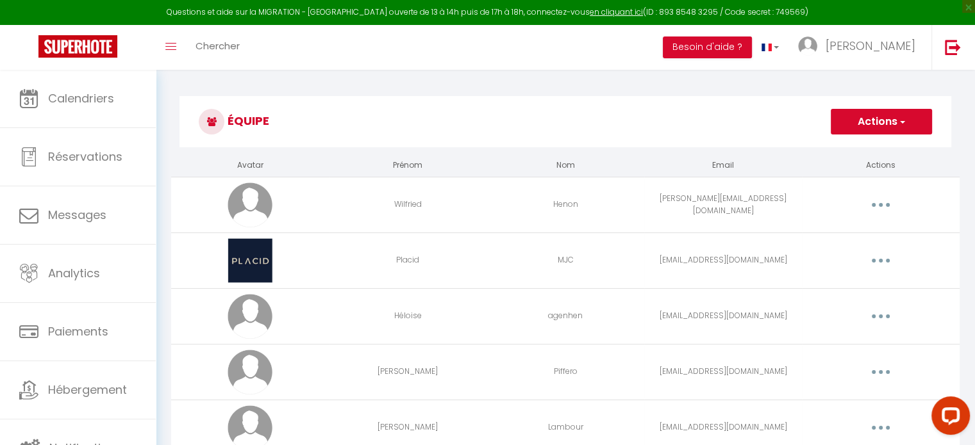
click at [883, 207] on button "button" at bounding box center [880, 205] width 36 height 21
click at [834, 230] on link "Editer" at bounding box center [847, 235] width 95 height 22
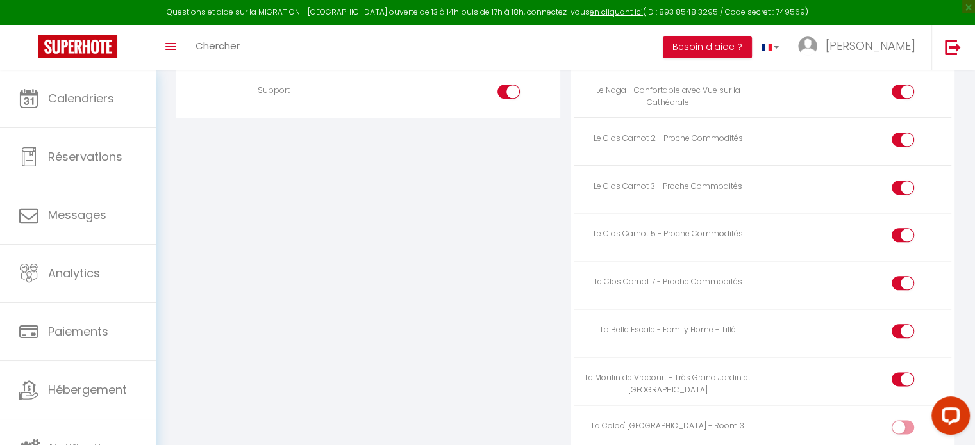
scroll to position [1525, 0]
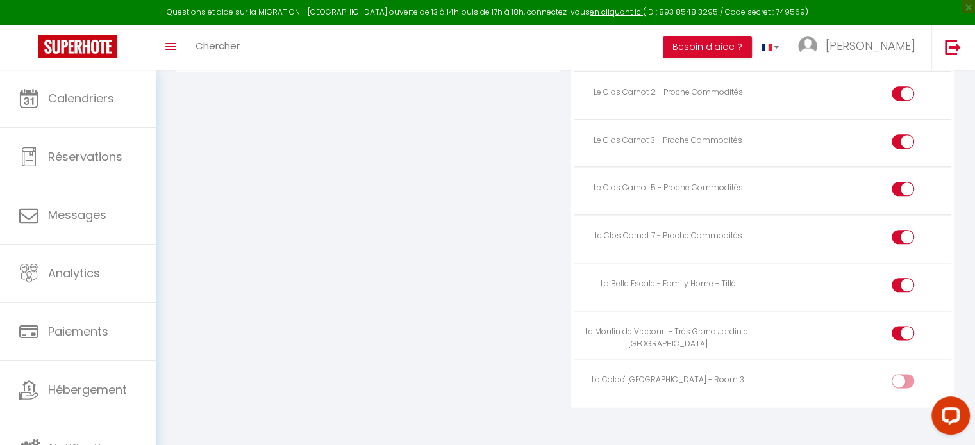
click at [905, 374] on input "checkbox" at bounding box center [913, 383] width 22 height 19
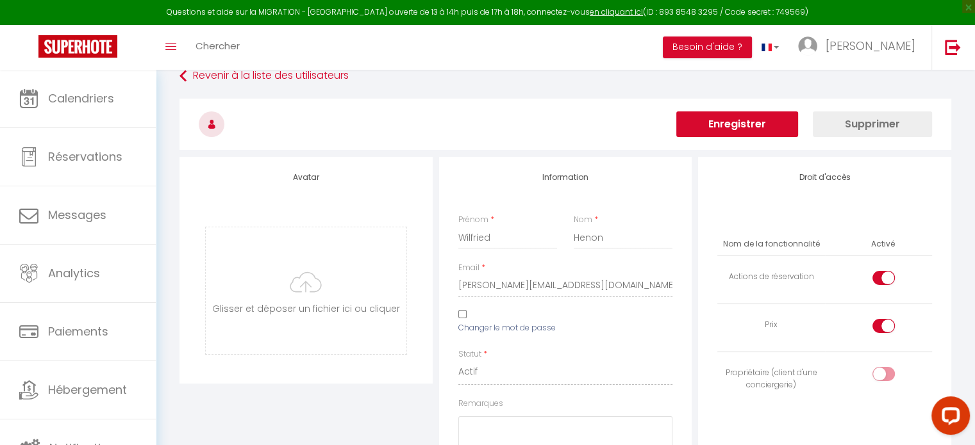
scroll to position [0, 0]
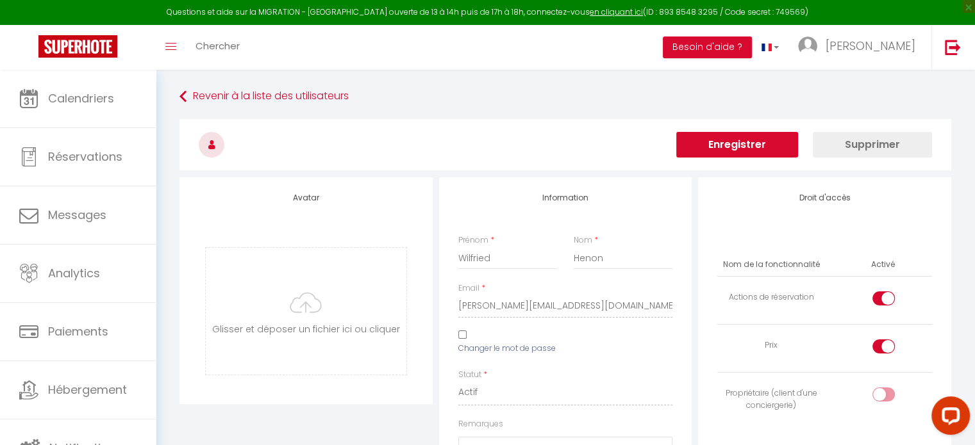
click at [751, 151] on button "Enregistrer" at bounding box center [737, 145] width 122 height 26
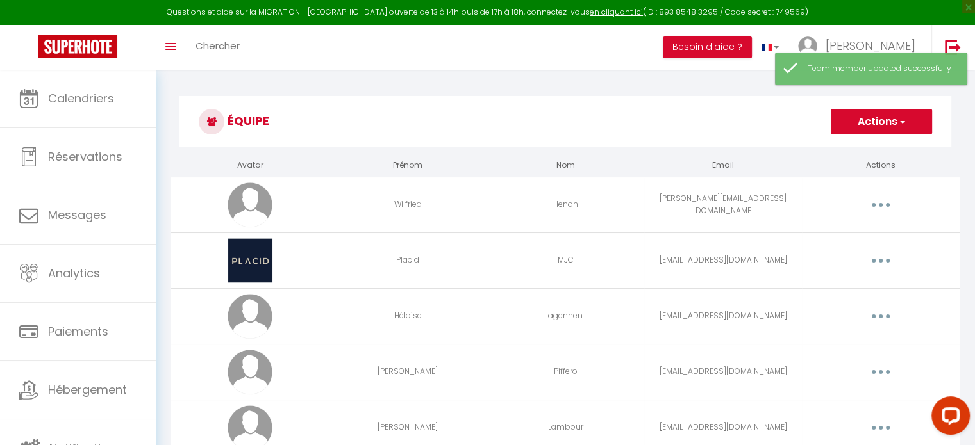
click at [882, 263] on button "button" at bounding box center [880, 261] width 36 height 21
click at [836, 288] on link "Editer" at bounding box center [847, 290] width 95 height 22
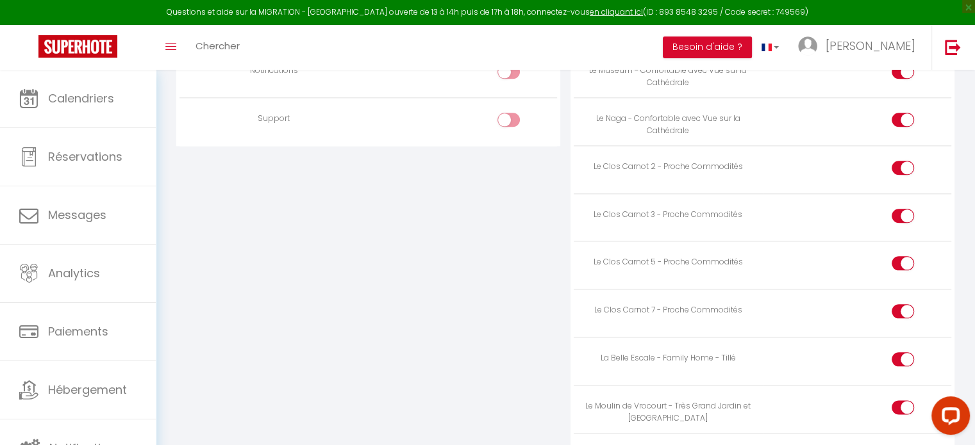
scroll to position [1525, 0]
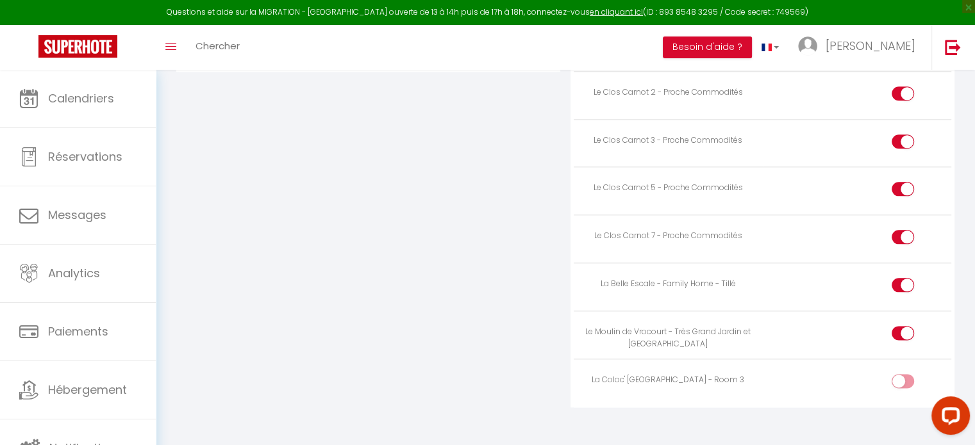
click at [901, 374] on div at bounding box center [902, 381] width 22 height 14
click at [902, 374] on input "checkbox" at bounding box center [913, 383] width 22 height 19
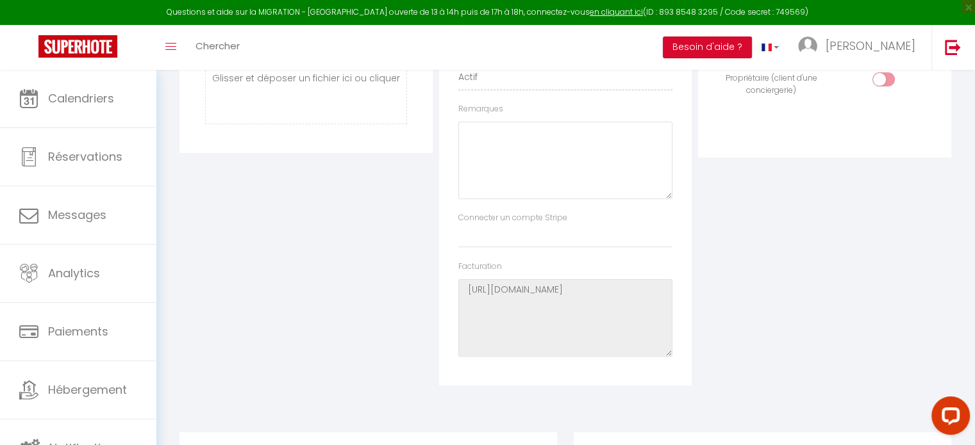
scroll to position [0, 0]
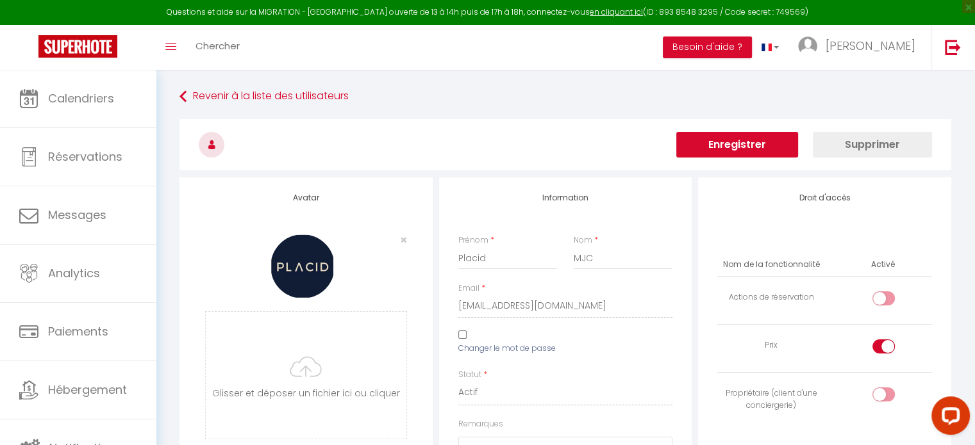
click at [754, 144] on button "Enregistrer" at bounding box center [737, 145] width 122 height 26
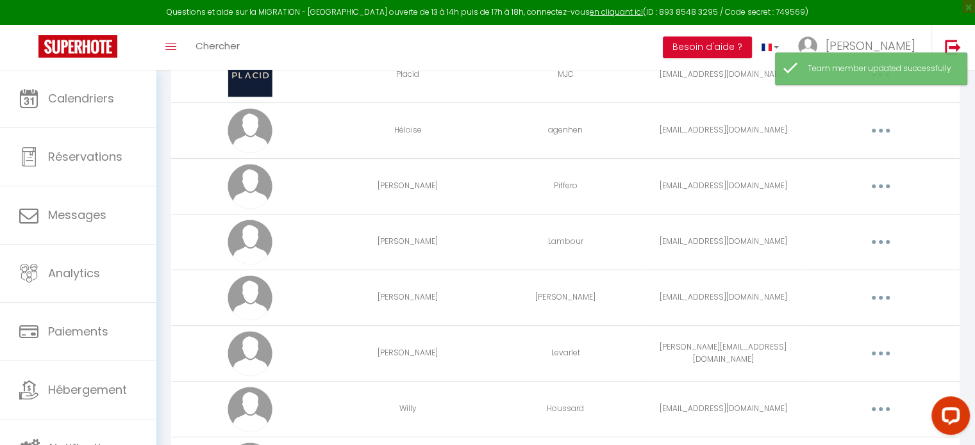
scroll to position [187, 0]
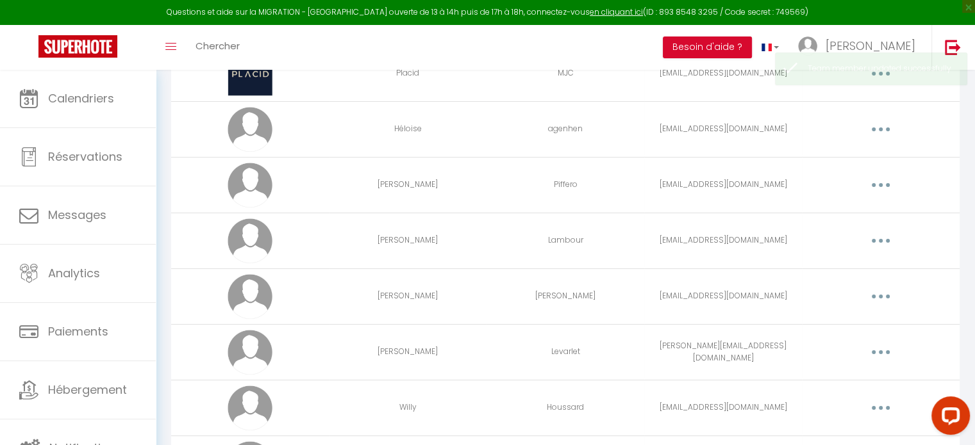
click at [878, 231] on button "button" at bounding box center [880, 241] width 36 height 21
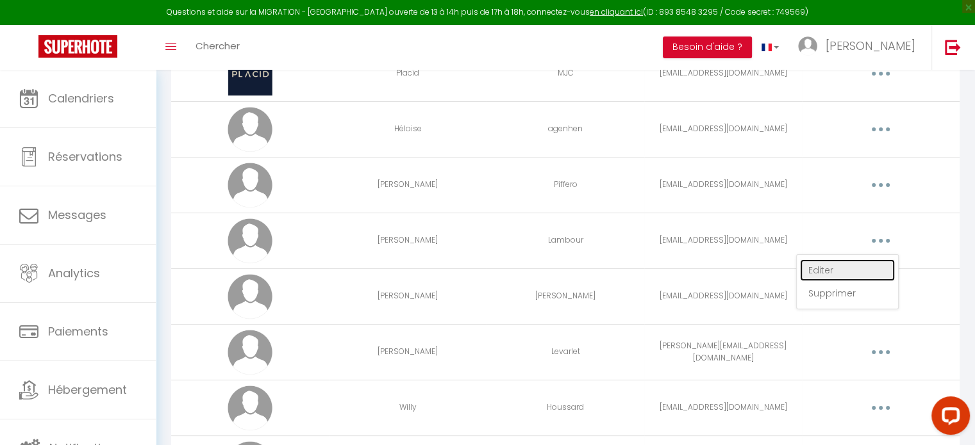
click at [842, 267] on link "Editer" at bounding box center [847, 271] width 95 height 22
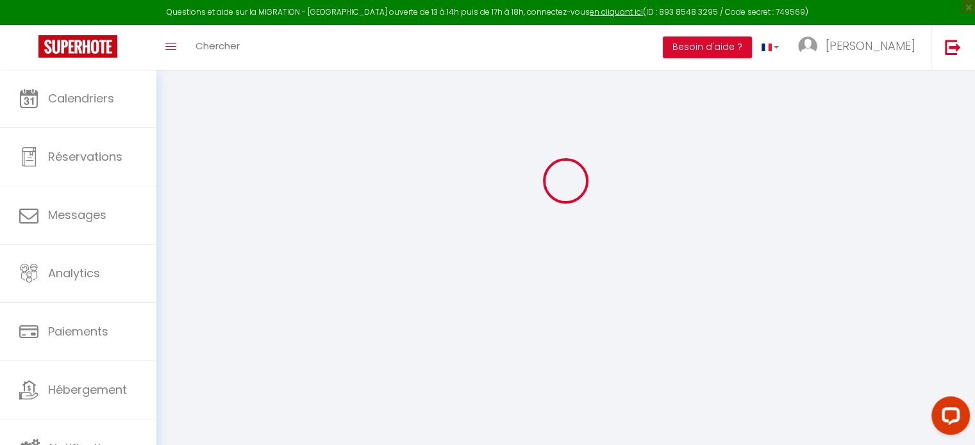
scroll to position [1525, 0]
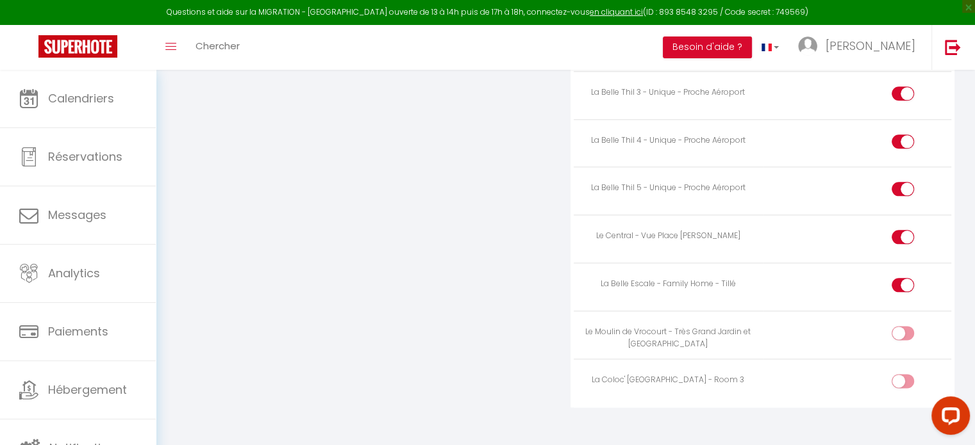
click at [906, 374] on input "checkbox" at bounding box center [913, 383] width 22 height 19
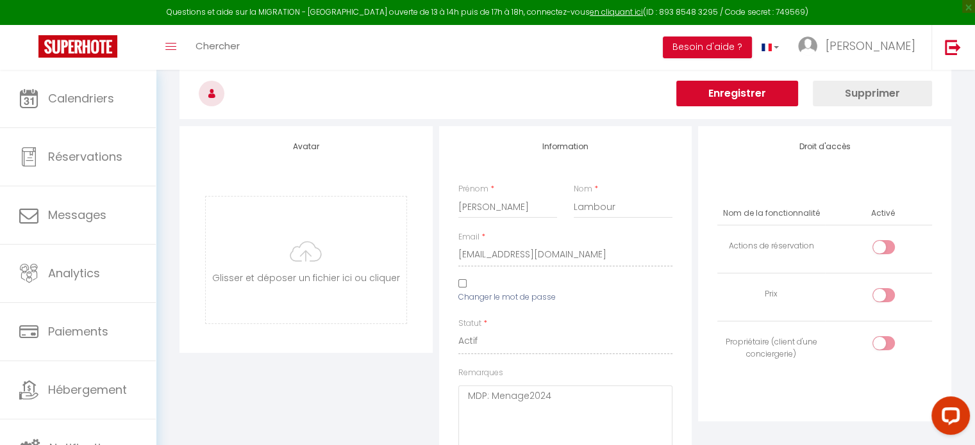
scroll to position [41, 0]
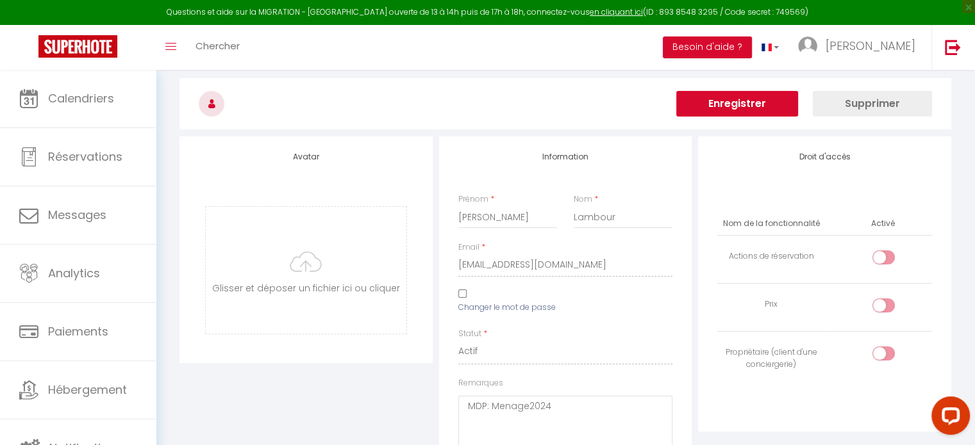
click at [769, 102] on button "Enregistrer" at bounding box center [737, 104] width 122 height 26
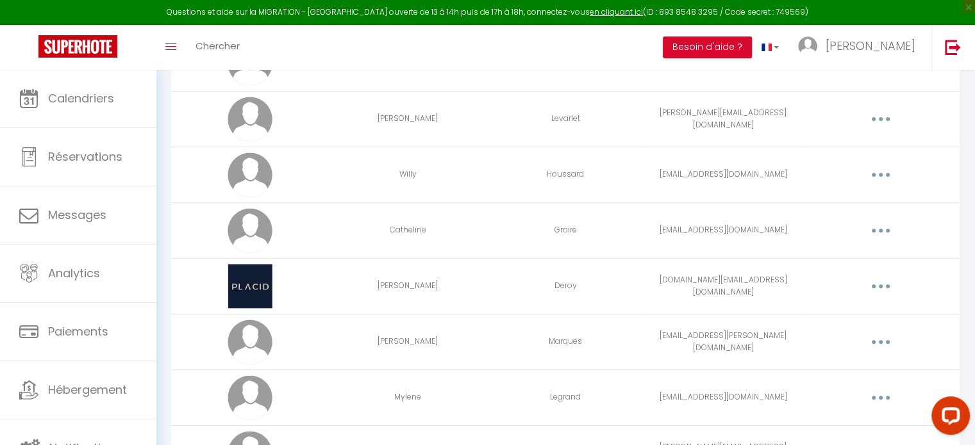
scroll to position [420, 0]
click at [875, 229] on button "button" at bounding box center [880, 230] width 36 height 21
click at [846, 253] on link "Editer" at bounding box center [847, 260] width 95 height 22
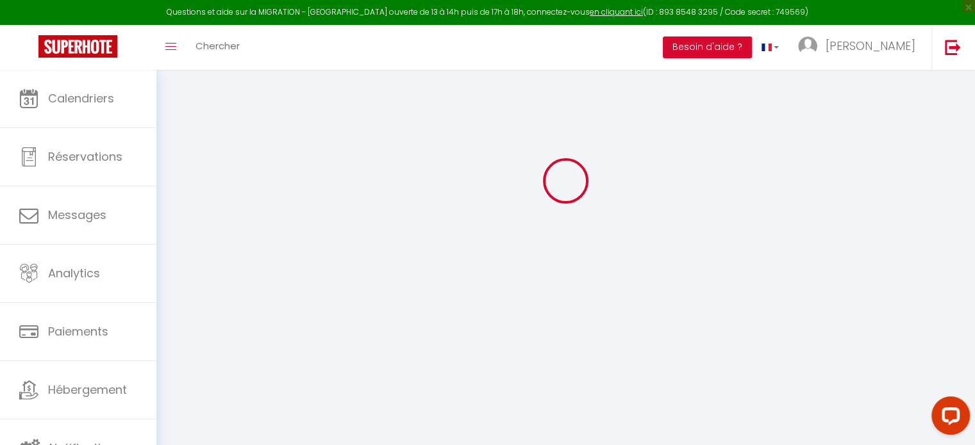
scroll to position [1525, 0]
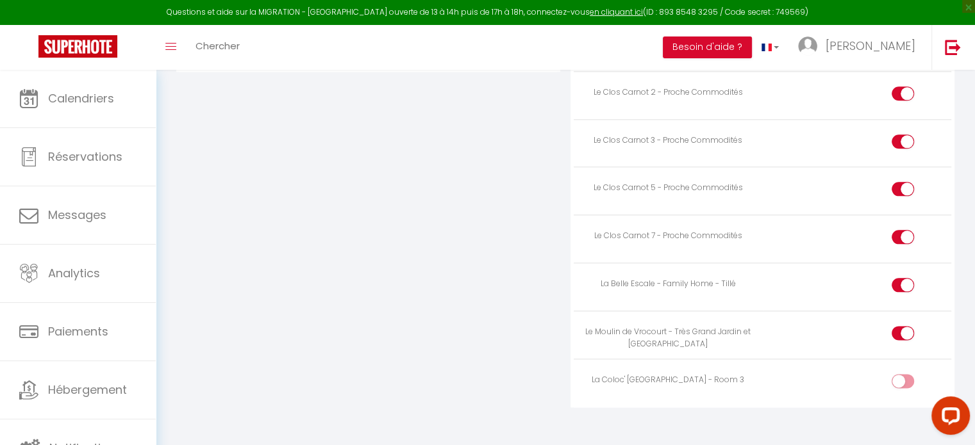
click at [900, 375] on div at bounding box center [902, 381] width 22 height 14
click at [902, 375] on input "checkbox" at bounding box center [913, 383] width 22 height 19
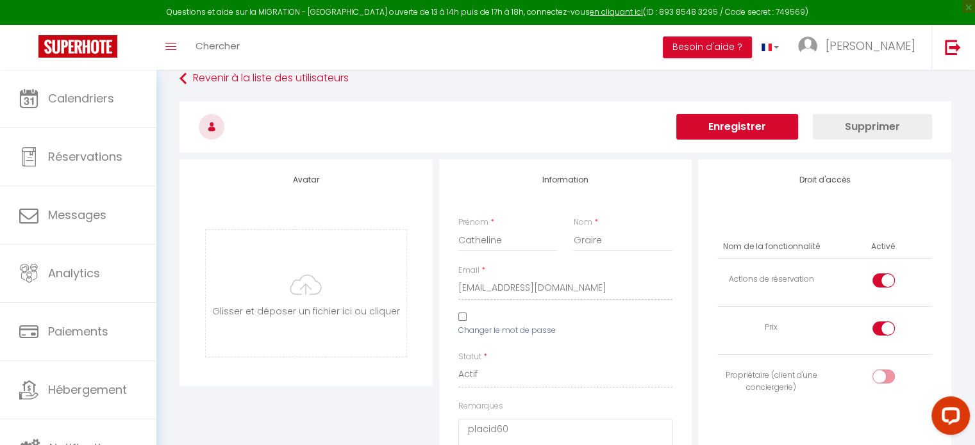
scroll to position [0, 0]
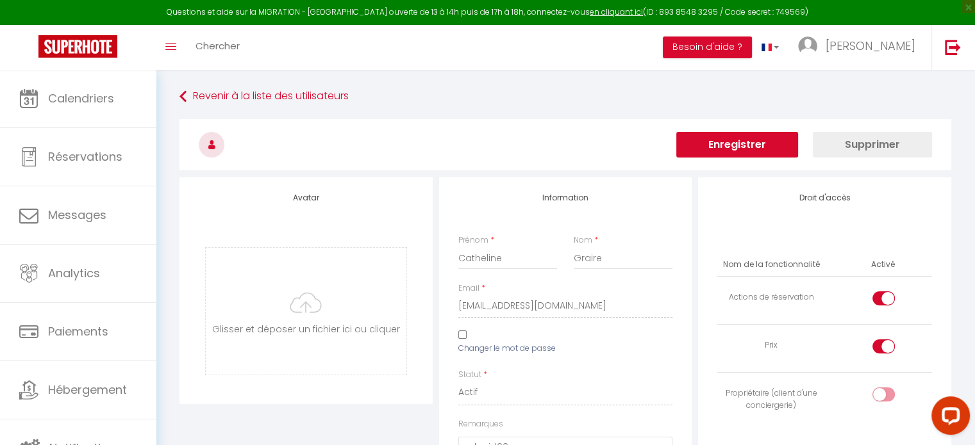
click at [774, 145] on button "Enregistrer" at bounding box center [737, 145] width 122 height 26
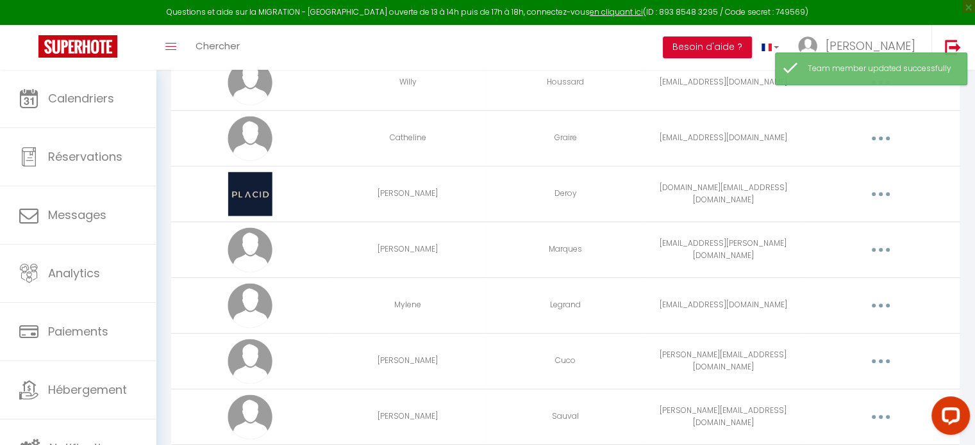
scroll to position [518, 0]
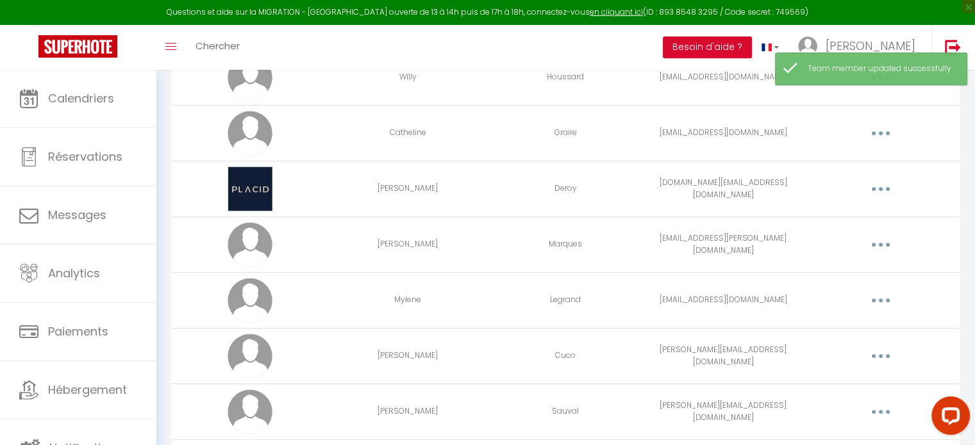
click at [877, 191] on button "button" at bounding box center [880, 189] width 36 height 21
click at [846, 210] on link "Editer" at bounding box center [847, 219] width 95 height 22
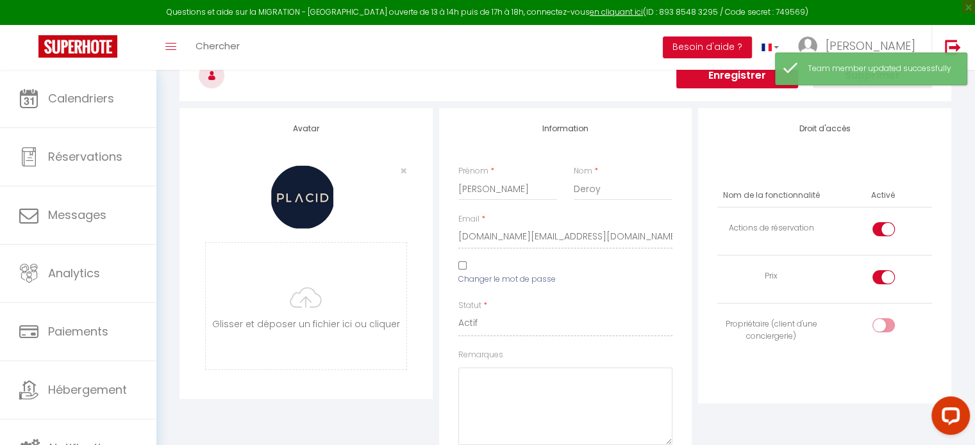
scroll to position [1525, 0]
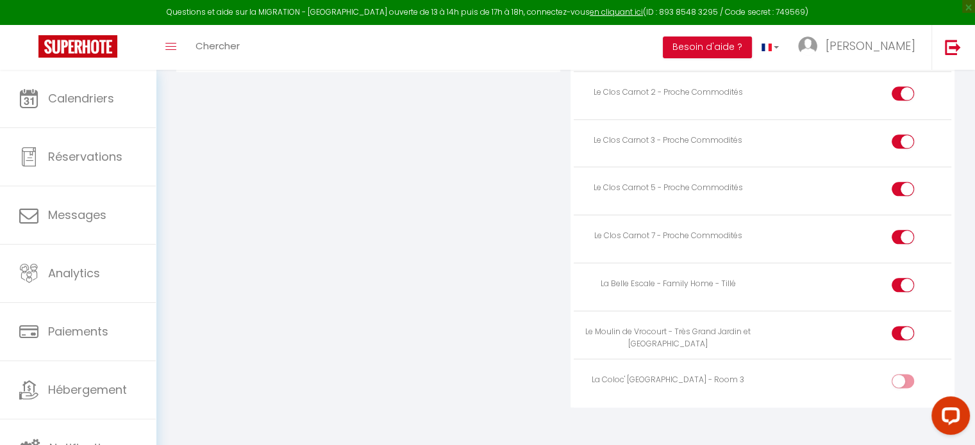
click at [902, 374] on input "checkbox" at bounding box center [913, 383] width 22 height 19
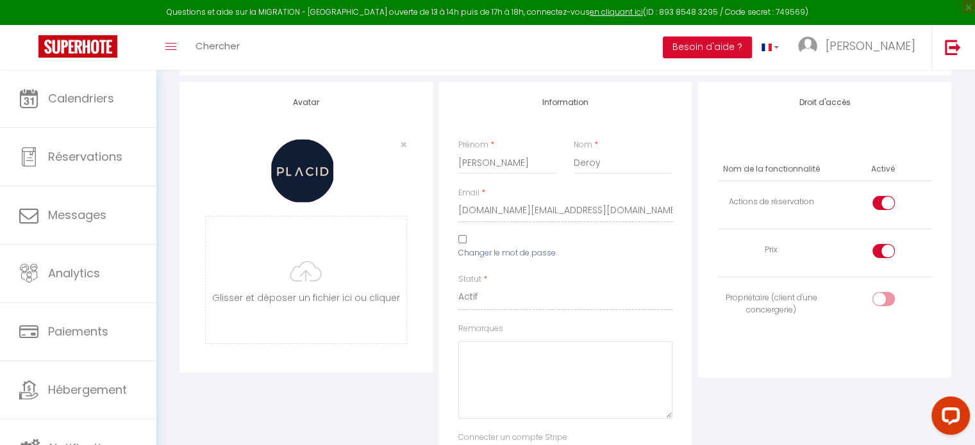
scroll to position [0, 0]
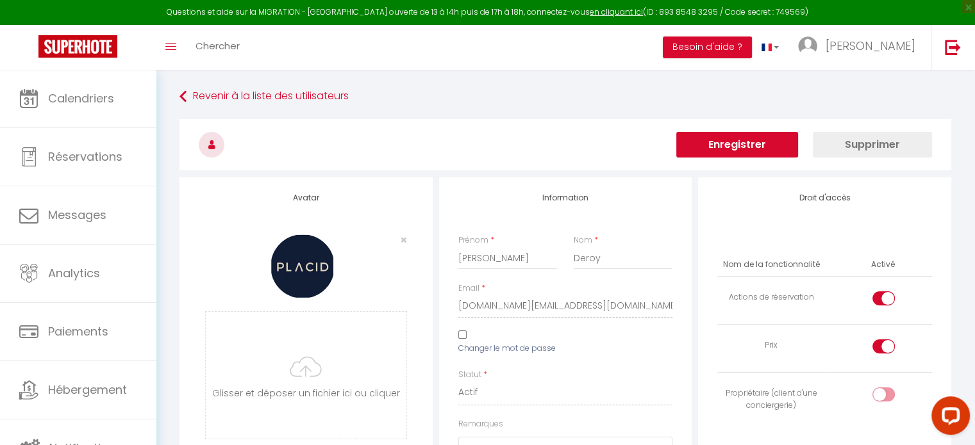
click at [764, 140] on button "Enregistrer" at bounding box center [737, 145] width 122 height 26
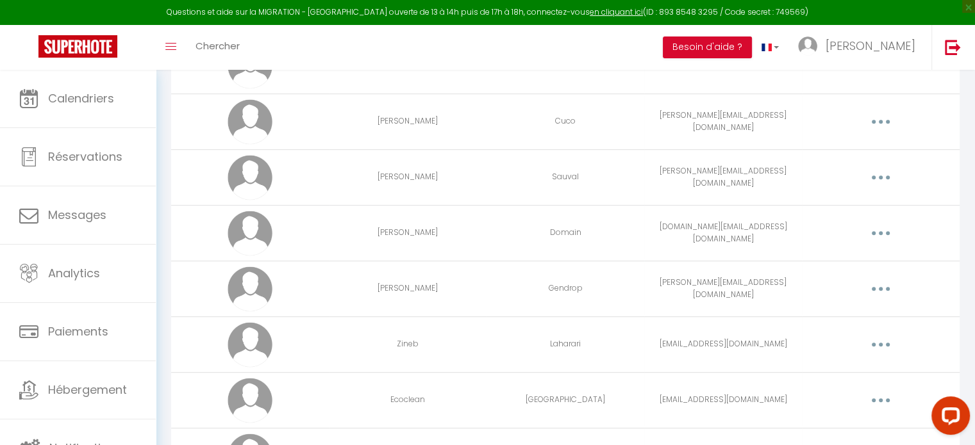
scroll to position [753, 0]
click at [882, 229] on button "button" at bounding box center [880, 232] width 36 height 21
click at [849, 253] on link "Editer" at bounding box center [847, 262] width 95 height 22
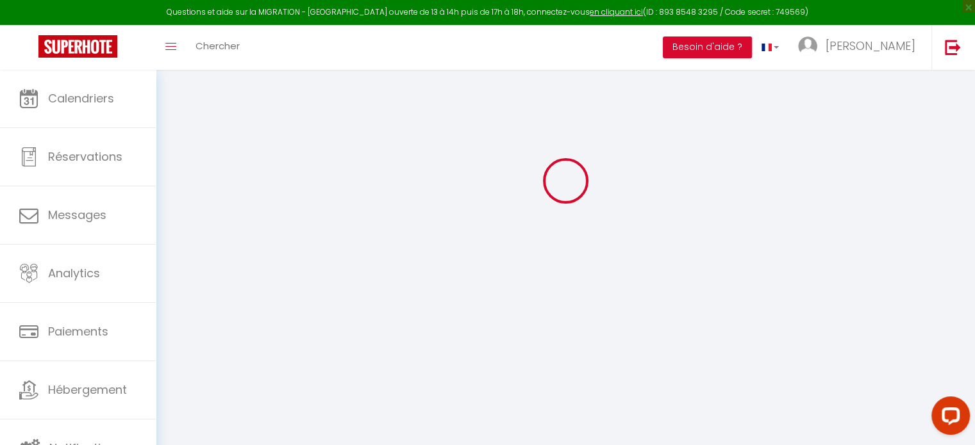
scroll to position [1525, 0]
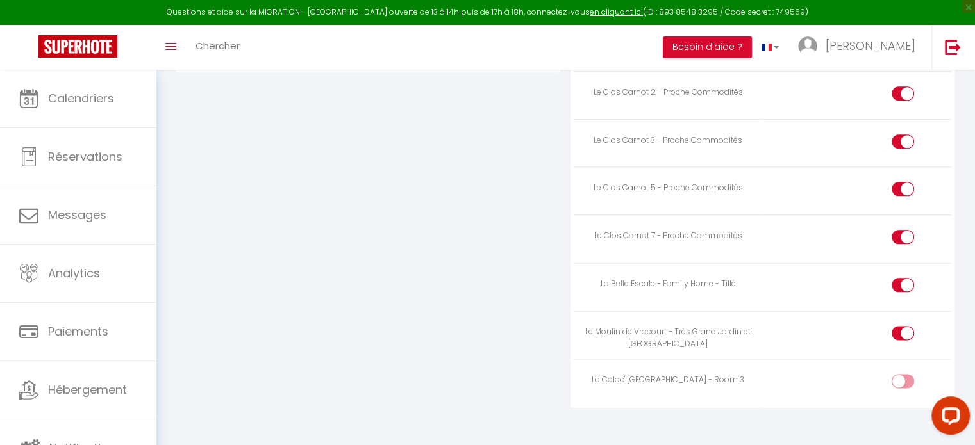
click at [900, 374] on div at bounding box center [902, 381] width 22 height 14
click at [902, 374] on input "checkbox" at bounding box center [913, 383] width 22 height 19
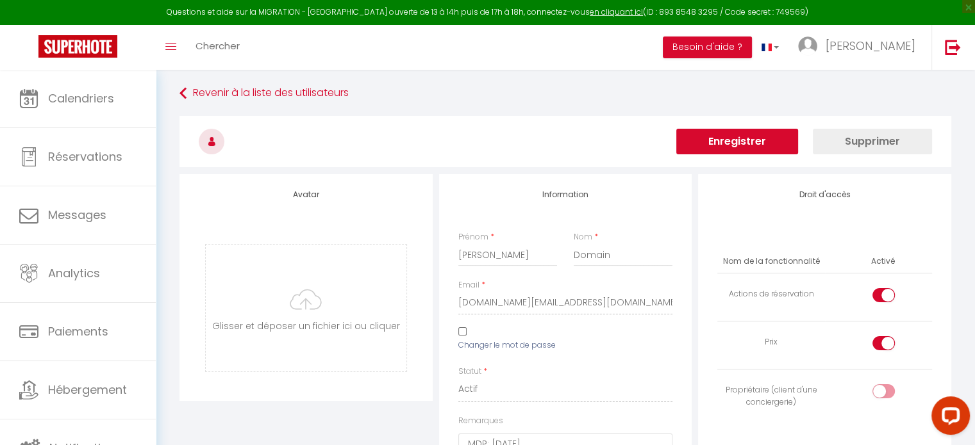
scroll to position [0, 0]
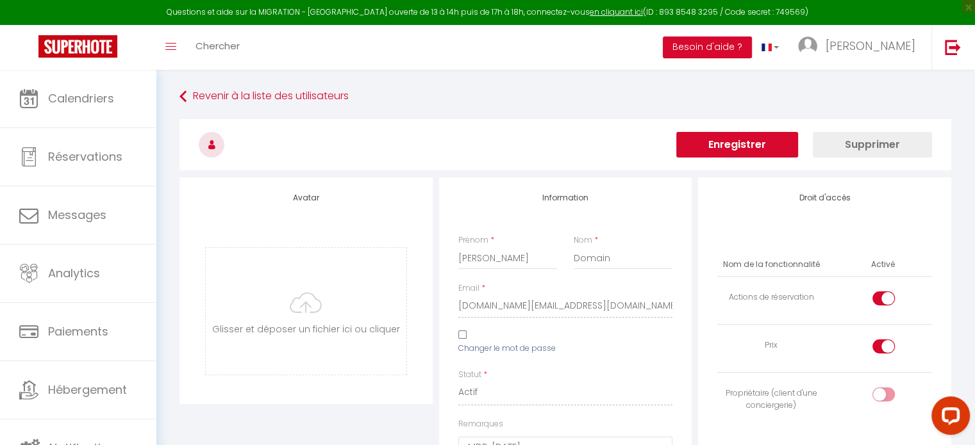
click at [746, 147] on button "Enregistrer" at bounding box center [737, 145] width 122 height 26
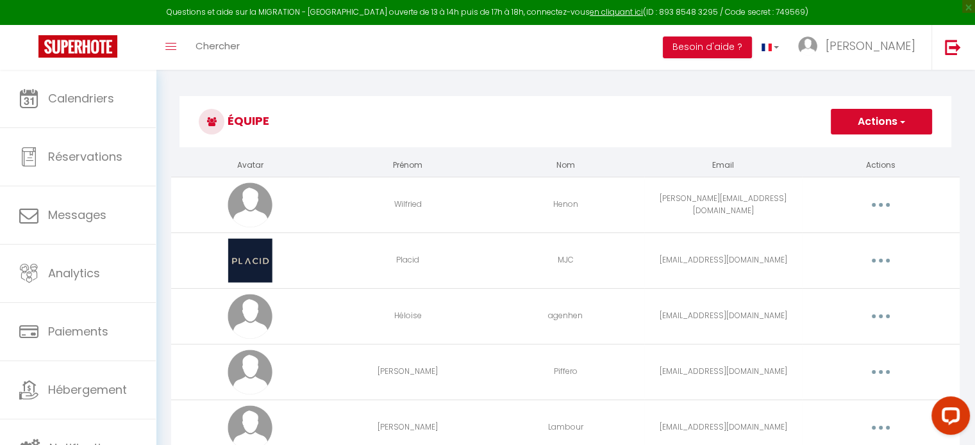
click at [873, 117] on button "Actions" at bounding box center [880, 122] width 101 height 26
click at [860, 150] on link "Ajouter un nouvel utilisateur" at bounding box center [855, 150] width 151 height 17
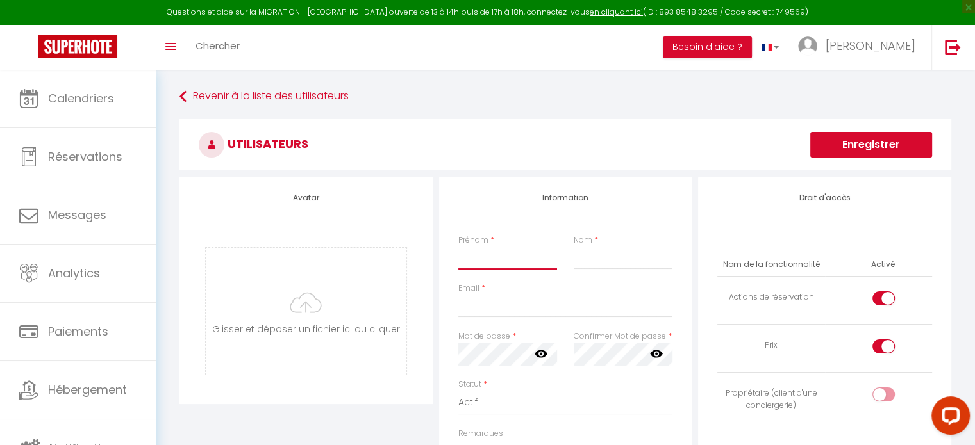
click at [515, 261] on input "Prénom" at bounding box center [507, 258] width 99 height 23
click at [500, 302] on input "Email" at bounding box center [565, 306] width 215 height 23
paste input "Les consignes de départ sont indiquées dans le logement mais si besoin, les voi…"
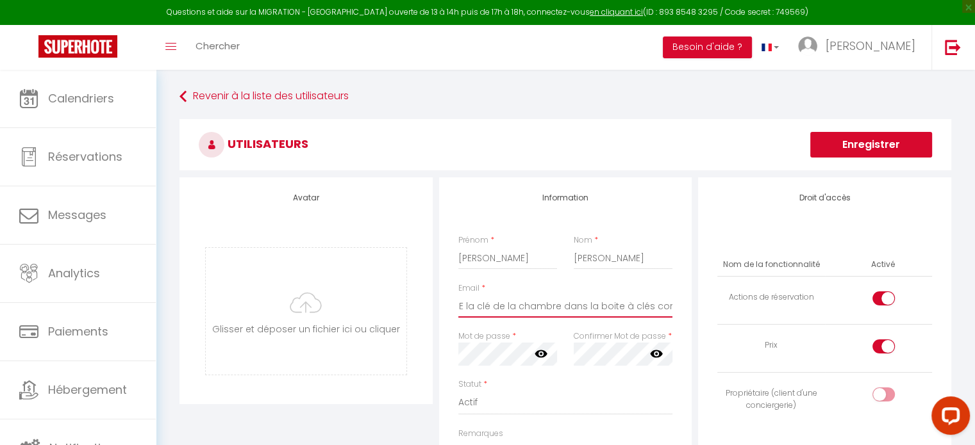
scroll to position [0, 1704]
click at [500, 302] on input "Les consignes de départ sont indiquées dans le logement mais si besoin, les voi…" at bounding box center [565, 306] width 215 height 23
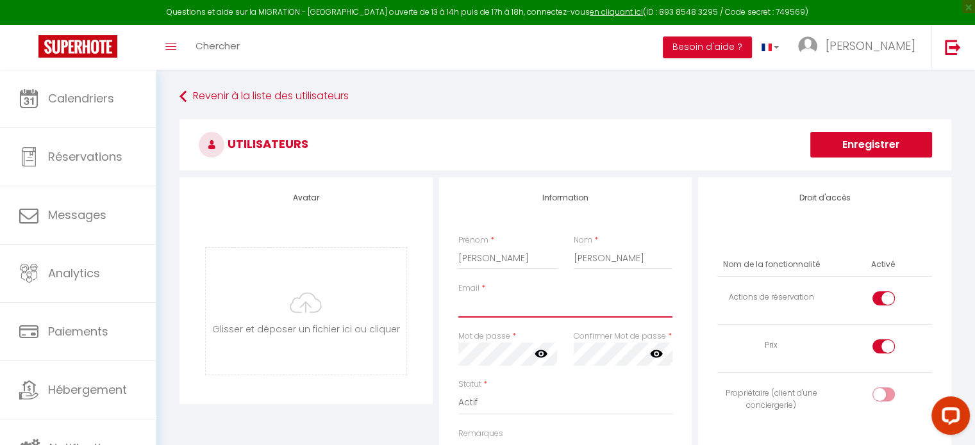
paste input "[EMAIL_ADDRESS][DOMAIN_NAME]"
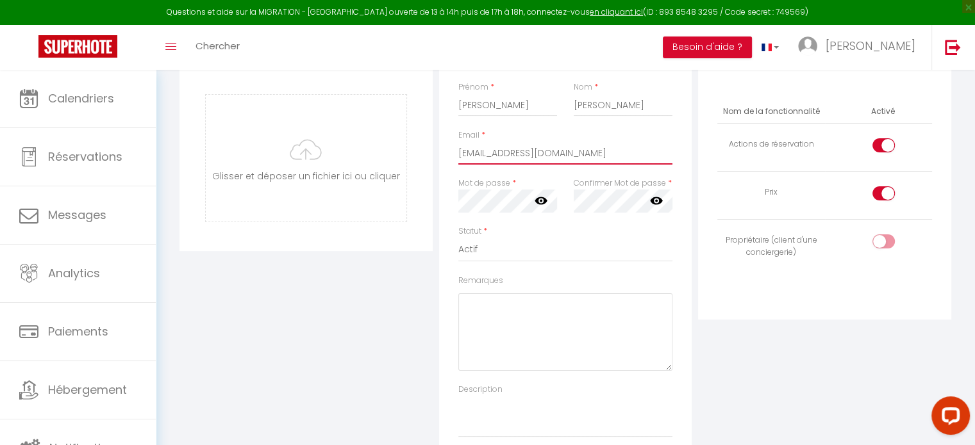
scroll to position [154, 0]
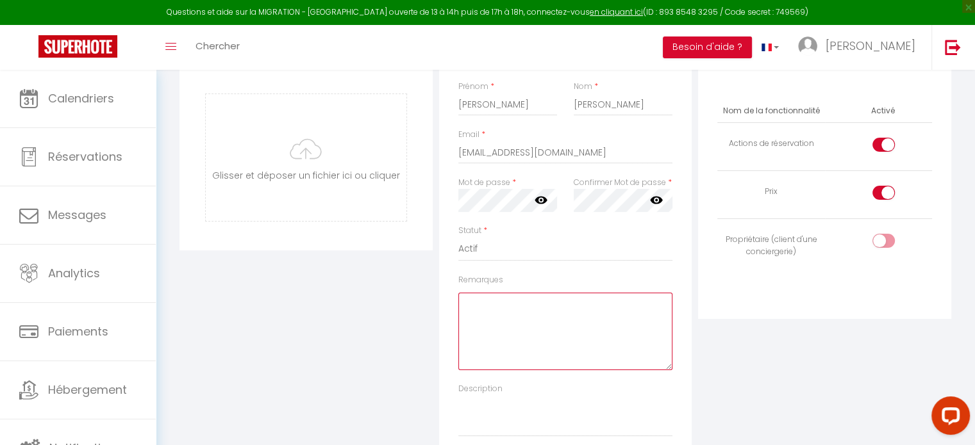
click at [536, 322] on textarea "Remarques" at bounding box center [565, 332] width 215 height 78
click at [883, 144] on input "checkbox" at bounding box center [894, 147] width 22 height 19
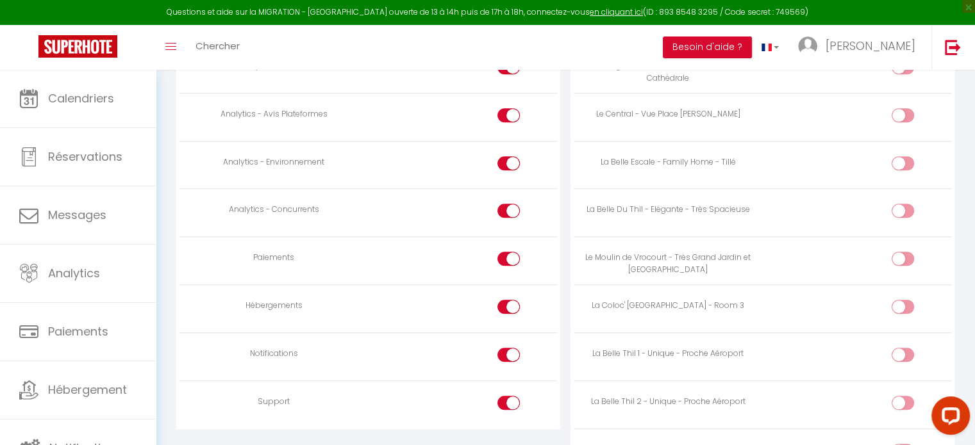
scroll to position [1084, 0]
click at [903, 302] on input "checkbox" at bounding box center [913, 311] width 22 height 19
click at [508, 401] on input "checkbox" at bounding box center [519, 408] width 22 height 19
click at [507, 302] on div at bounding box center [508, 309] width 22 height 14
click at [508, 302] on input "checkbox" at bounding box center [519, 311] width 22 height 19
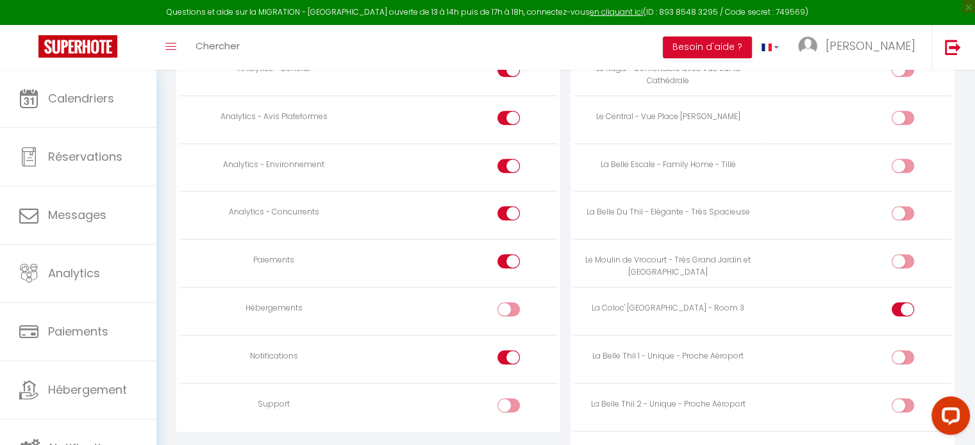
click at [510, 302] on input "checkbox" at bounding box center [519, 311] width 22 height 19
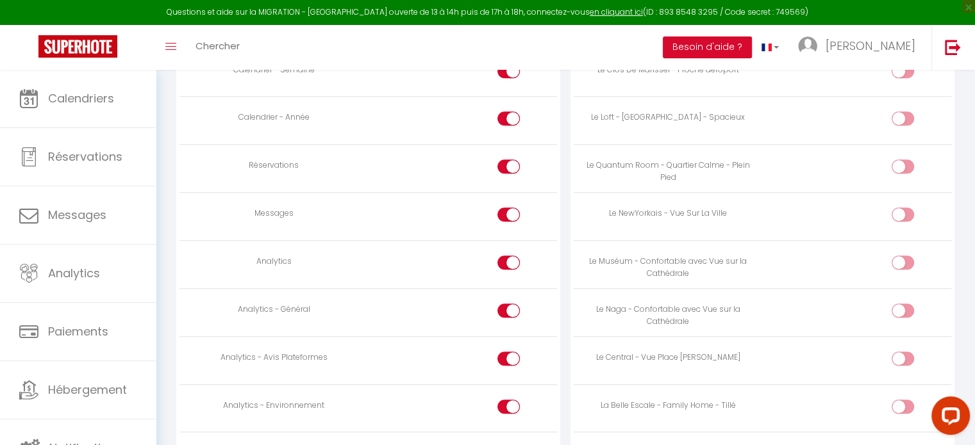
scroll to position [836, 0]
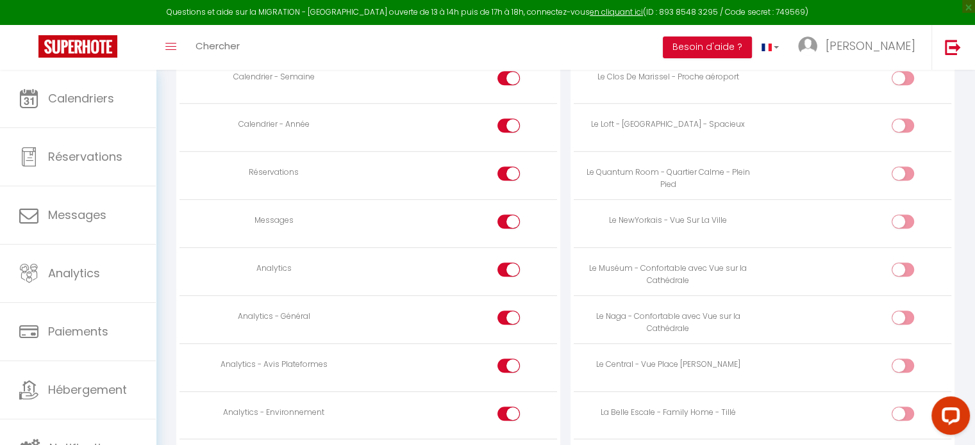
click at [509, 209] on td at bounding box center [462, 224] width 188 height 48
click at [509, 215] on input "checkbox" at bounding box center [519, 224] width 22 height 19
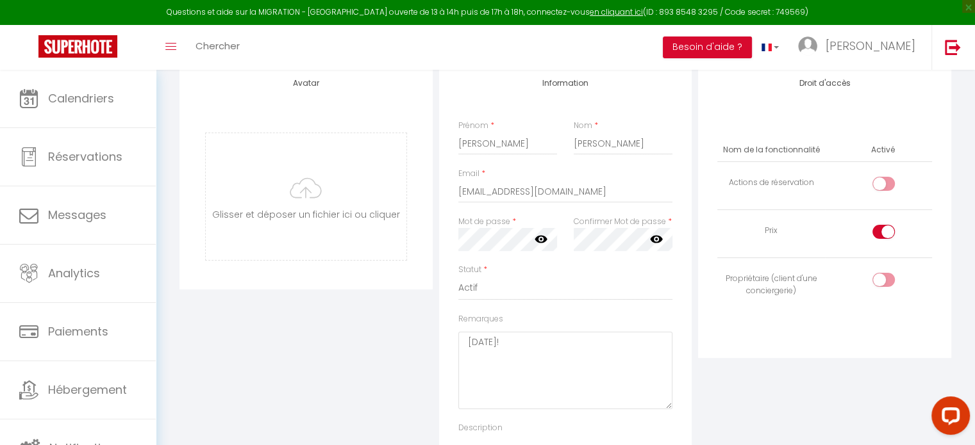
scroll to position [0, 0]
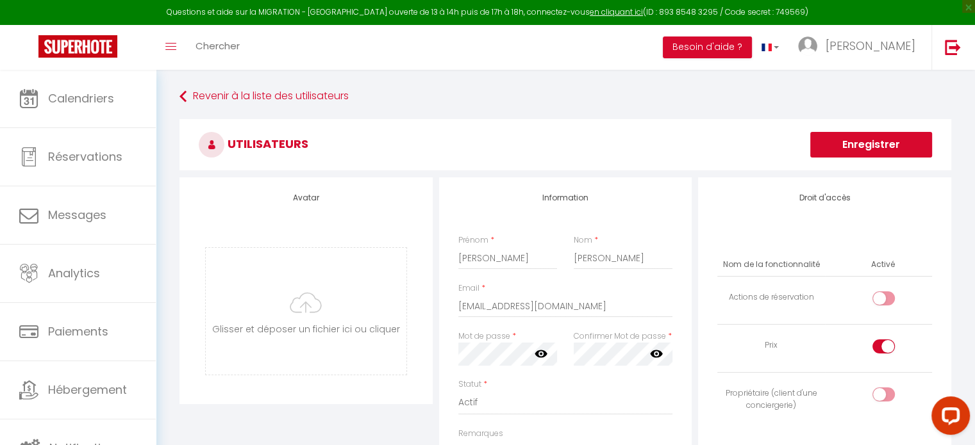
click at [855, 148] on button "Enregistrer" at bounding box center [871, 145] width 122 height 26
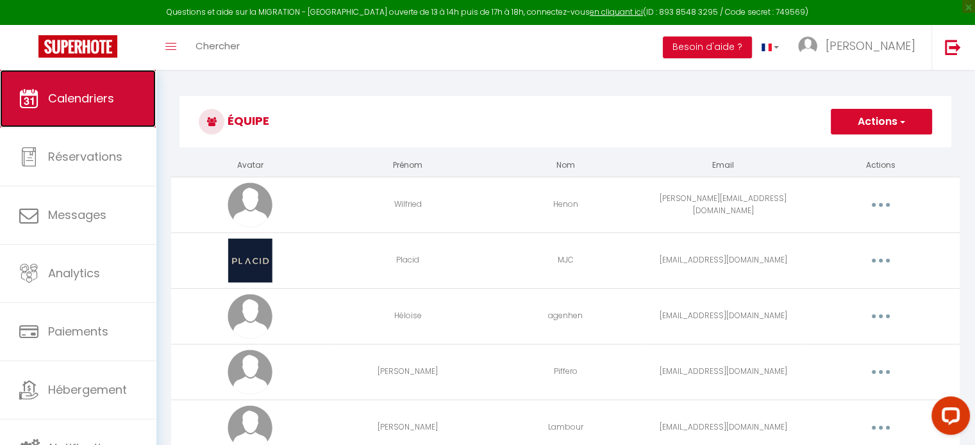
click at [93, 90] on span "Calendriers" at bounding box center [81, 98] width 66 height 16
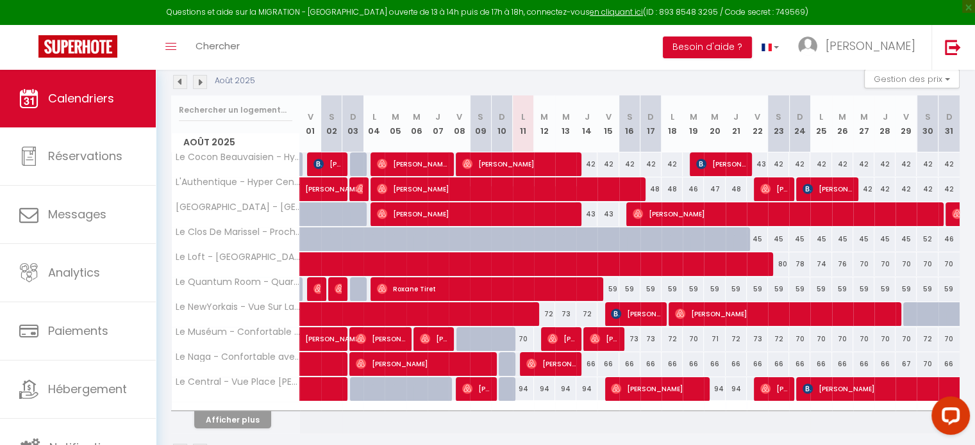
scroll to position [140, 0]
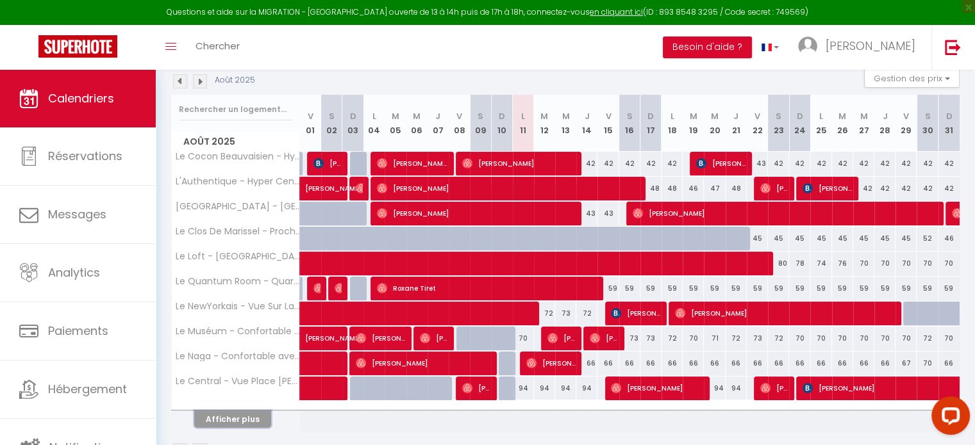
click at [245, 420] on button "Afficher plus" at bounding box center [232, 419] width 77 height 17
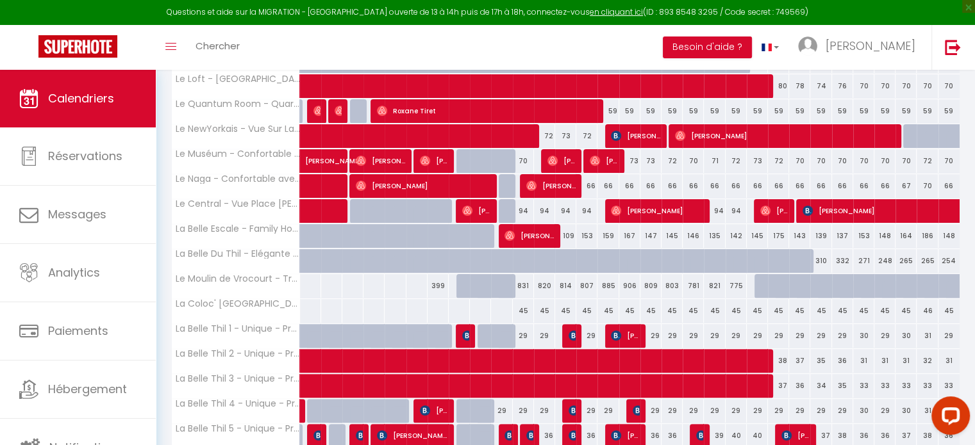
scroll to position [317, 0]
